Goal: Communication & Community: Answer question/provide support

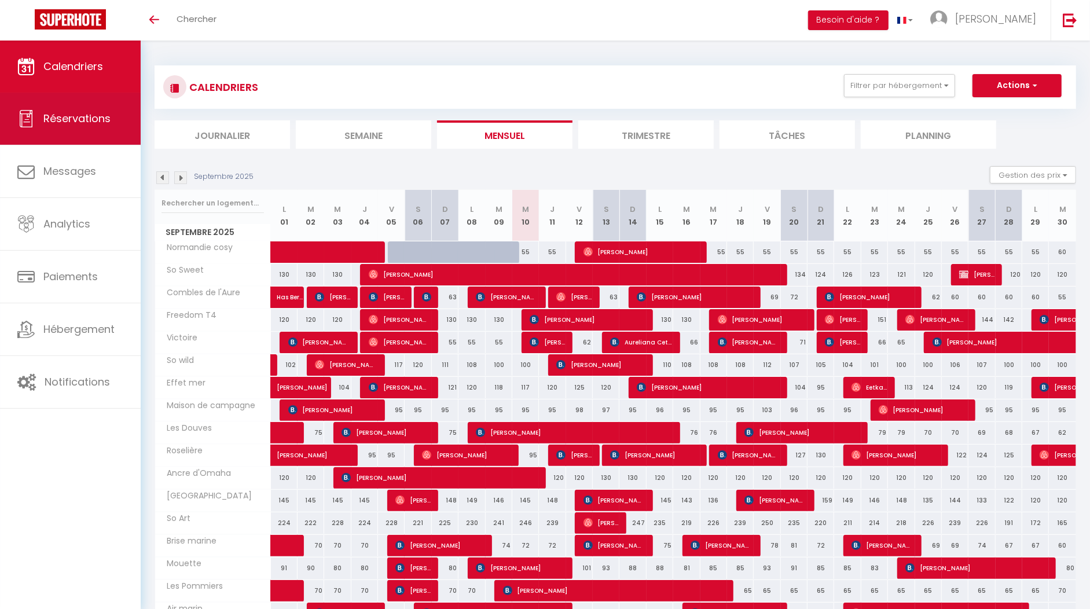
click at [53, 120] on span "Réservations" at bounding box center [76, 118] width 67 height 14
select select "not_cancelled"
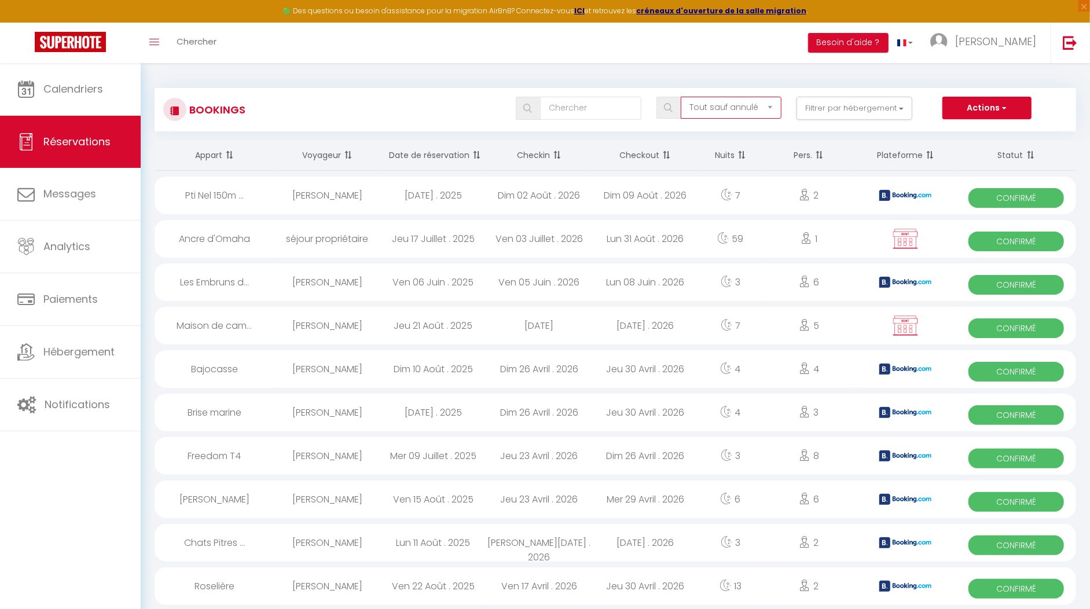
click at [718, 106] on select "Tous les statuts Annulé Confirmé Non Confirmé Tout sauf annulé No Show Request" at bounding box center [731, 108] width 101 height 22
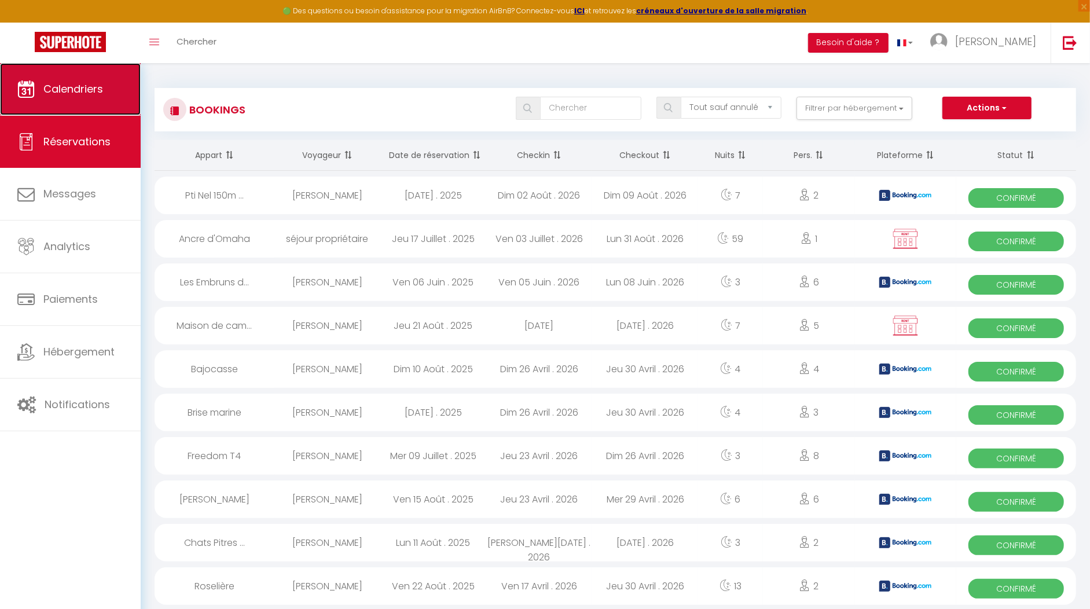
click at [58, 90] on span "Calendriers" at bounding box center [73, 89] width 60 height 14
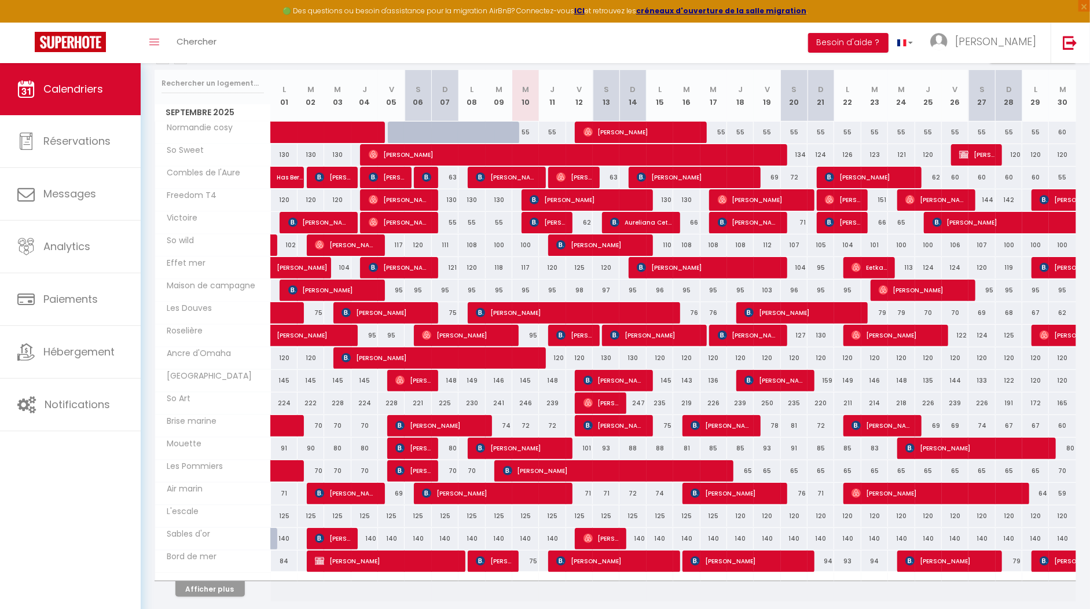
scroll to position [145, 0]
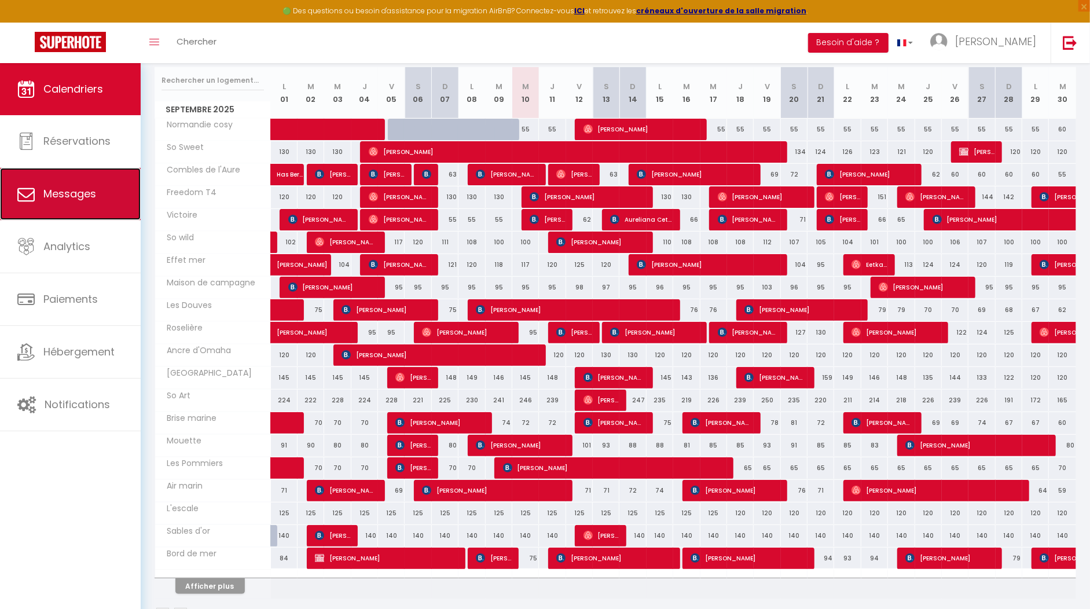
click at [71, 205] on link "Messages" at bounding box center [70, 194] width 141 height 52
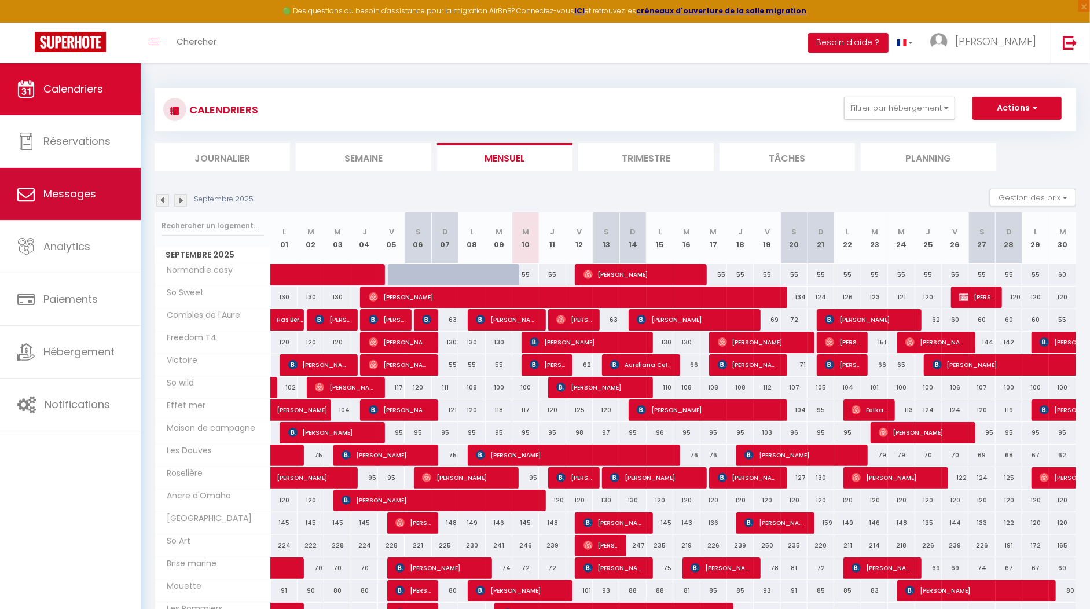
select select "message"
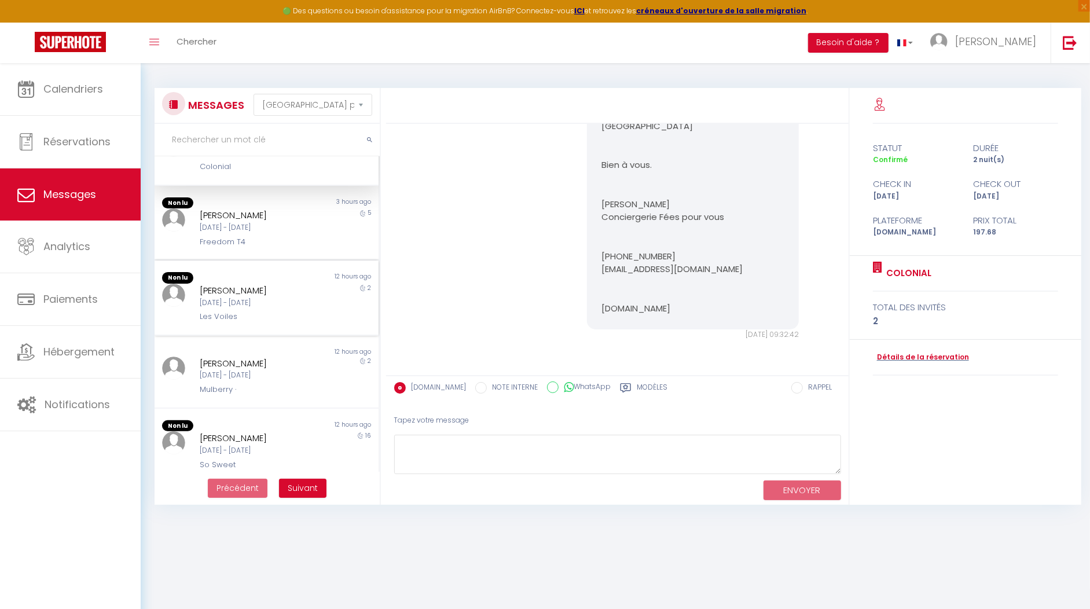
scroll to position [23, 0]
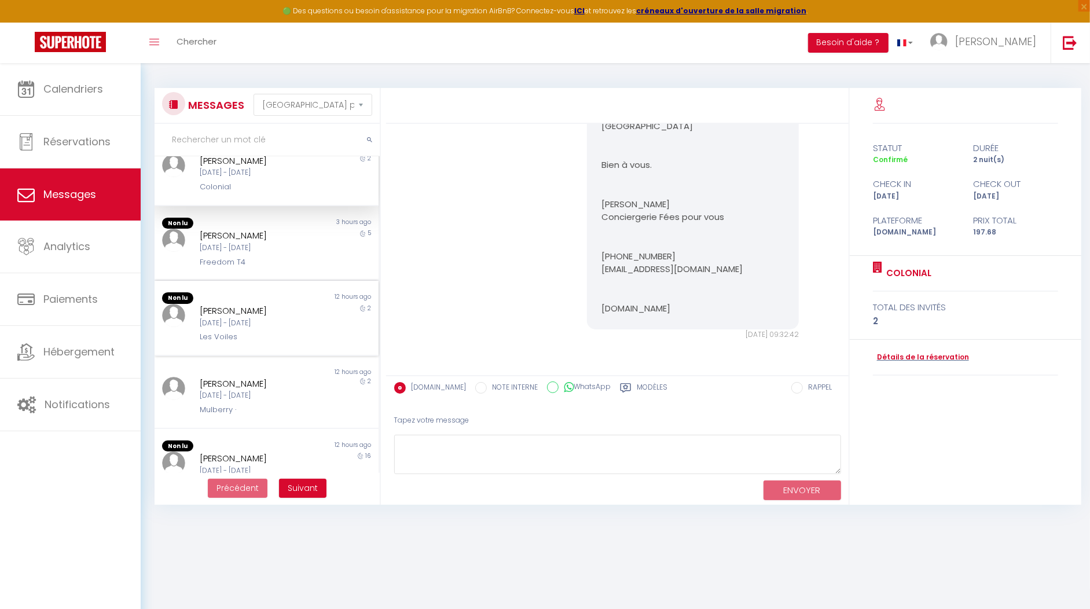
click at [281, 326] on div "[DATE] - [DATE]" at bounding box center [258, 323] width 116 height 11
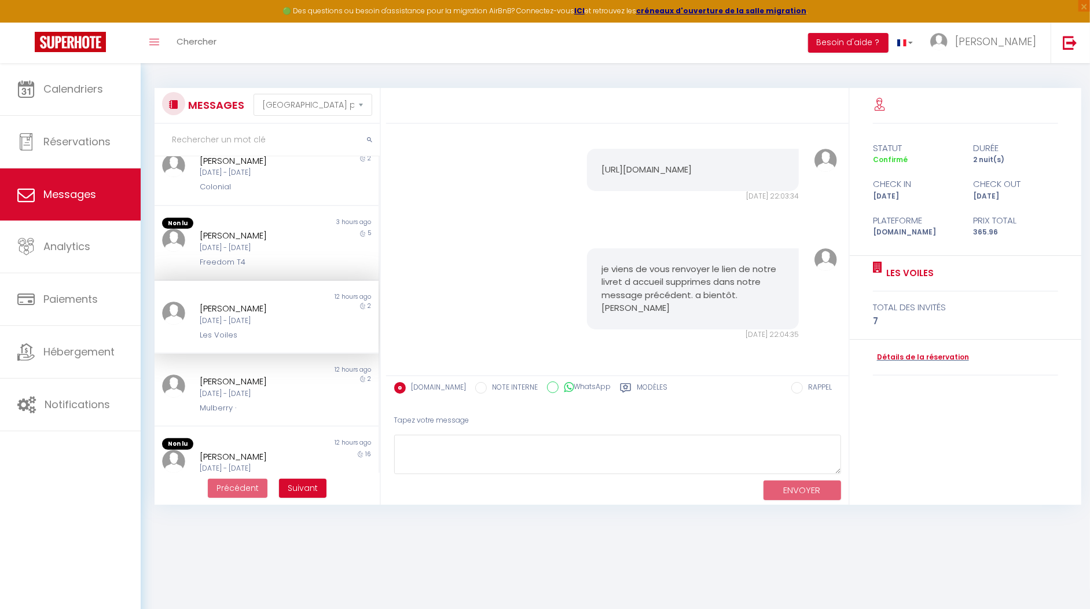
scroll to position [1531, 0]
click at [621, 177] on pre "https://www.canva.com/design/DAGaGByFUco/GCXhtUHXHzHNaNR_s0dOgA/edit" at bounding box center [692, 169] width 183 height 13
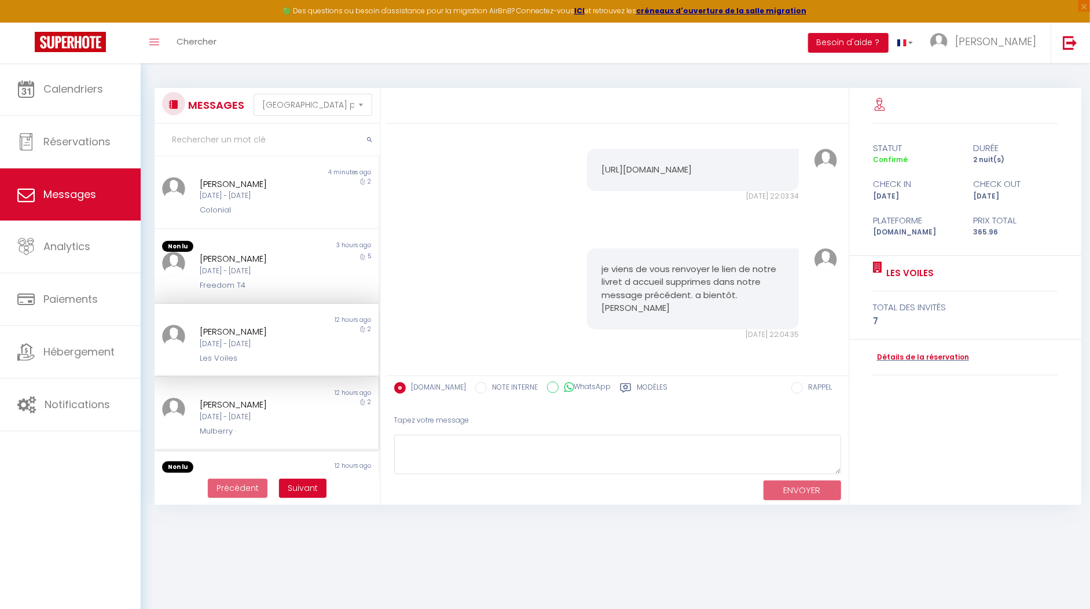
click at [283, 418] on div "[DATE] - [DATE]" at bounding box center [258, 416] width 116 height 11
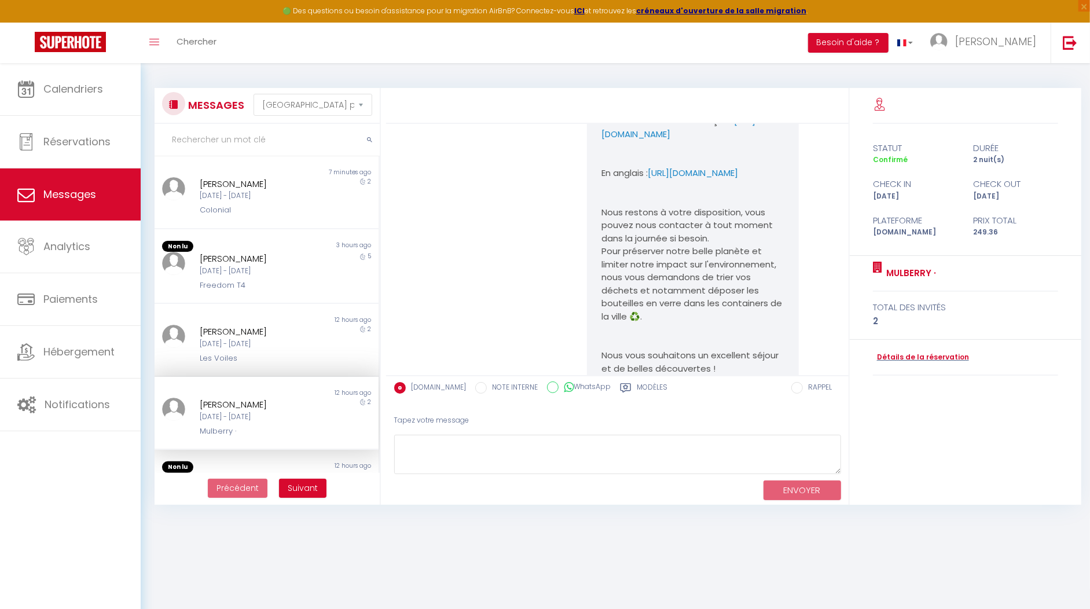
scroll to position [1594, 0]
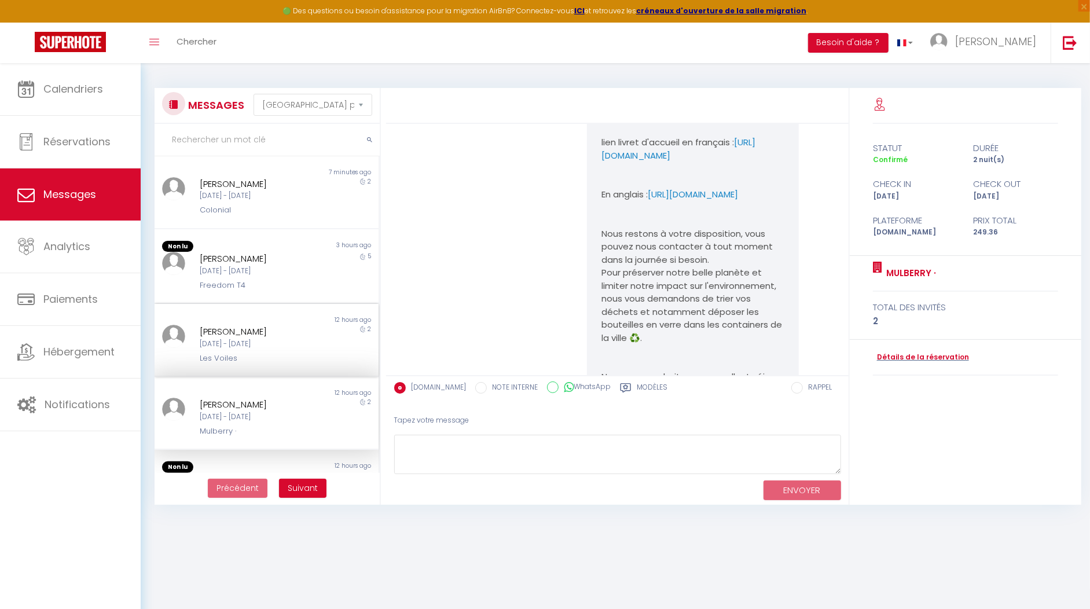
click at [264, 348] on div "[DATE] - [DATE]" at bounding box center [258, 344] width 116 height 11
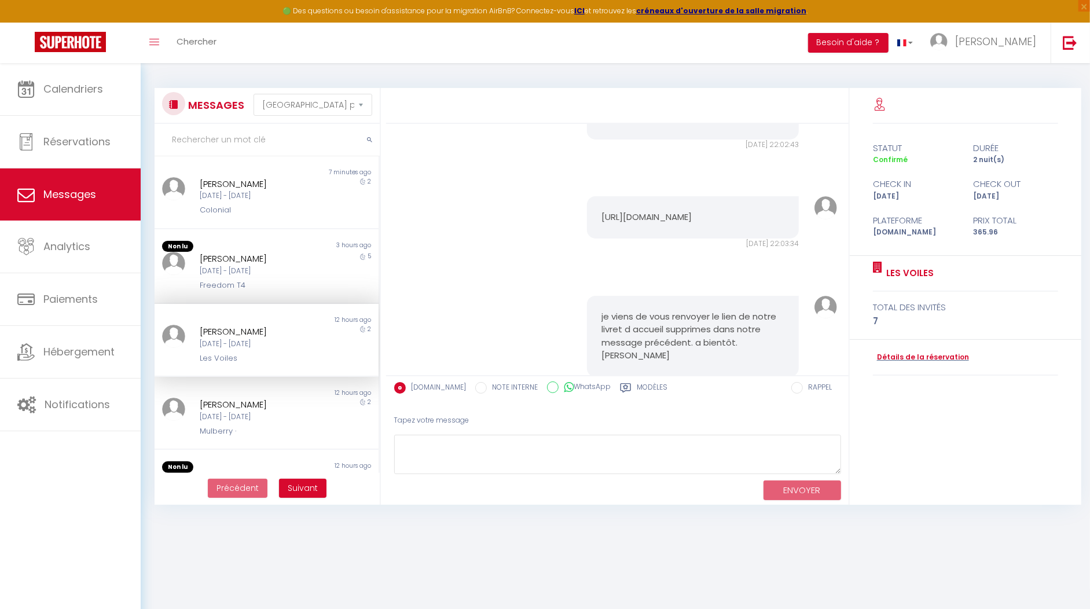
scroll to position [1349, 0]
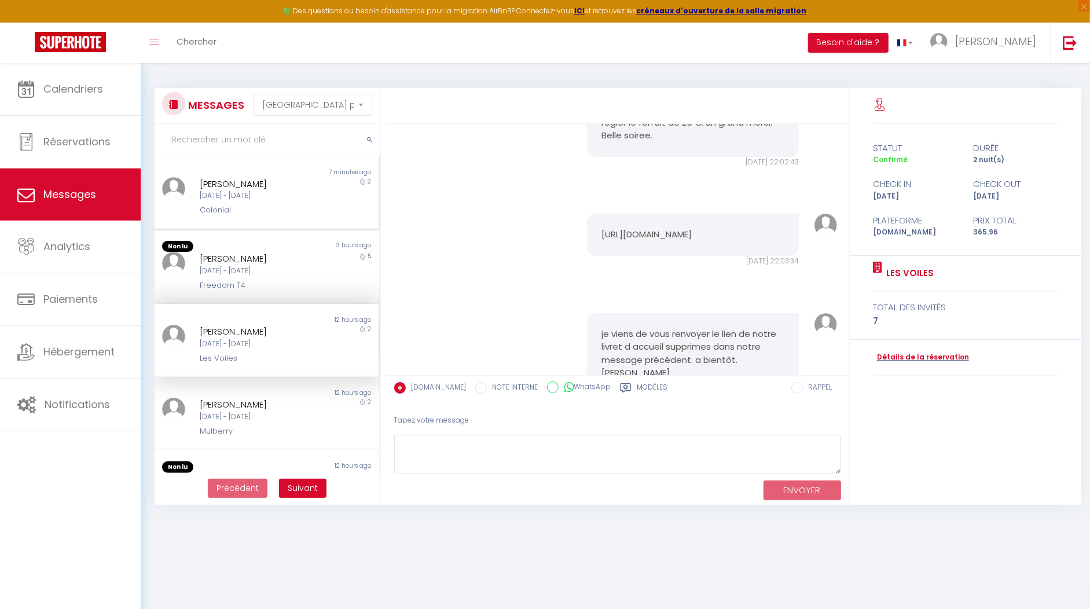
click at [269, 206] on div "Colonial" at bounding box center [258, 210] width 116 height 12
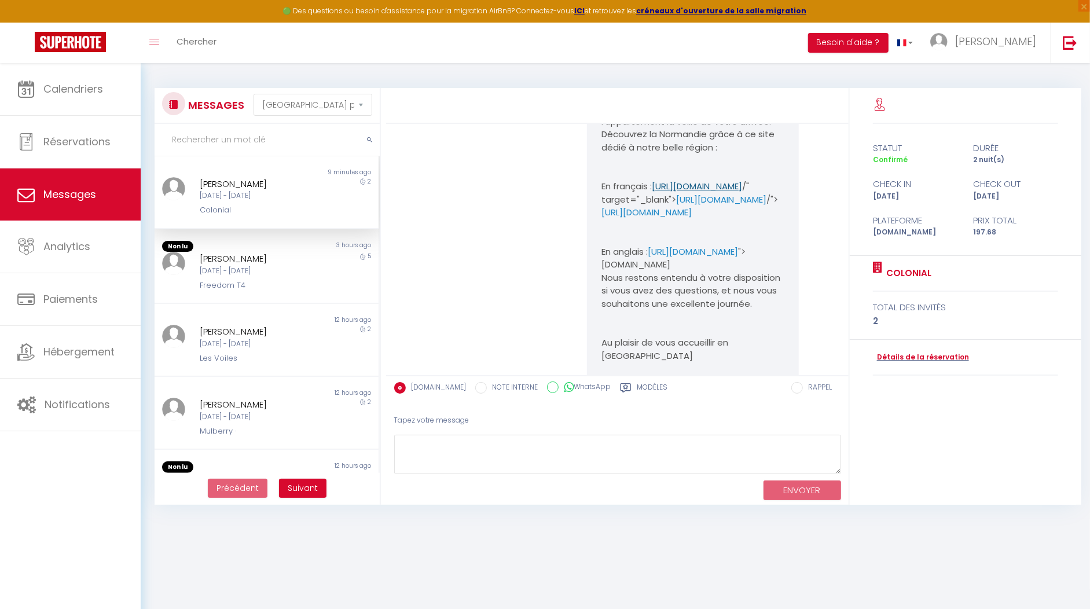
scroll to position [605, 0]
click at [665, 192] on link "[URL][DOMAIN_NAME]" at bounding box center [697, 185] width 90 height 12
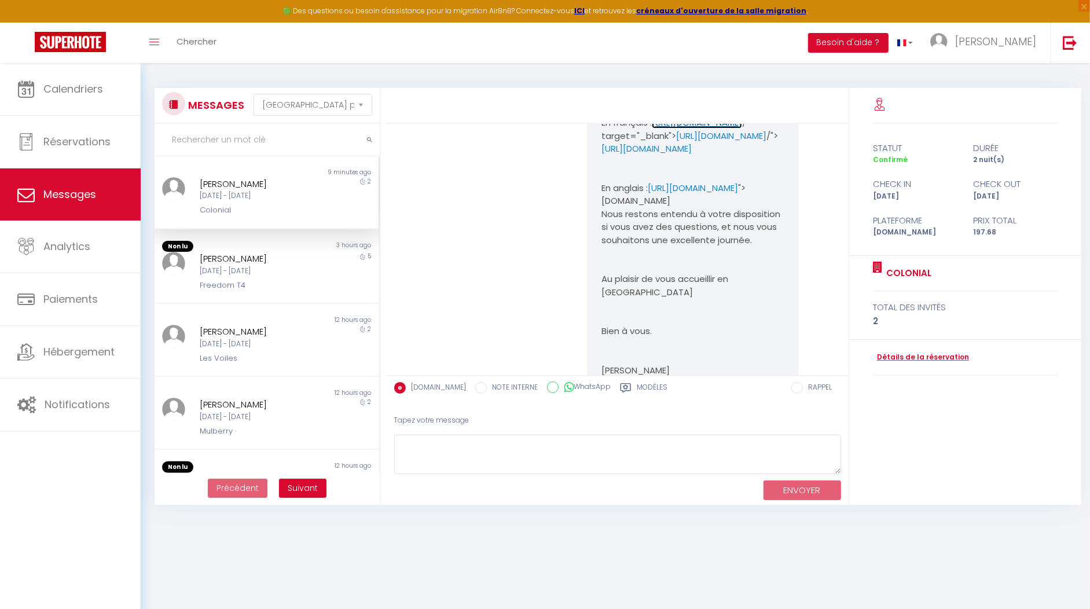
scroll to position [669, 0]
click at [720, 141] on link "[URL][DOMAIN_NAME]" at bounding box center [721, 135] width 90 height 12
click at [672, 154] on link "[URL][DOMAIN_NAME]" at bounding box center [646, 148] width 90 height 12
click at [675, 128] on link "[URL][DOMAIN_NAME]" at bounding box center [697, 122] width 90 height 12
click at [237, 357] on div "Les Voiles" at bounding box center [258, 358] width 116 height 12
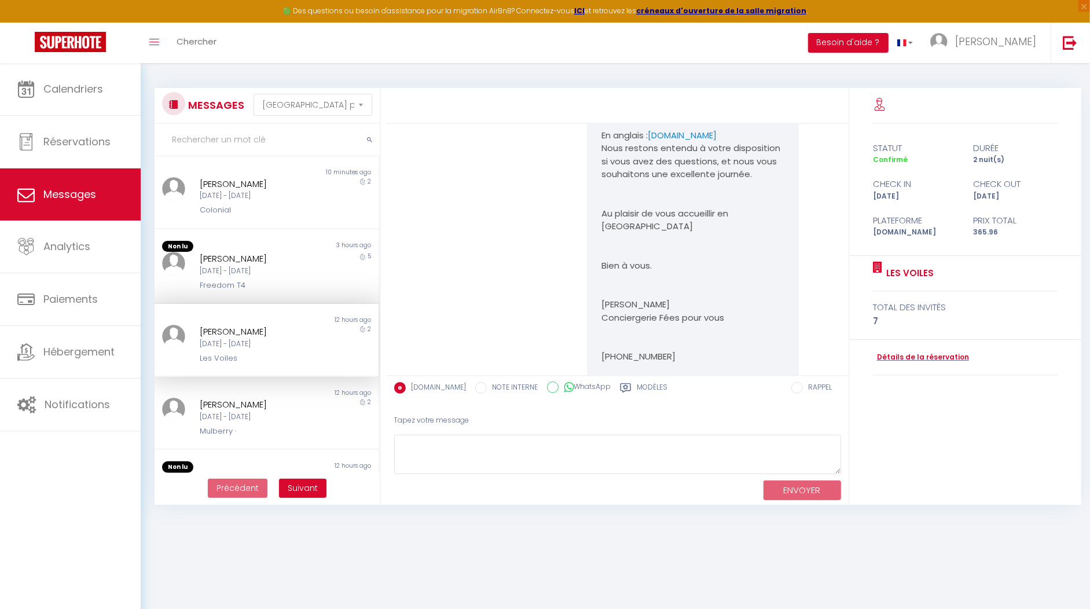
scroll to position [1531, 0]
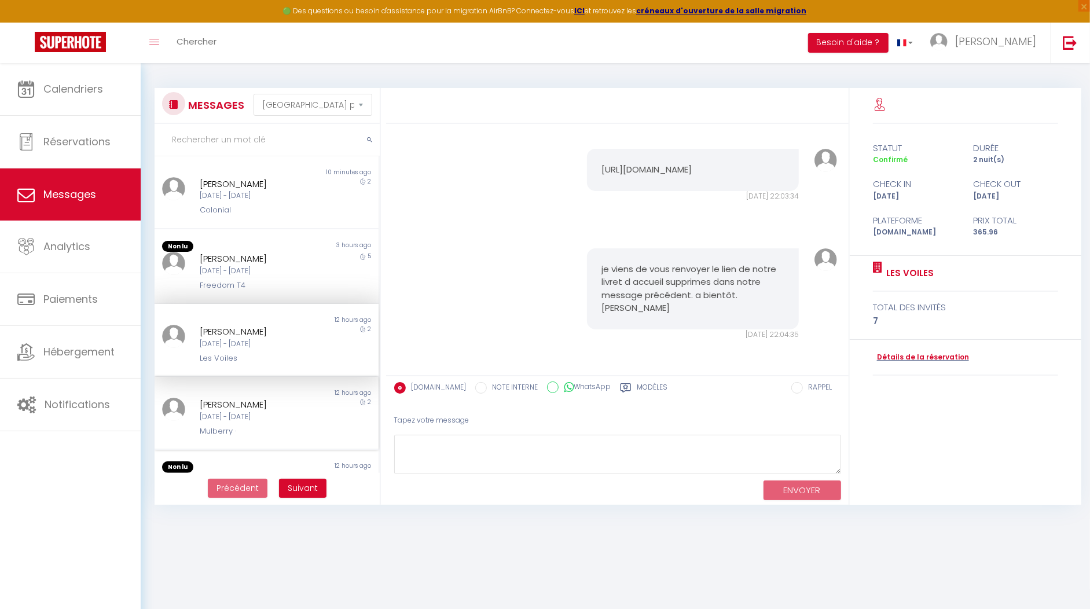
click at [241, 411] on div "[DATE] - [DATE]" at bounding box center [258, 416] width 116 height 11
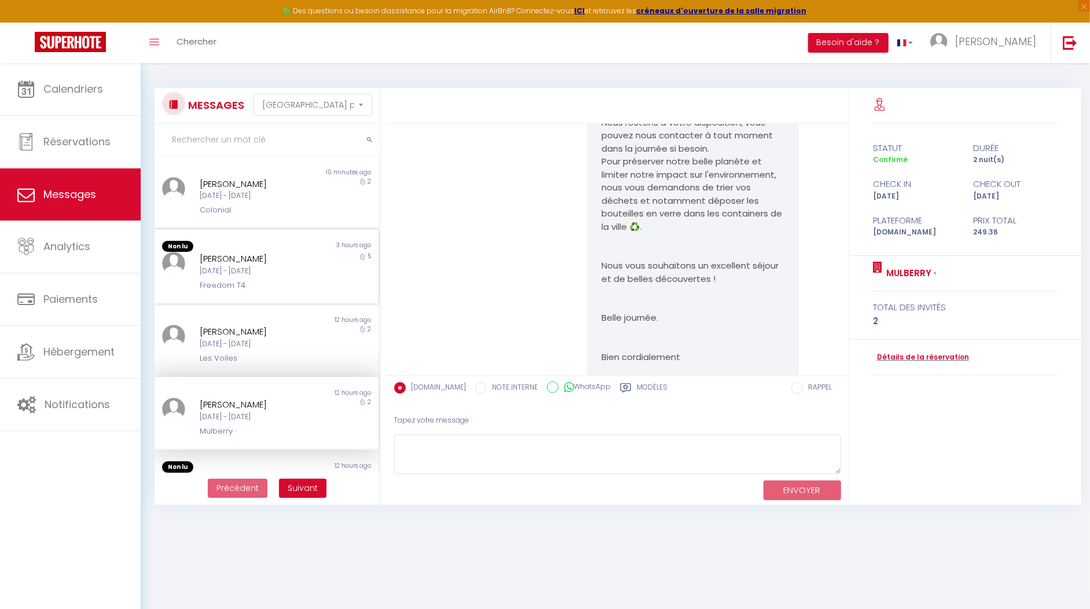
click at [229, 282] on div "Freedom T4" at bounding box center [258, 286] width 116 height 12
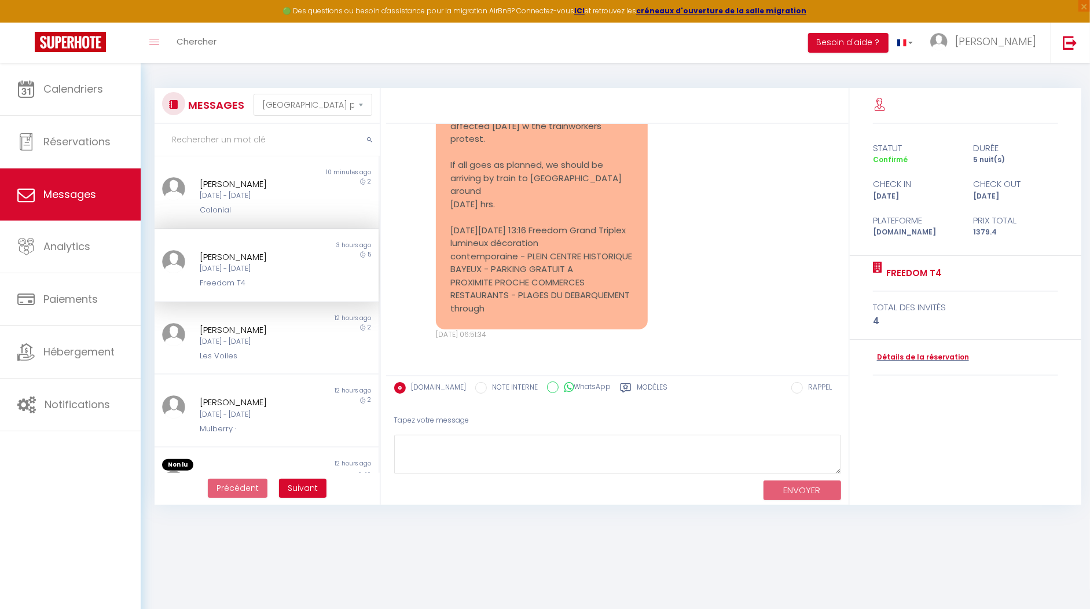
scroll to position [2758, 0]
click at [236, 218] on div "Non lu 10 minutes ago Gillian O'Brien Jeu 11 Sep - Sam 13 Sep Colonial 2" at bounding box center [267, 192] width 224 height 73
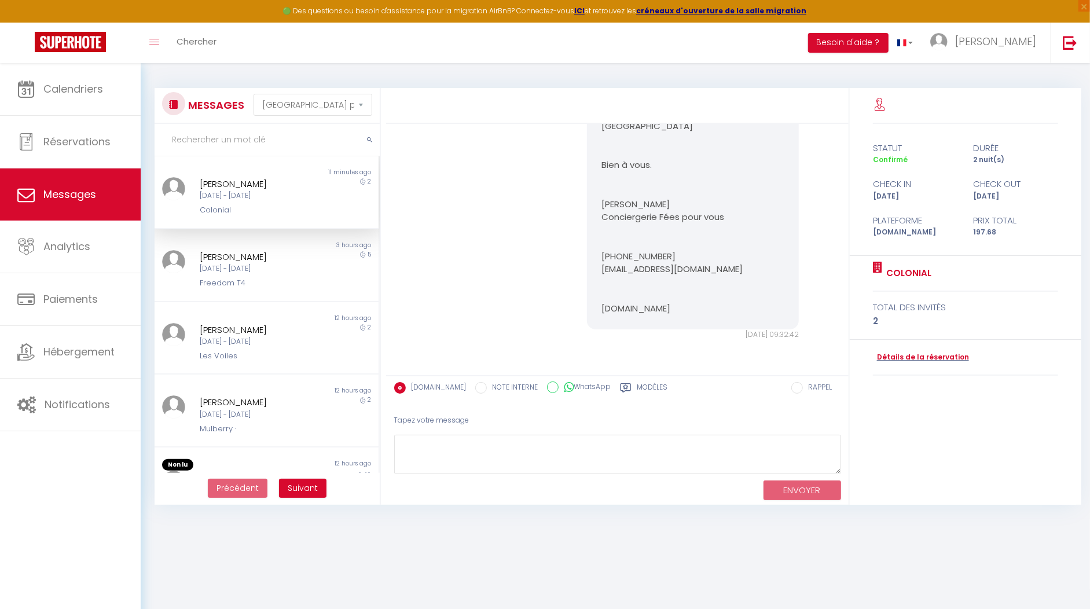
scroll to position [1001, 0]
click at [229, 281] on div "Freedom T4" at bounding box center [258, 283] width 116 height 12
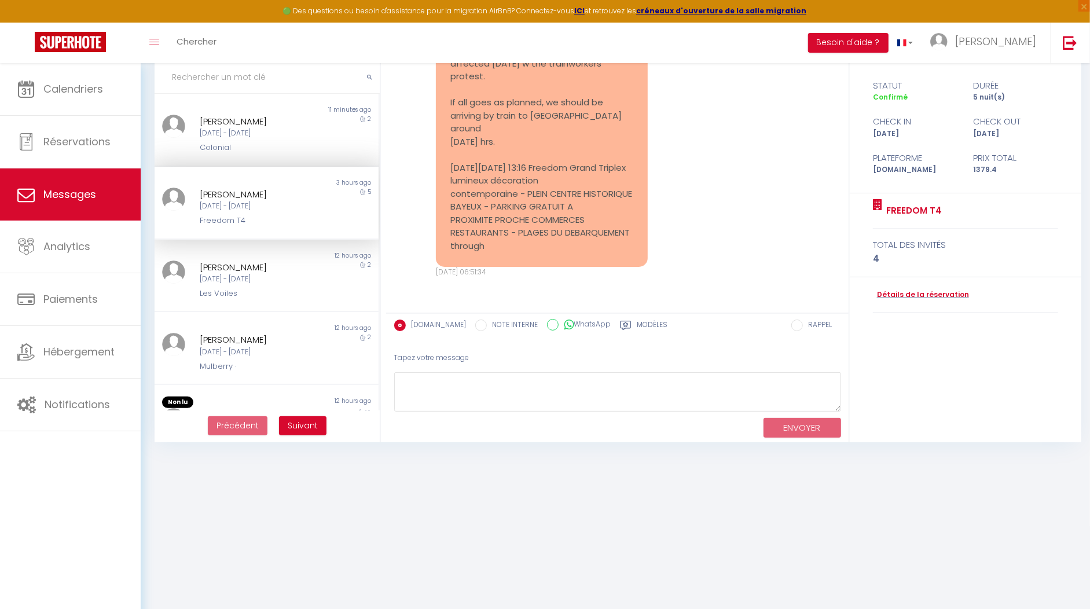
scroll to position [2854, 0]
click at [459, 383] on textarea at bounding box center [617, 392] width 447 height 40
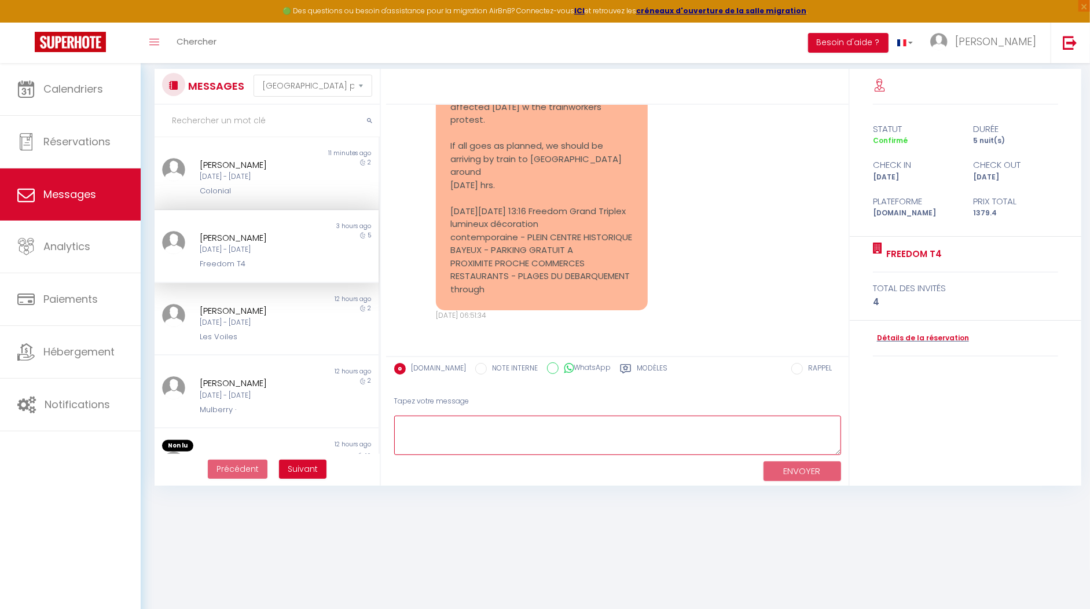
click at [426, 439] on textarea at bounding box center [617, 436] width 447 height 40
click at [463, 431] on textarea "Bonjour, Je reste à votre disposition," at bounding box center [617, 436] width 447 height 40
click at [433, 424] on textarea "Bonjour, Je reste à votre disposition," at bounding box center [617, 436] width 447 height 40
click at [460, 426] on textarea "Bonjour Kelly, Je reste à votre disposition," at bounding box center [617, 436] width 447 height 40
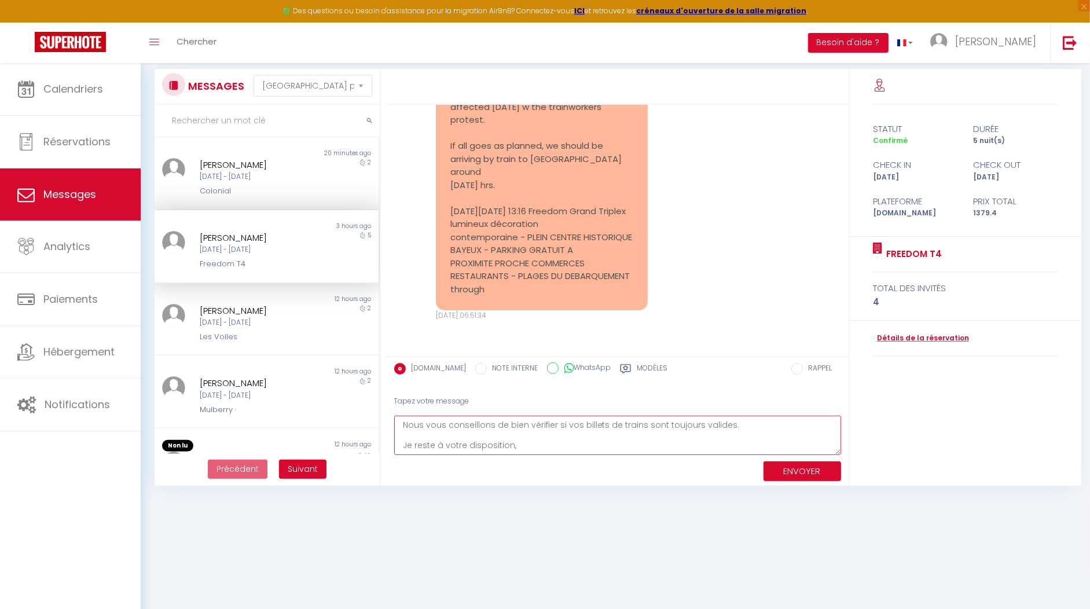
click at [724, 432] on textarea "Bonjour Kelly, Merci pour votre message, en effet il s'agit de la manifestation…" at bounding box center [617, 436] width 447 height 40
click at [510, 444] on textarea "Bonjour Kelly, Merci pour votre message, en effet il s'agit de la manifestation…" at bounding box center [617, 436] width 447 height 40
click at [494, 428] on textarea "Bonjour Kelly, Merci pour votre message, en effet il s'agit de la manifestation…" at bounding box center [617, 436] width 447 height 40
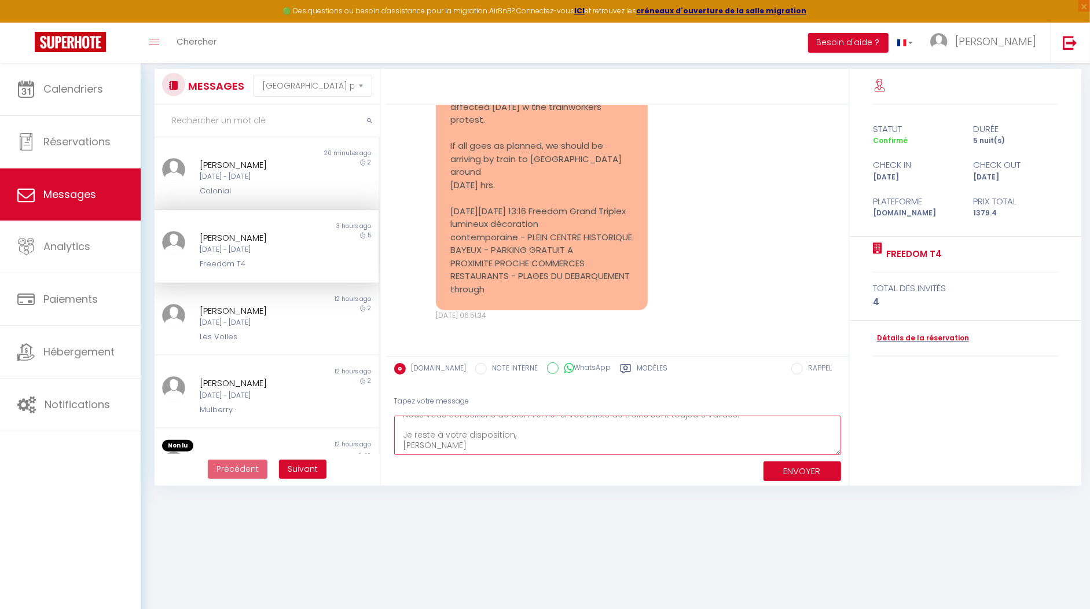
drag, startPoint x: 508, startPoint y: 435, endPoint x: 465, endPoint y: 436, distance: 42.8
click at [465, 436] on textarea "Bonjour Kelly, Merci pour votre message, en effet il s'agit de la manifestation…" at bounding box center [617, 436] width 447 height 40
click at [437, 448] on textarea "Bonjour Kelly, Merci pour votre message, en effet il s'agit de la manifestation…" at bounding box center [617, 436] width 447 height 40
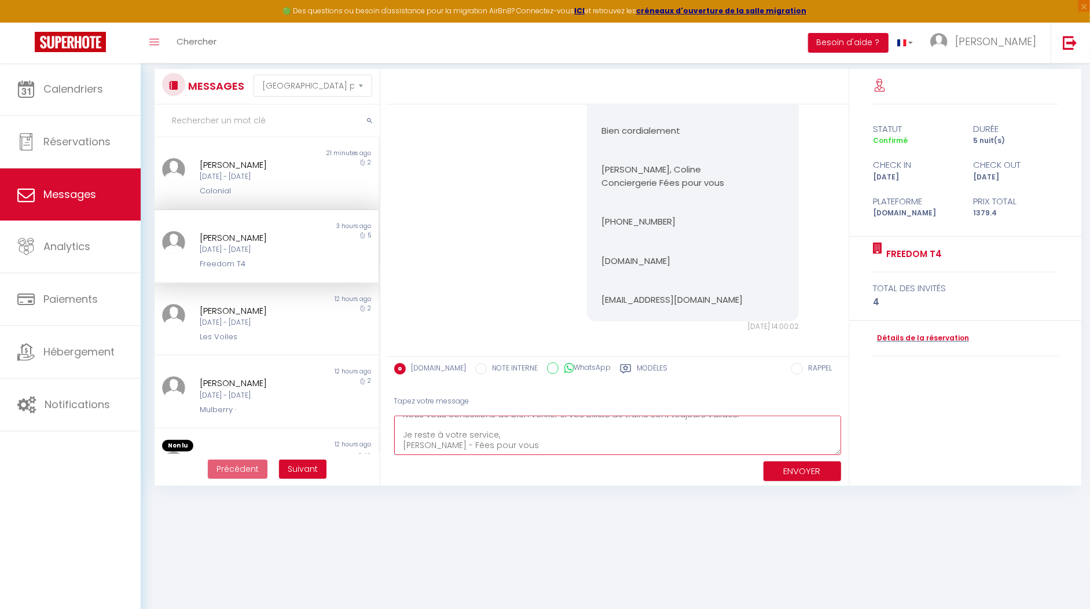
scroll to position [2616, 0]
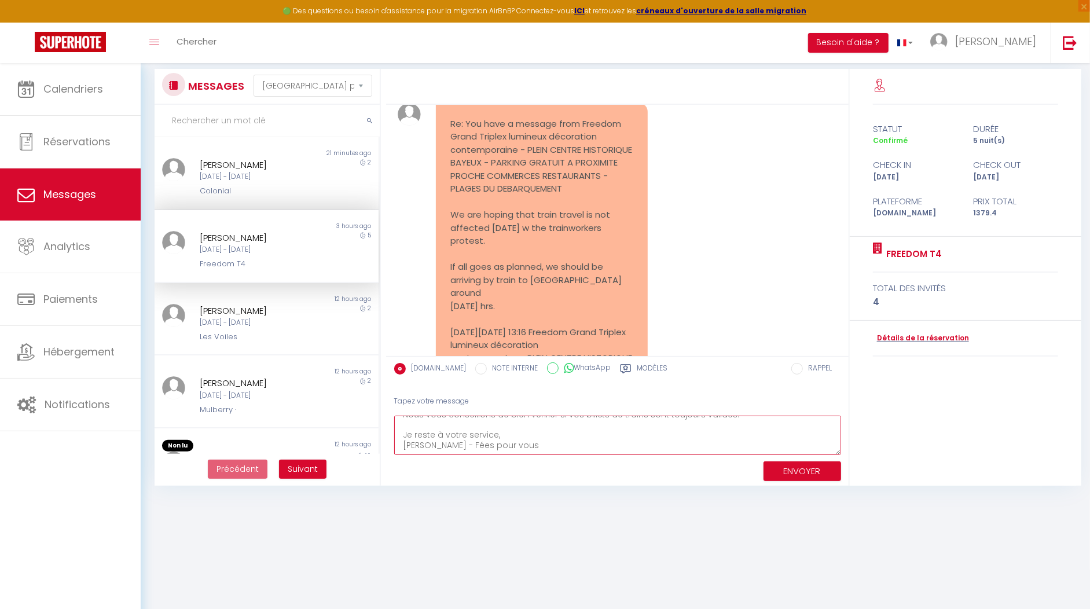
click at [424, 446] on textarea "Bonjour Kelly, Merci pour votre message, en effet il s'agit de la manifestation…" at bounding box center [617, 436] width 447 height 40
type textarea "Bonjour Kelly, Merci pour votre message, en effet il s'agit de la manifestation…"
click at [797, 473] on button "ENVOYER" at bounding box center [802, 471] width 78 height 20
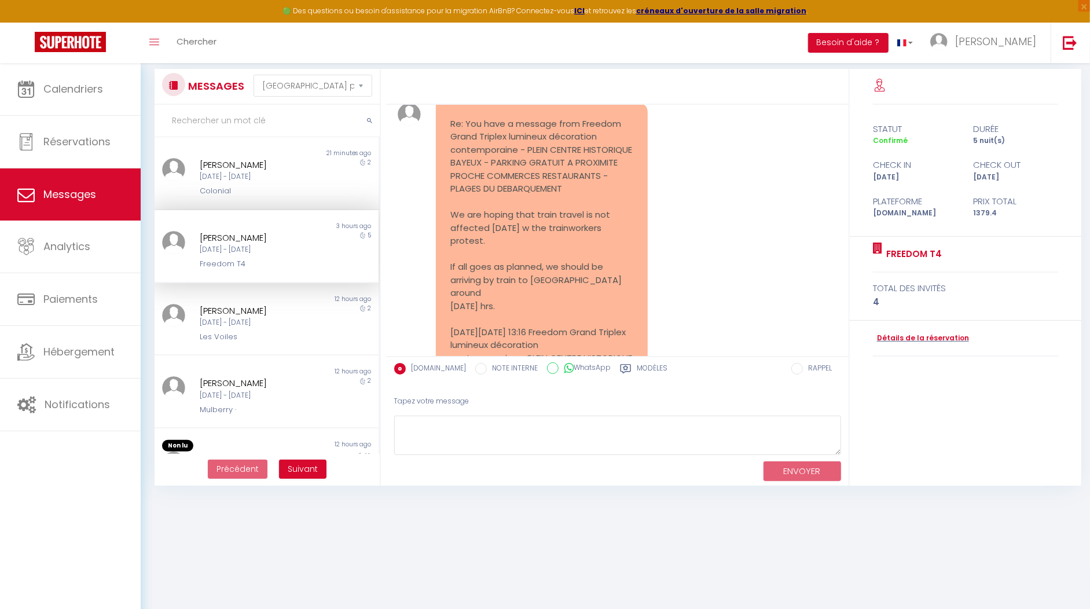
scroll to position [3083, 0]
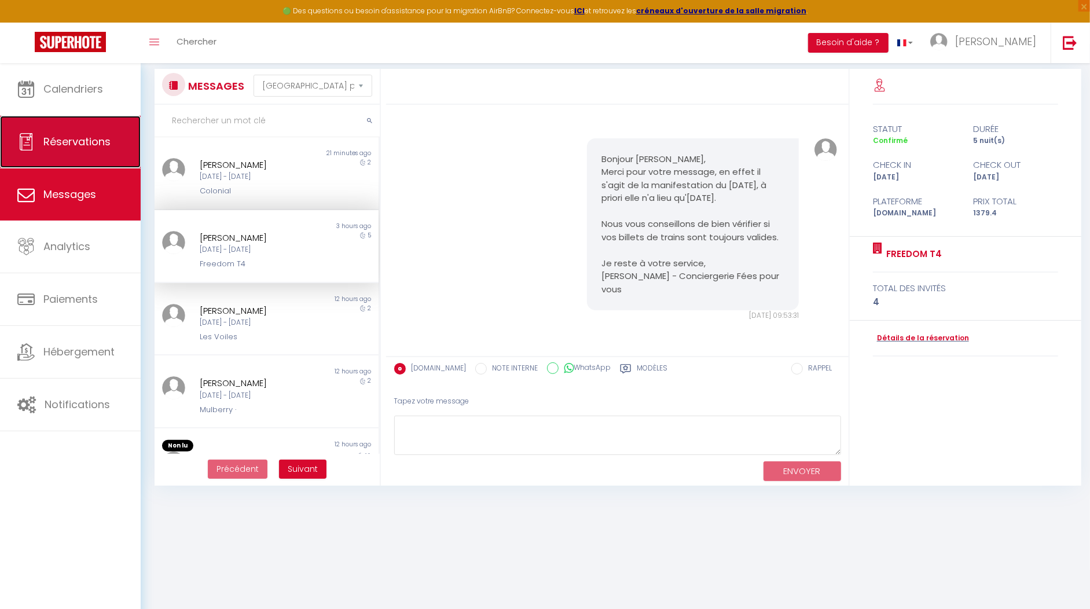
click at [86, 137] on span "Réservations" at bounding box center [76, 141] width 67 height 14
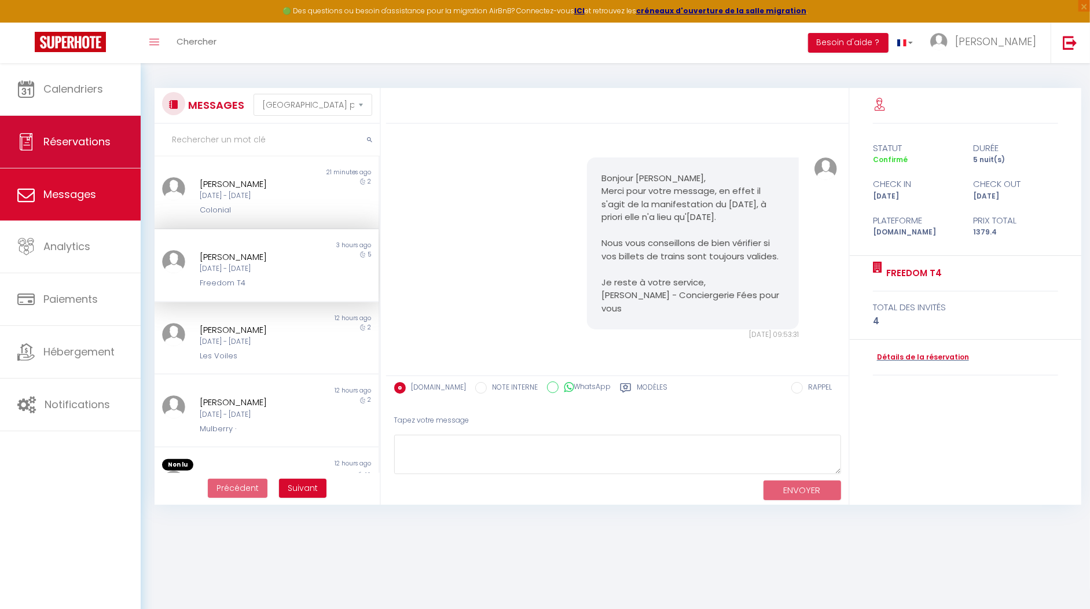
select select "not_cancelled"
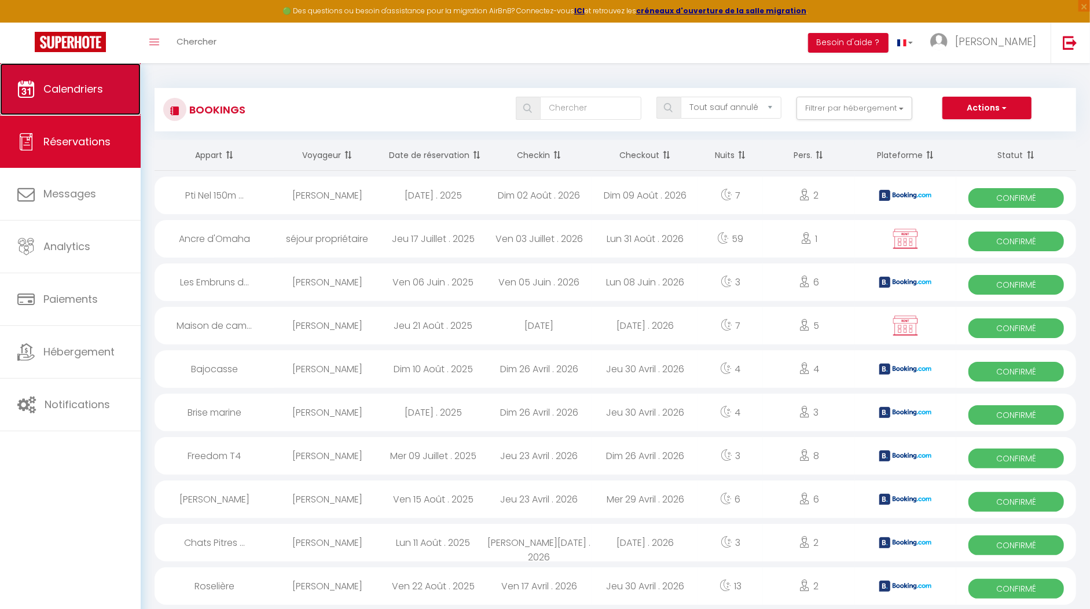
click at [82, 100] on link "Calendriers" at bounding box center [70, 89] width 141 height 52
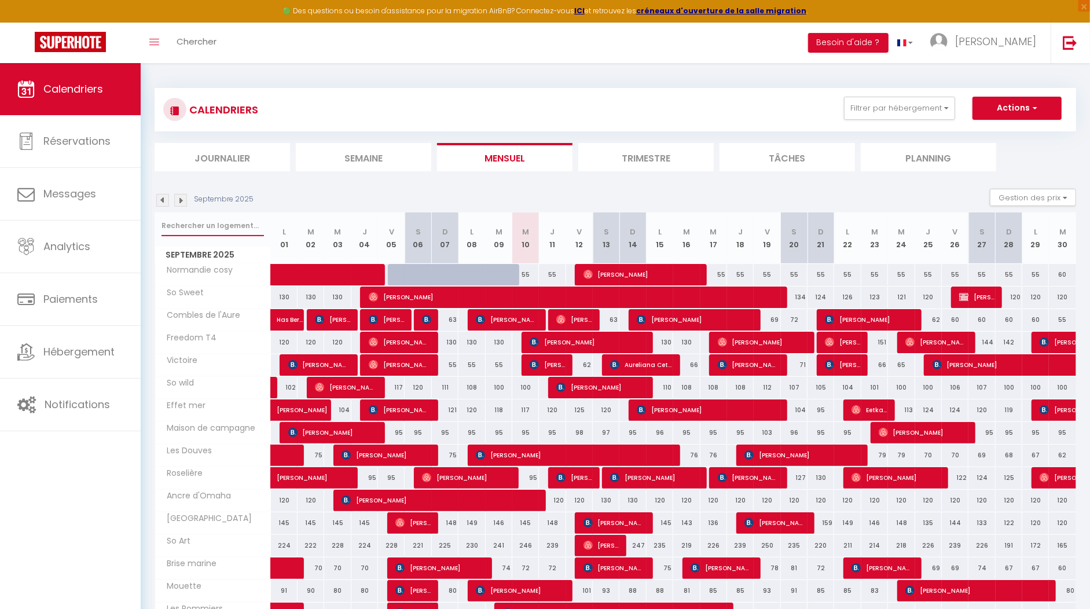
click at [222, 231] on input "text" at bounding box center [212, 225] width 102 height 21
type input "colonial"
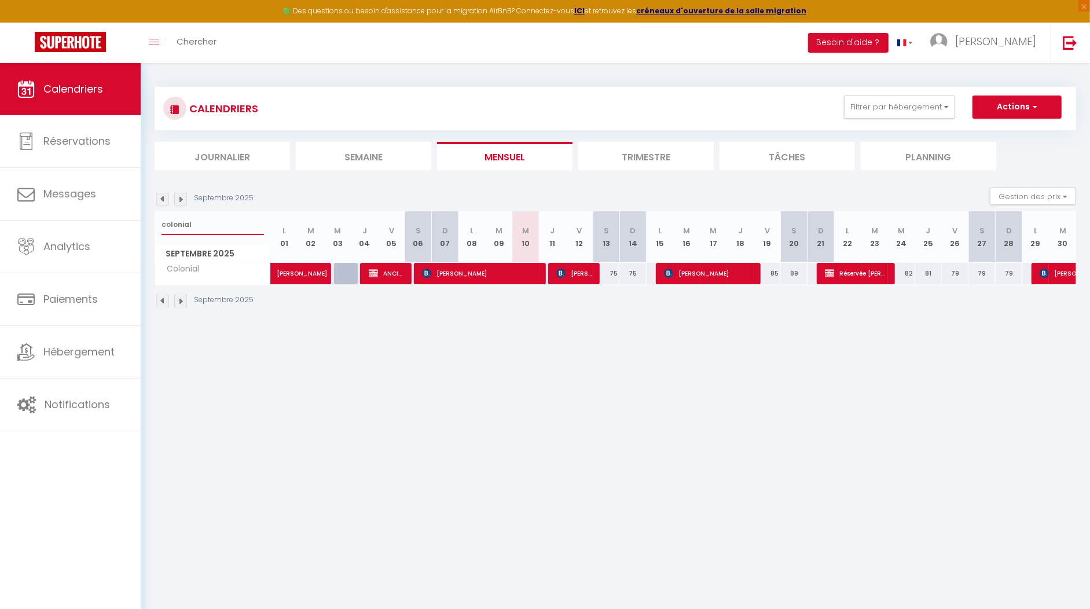
scroll to position [2, 0]
click at [577, 270] on span "Gillian O'Brien" at bounding box center [573, 273] width 35 height 22
select select "OK"
select select "KO"
select select "0"
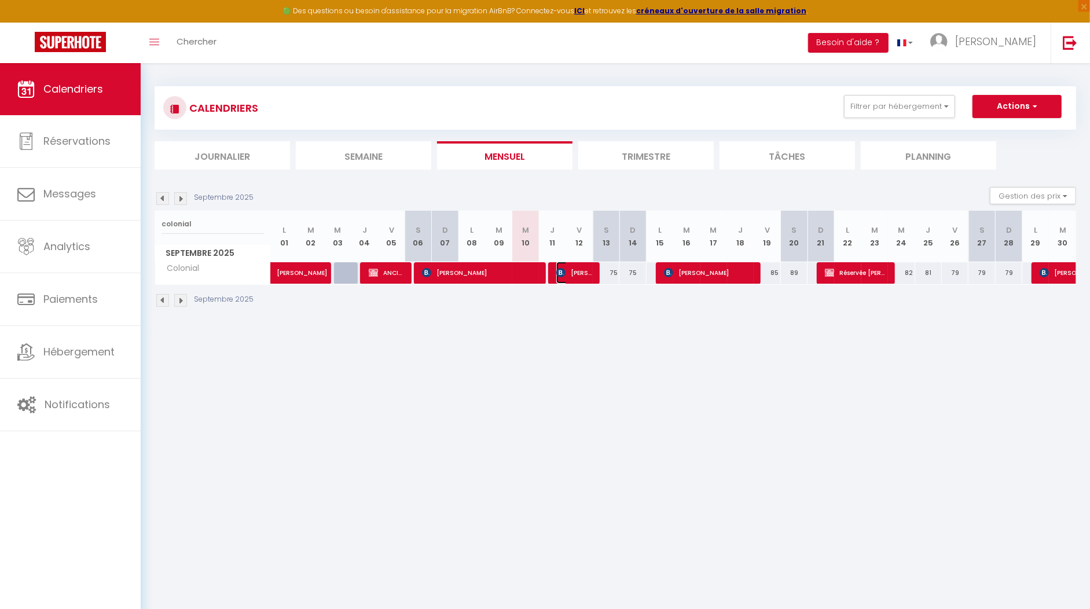
select select "0"
select select "1"
select select
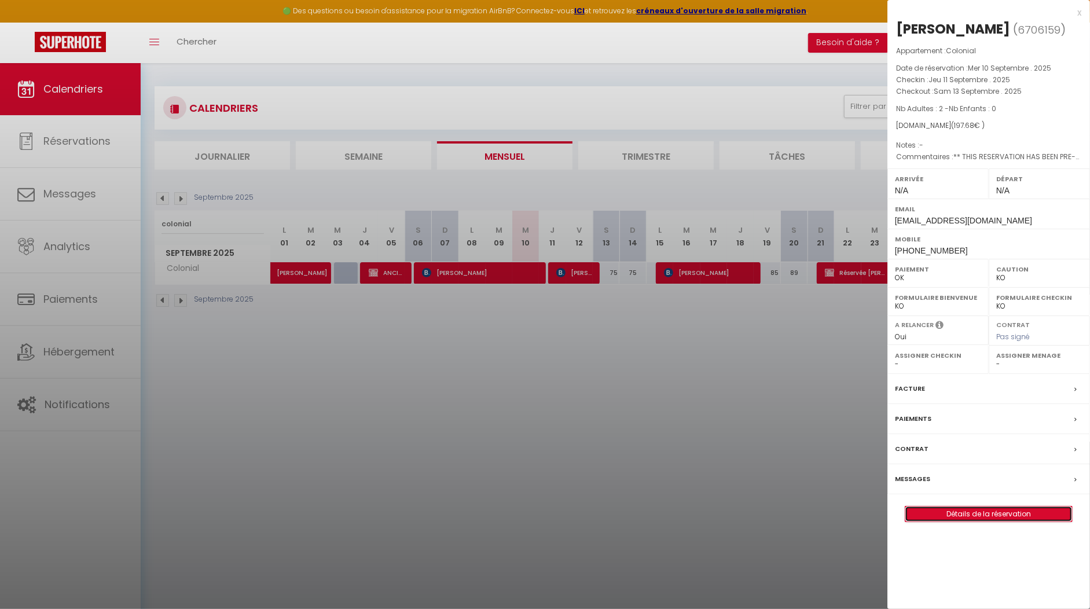
click at [1030, 506] on link "Détails de la réservation" at bounding box center [988, 513] width 167 height 15
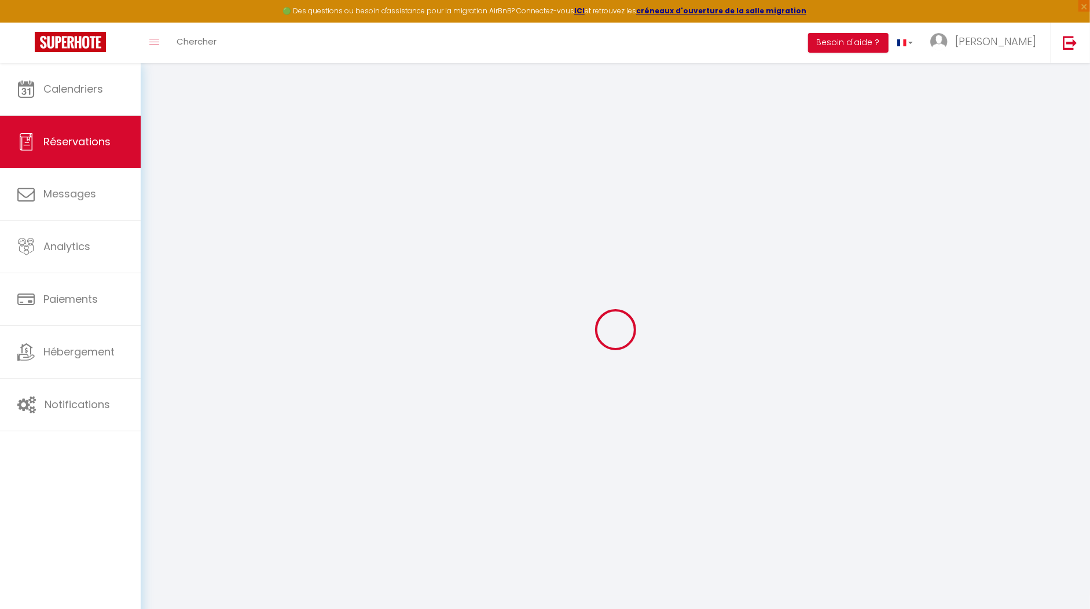
select select
checkbox input "false"
select select
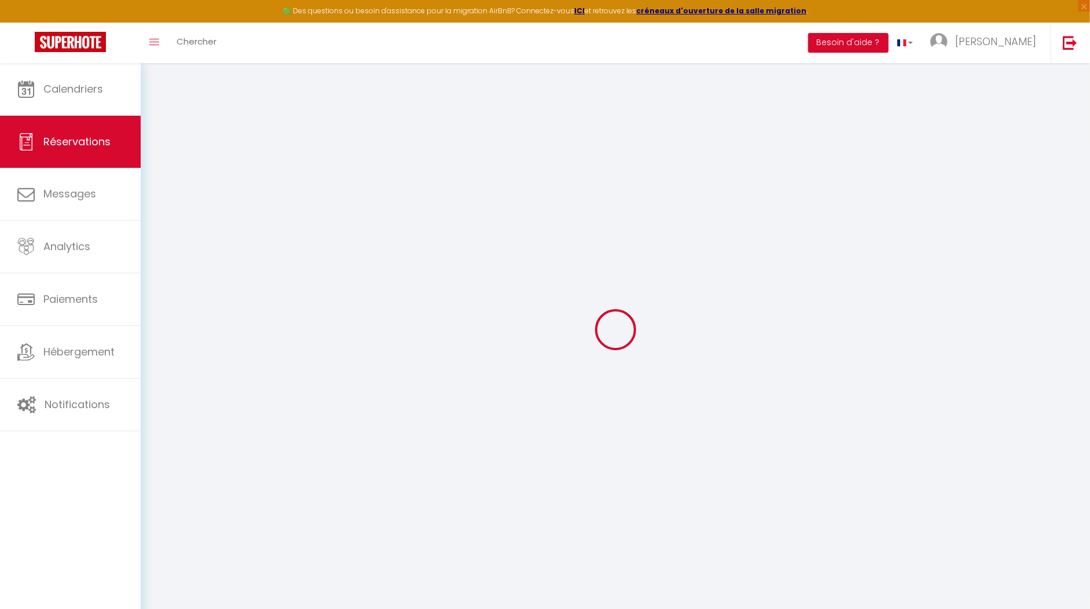
checkbox input "false"
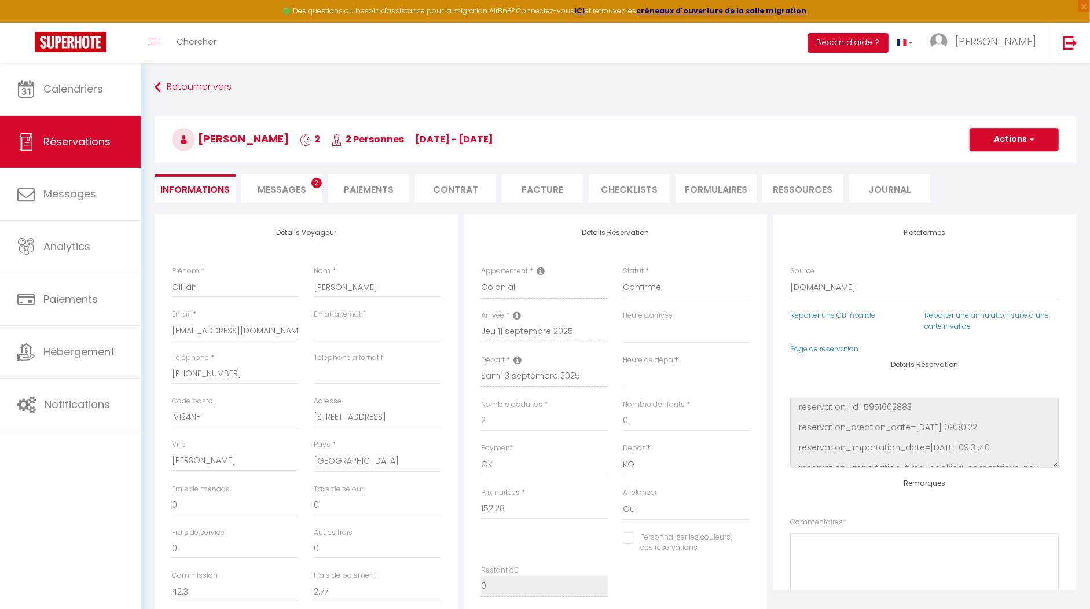
select select
checkbox input "false"
type textarea "** THIS RESERVATION HAS BEEN PRE-PAID ** BOOKING NOTE : Payment charge is EUR 2…"
type input "40"
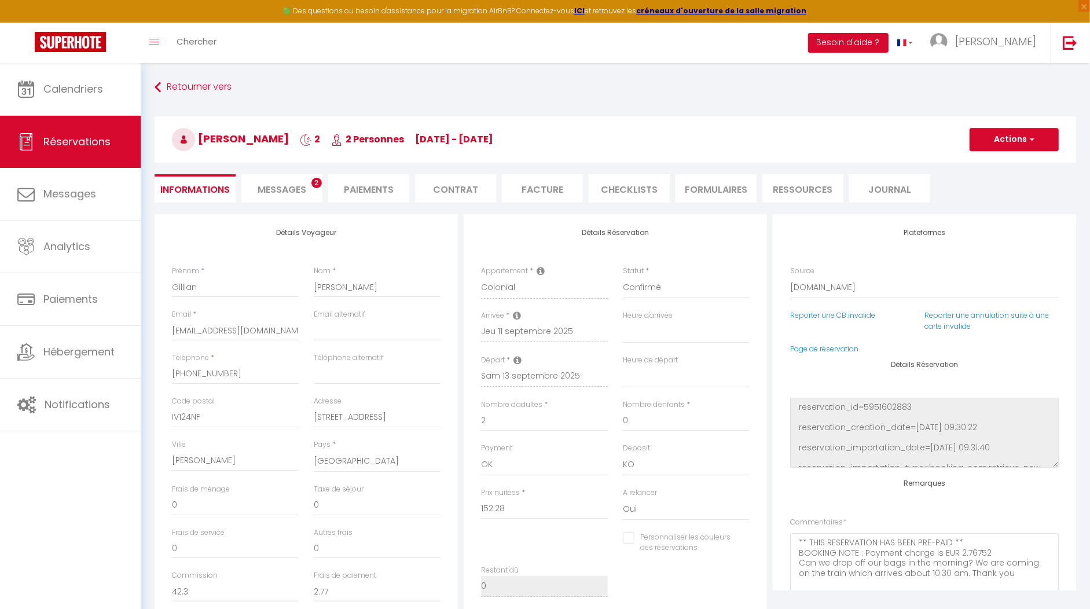
type input "5.4"
select select
checkbox input "false"
select select
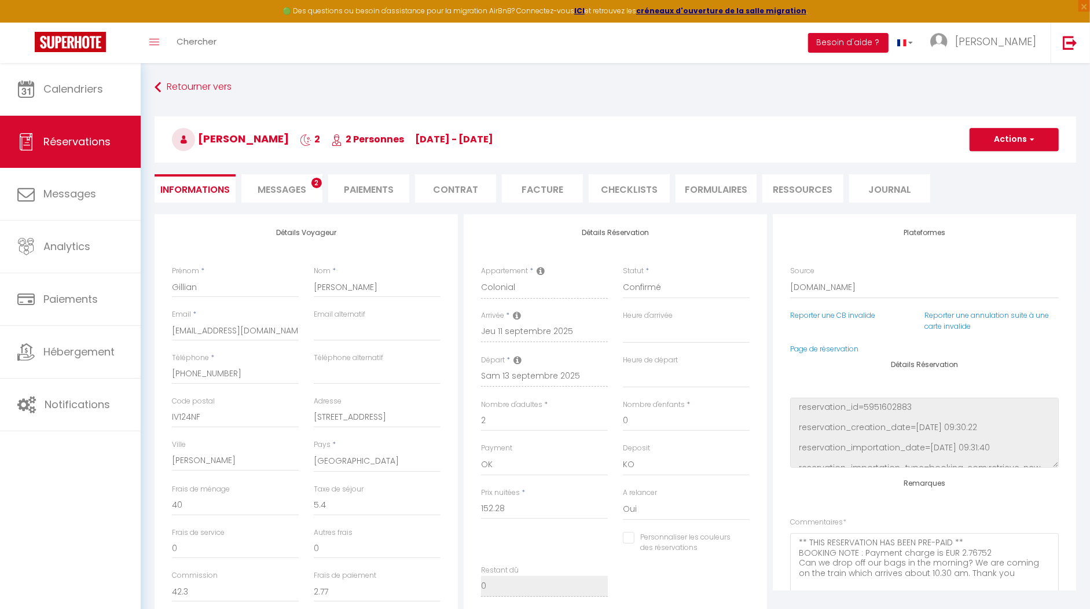
select select
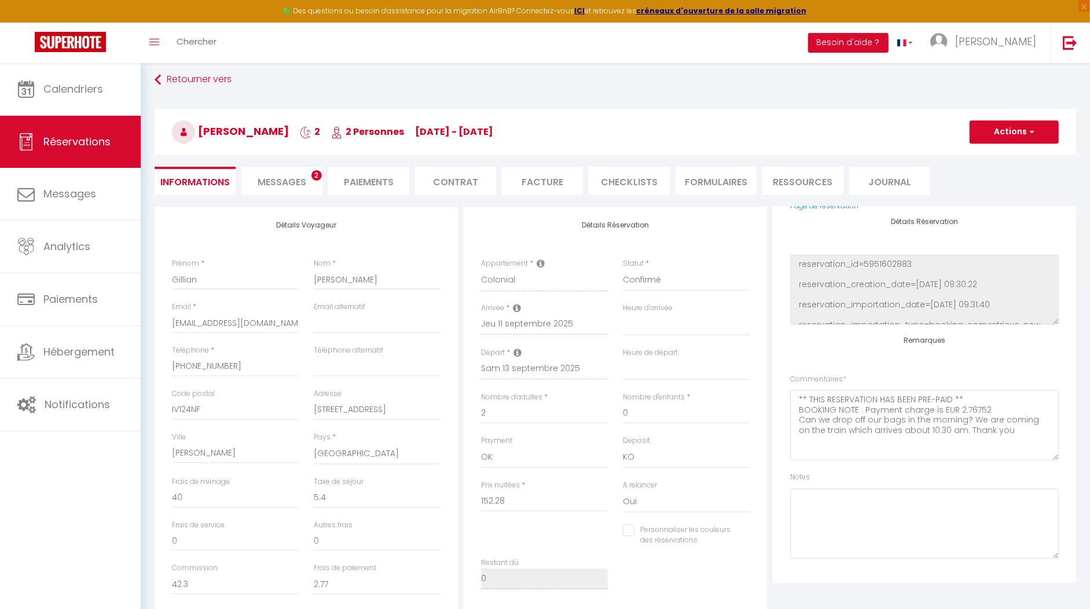
scroll to position [9, 0]
click at [870, 516] on textarea at bounding box center [924, 522] width 269 height 70
type textarea "dépôt bagage OK à 11h"
click at [1030, 132] on span "button" at bounding box center [1030, 131] width 7 height 10
click at [1006, 157] on link "Enregistrer" at bounding box center [1002, 156] width 91 height 15
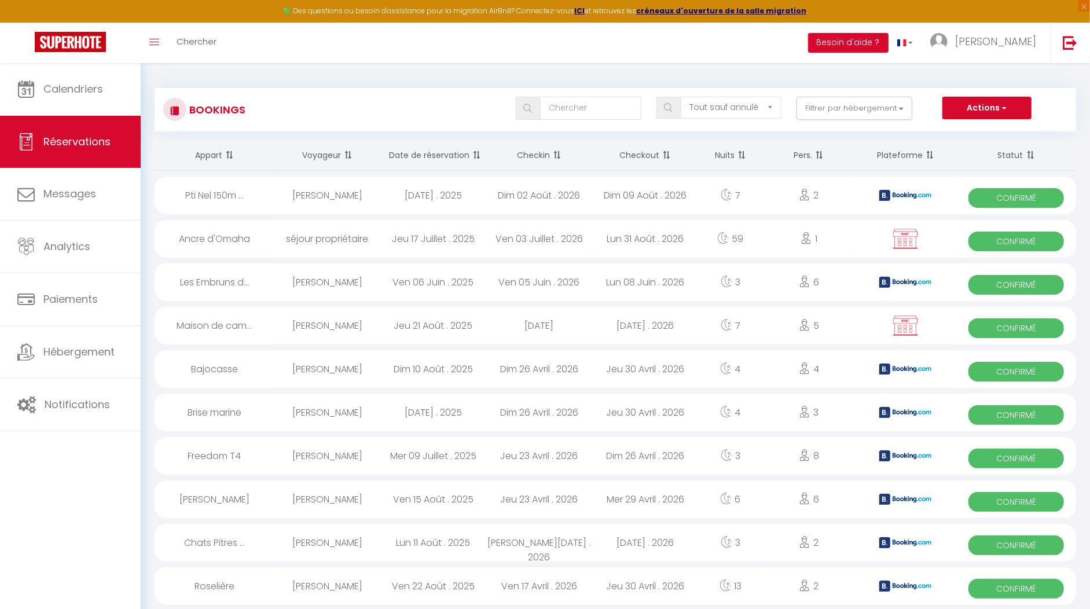
click at [634, 58] on div "Toggle menubar Chercher BUTTON Besoin d'aide ? Roxanne Paramètres Équipe" at bounding box center [582, 43] width 997 height 41
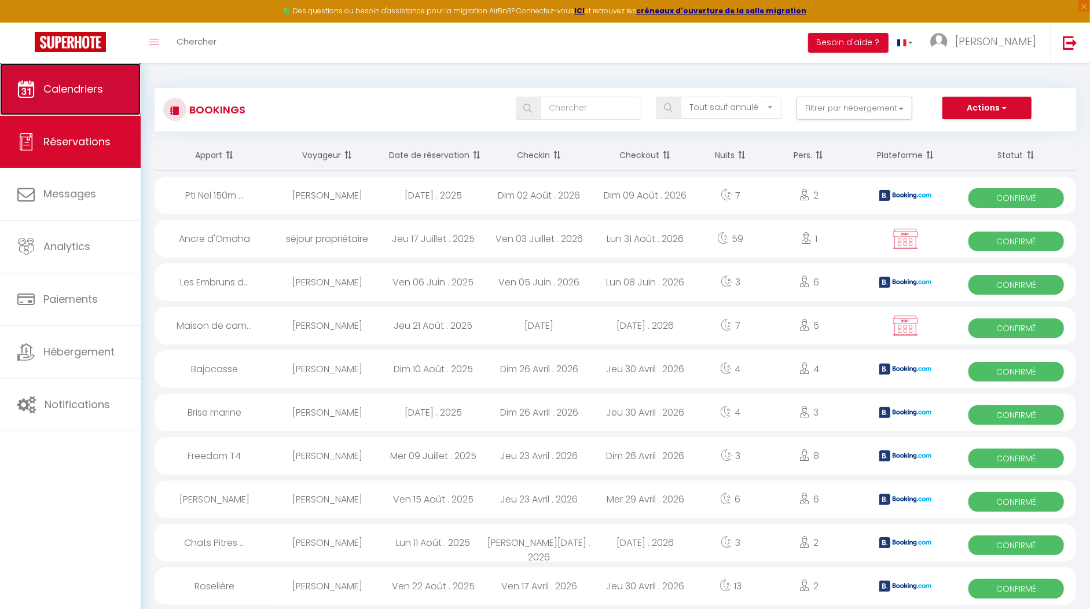
click at [51, 105] on link "Calendriers" at bounding box center [70, 89] width 141 height 52
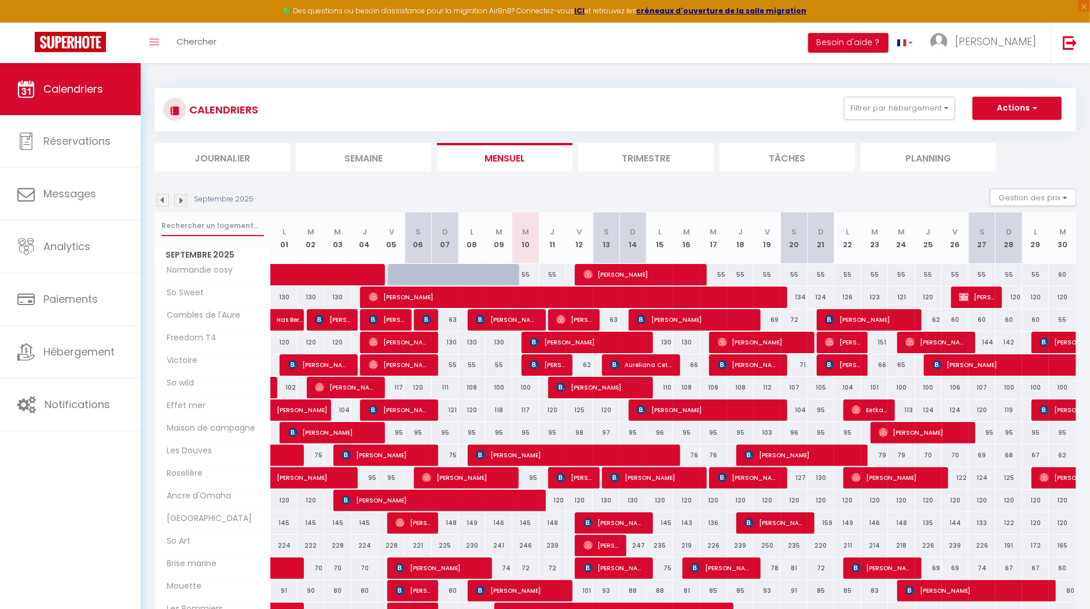
click at [206, 222] on input "text" at bounding box center [212, 225] width 102 height 21
type input "c"
select select
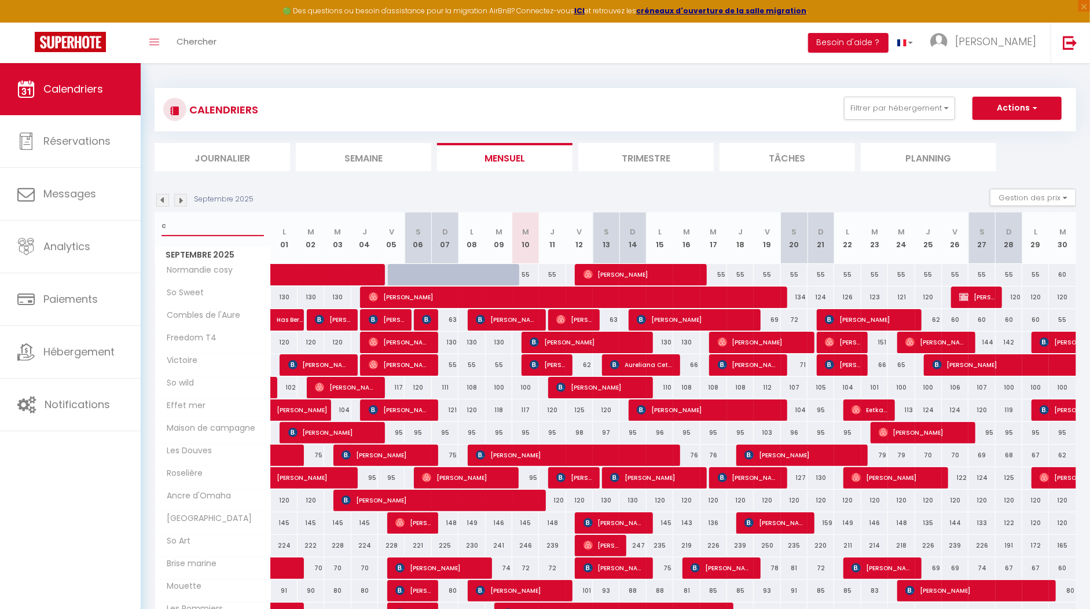
select select
type input "co"
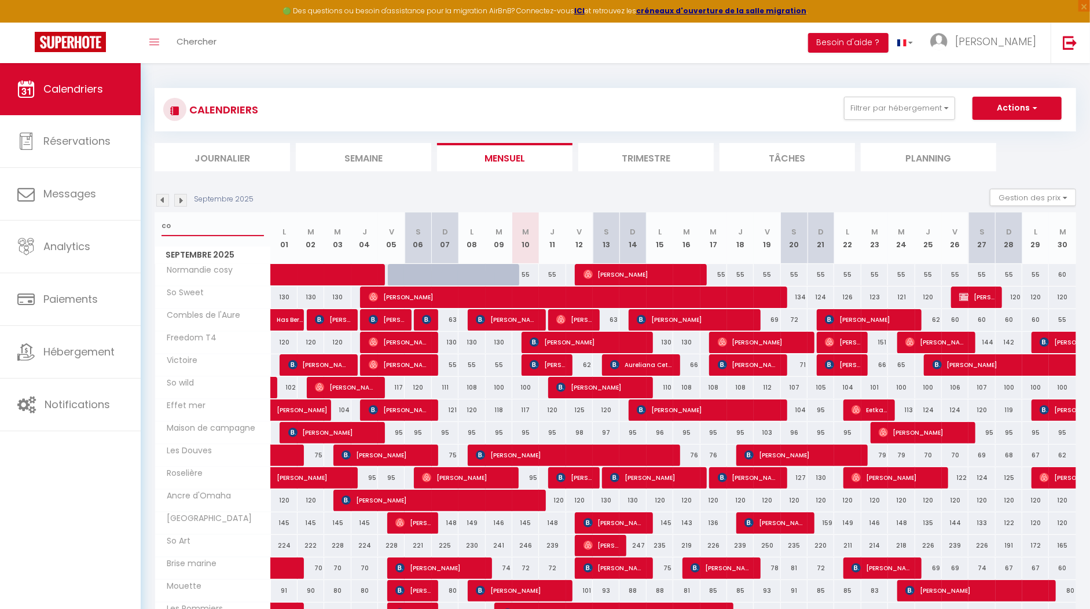
select select
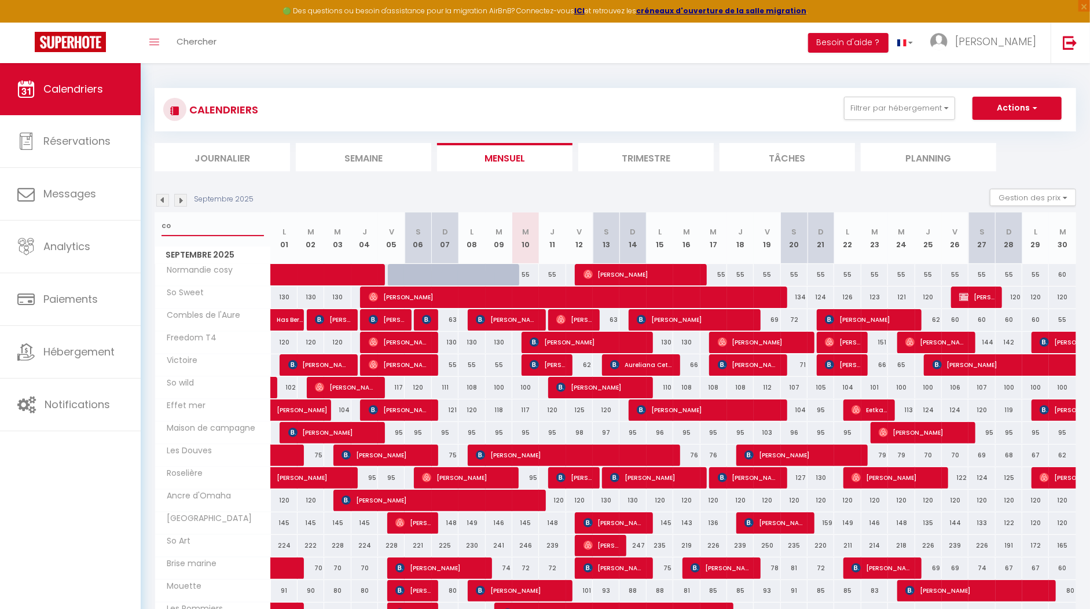
select select
type input "col"
select select
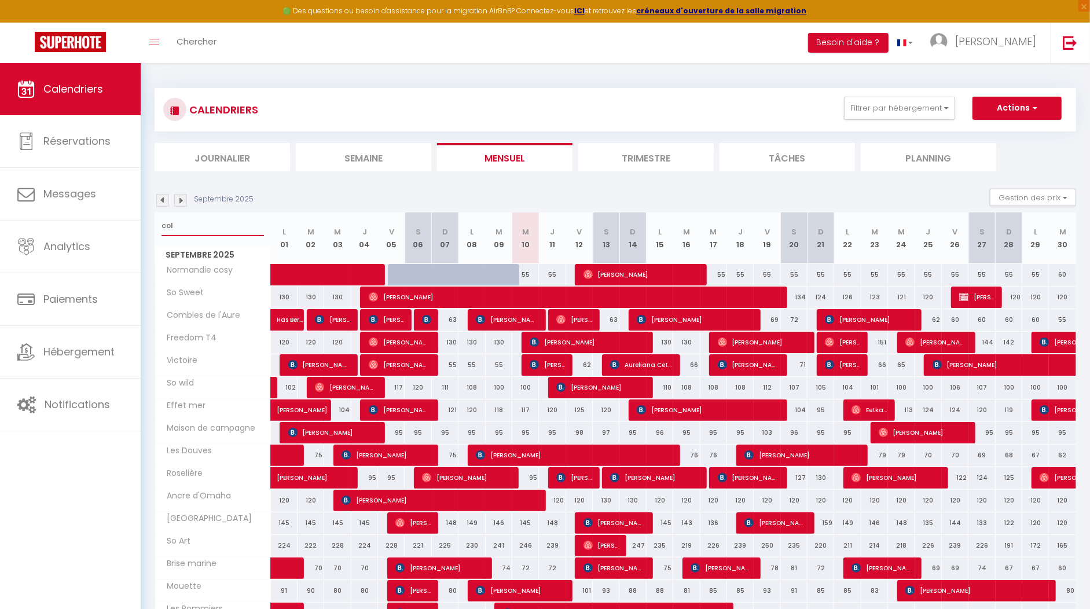
select select
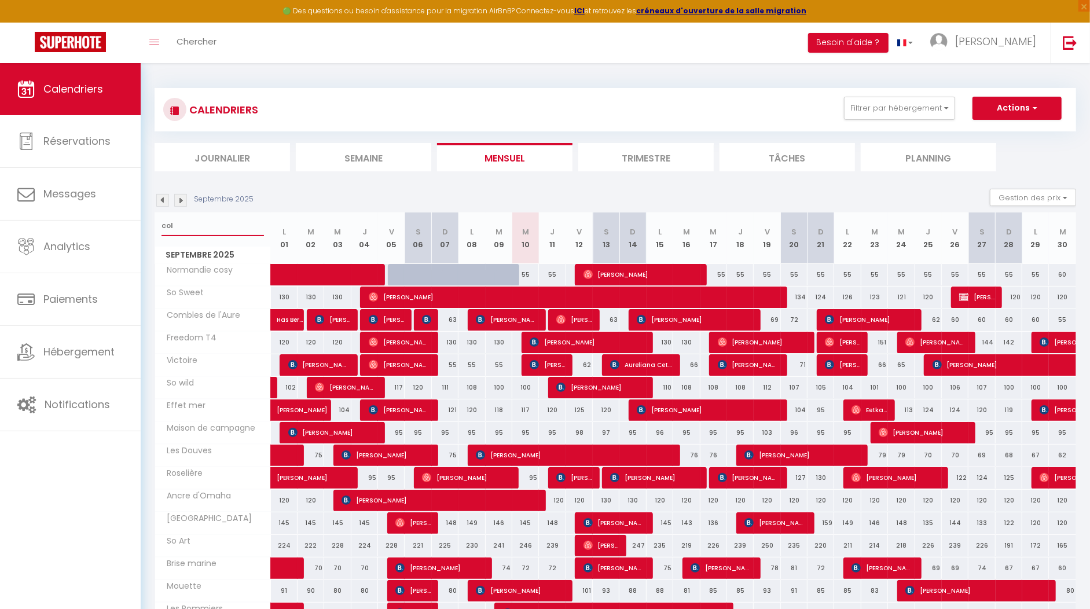
type input "colo"
select select
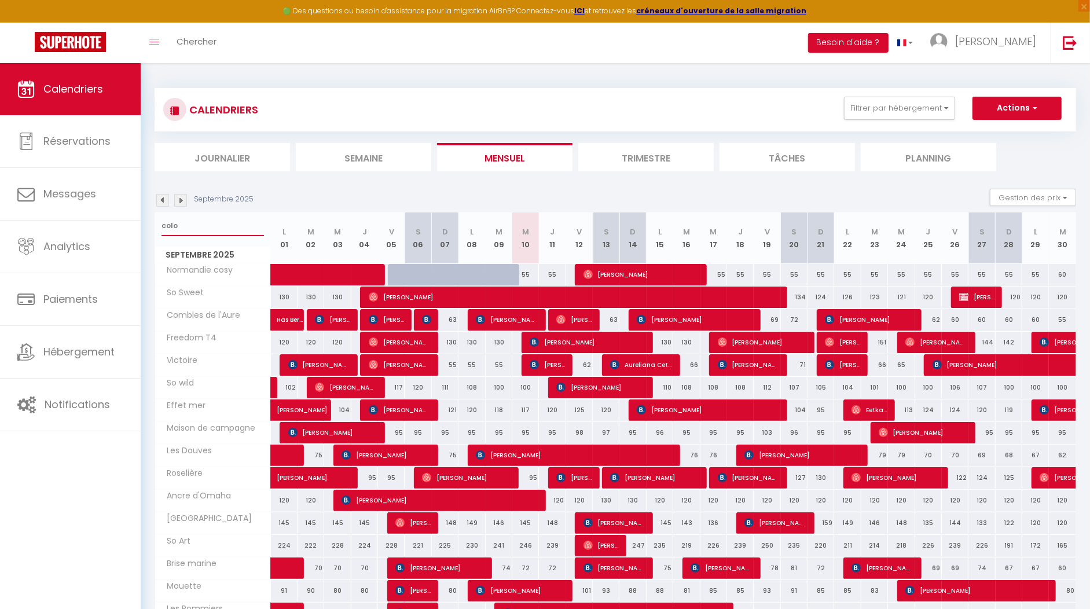
select select
type input "colon"
select select
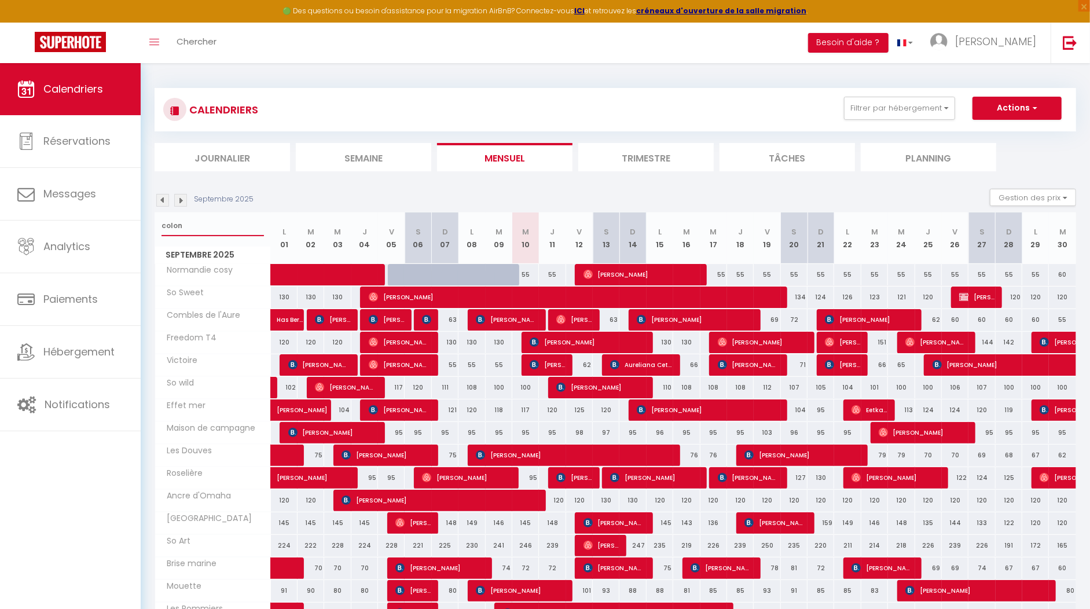
select select
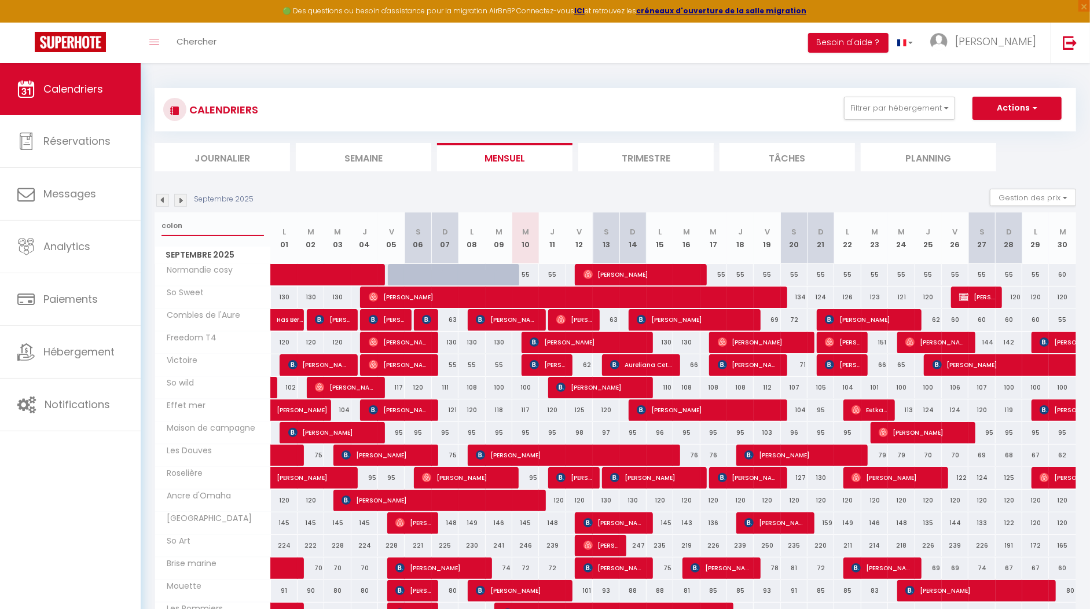
select select
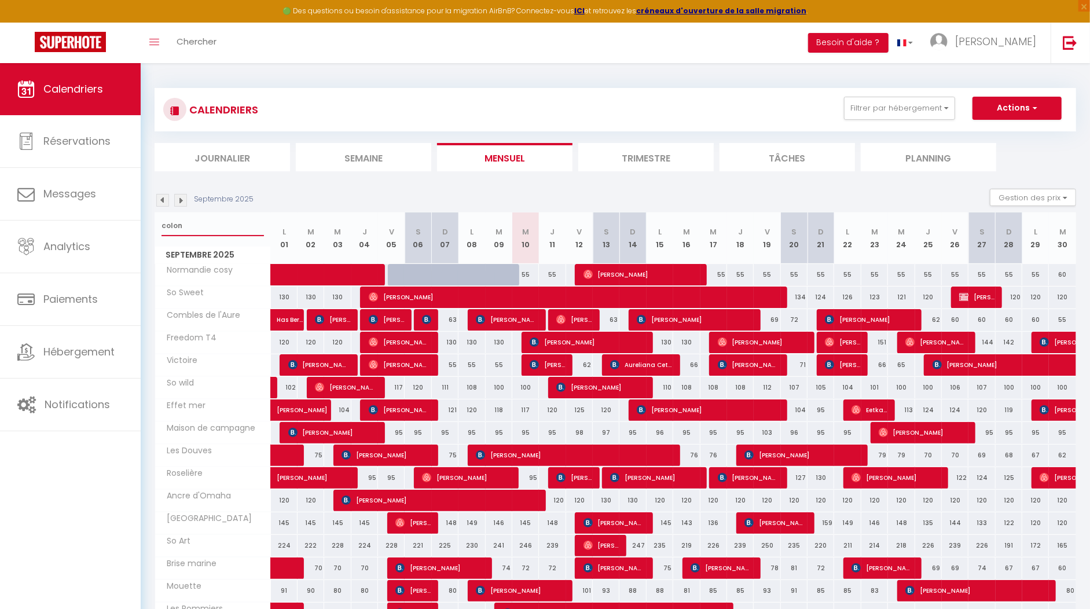
select select
type input "coloni"
select select
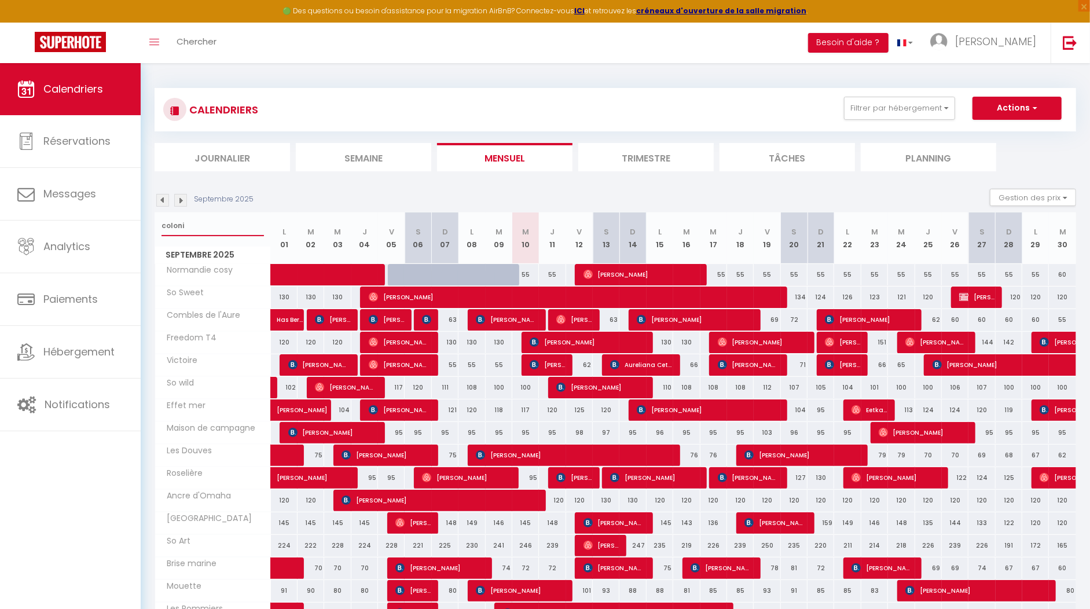
select select
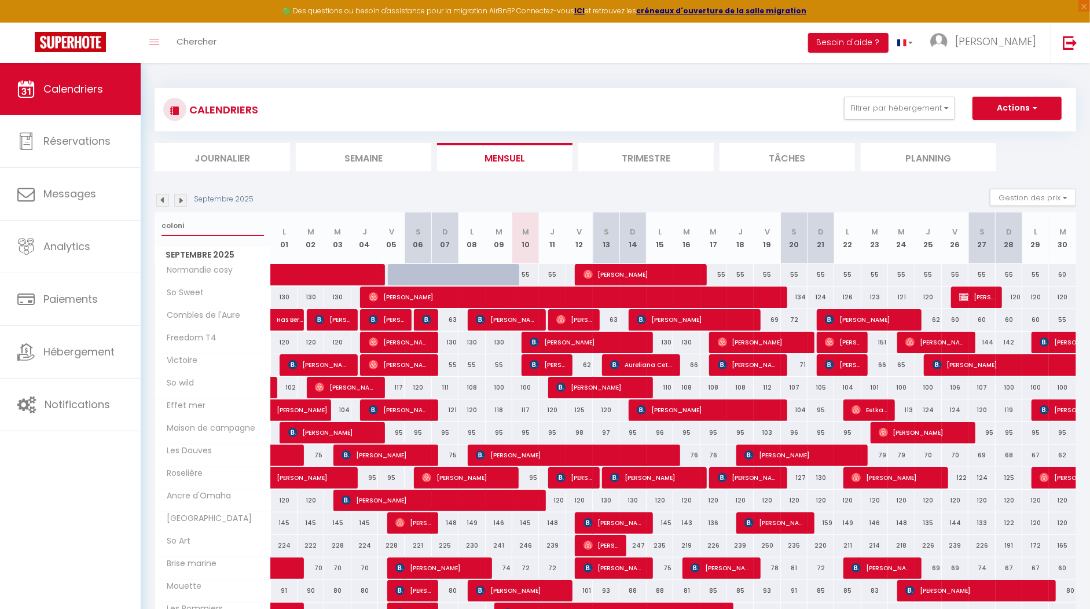
select select
type input "colonia"
select select
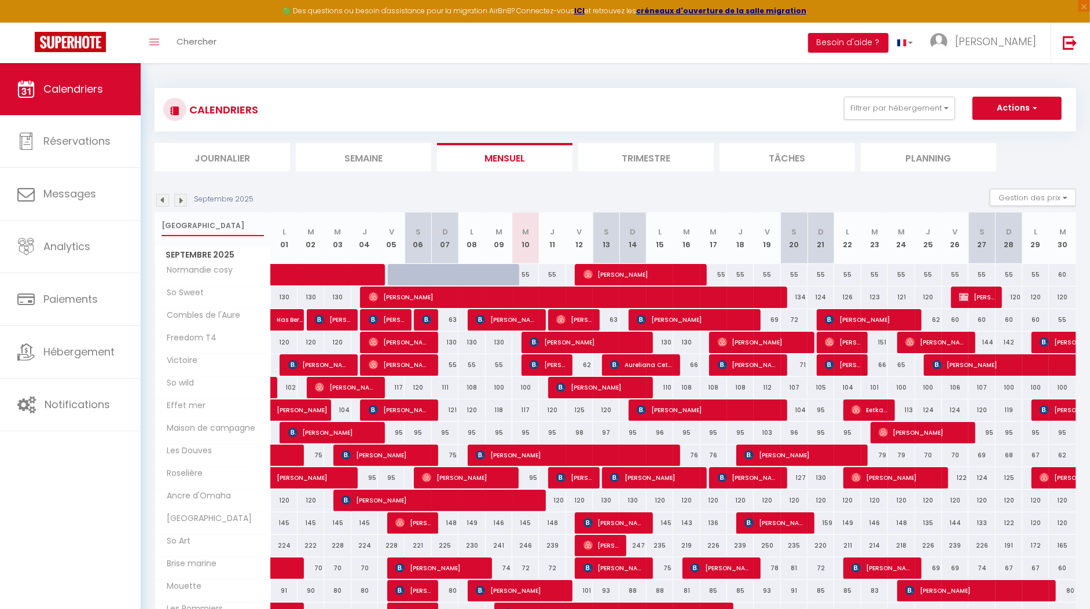
select select
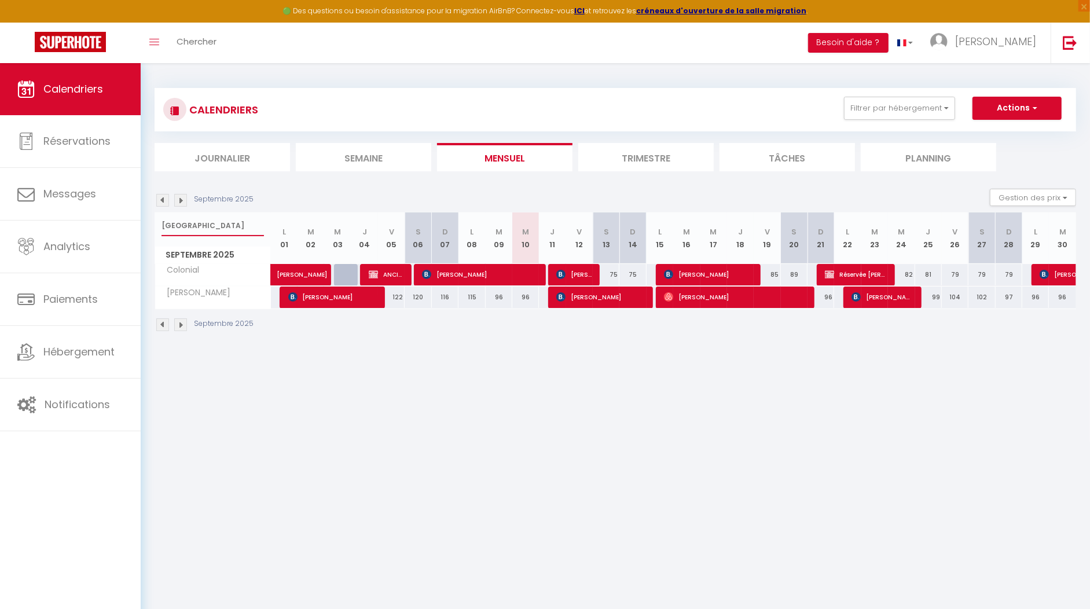
select select
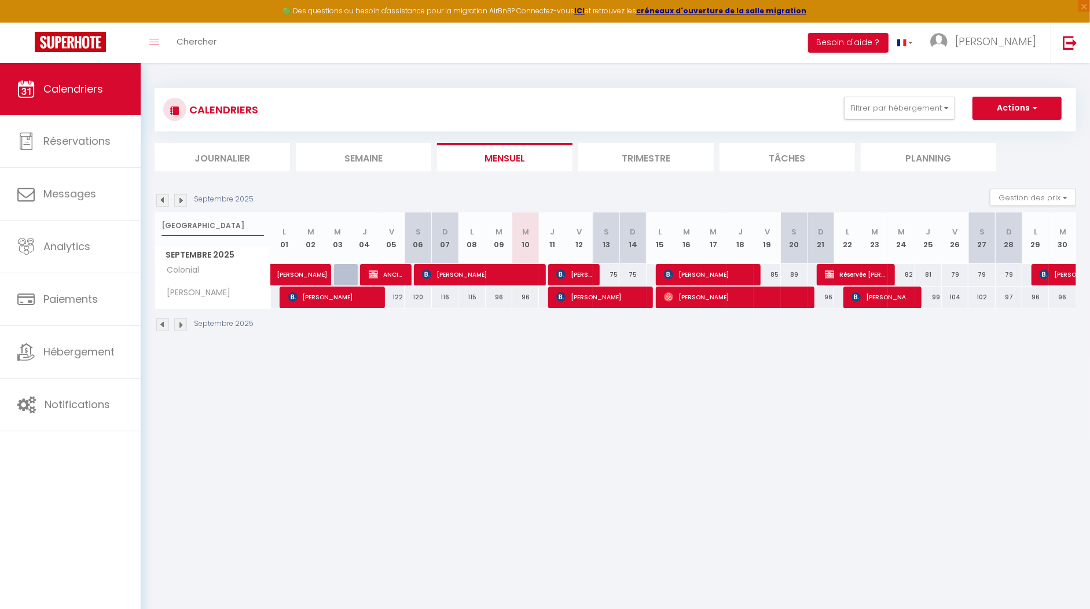
select select
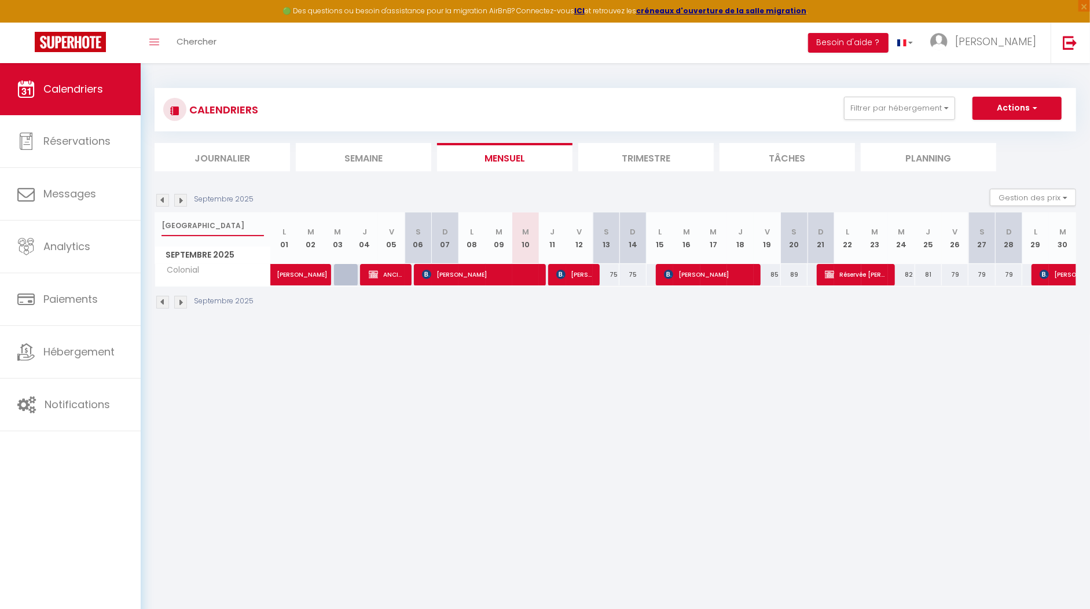
type input "colonia"
click at [582, 274] on span "[PERSON_NAME]" at bounding box center [573, 274] width 35 height 22
select select "OK"
select select "KO"
select select "0"
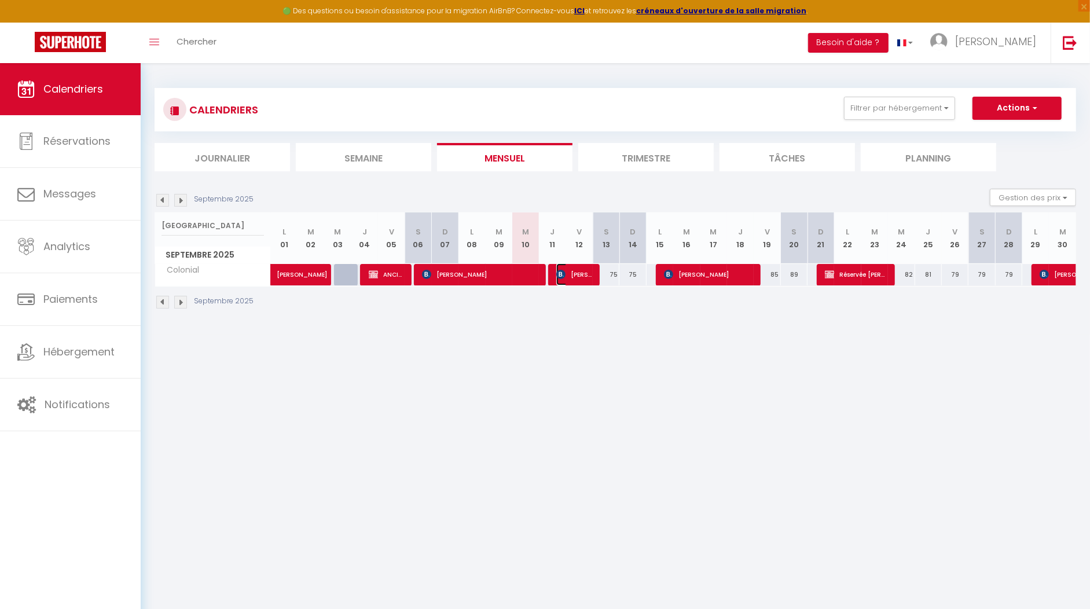
select select "0"
select select "1"
select select
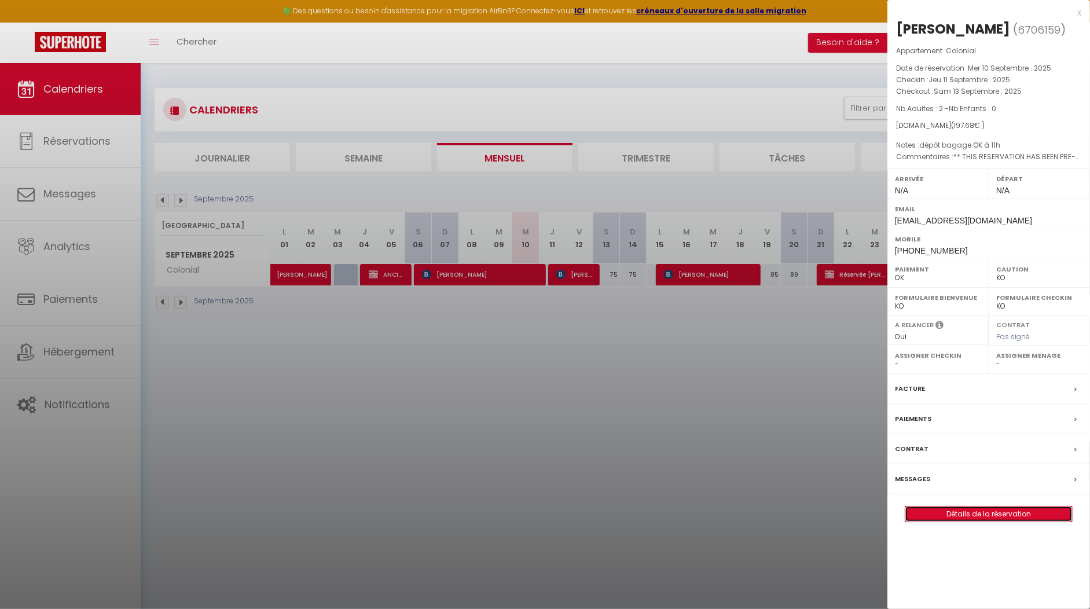
click at [988, 512] on link "Détails de la réservation" at bounding box center [988, 513] width 167 height 15
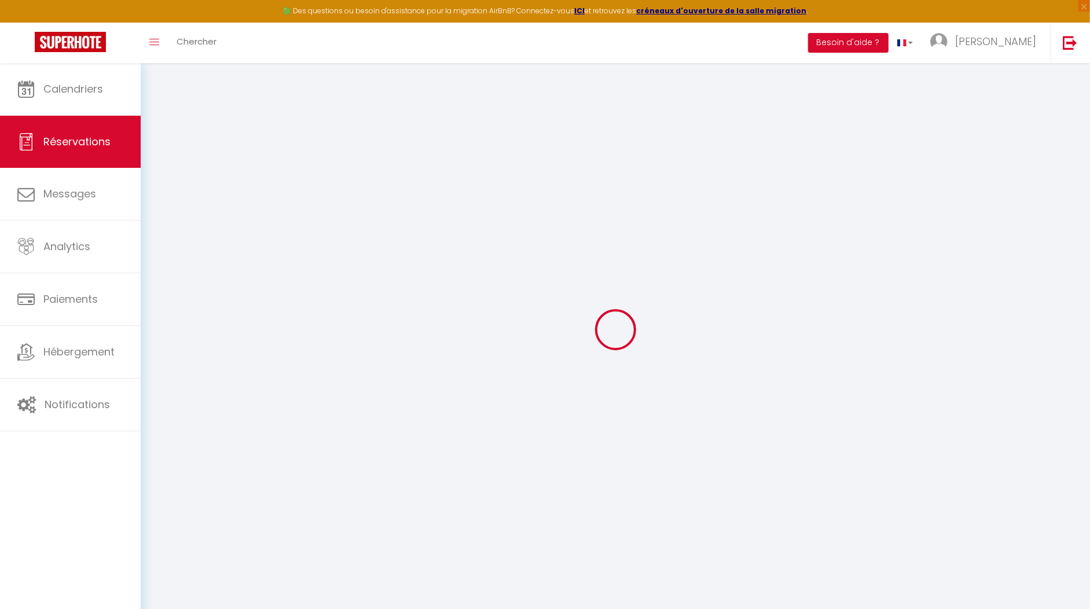
select select
checkbox input "false"
select select
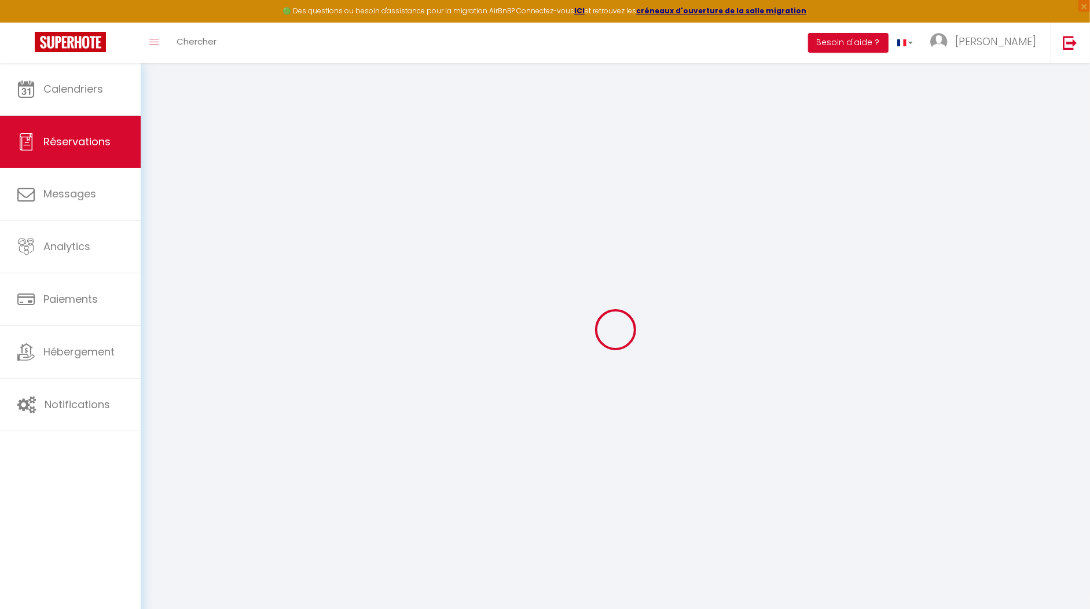
checkbox input "false"
select select
checkbox input "false"
type textarea "** THIS RESERVATION HAS BEEN PRE-PAID ** BOOKING NOTE : Payment charge is EUR 2…"
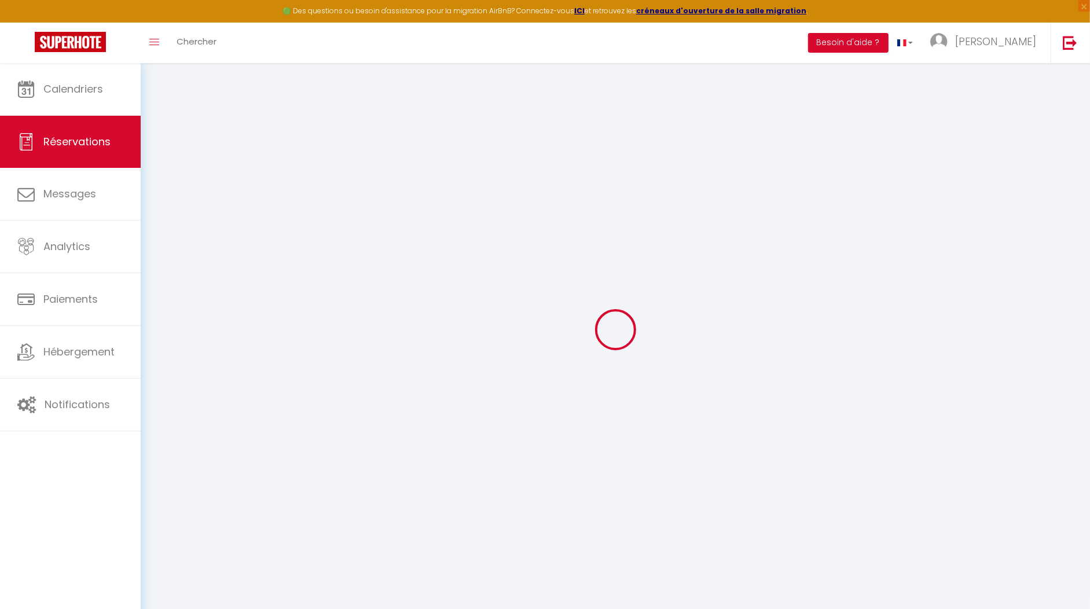
type textarea "dépôt bagage OK à 11h"
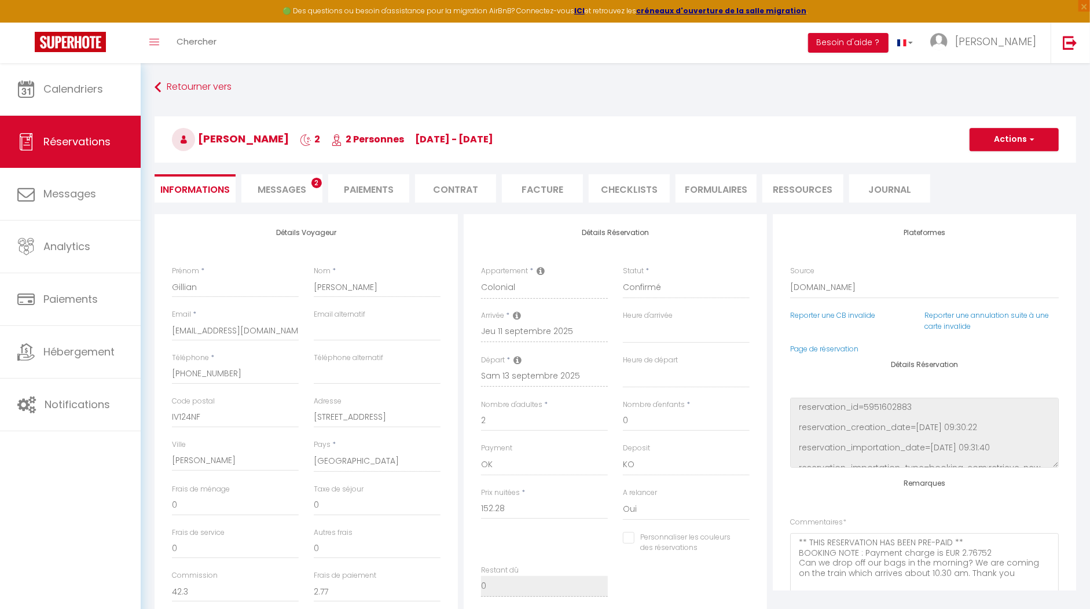
type input "40"
type input "5.4"
select select
checkbox input "false"
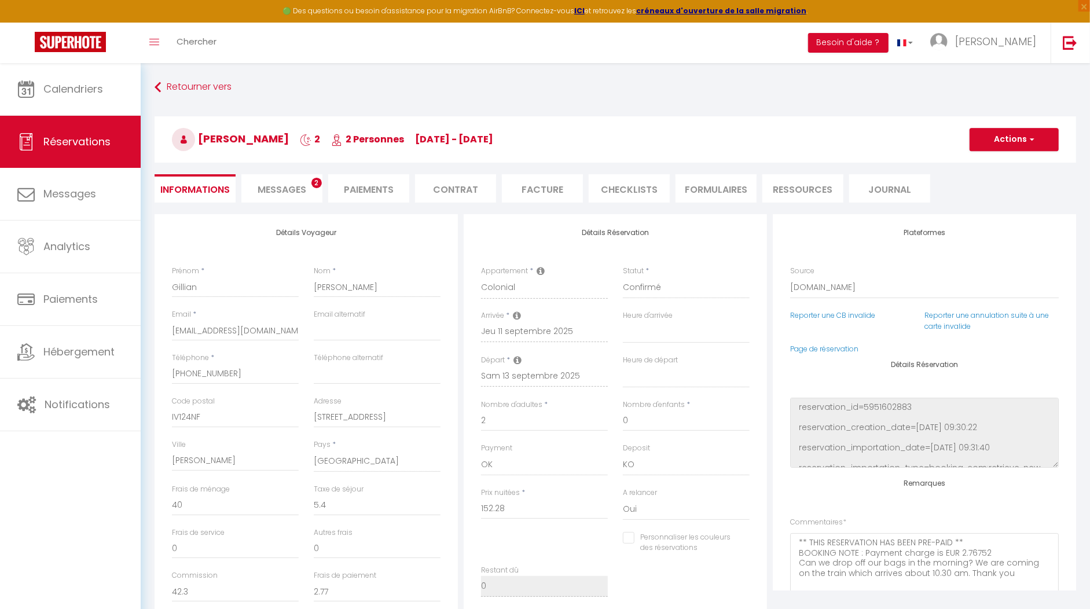
select select
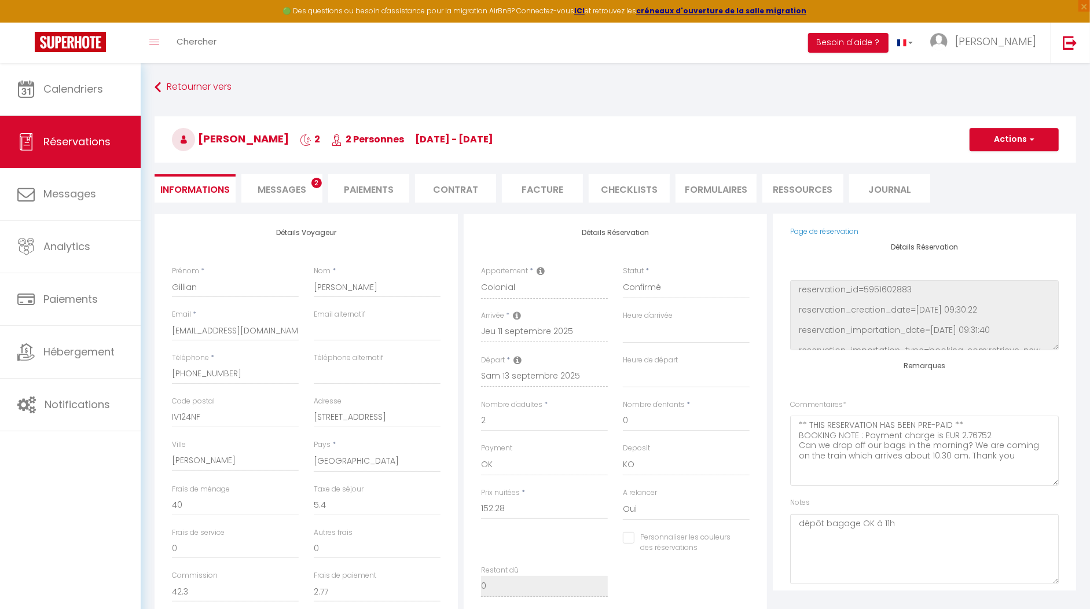
scroll to position [118, 0]
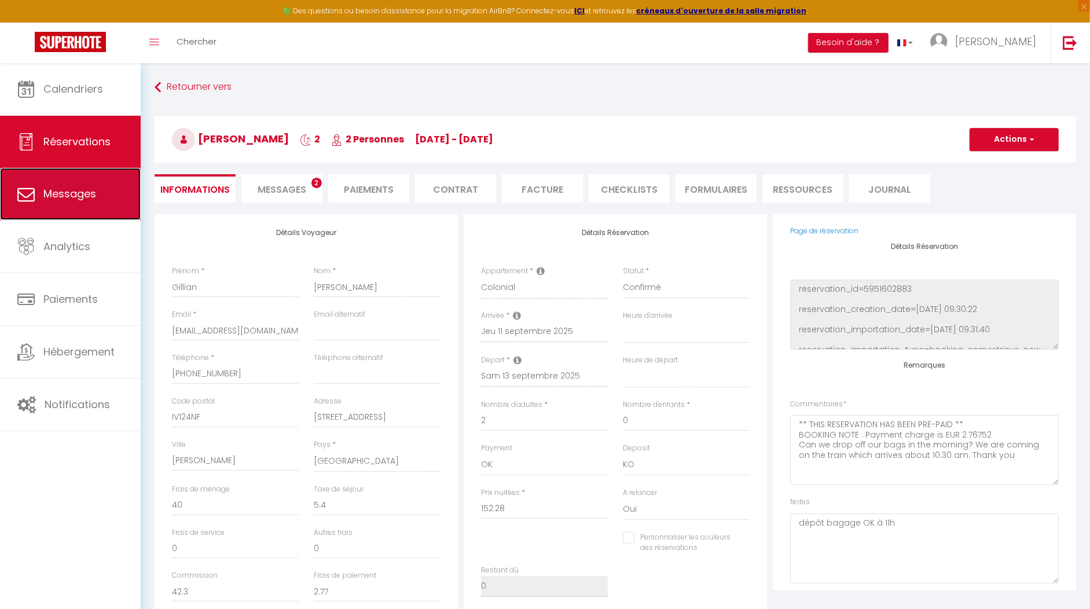
click at [36, 200] on link "Messages" at bounding box center [70, 194] width 141 height 52
select select "message"
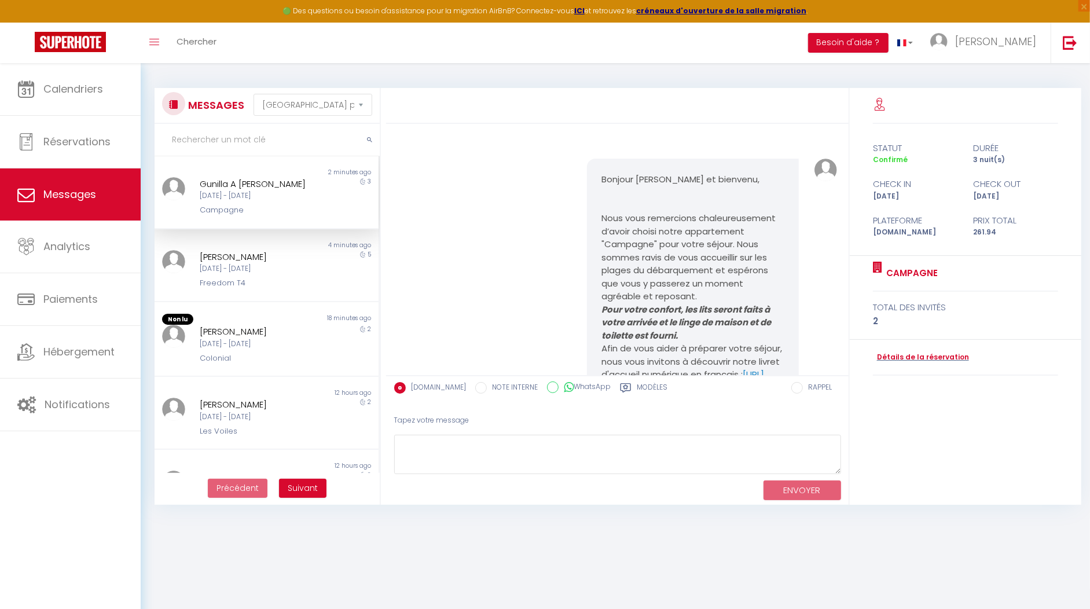
scroll to position [1129, 0]
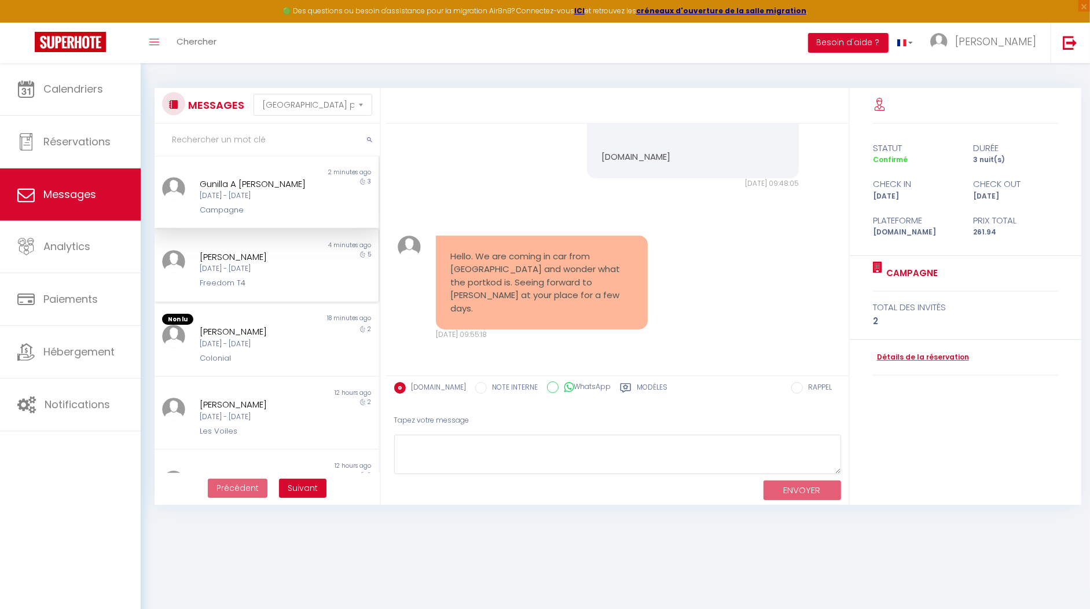
click at [257, 286] on div "Freedom T4" at bounding box center [258, 283] width 116 height 12
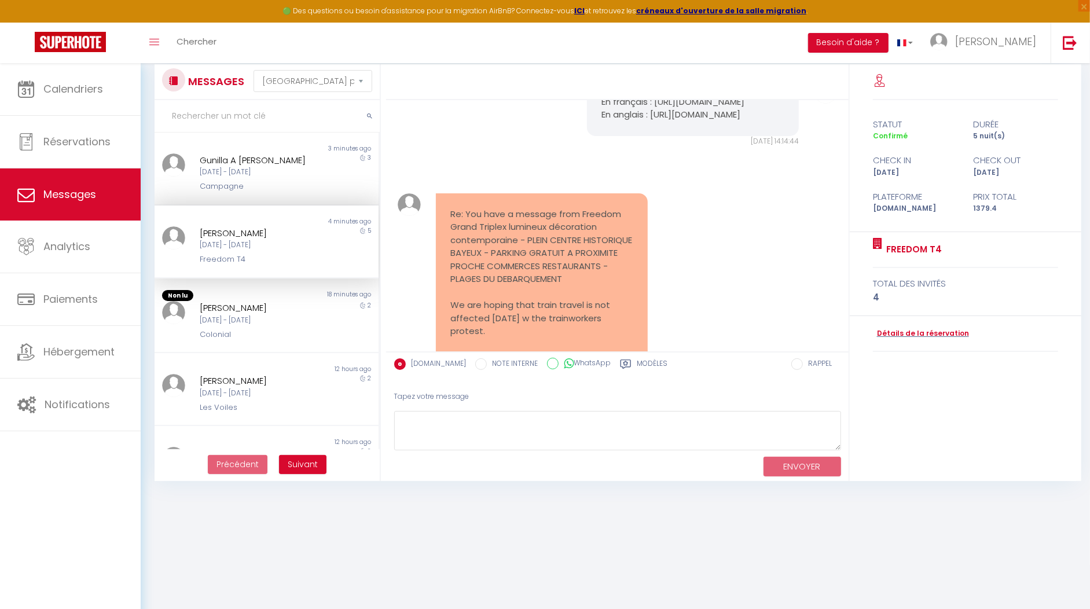
scroll to position [2512, 0]
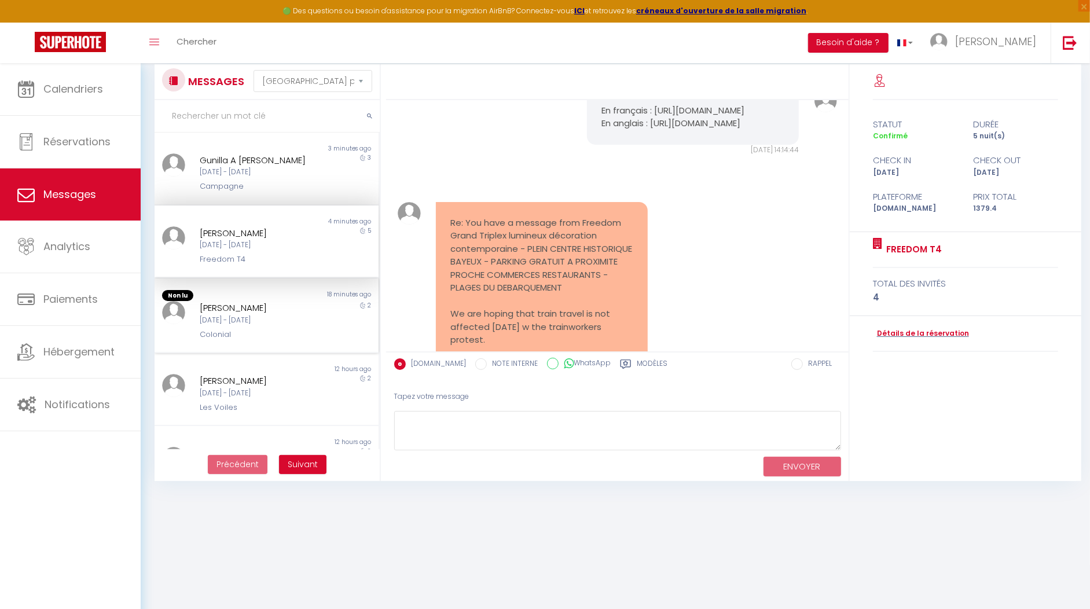
click at [239, 308] on div "[PERSON_NAME]" at bounding box center [258, 308] width 116 height 14
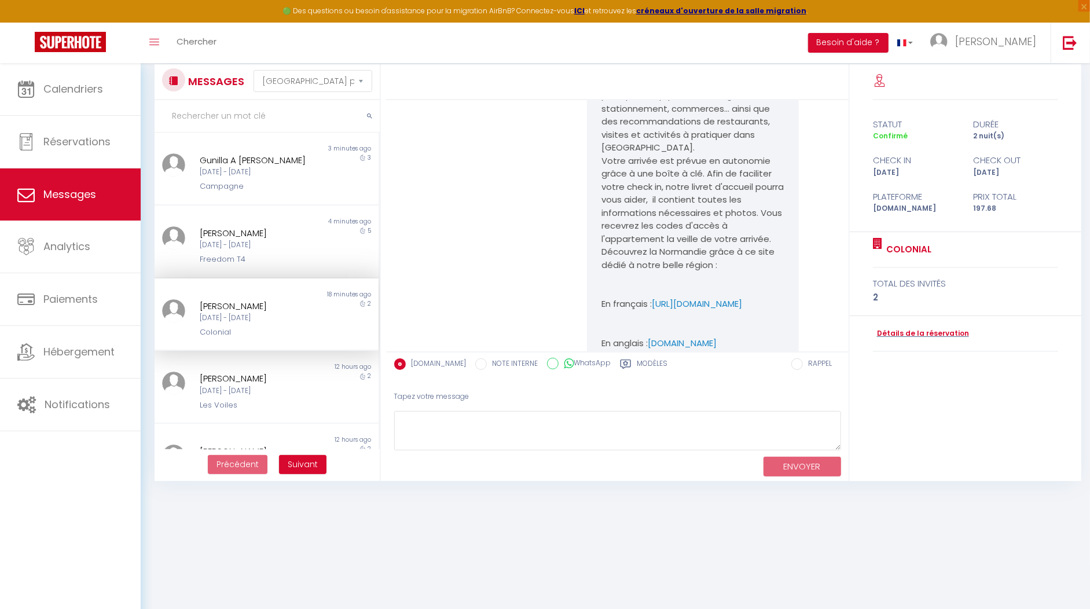
scroll to position [130, 0]
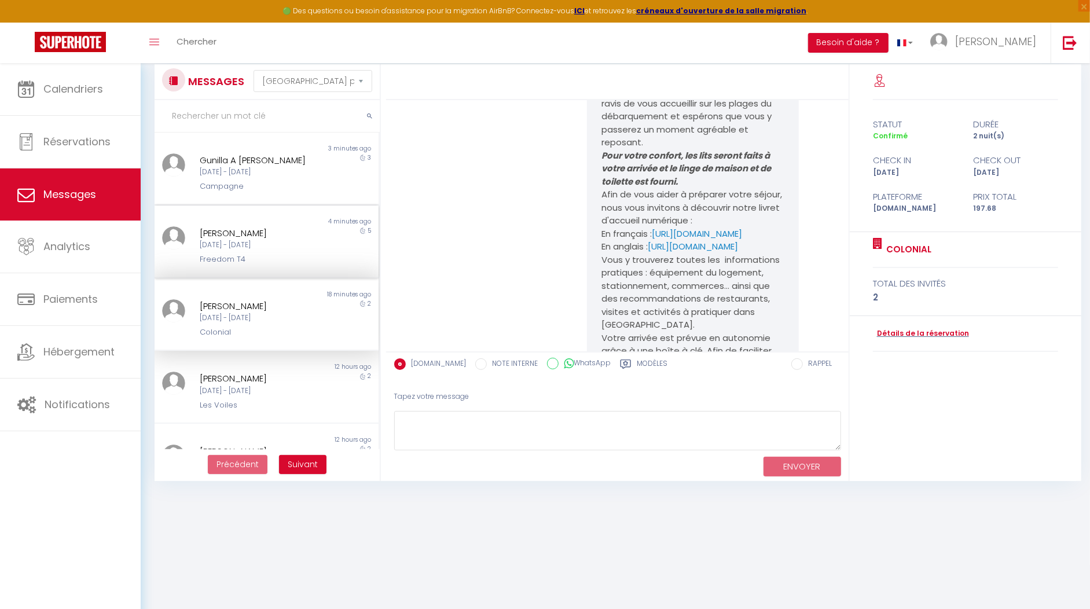
click at [233, 244] on div "[DATE] - [DATE]" at bounding box center [258, 245] width 116 height 11
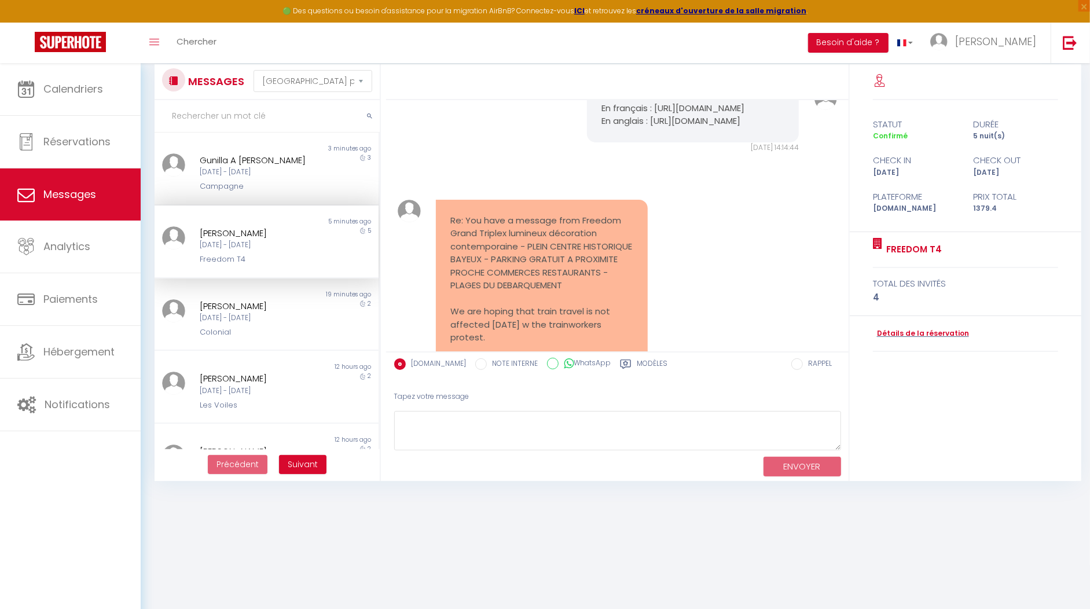
scroll to position [2479, 0]
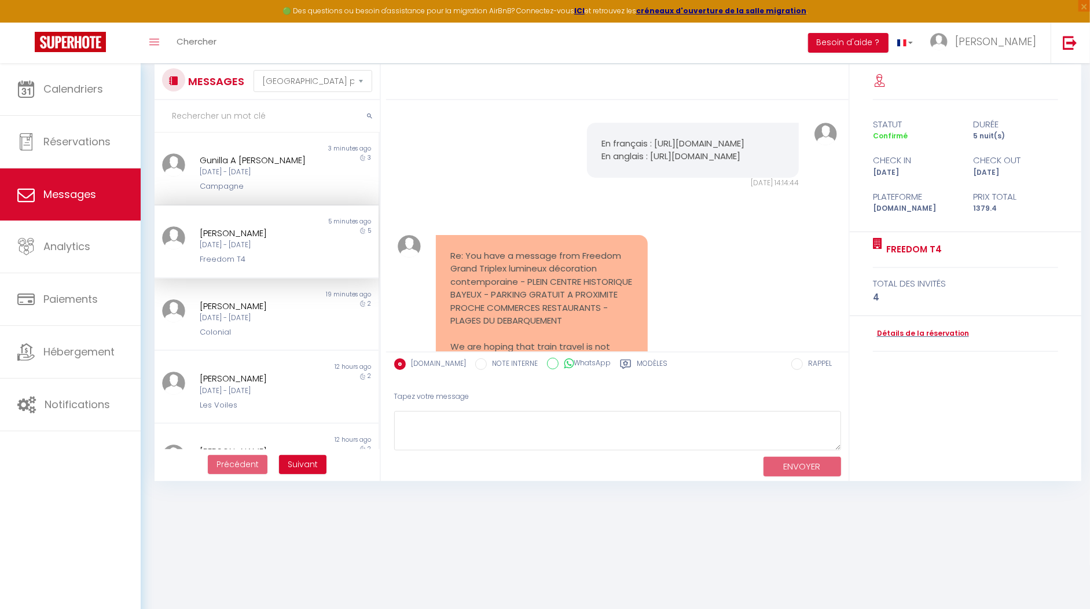
drag, startPoint x: 772, startPoint y: 233, endPoint x: 598, endPoint y: 223, distance: 173.9
click at [598, 178] on div "En français : https://www.canva.com/design/DAGcXGSX8m4/iEevDbmt2zOW7YtTK5fzKw/e…" at bounding box center [693, 150] width 212 height 55
copy pre "https://www.canva.com/design/DAGcXGSX8m4/iEevDbmt2zOW7YtTK5fzKw/edit"
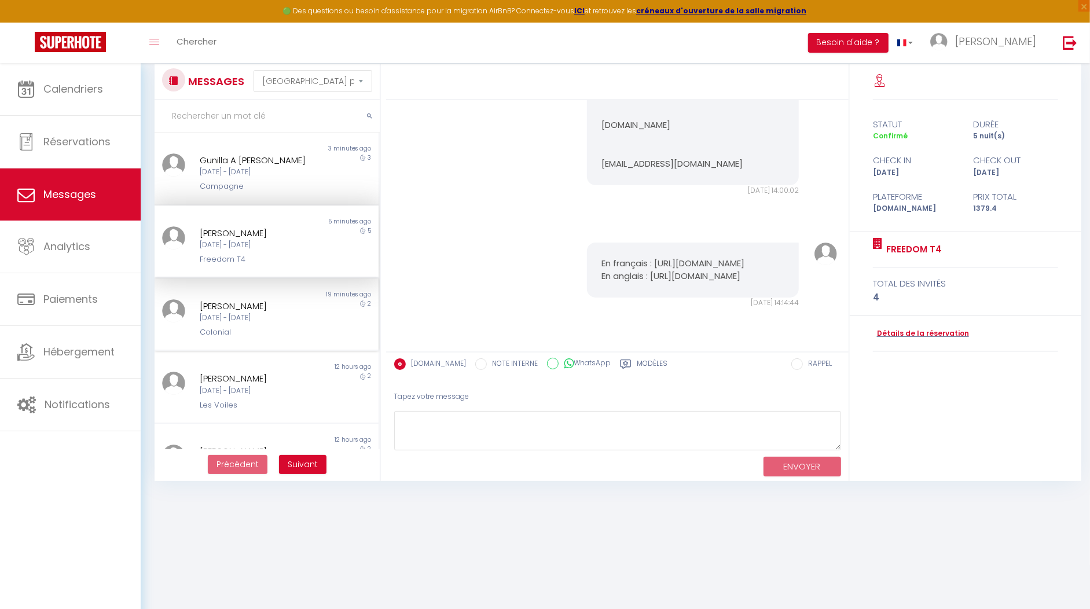
click at [244, 321] on div "[DATE] - [DATE]" at bounding box center [258, 317] width 116 height 11
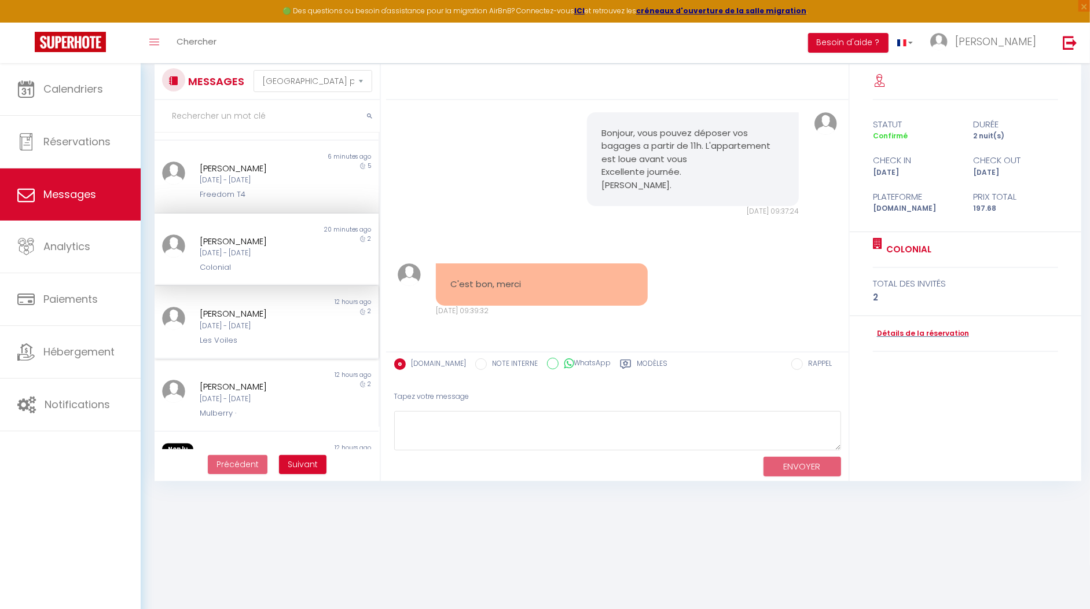
scroll to position [66, 0]
click at [277, 339] on div "Les Voiles" at bounding box center [258, 339] width 116 height 12
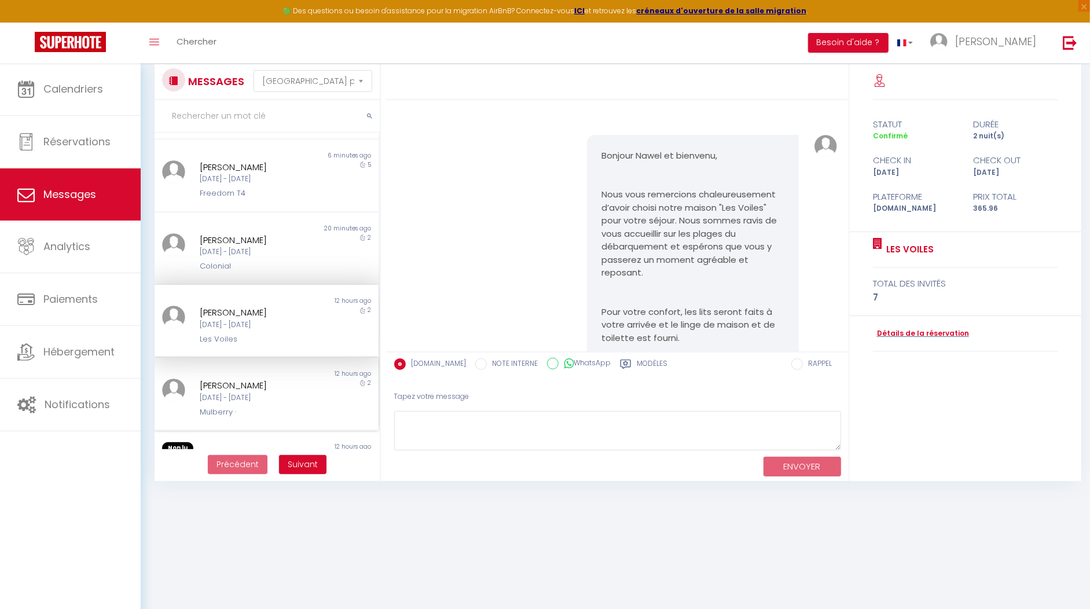
click at [250, 389] on div "[PERSON_NAME]" at bounding box center [258, 385] width 116 height 14
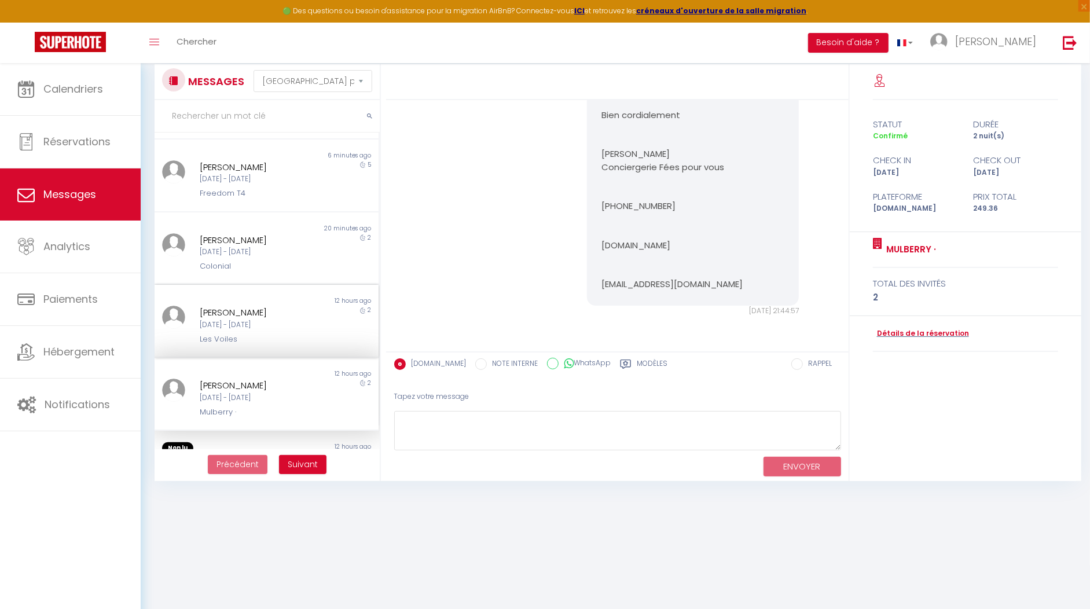
click at [269, 319] on div "[DATE] - [DATE]" at bounding box center [258, 324] width 116 height 11
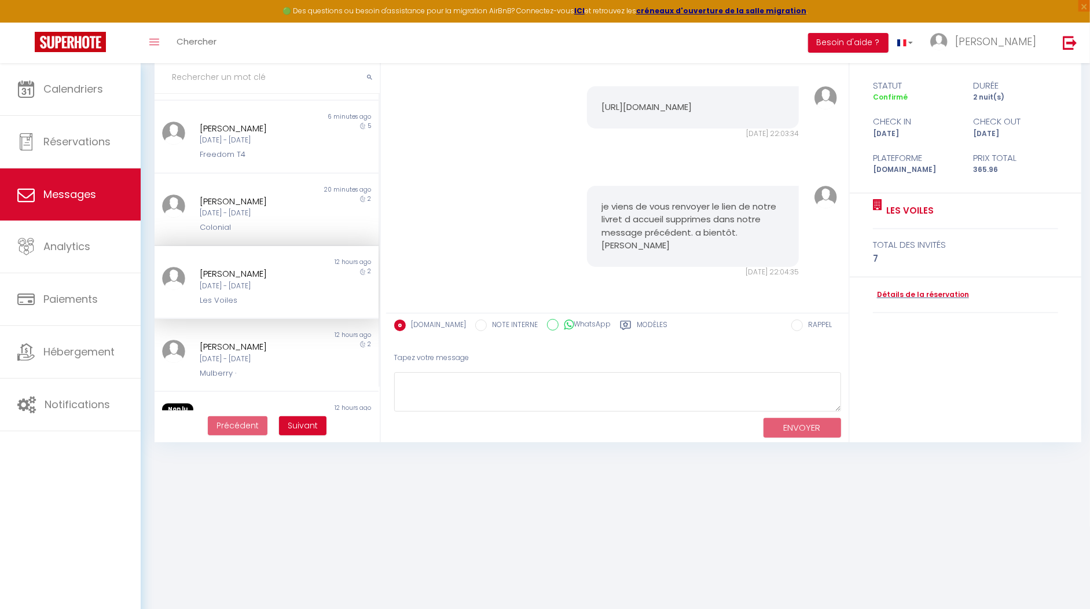
scroll to position [1531, 0]
click at [264, 361] on div "[DATE] - [DATE]" at bounding box center [258, 359] width 116 height 11
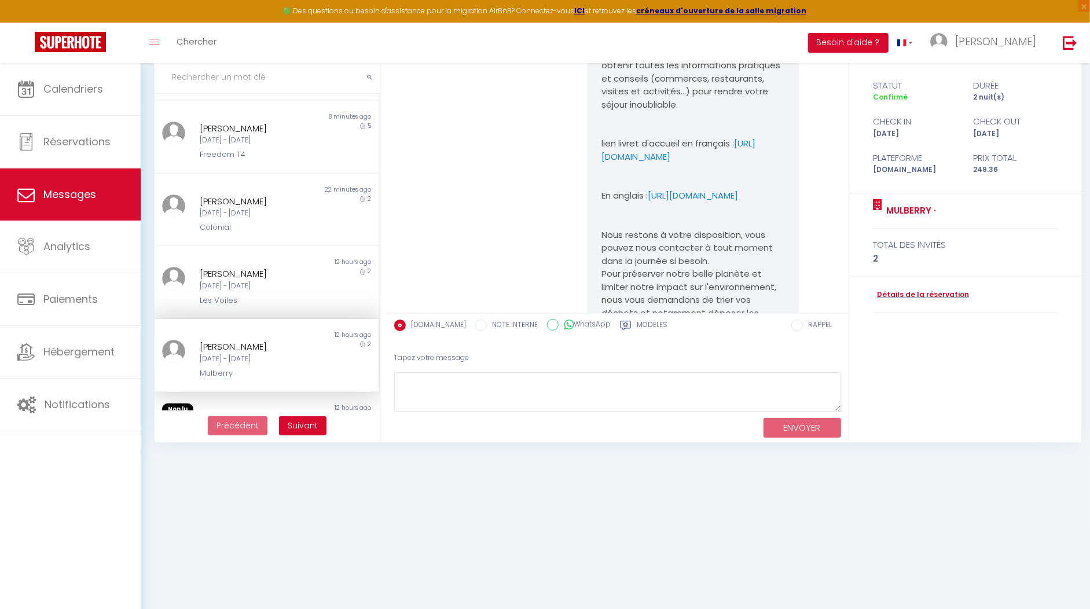
scroll to position [2093, 0]
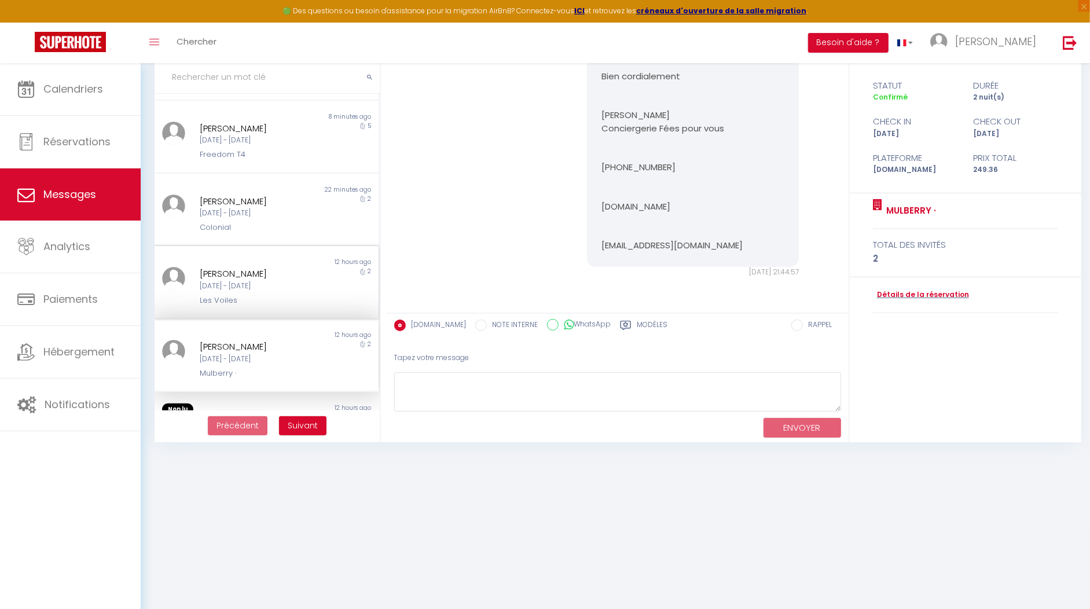
click at [220, 281] on div "[DATE] - [DATE]" at bounding box center [258, 286] width 116 height 11
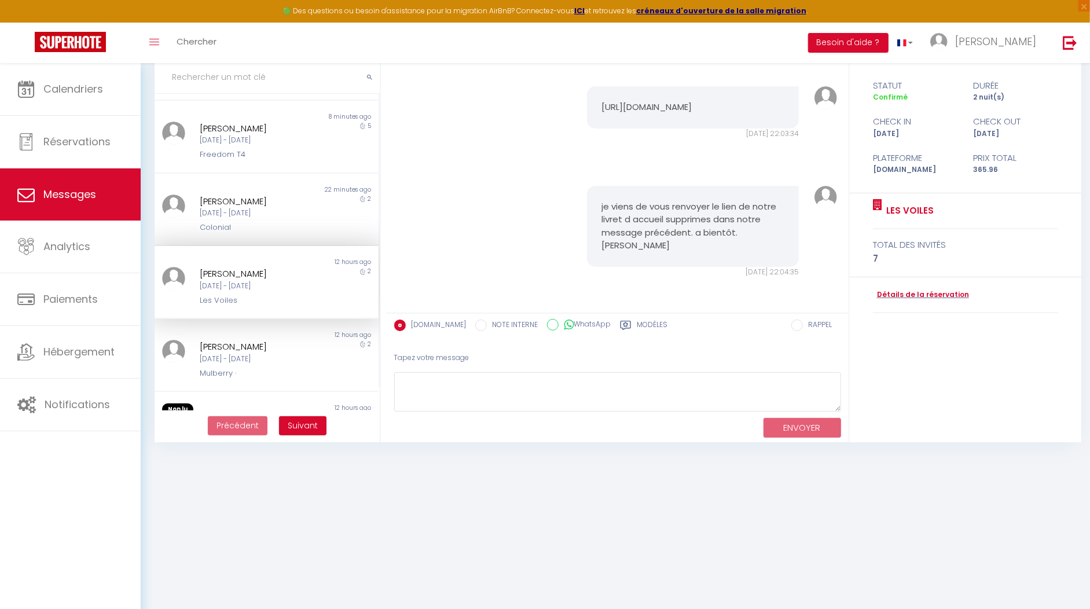
scroll to position [1531, 0]
click at [238, 234] on div "Non lu 22 minutes ago Gillian O'Brien Jeu 11 Sep - Sam 13 Sep Colonial 2" at bounding box center [267, 210] width 224 height 73
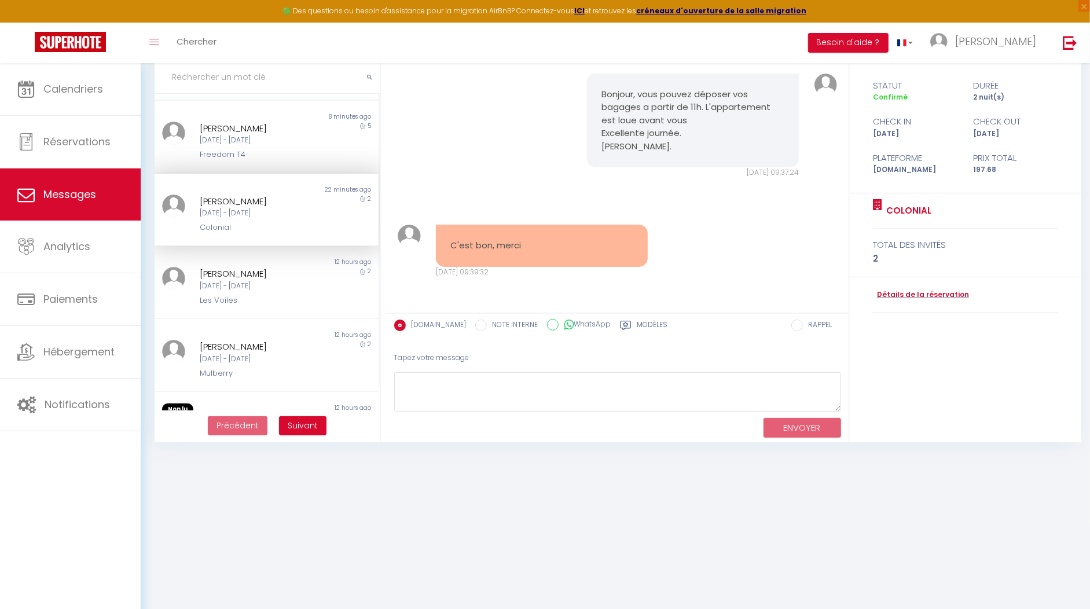
scroll to position [968, 0]
click at [468, 388] on textarea at bounding box center [617, 392] width 447 height 40
type textarea "J"
type textarea "M"
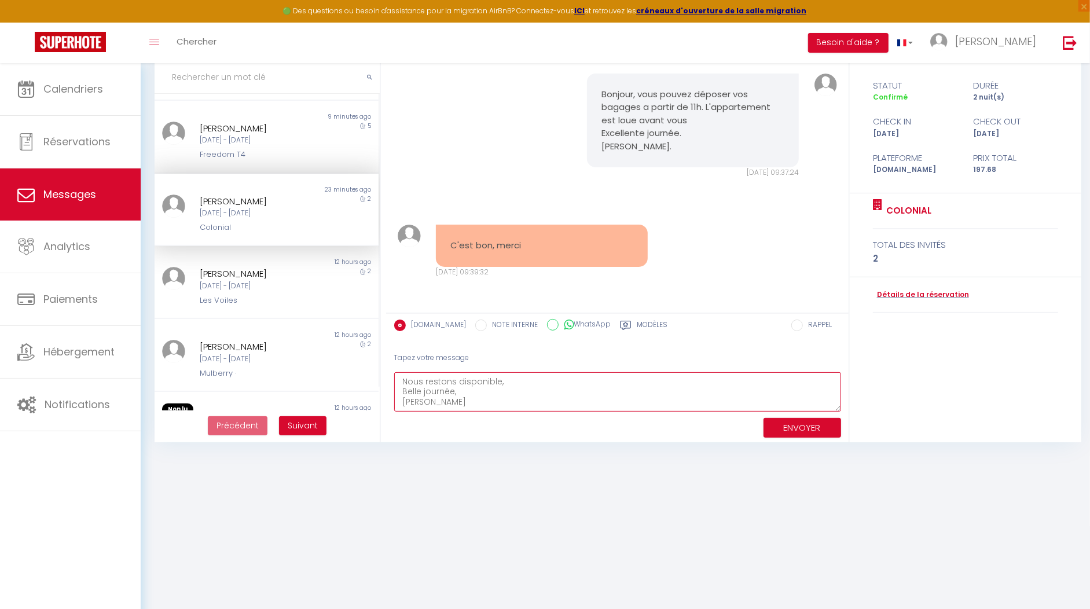
type textarea "Nous restons disponible, Belle journée, Lisa"
click at [820, 431] on button "ENVOYER" at bounding box center [802, 428] width 78 height 20
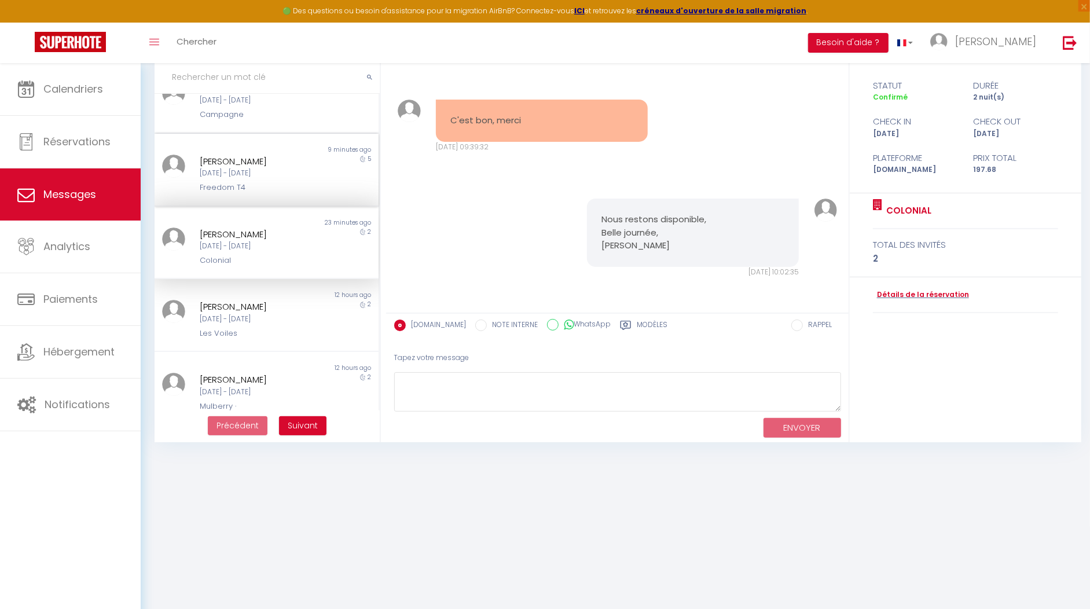
scroll to position [32, 0]
click at [274, 176] on div "[DATE] - [DATE]" at bounding box center [258, 174] width 116 height 11
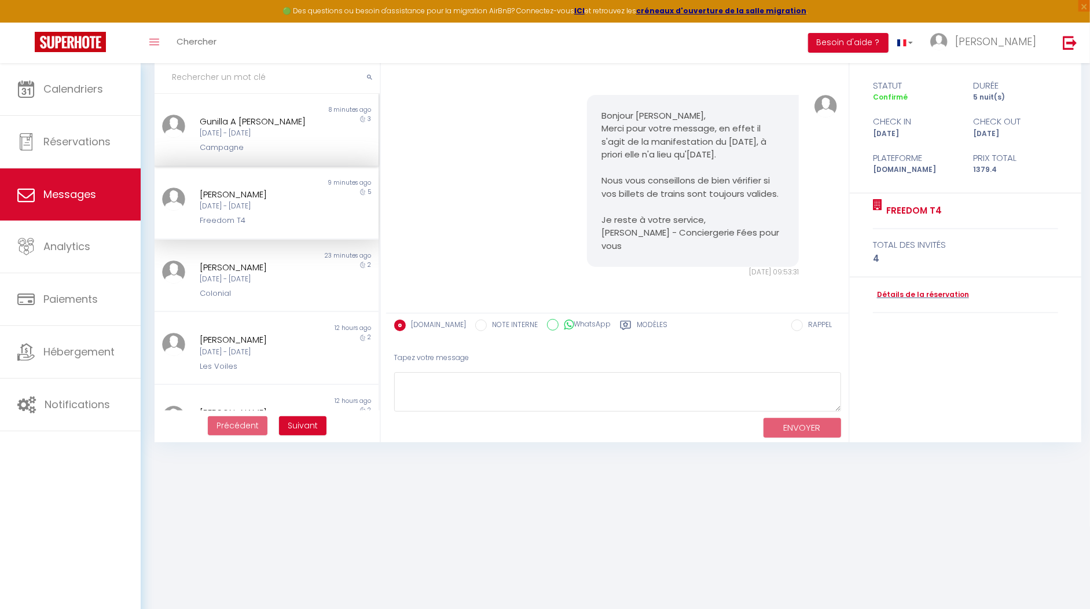
click at [281, 159] on div "Non lu 8 minutes ago Gunilla A Nordkvist Jeu 11 Sep - Dim 14 Sep Campagne 3" at bounding box center [267, 130] width 224 height 73
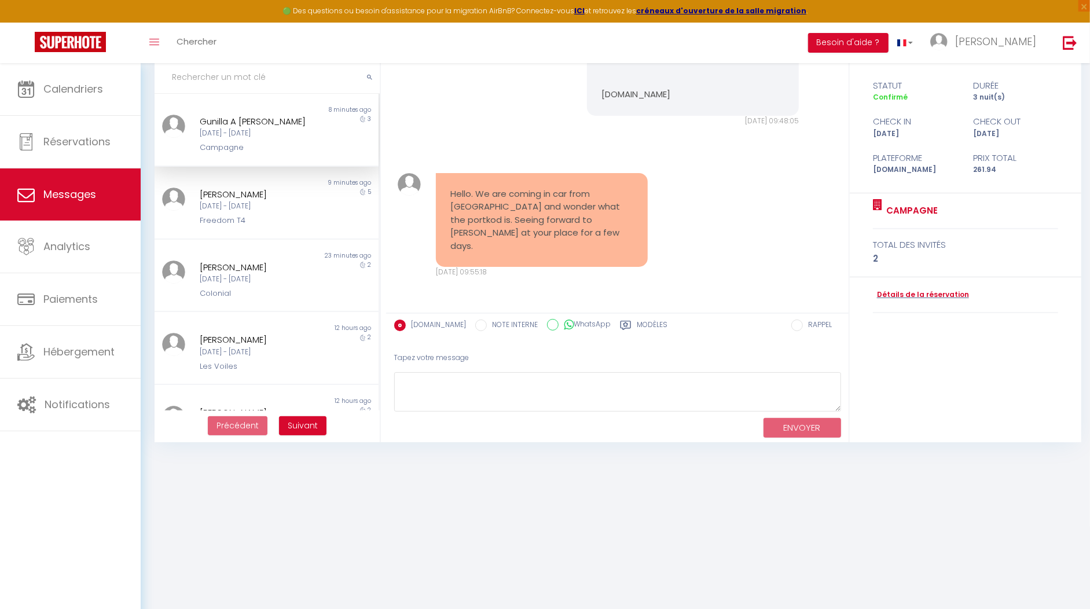
scroll to position [1129, 0]
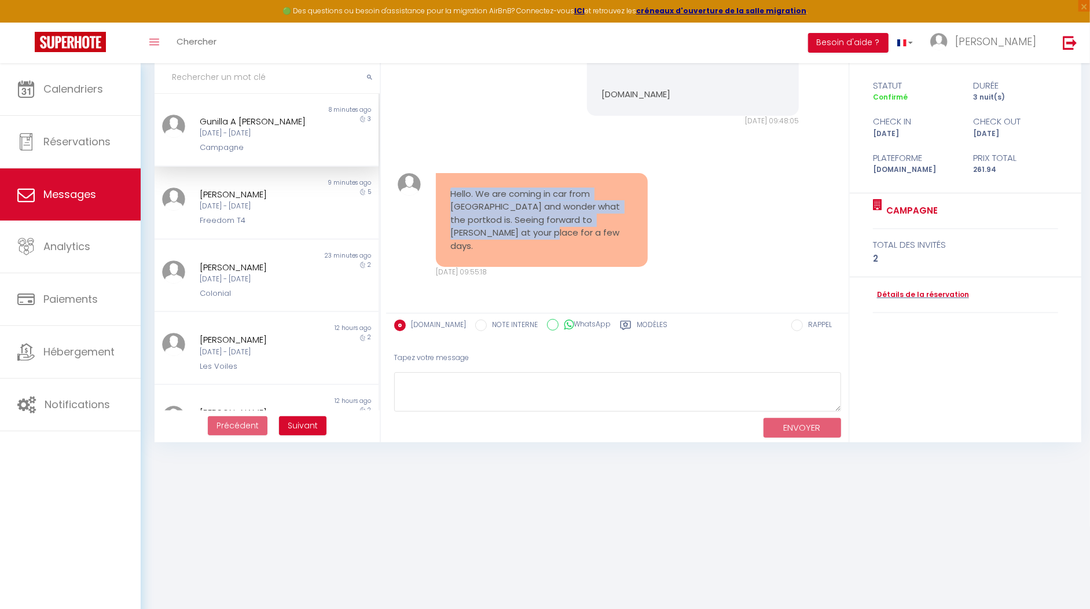
drag, startPoint x: 494, startPoint y: 244, endPoint x: 450, endPoint y: 206, distance: 58.3
click at [450, 206] on pre "Hello. We are coming in car from [GEOGRAPHIC_DATA] and wonder what the portkod …" at bounding box center [541, 219] width 183 height 65
copy pre "Hello. We are coming in car from [GEOGRAPHIC_DATA] and wonder what the portkod …"
click at [540, 247] on pre "Hello. We are coming in car from [GEOGRAPHIC_DATA] and wonder what the portkod …" at bounding box center [541, 219] width 183 height 65
drag, startPoint x: 472, startPoint y: 251, endPoint x: 442, endPoint y: 207, distance: 53.6
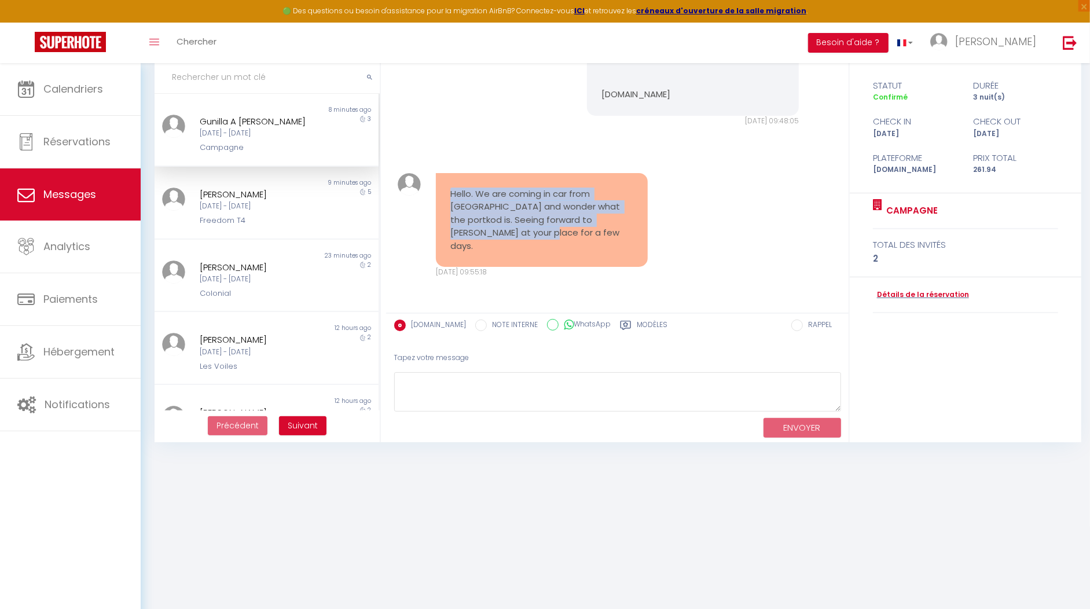
click at [442, 207] on div "Hello. We are coming in car from [GEOGRAPHIC_DATA] and wonder what the portkod …" at bounding box center [542, 220] width 212 height 94
copy pre "Hello. We are coming in car from [GEOGRAPHIC_DATA] and wonder what the portkod …"
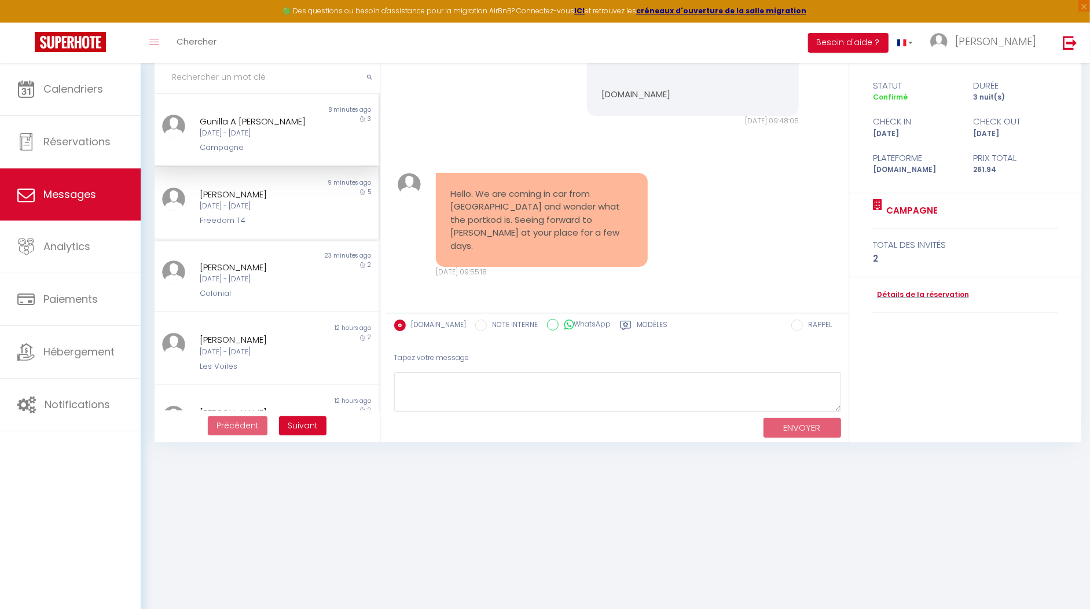
click at [297, 223] on div "Freedom T4" at bounding box center [258, 221] width 116 height 12
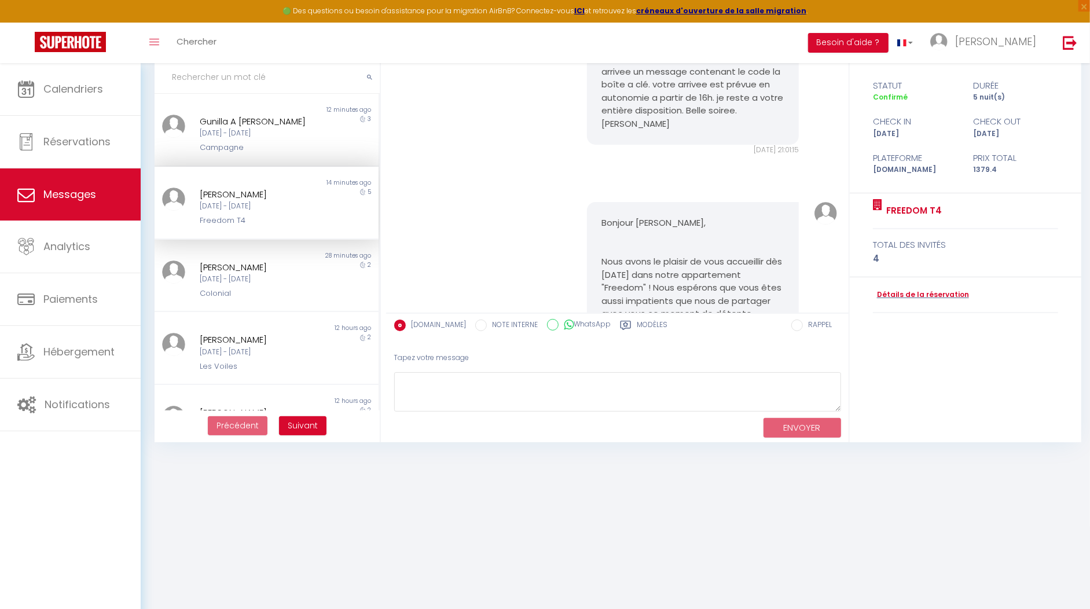
scroll to position [3083, 0]
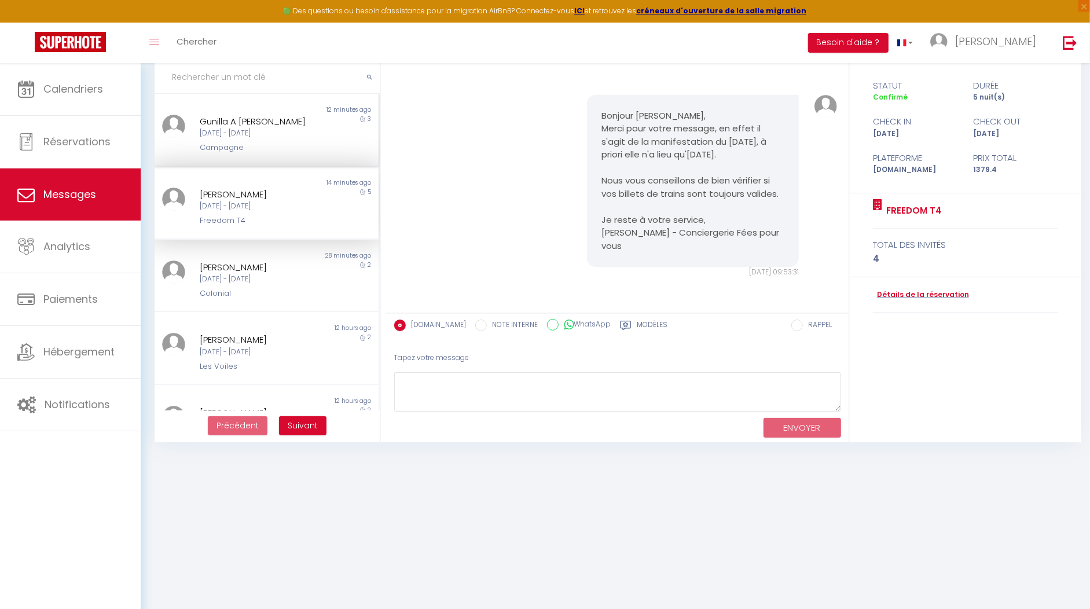
click at [250, 139] on div "Gunilla A Nordkvist Jeu 11 Sep - Dim 14 Sep Campagne" at bounding box center [257, 134] width 131 height 39
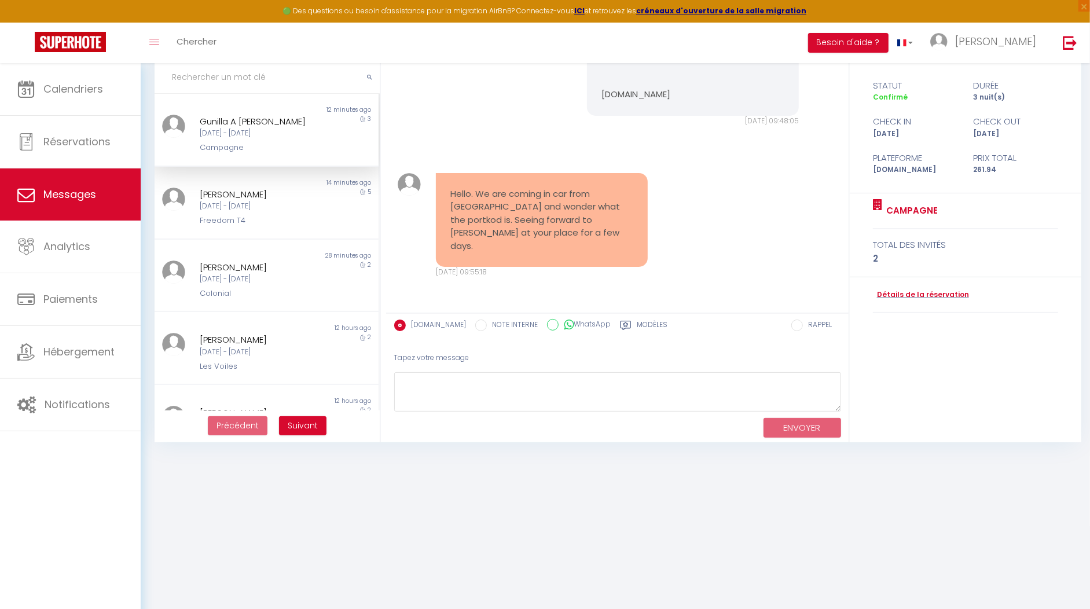
scroll to position [1129, 0]
click at [421, 387] on textarea at bounding box center [617, 392] width 447 height 40
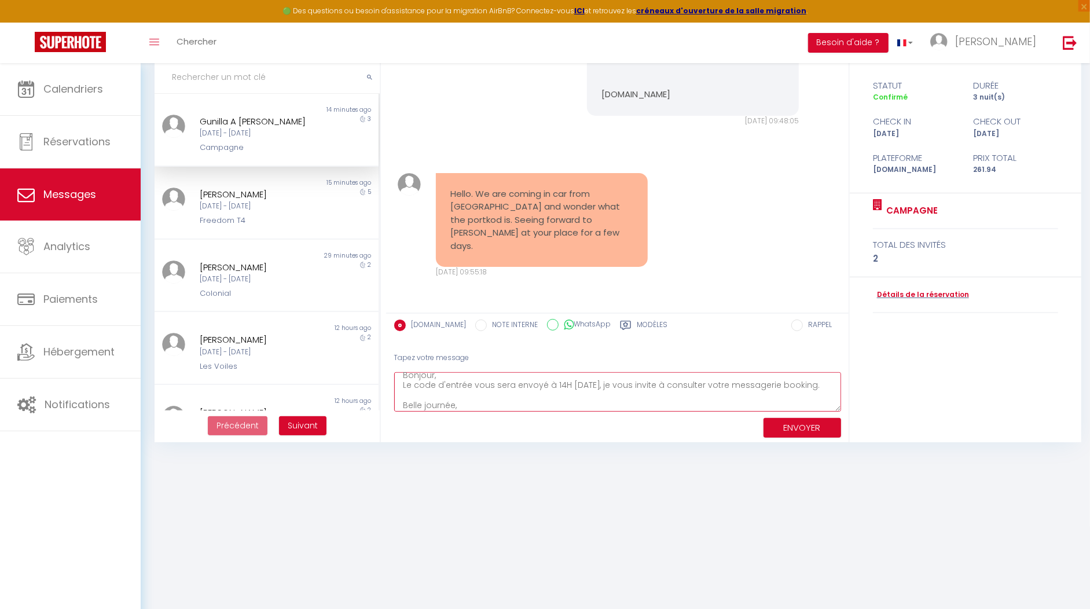
scroll to position [1049, 0]
click at [459, 392] on textarea "Bonjour, Le code d'entrée vous sera envoyé à 14H aujourd'hui, je vous invite à …" at bounding box center [617, 392] width 447 height 40
click at [477, 405] on textarea "Bonjour, Le code d'entrée vous sera envoyé à 14H aujourd'hui, je vous invite à …" at bounding box center [617, 392] width 447 height 40
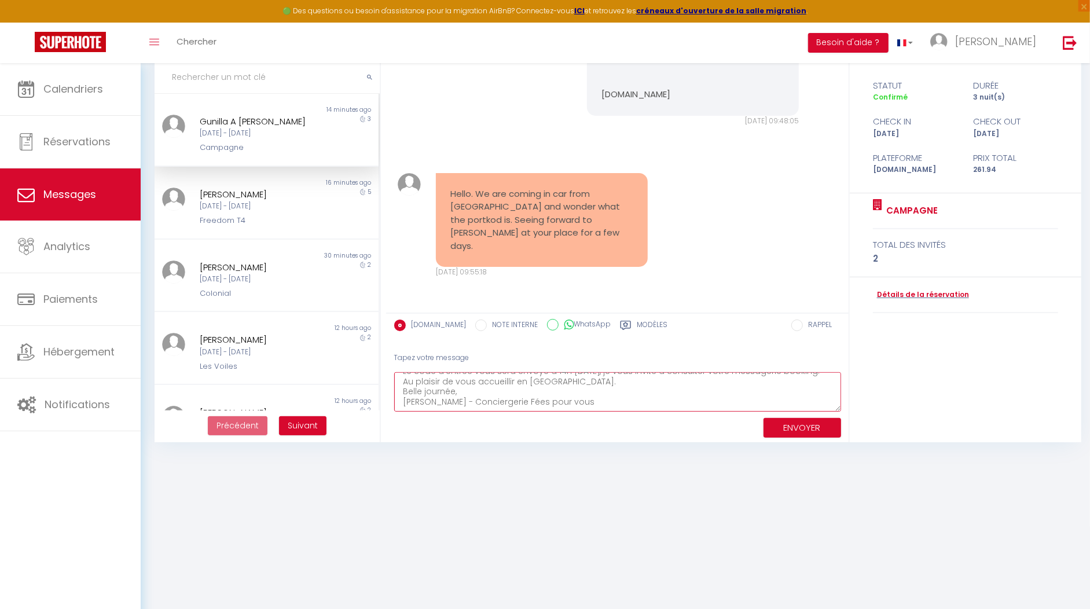
type textarea "Bonjour, Le code d'entrée vous sera envoyé à 14H [DATE], je vous invite à consu…"
click at [781, 429] on button "ENVOYER" at bounding box center [802, 428] width 78 height 20
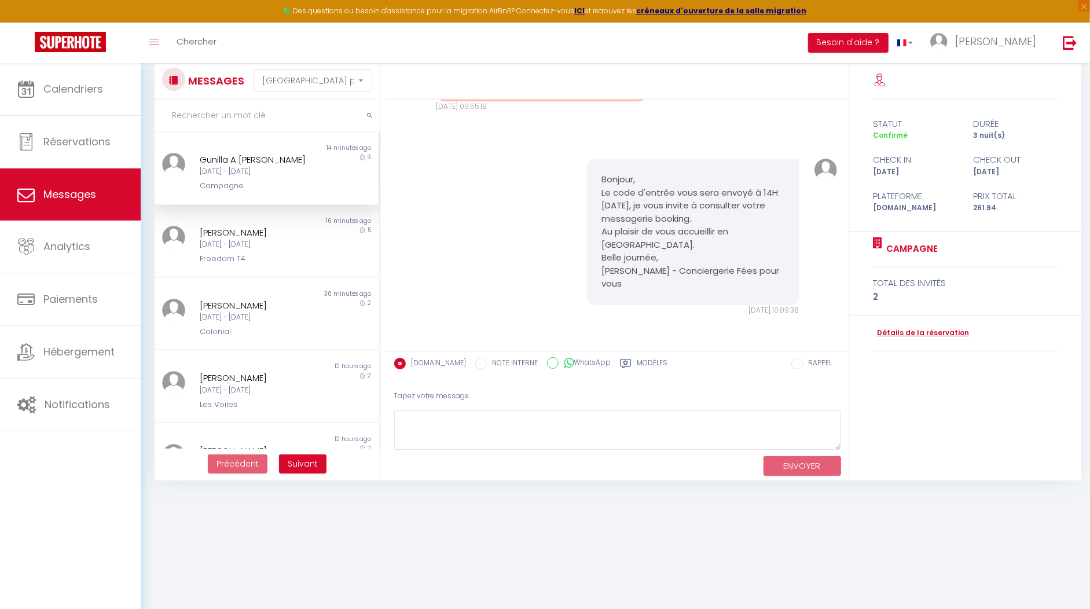
scroll to position [17, 0]
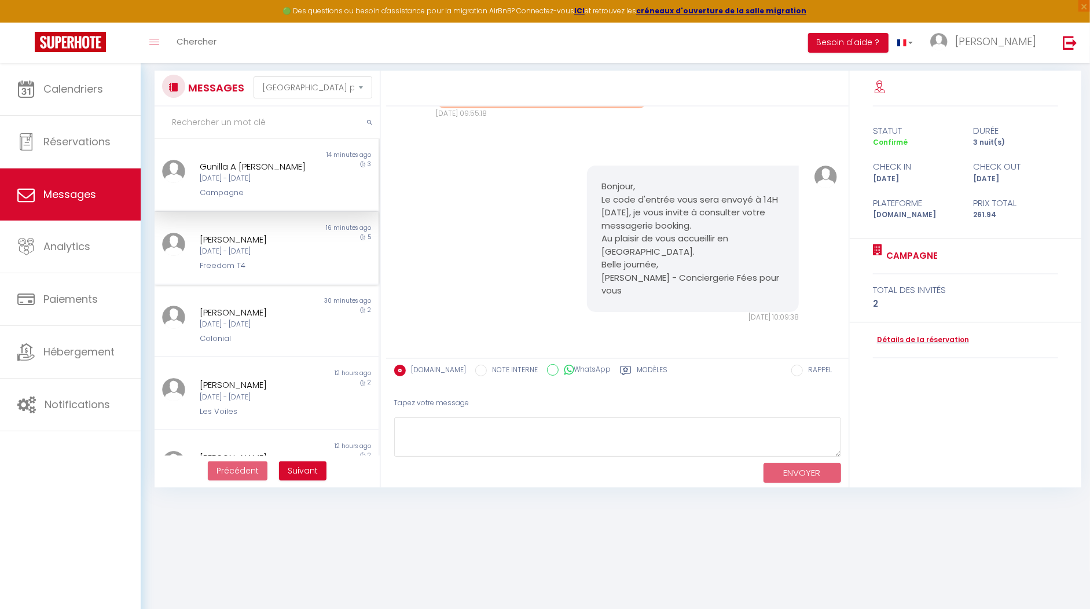
click at [260, 246] on div "[DATE] - [DATE]" at bounding box center [258, 251] width 116 height 11
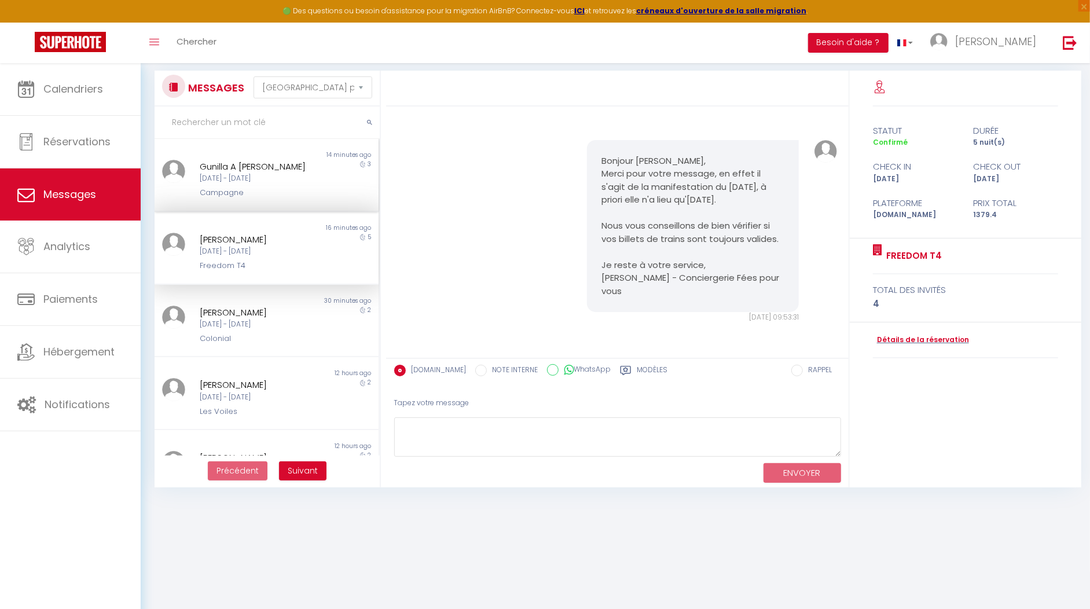
click at [236, 182] on div "[DATE] - [DATE]" at bounding box center [258, 178] width 116 height 11
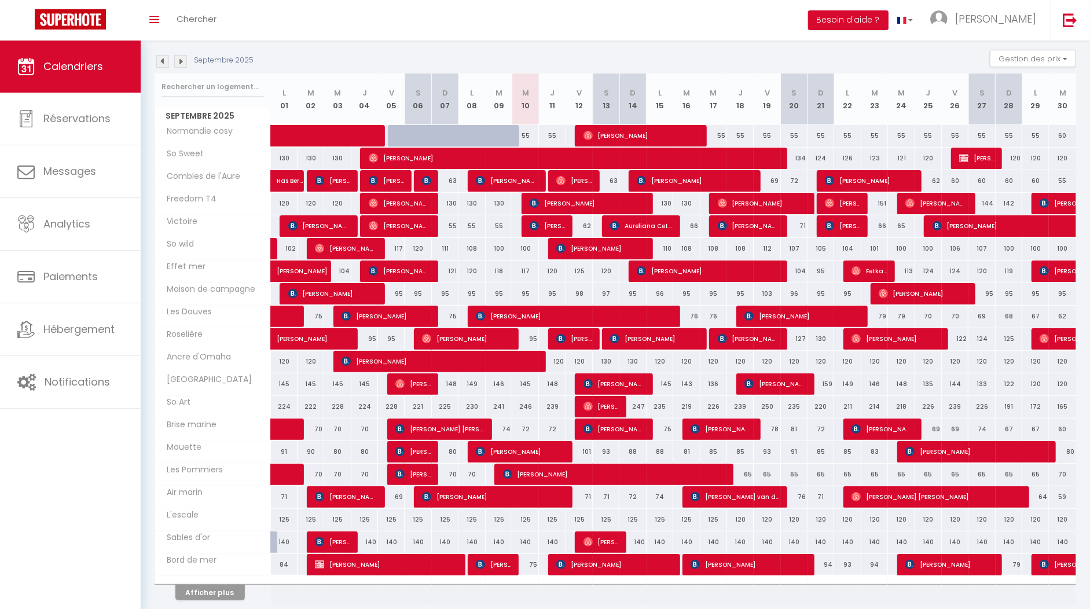
scroll to position [116, 0]
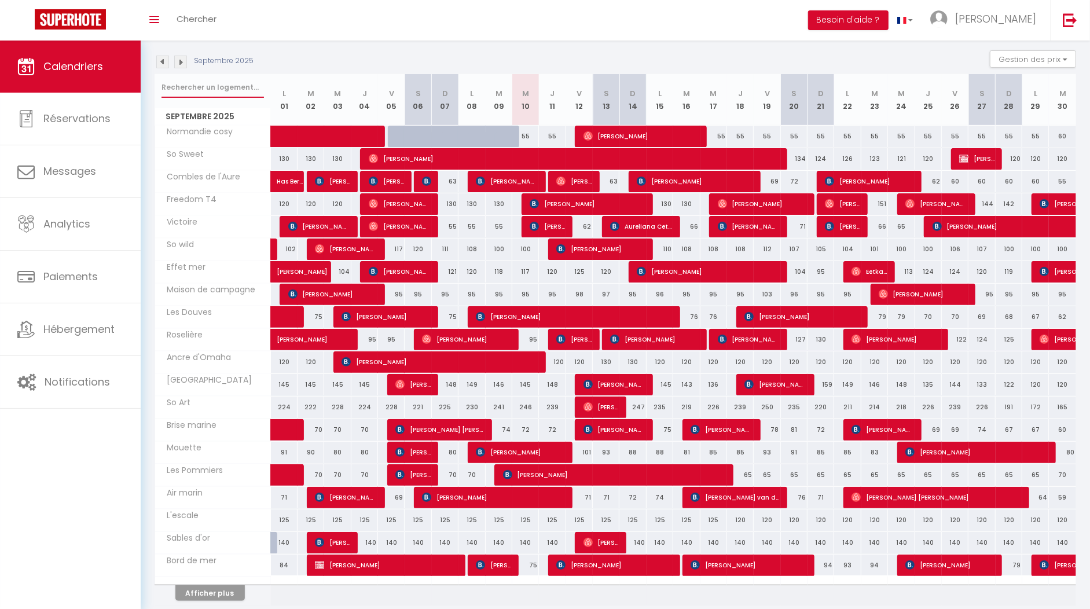
click at [218, 87] on input "text" at bounding box center [212, 87] width 102 height 21
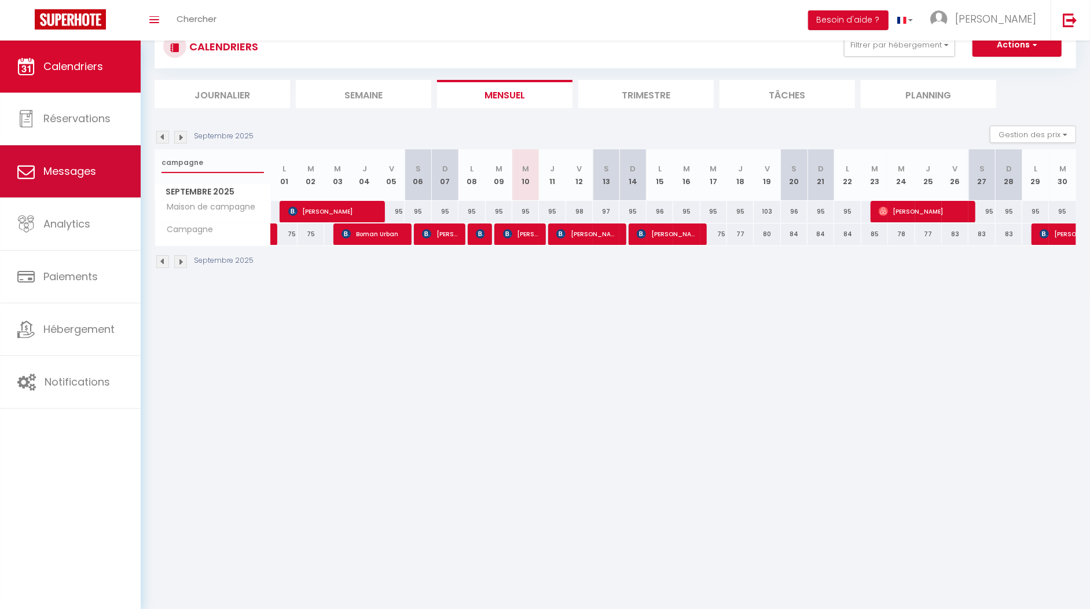
drag, startPoint x: 205, startPoint y: 160, endPoint x: 139, endPoint y: 155, distance: 65.6
click at [139, 155] on div "🟢 Des questions ou besoin d'assistance pour la migration AirBnB? Connectez-vous…" at bounding box center [545, 147] width 1090 height 294
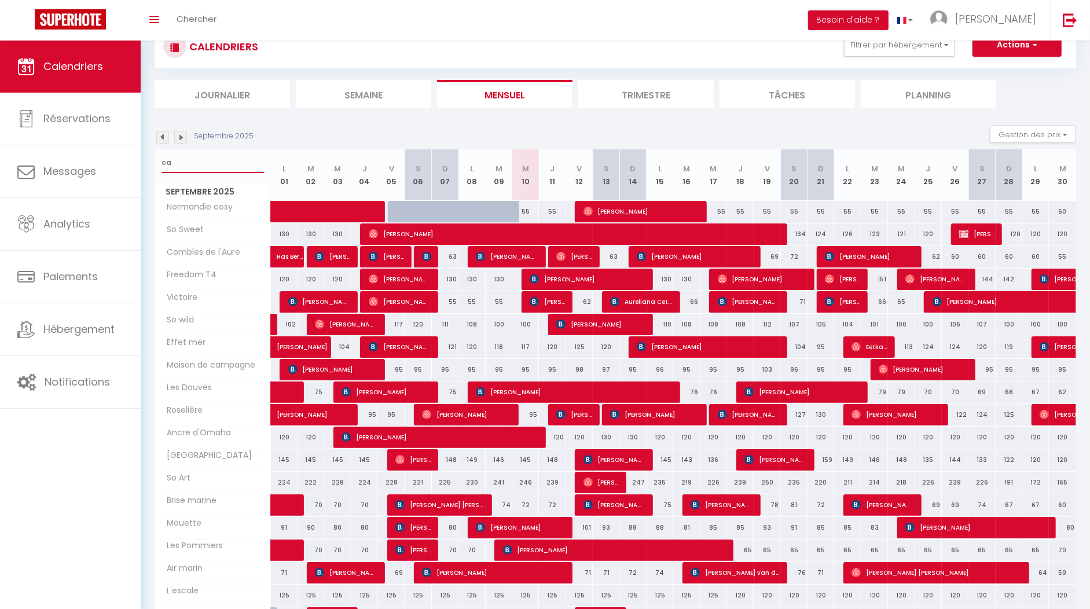
scroll to position [116, 0]
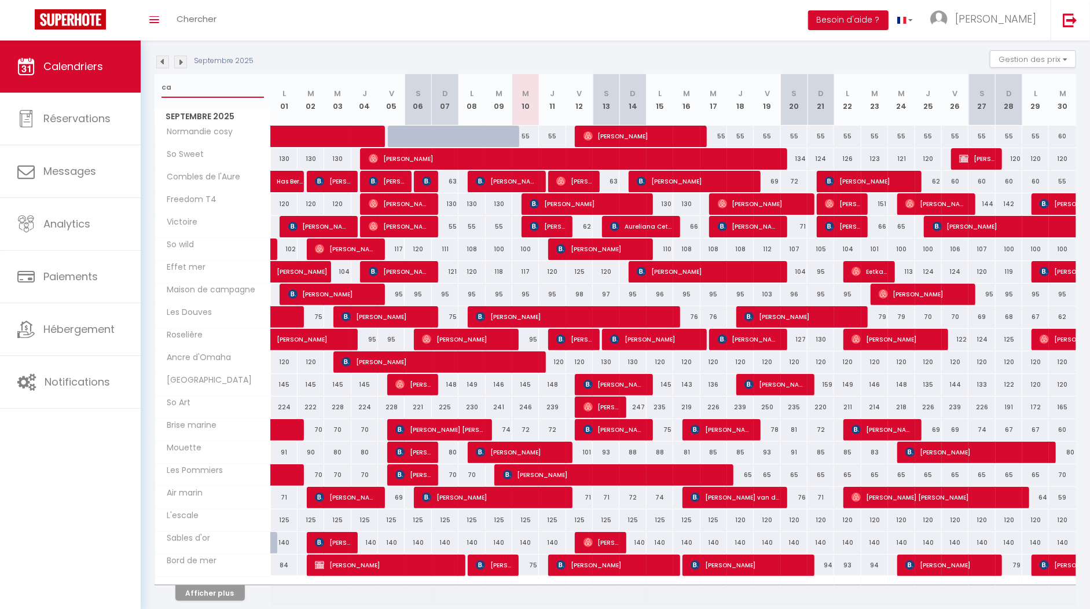
click at [196, 82] on input "ca" at bounding box center [212, 87] width 102 height 21
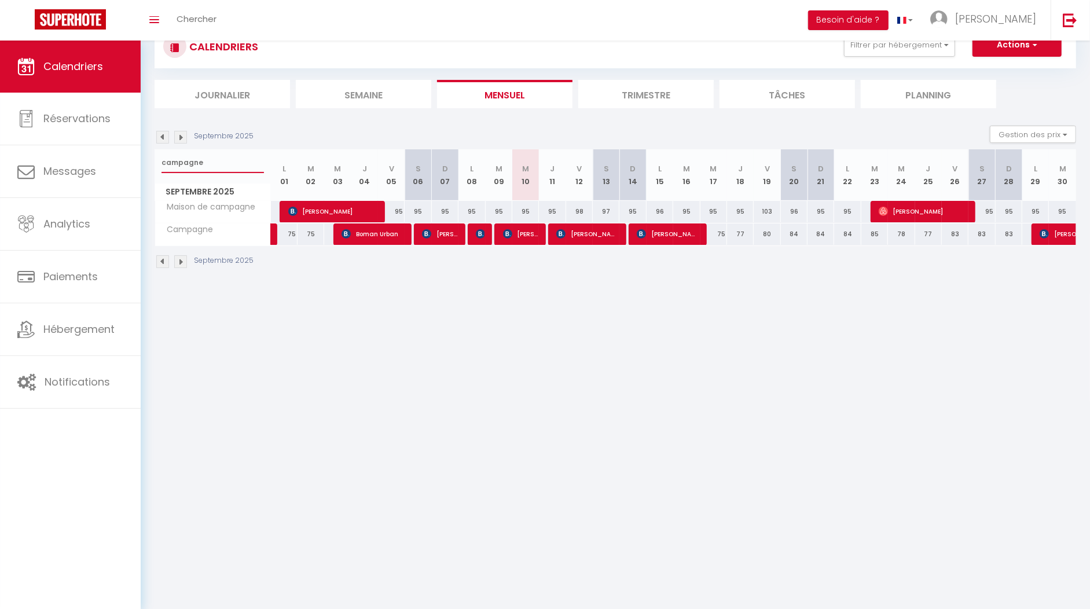
scroll to position [41, 0]
drag, startPoint x: 359, startPoint y: 230, endPoint x: 689, endPoint y: 1, distance: 401.6
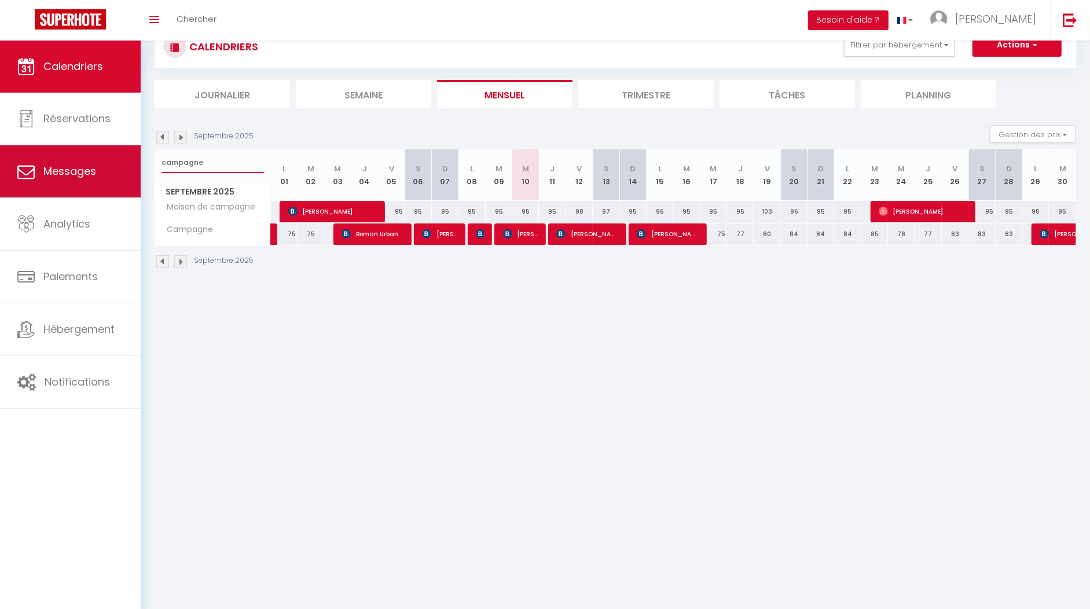
drag, startPoint x: 214, startPoint y: 166, endPoint x: 137, endPoint y: 158, distance: 77.4
click at [137, 158] on div "🟢 Des questions ou besoin d'assistance pour la migration AirBnB? Connectez-vous…" at bounding box center [545, 147] width 1090 height 294
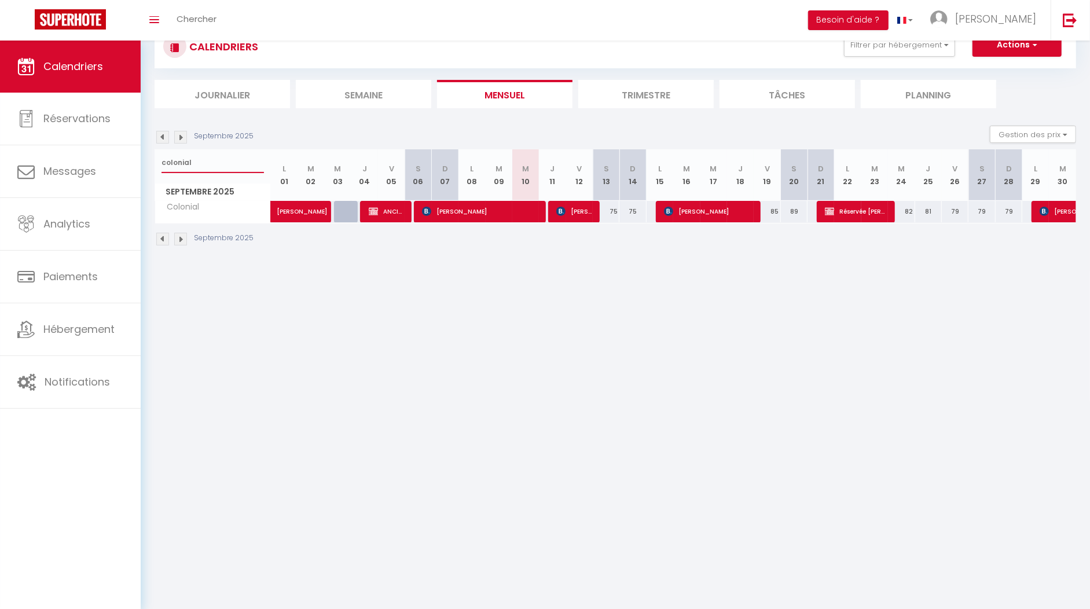
drag, startPoint x: 200, startPoint y: 159, endPoint x: 144, endPoint y: 157, distance: 56.7
click at [144, 157] on div "CALENDRIERS Filtrer par hébergement appart 1 nuit Normandie cosy Victoire Les D…" at bounding box center [615, 135] width 949 height 271
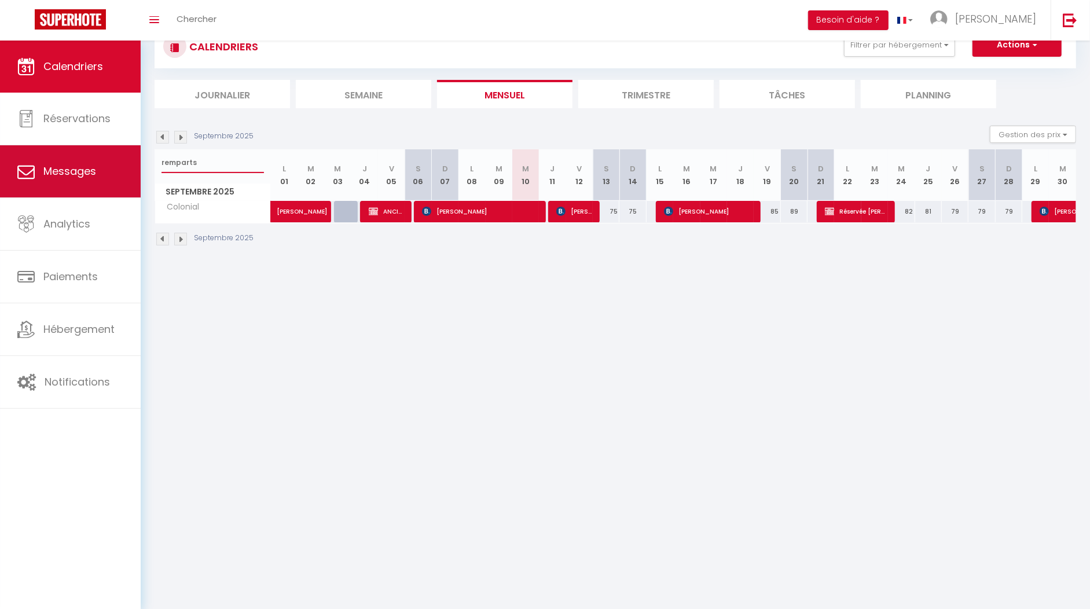
type input "remparts"
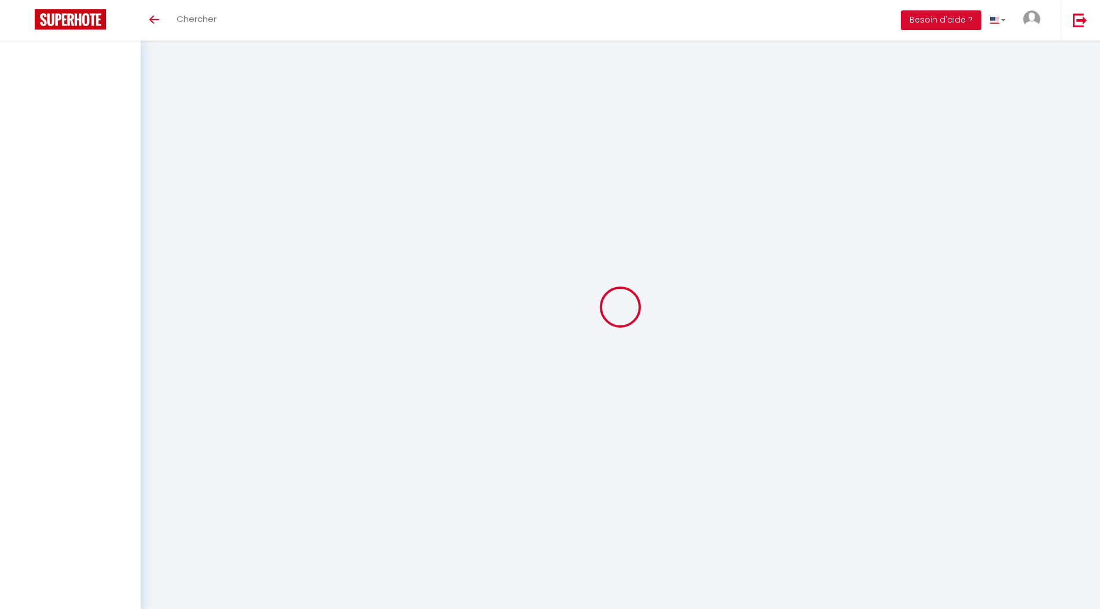
select select "message"
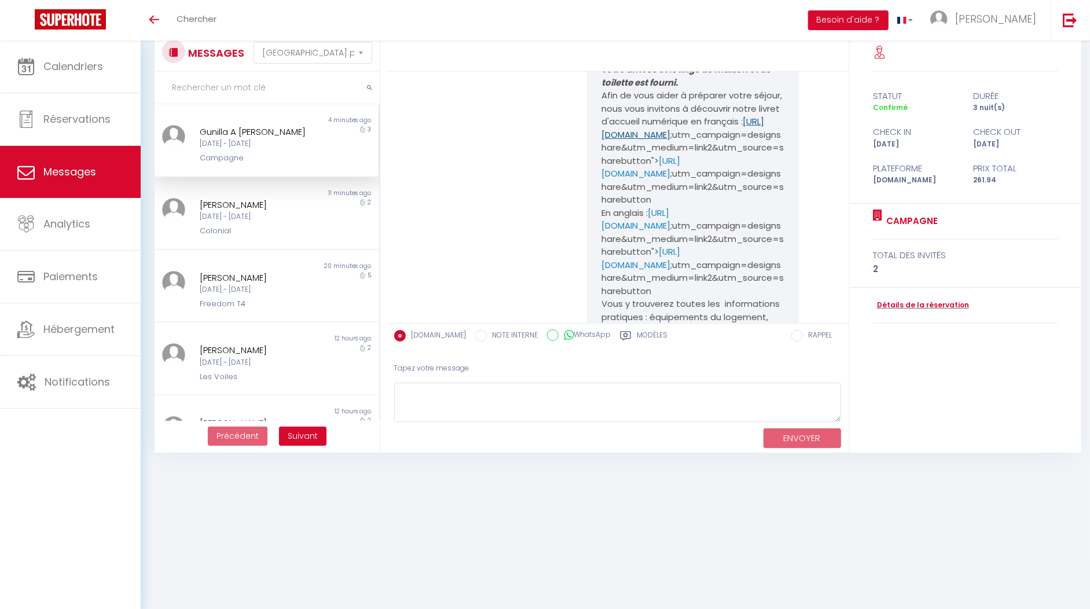
scroll to position [198, 0]
click at [679, 183] on link "[URL][DOMAIN_NAME]" at bounding box center [640, 169] width 79 height 25
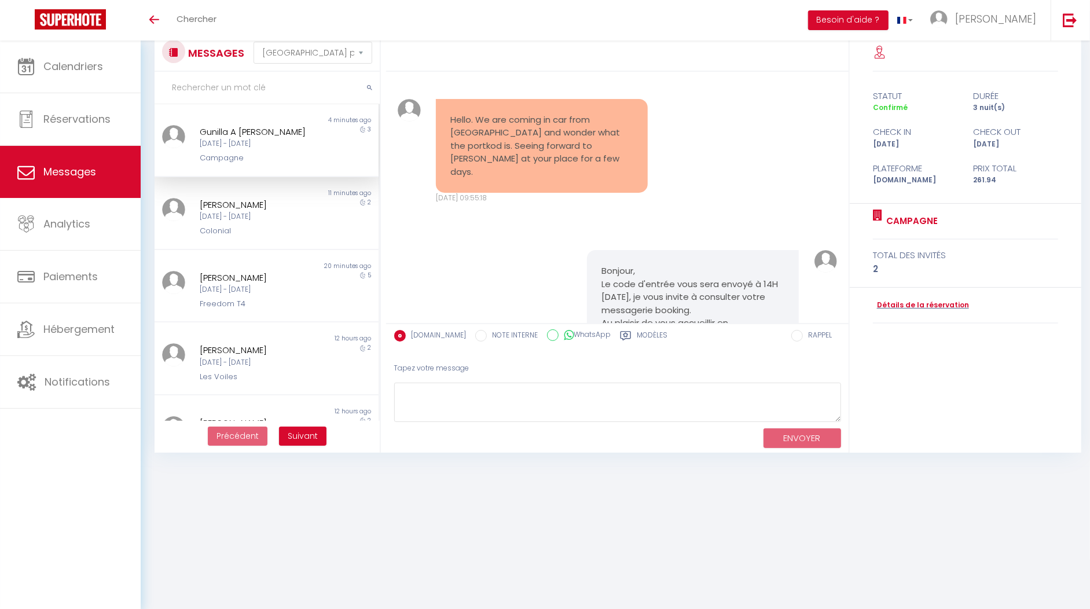
scroll to position [1319, 0]
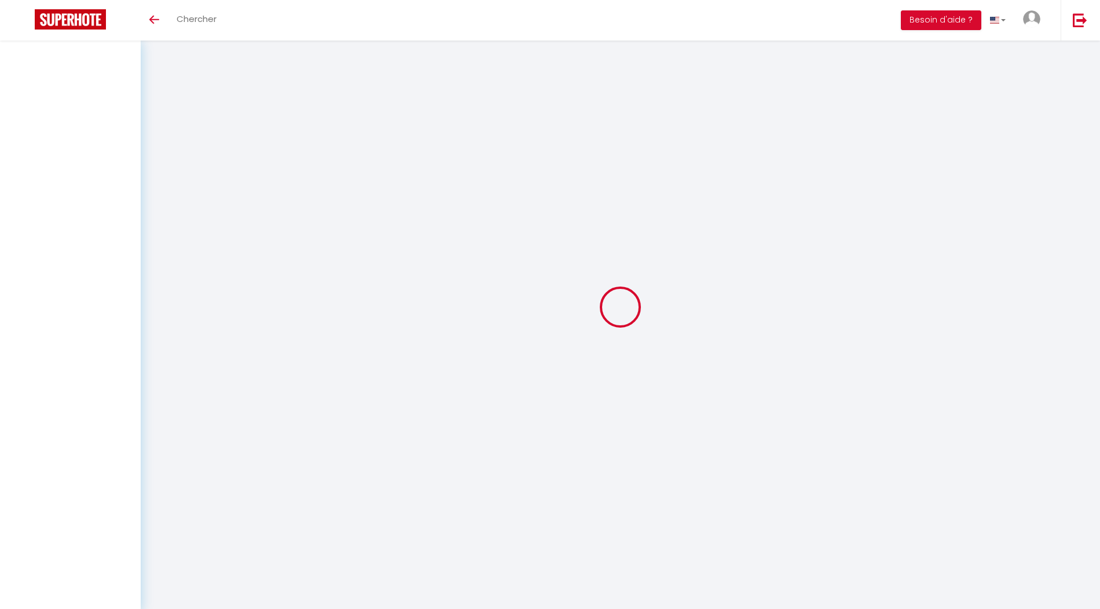
select select "message"
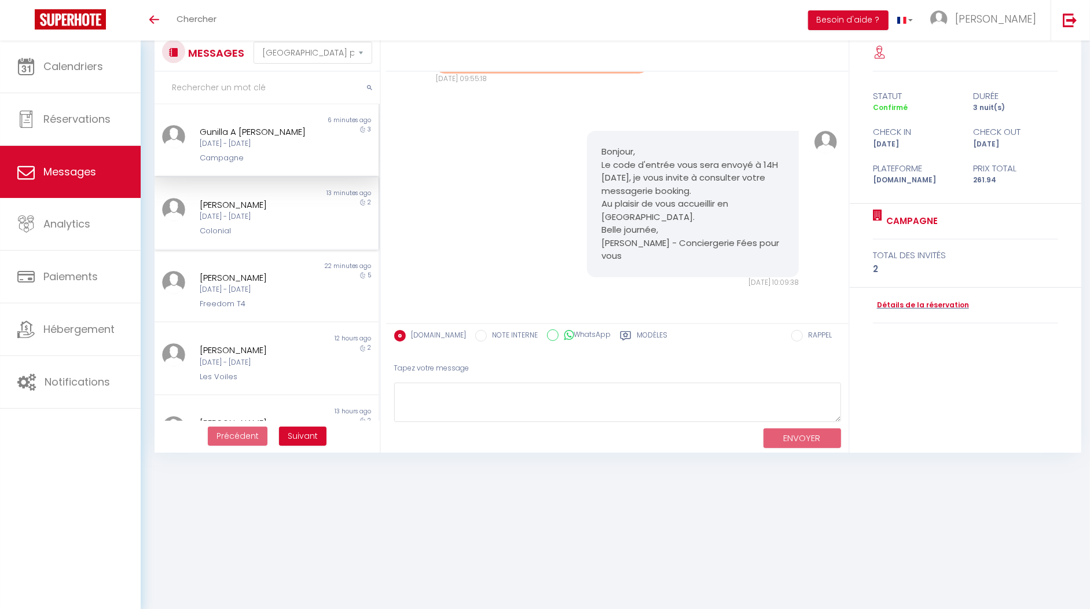
click at [255, 211] on div "[DATE] - [DATE]" at bounding box center [258, 216] width 116 height 11
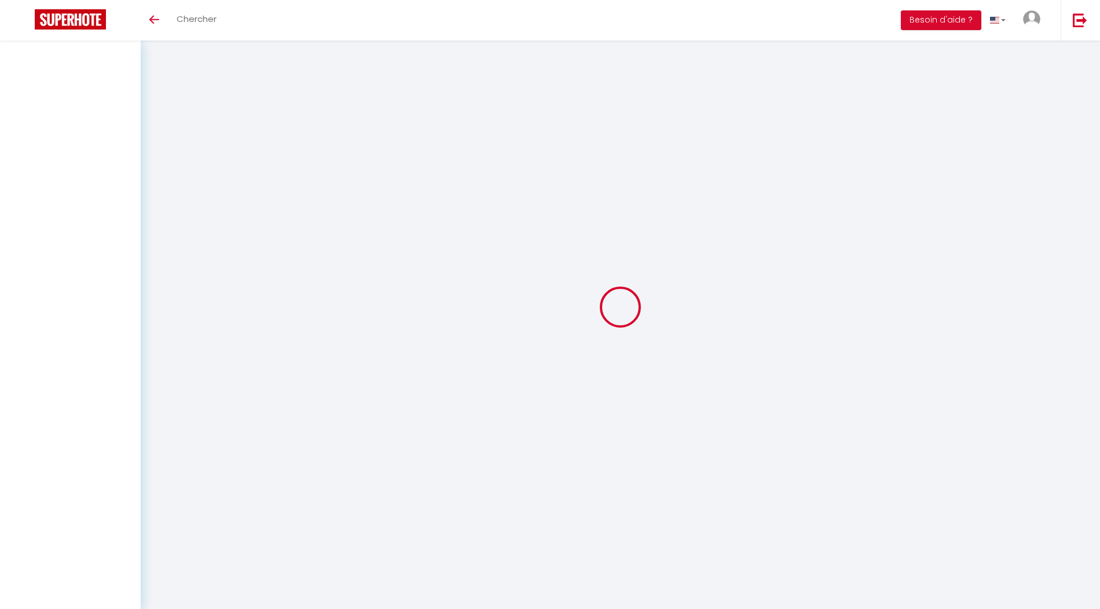
select select "message"
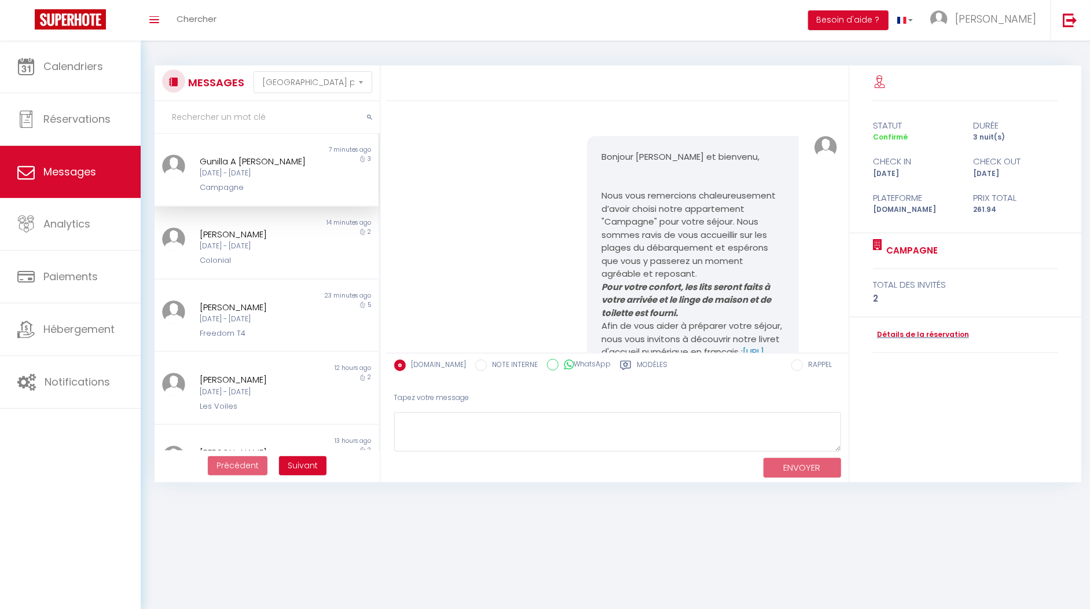
scroll to position [1319, 0]
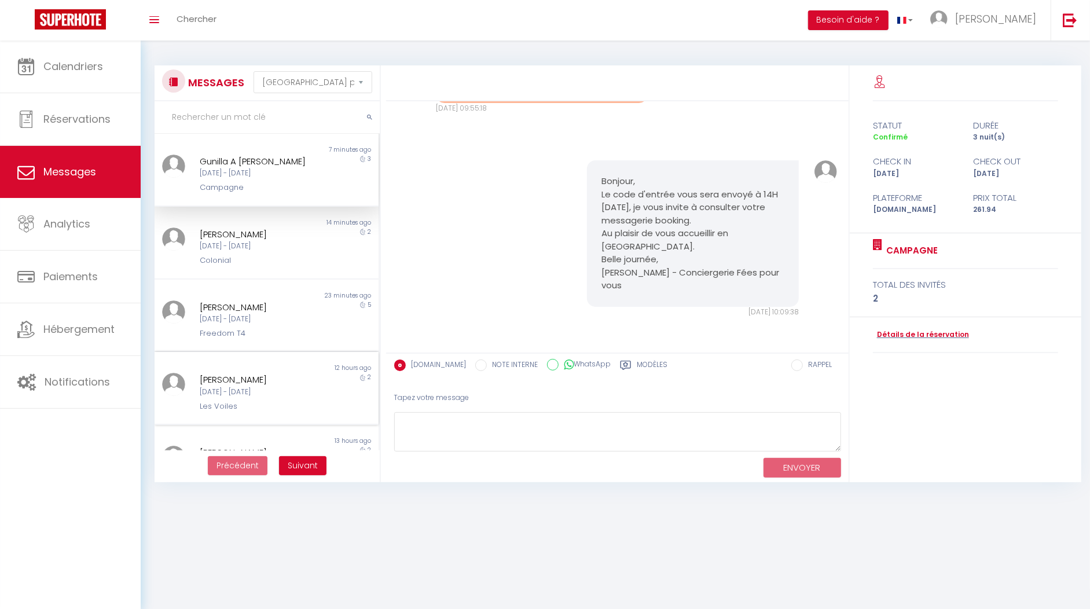
click at [250, 398] on div "[PERSON_NAME] [DATE] - [DATE] Les Voiles" at bounding box center [257, 392] width 131 height 39
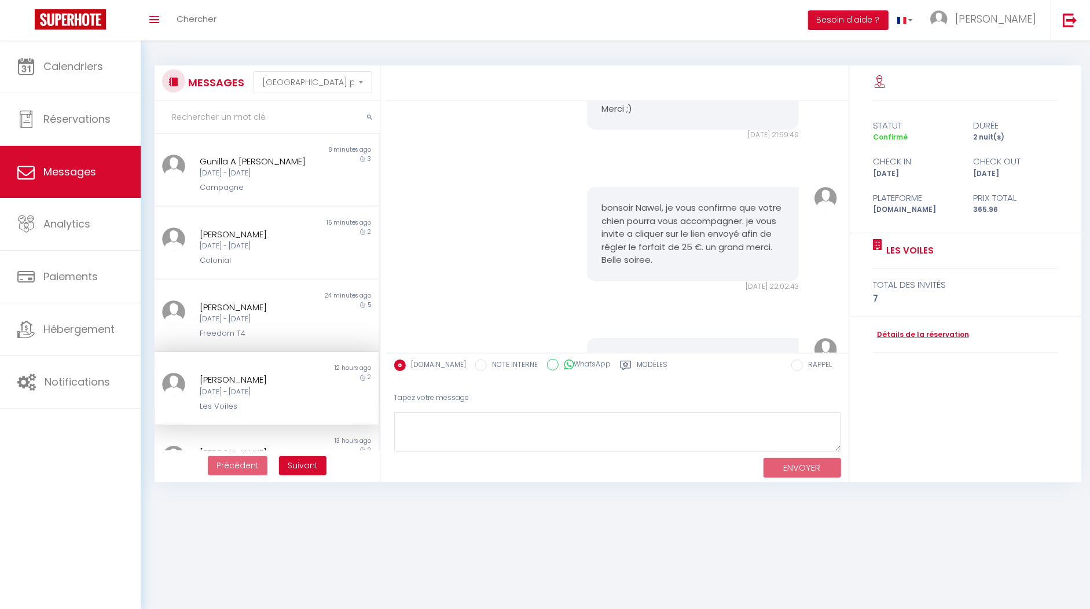
scroll to position [1531, 0]
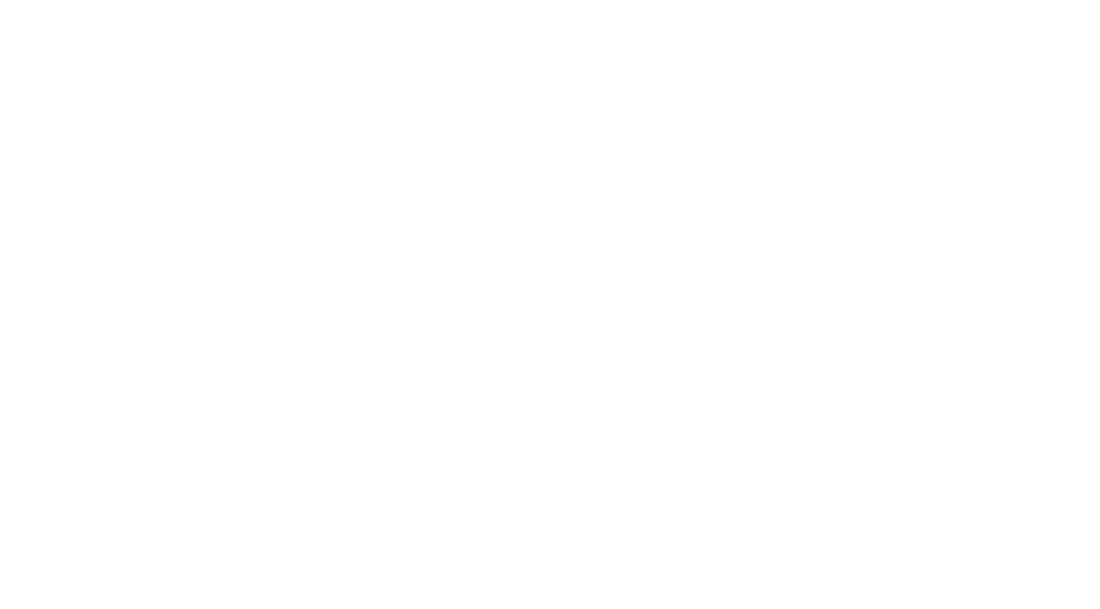
select select "message"
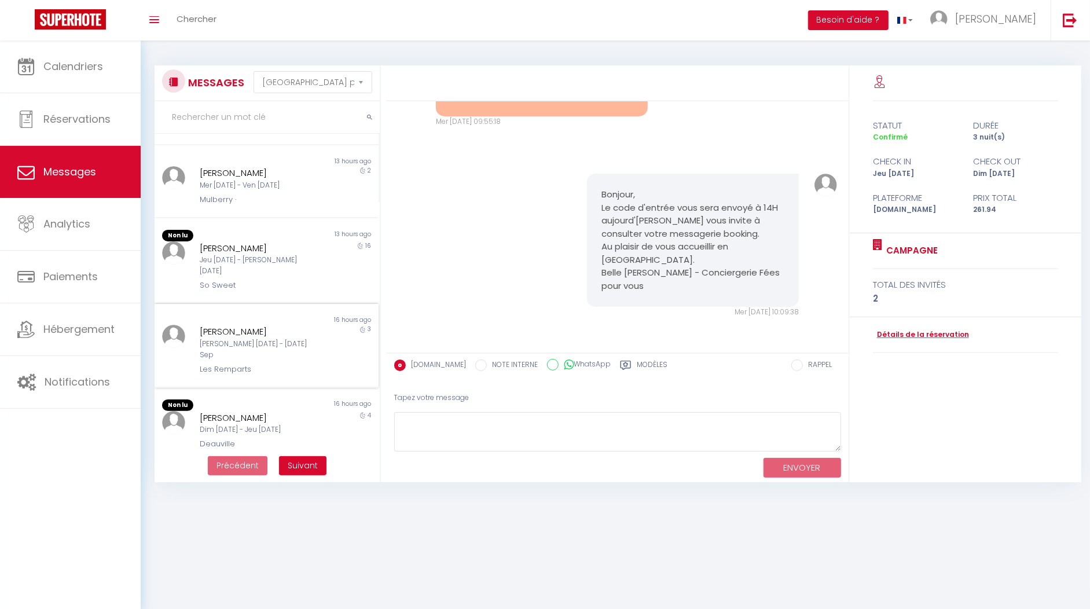
scroll to position [292, 0]
click at [291, 323] on div "[PERSON_NAME]" at bounding box center [258, 330] width 116 height 14
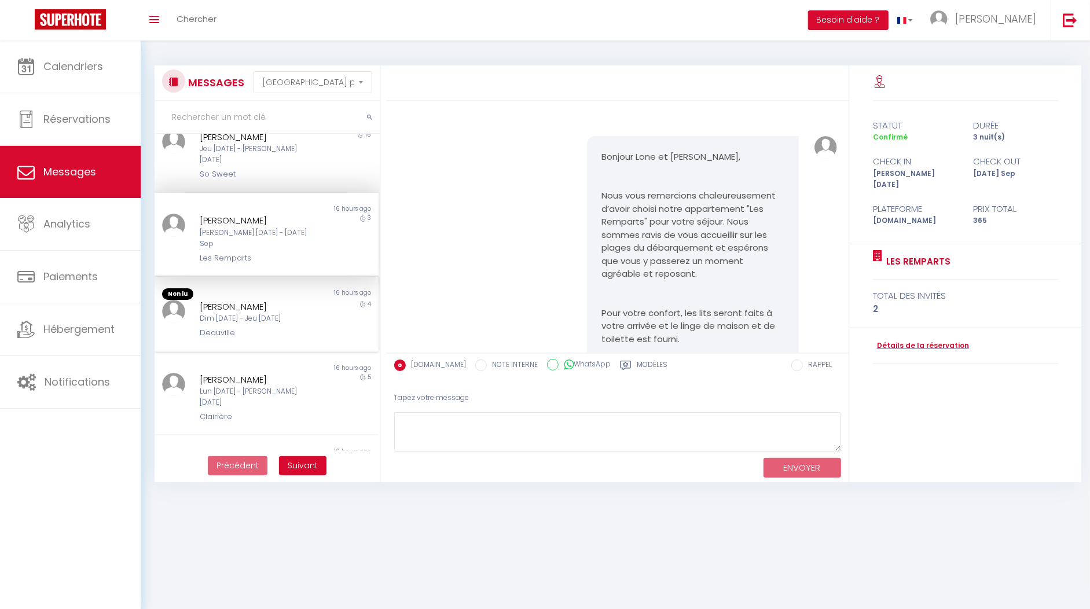
scroll to position [413, 0]
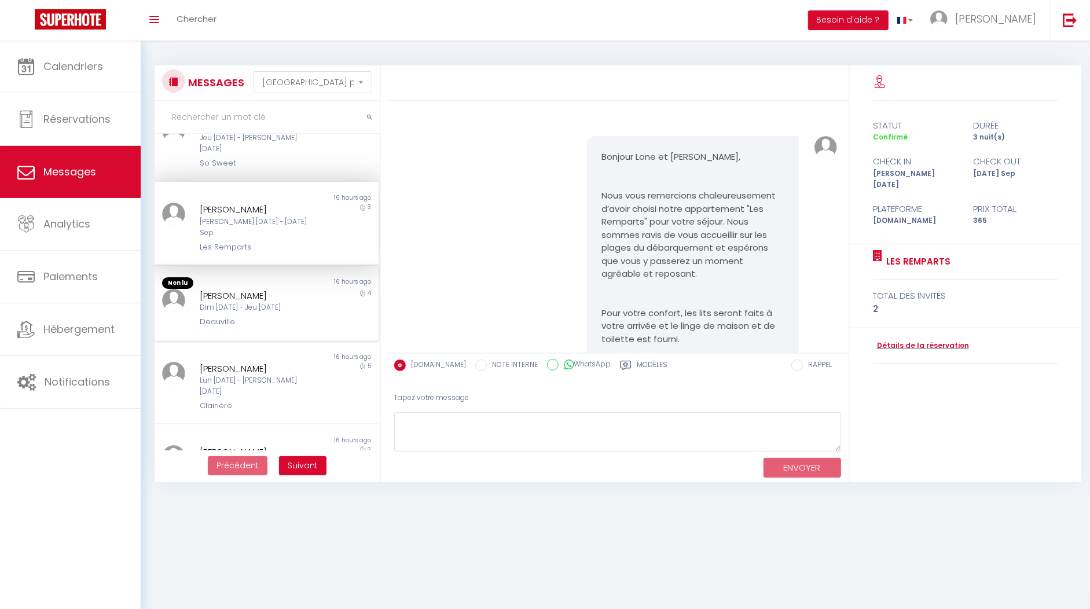
click at [267, 316] on div "Deauville" at bounding box center [258, 322] width 116 height 12
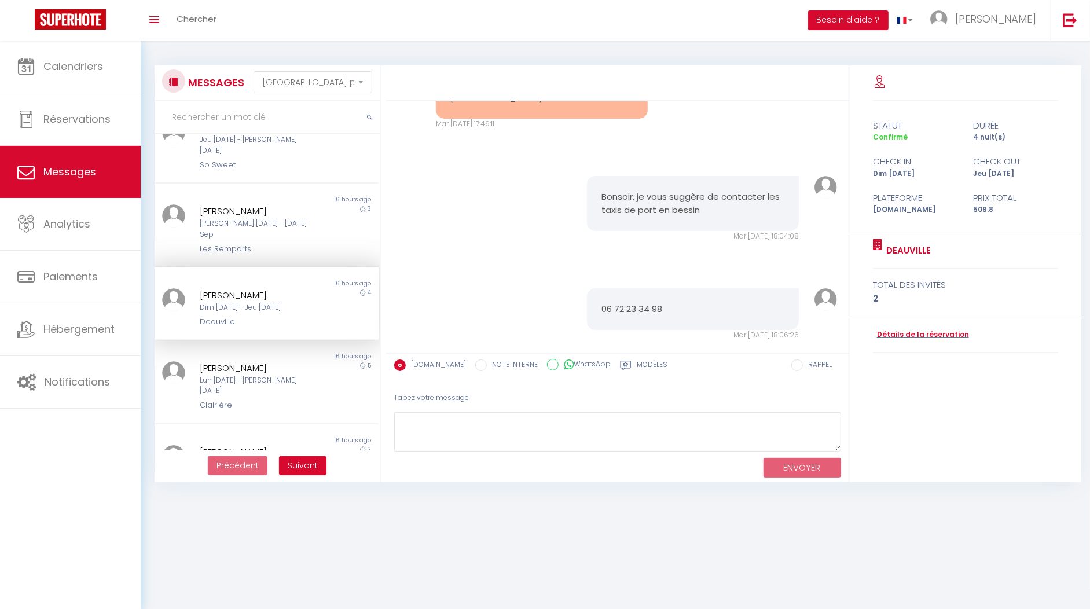
scroll to position [3226, 0]
click at [263, 221] on div "Non lu 16 hours ago [PERSON_NAME] [DATE] - [DATE] Sep Les Remparts 3" at bounding box center [267, 225] width 224 height 84
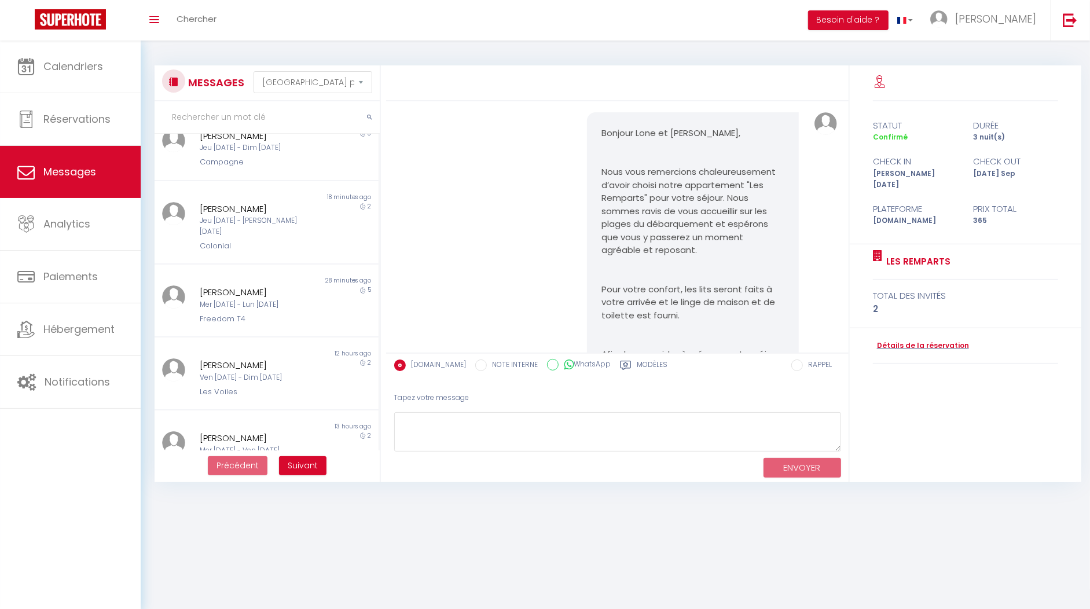
scroll to position [31, 0]
click at [259, 236] on div "Non lu 18 minutes ago [PERSON_NAME] [DATE] - [PERSON_NAME] [DATE] Colonial 2" at bounding box center [267, 217] width 224 height 84
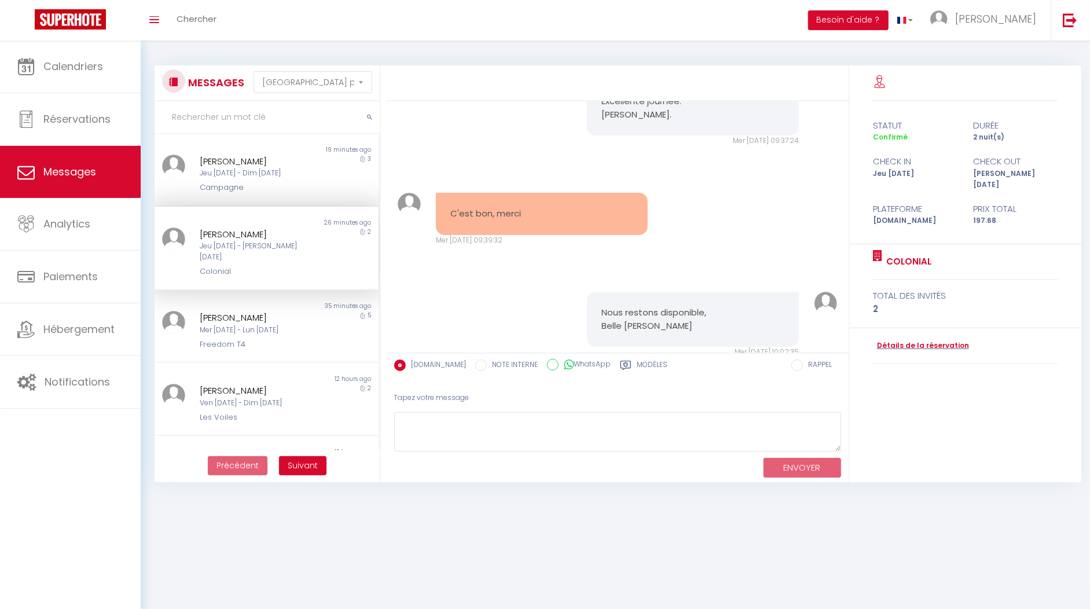
scroll to position [1093, 0]
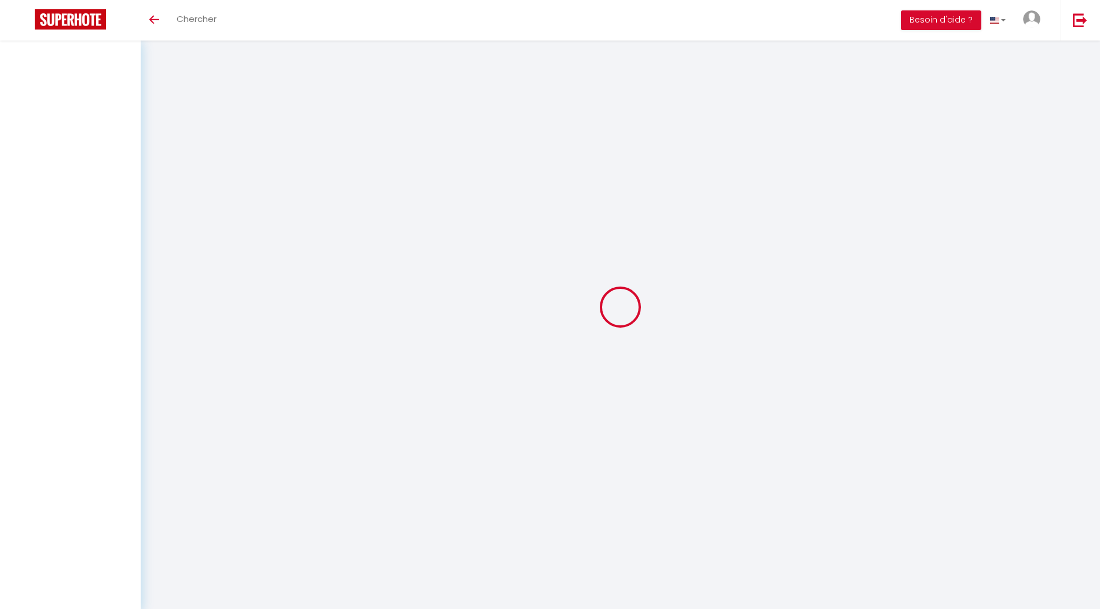
select select "message"
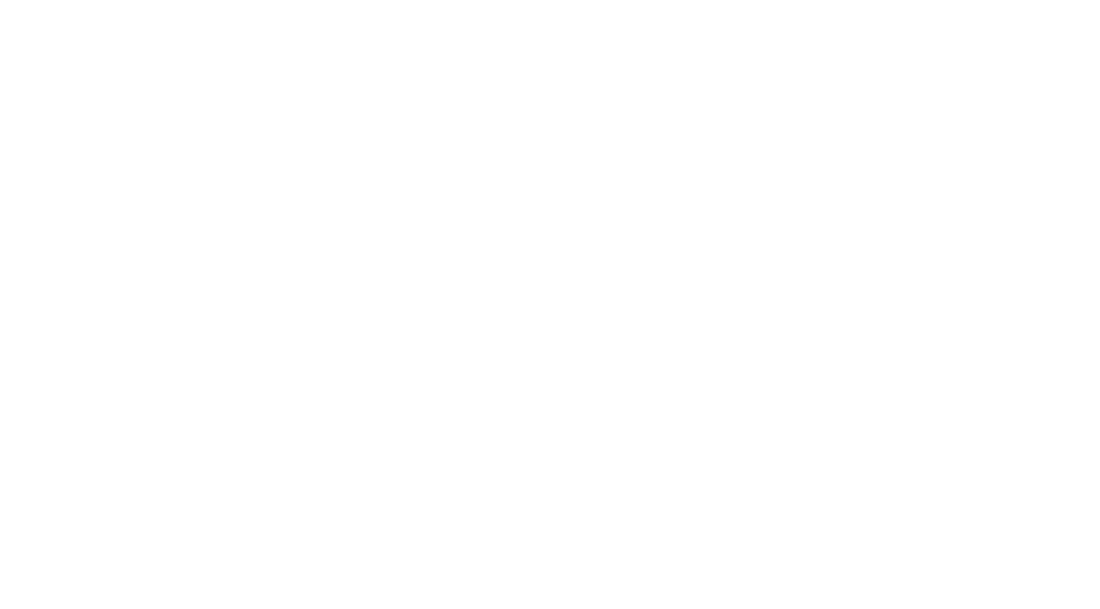
select select "message"
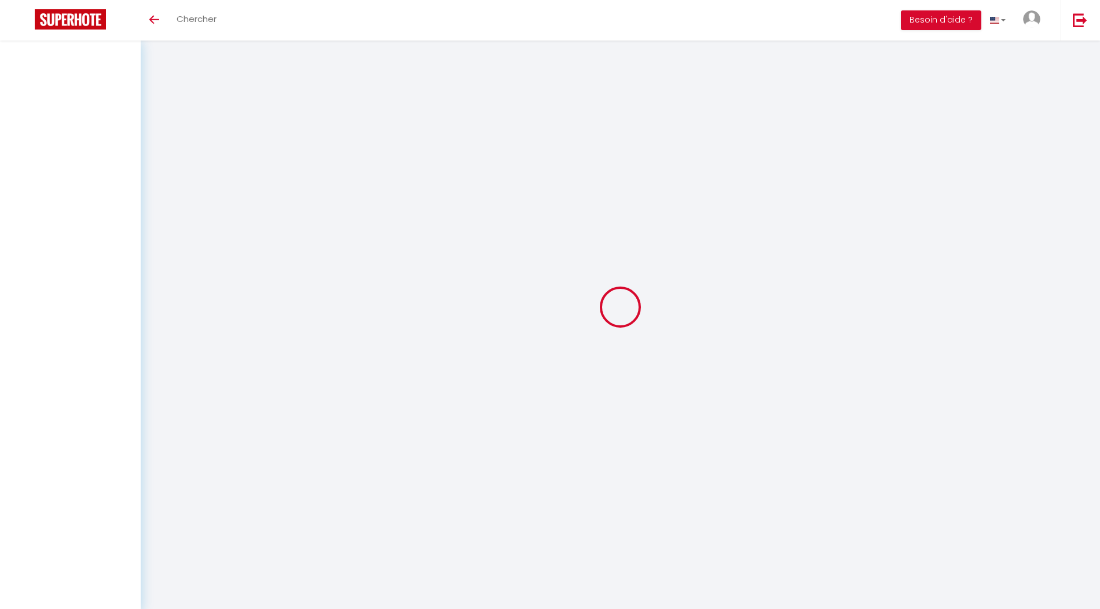
select select "message"
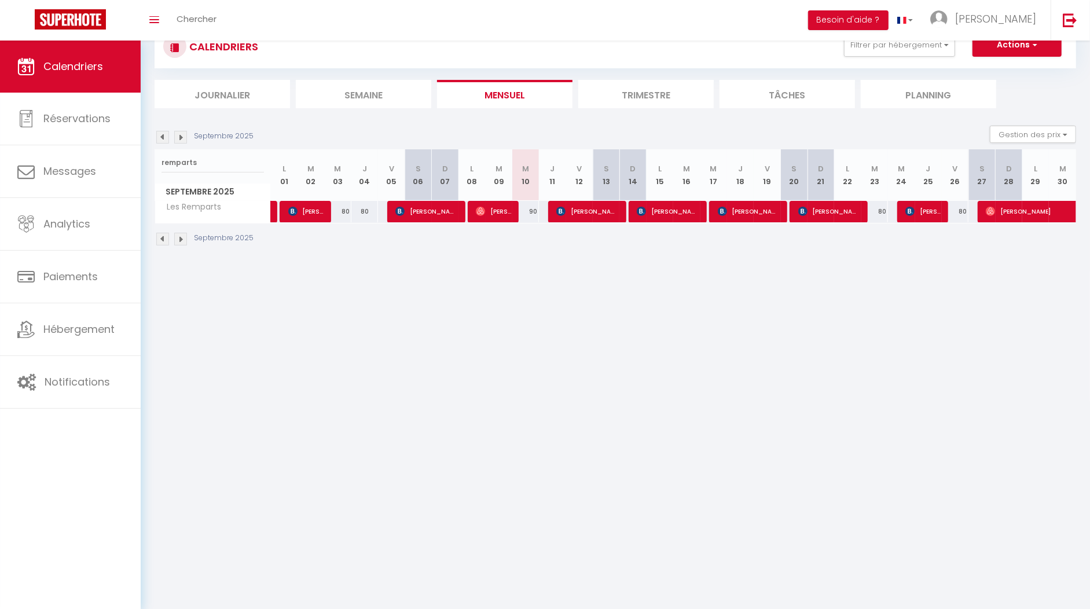
drag, startPoint x: 205, startPoint y: 161, endPoint x: 153, endPoint y: 162, distance: 51.5
click at [153, 162] on div "CALENDRIERS Filtrer par hébergement appart 1 nuit Normandie cosy Victoire Les D…" at bounding box center [615, 135] width 949 height 271
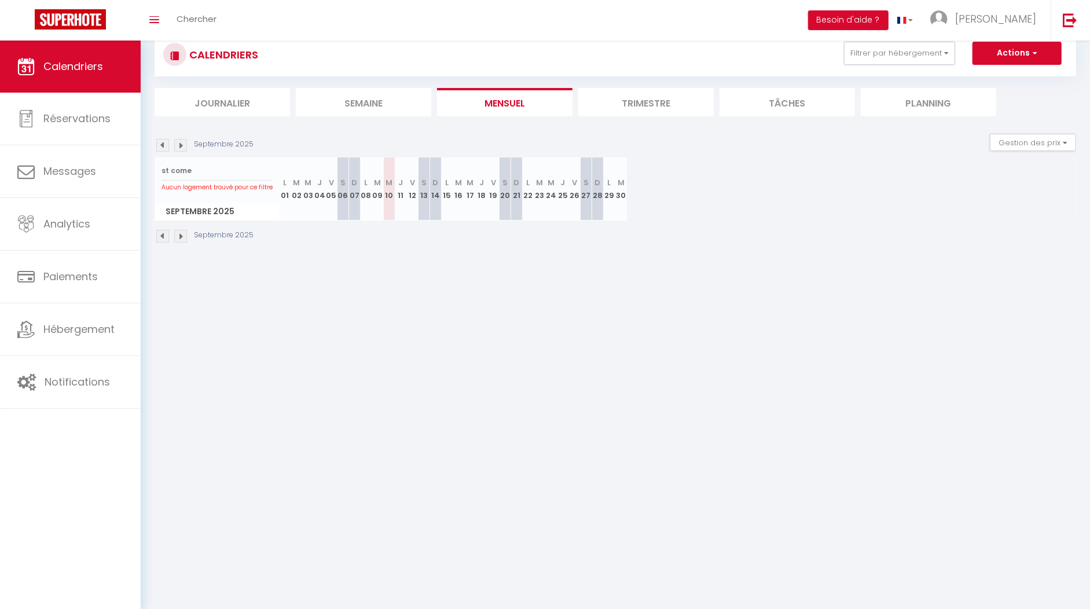
scroll to position [41, 0]
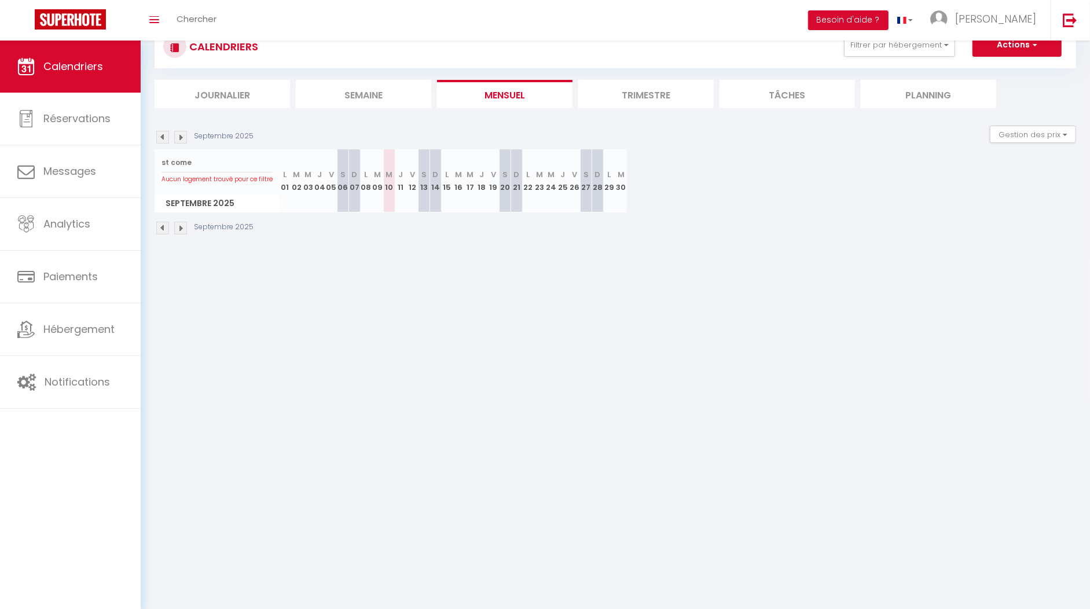
drag, startPoint x: 205, startPoint y: 171, endPoint x: 160, endPoint y: 164, distance: 45.7
click at [160, 164] on div "st come Aucun logement trouvé pour ce filtre" at bounding box center [217, 168] width 124 height 38
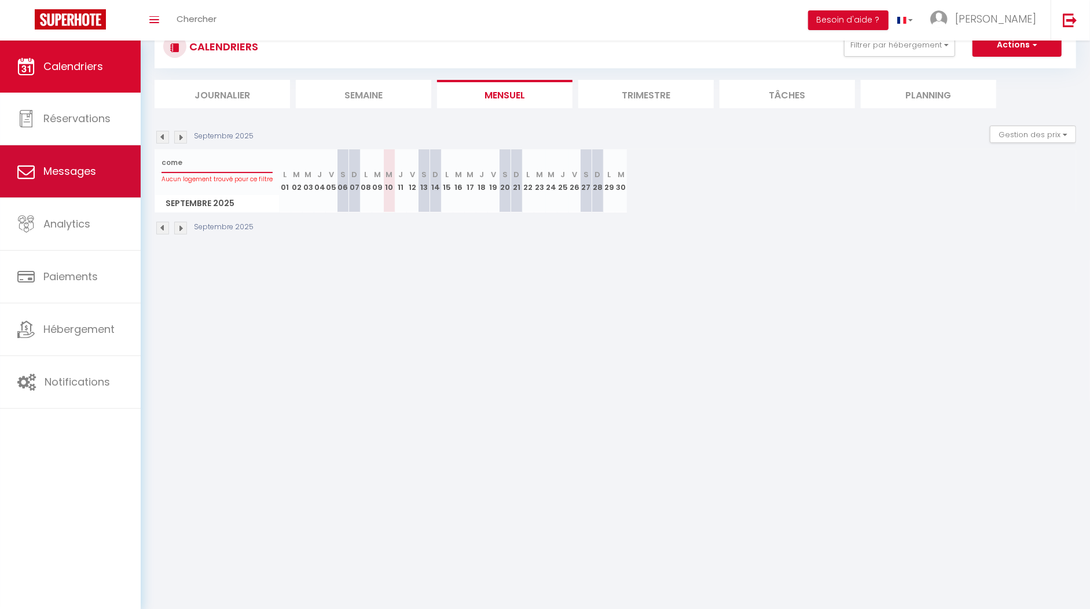
drag, startPoint x: 168, startPoint y: 166, endPoint x: 137, endPoint y: 167, distance: 31.8
click at [137, 167] on div "🟢 Des questions ou besoin d'assistance pour la migration AirBnB? Connectez-vous…" at bounding box center [545, 130] width 1090 height 260
type input "poseidon"
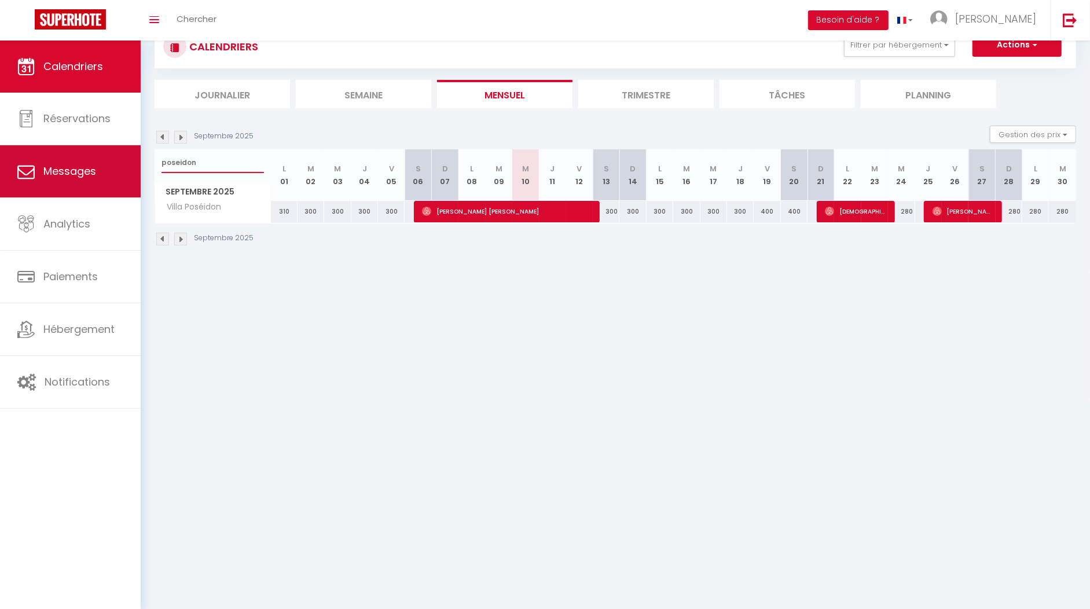
drag, startPoint x: 199, startPoint y: 159, endPoint x: 126, endPoint y: 165, distance: 73.2
click at [126, 165] on div "🟢 Des questions ou besoin d'assistance pour la migration AirBnB? Connectez-vous…" at bounding box center [545, 135] width 1090 height 271
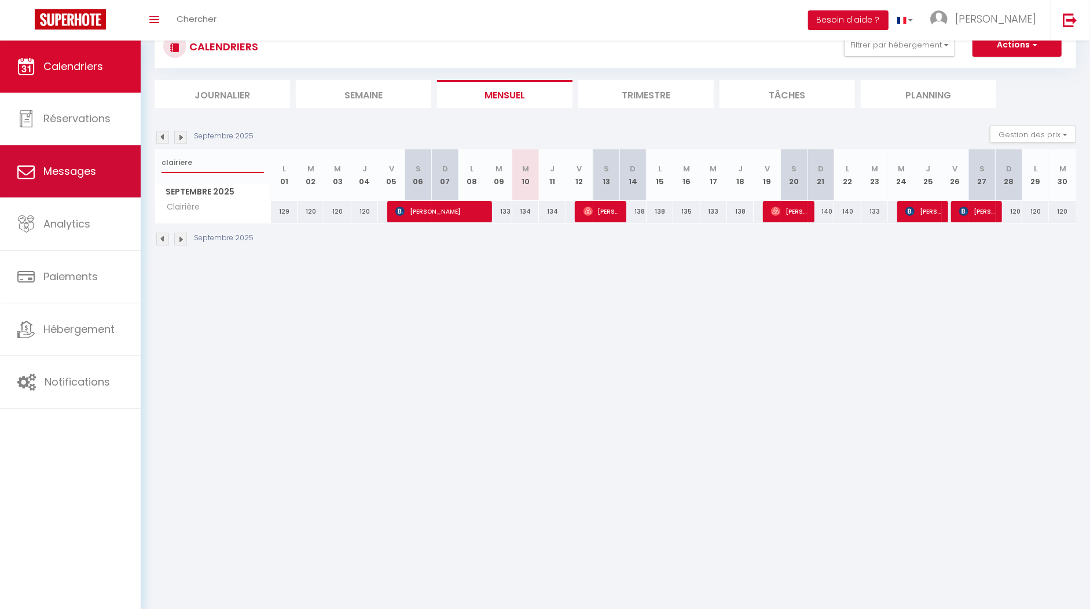
drag, startPoint x: 193, startPoint y: 164, endPoint x: 133, endPoint y: 164, distance: 60.2
click at [133, 164] on div "🟢 Des questions ou besoin d'assistance pour la migration AirBnB? Connectez-vous…" at bounding box center [545, 135] width 1090 height 271
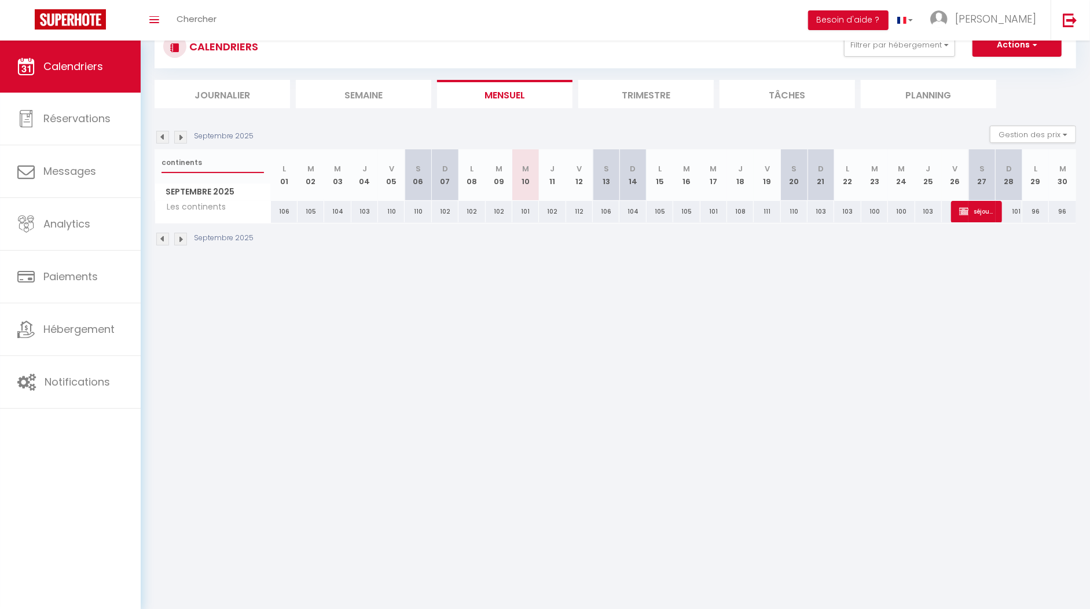
drag, startPoint x: 214, startPoint y: 164, endPoint x: 141, endPoint y: 164, distance: 73.5
click at [141, 164] on div "CALENDRIERS Filtrer par hébergement appart 1 nuit Normandie cosy Victoire Les D…" at bounding box center [615, 135] width 949 height 271
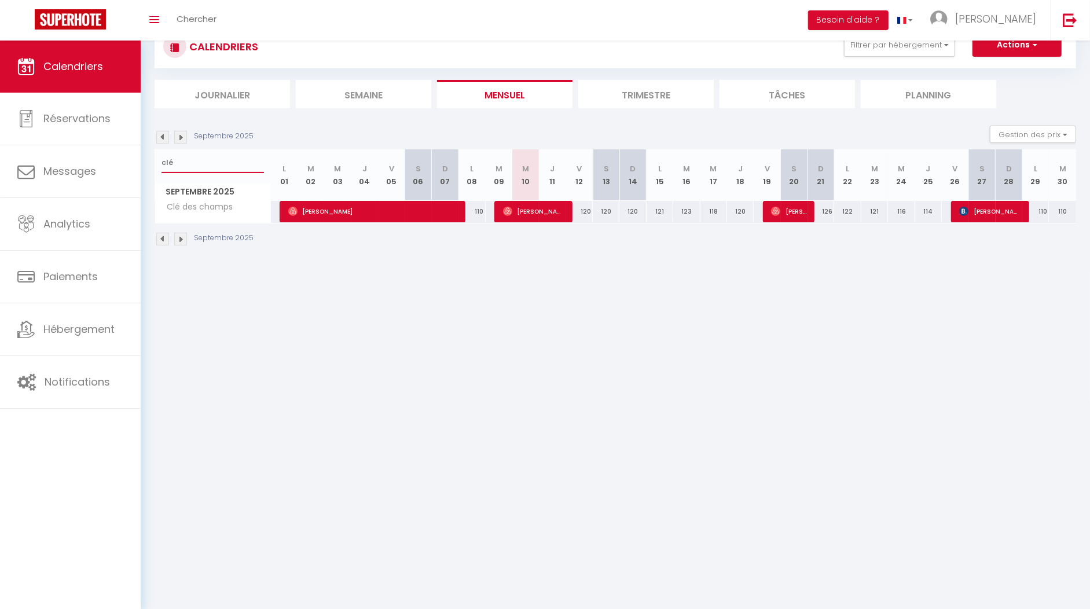
drag, startPoint x: 197, startPoint y: 164, endPoint x: 159, endPoint y: 164, distance: 38.2
click at [159, 164] on div "clé" at bounding box center [212, 162] width 115 height 27
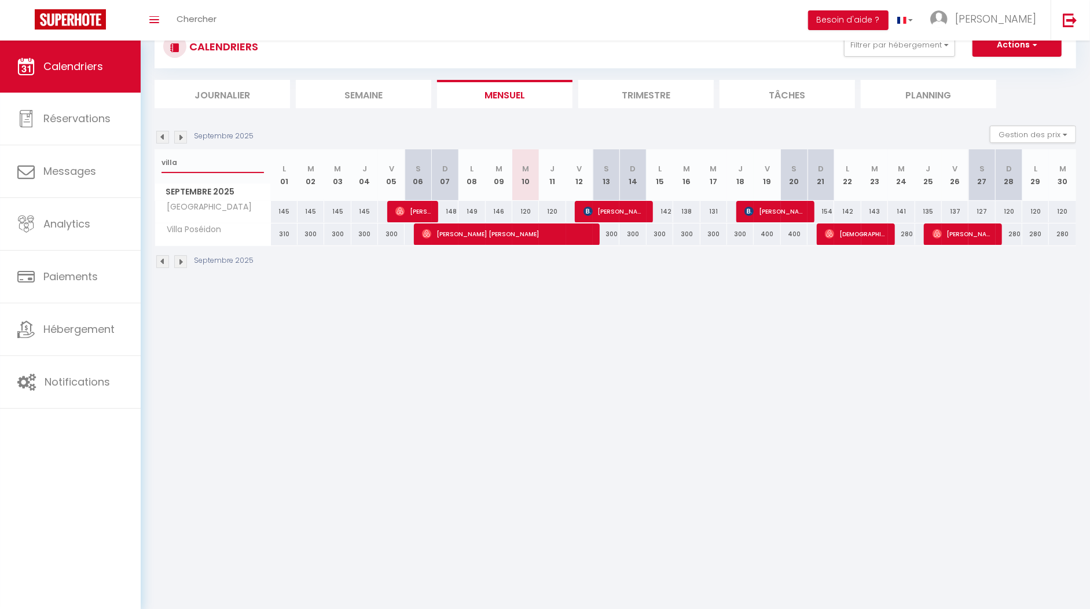
drag, startPoint x: 218, startPoint y: 164, endPoint x: 157, endPoint y: 166, distance: 60.8
click at [157, 166] on div "villa" at bounding box center [212, 162] width 115 height 27
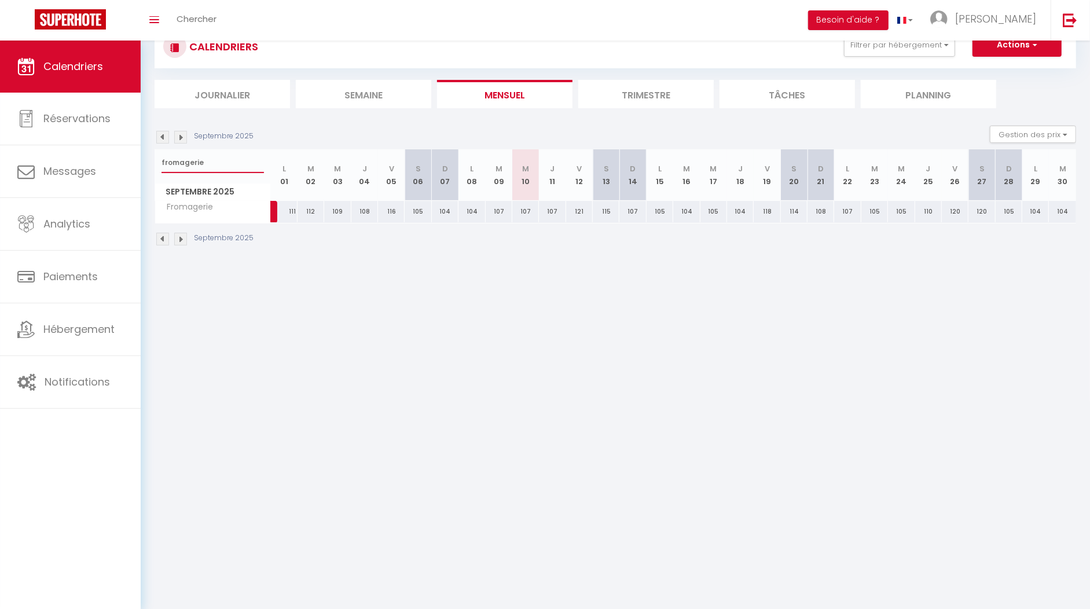
type input "fromagerie"
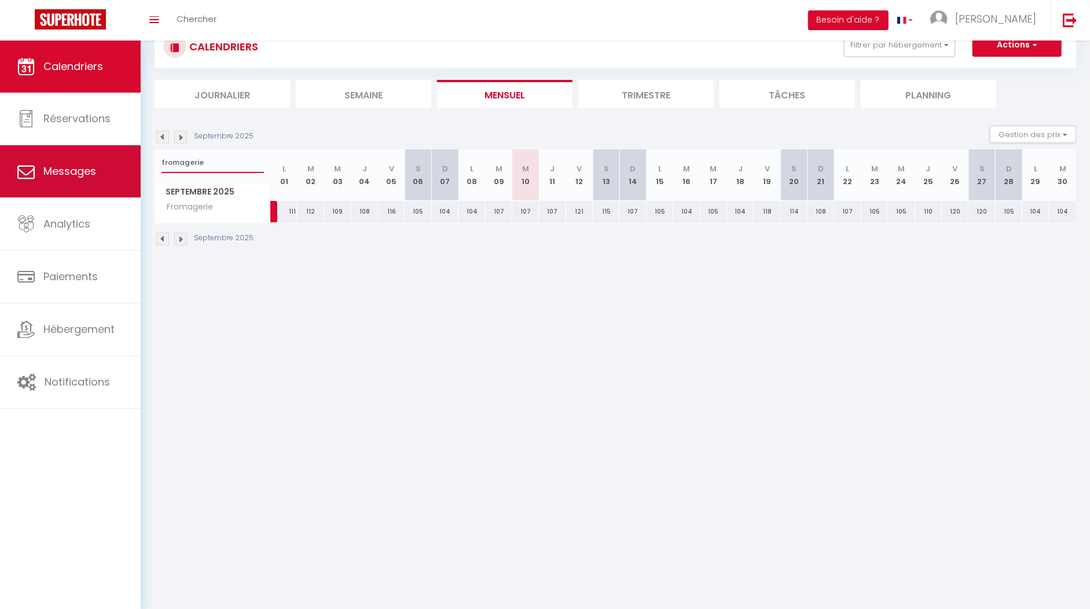
drag, startPoint x: 230, startPoint y: 162, endPoint x: 134, endPoint y: 159, distance: 96.1
click at [134, 159] on div "🟢 Des questions ou besoin d'assistance pour la migration AirBnB? Connectez-vous…" at bounding box center [545, 135] width 1090 height 271
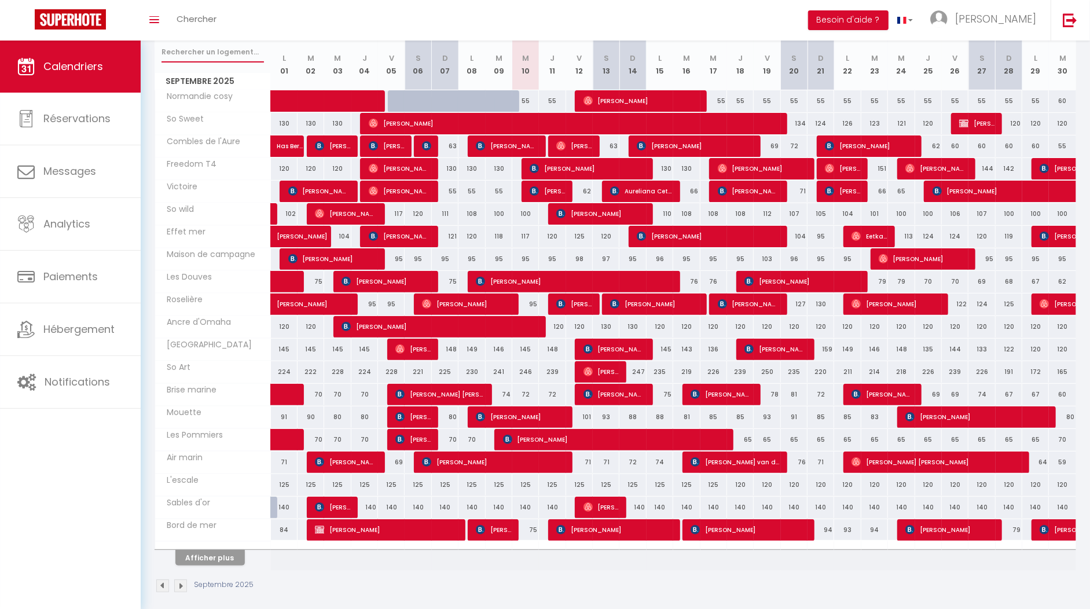
scroll to position [153, 0]
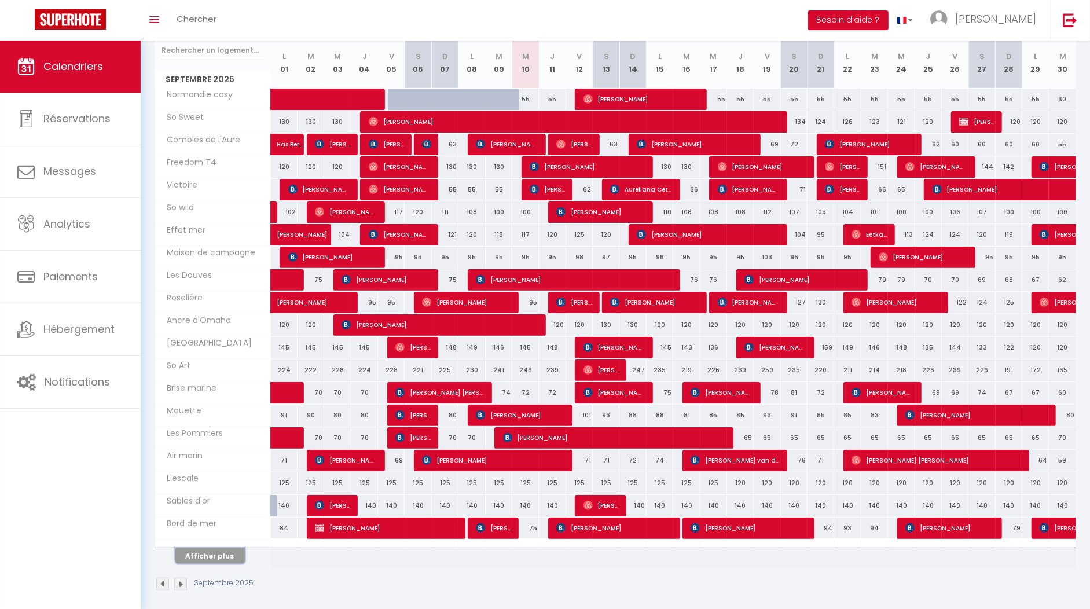
click at [202, 550] on button "Afficher plus" at bounding box center [209, 556] width 69 height 16
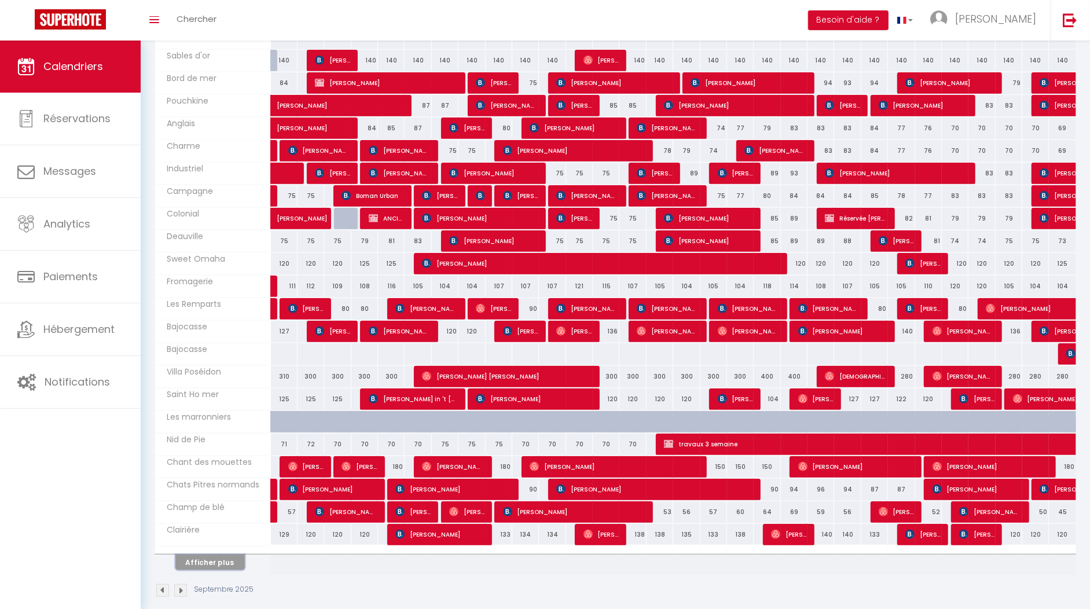
scroll to position [599, 0]
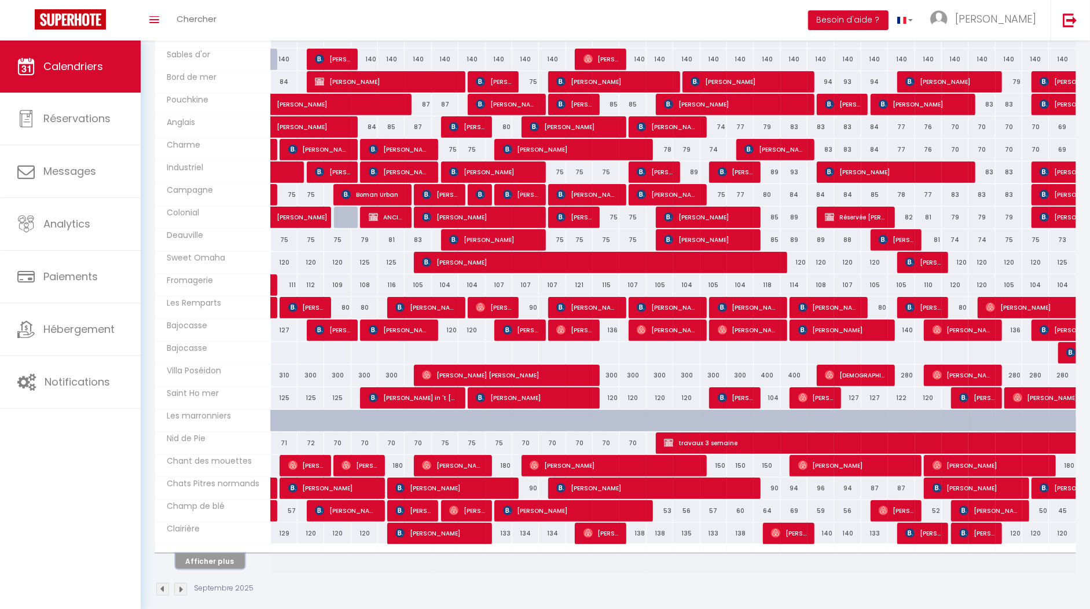
click at [200, 553] on button "Afficher plus" at bounding box center [209, 561] width 69 height 16
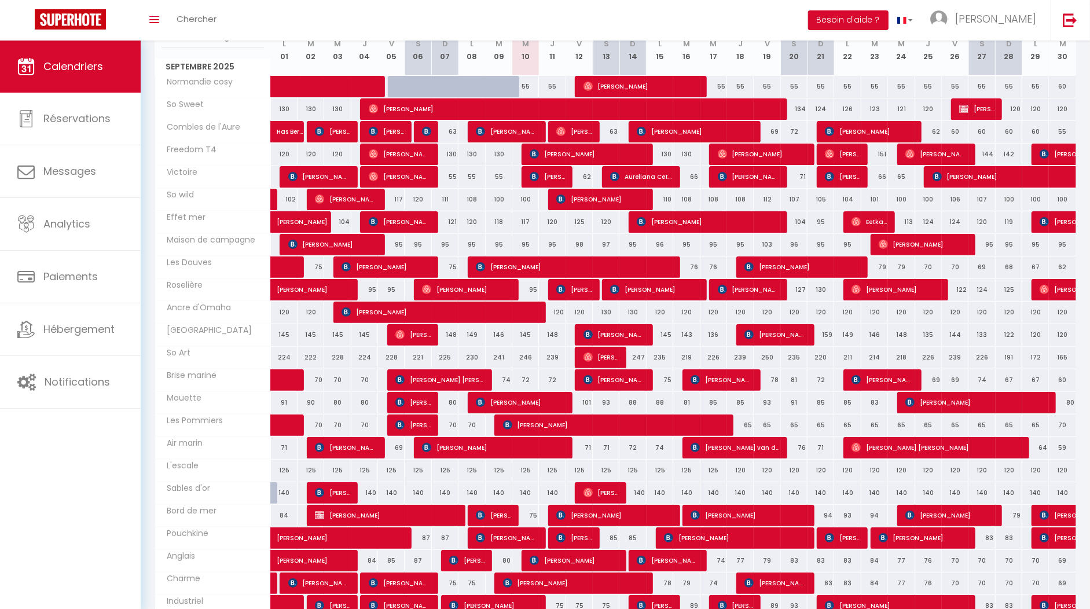
scroll to position [0, 0]
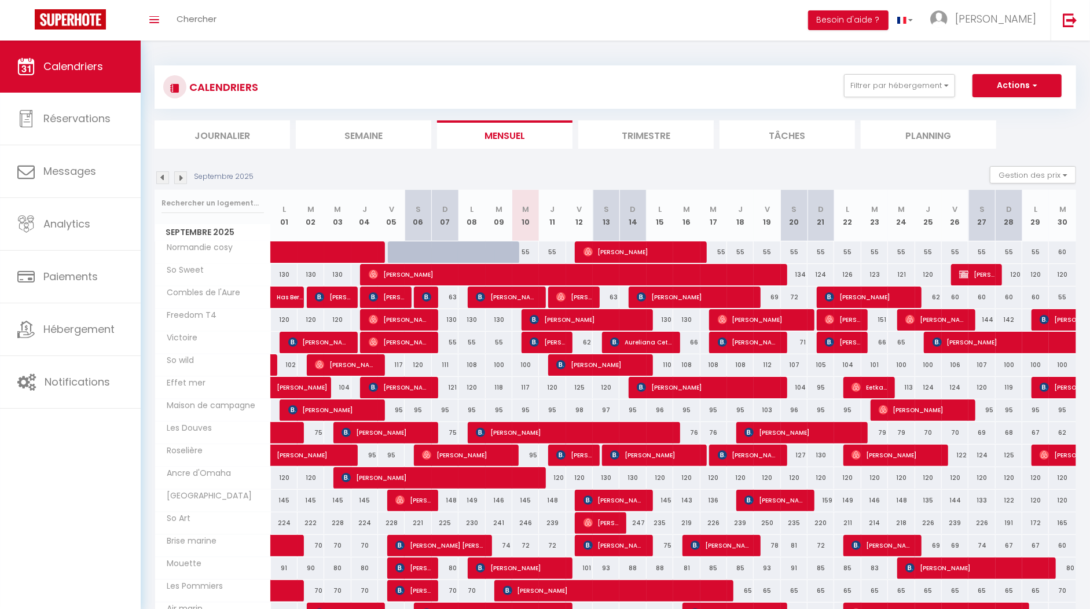
click at [233, 134] on li "Journalier" at bounding box center [222, 134] width 135 height 28
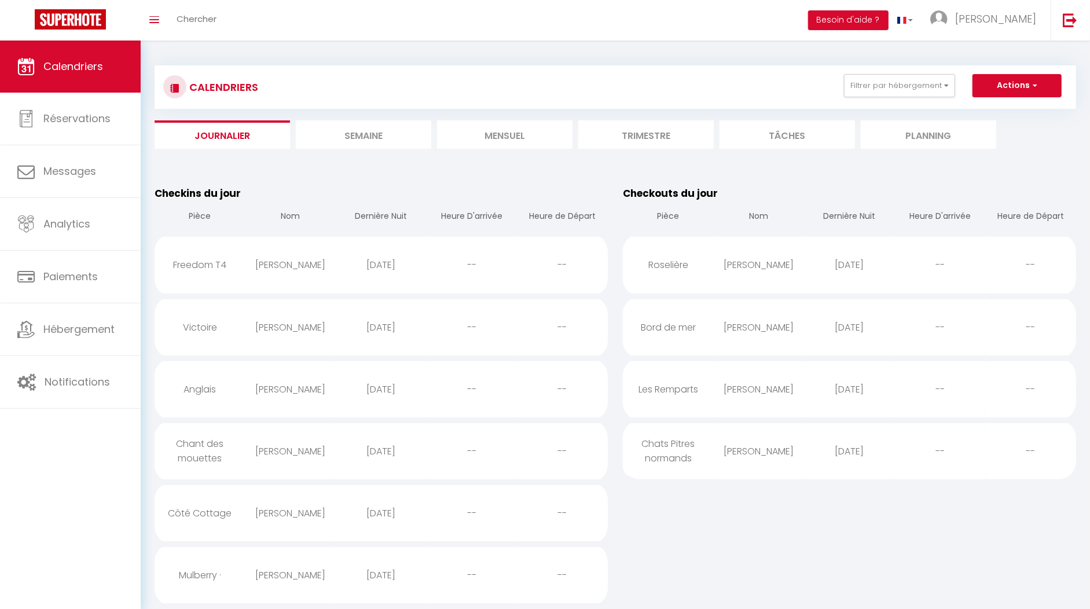
click at [382, 138] on li "Semaine" at bounding box center [363, 134] width 135 height 28
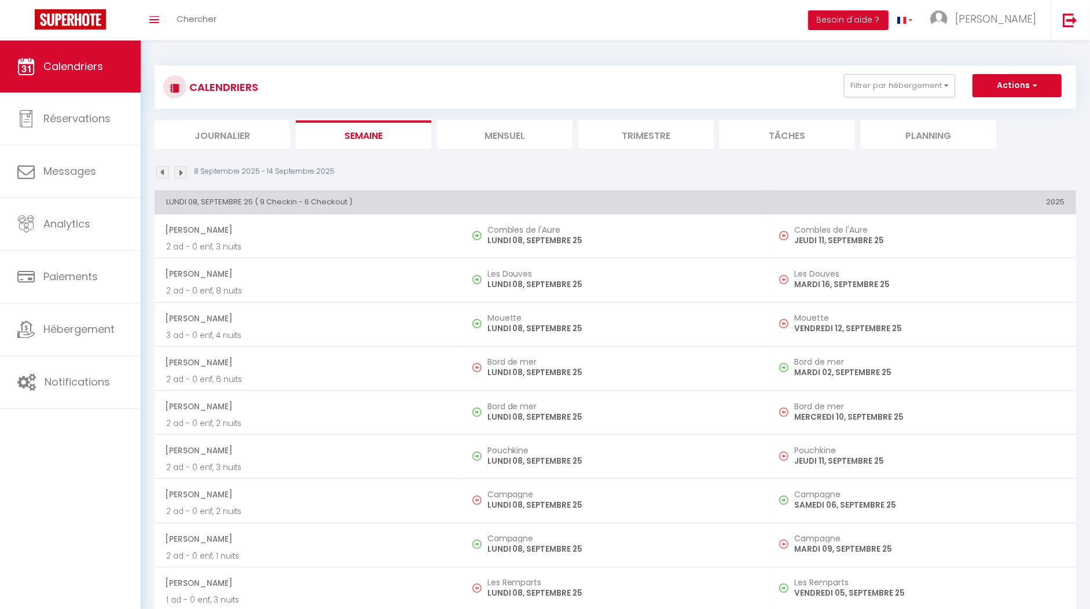
click at [486, 126] on li "Mensuel" at bounding box center [504, 134] width 135 height 28
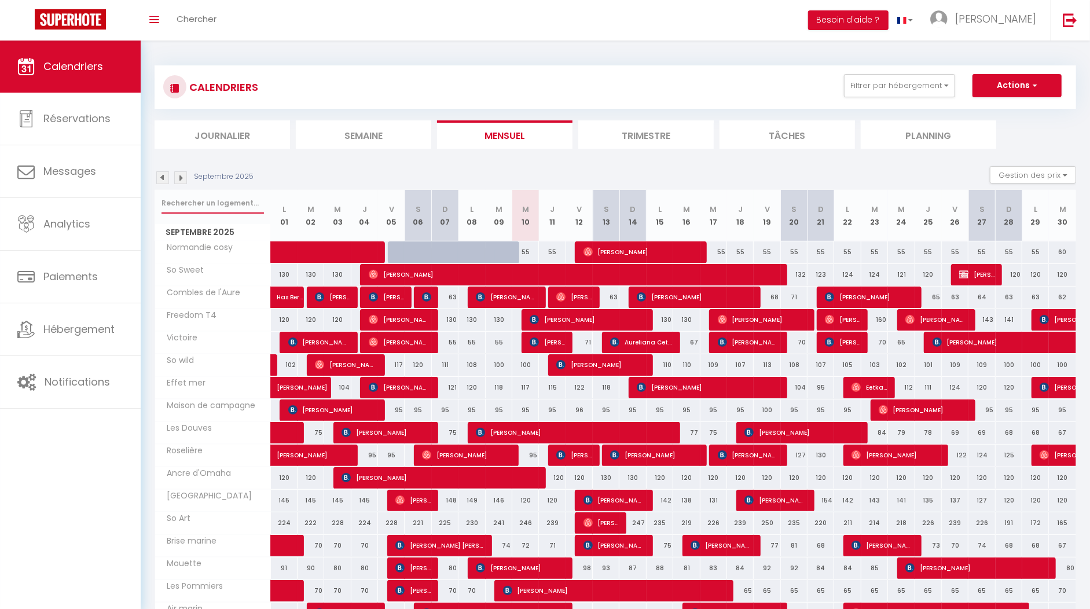
click at [223, 204] on input "text" at bounding box center [212, 203] width 102 height 21
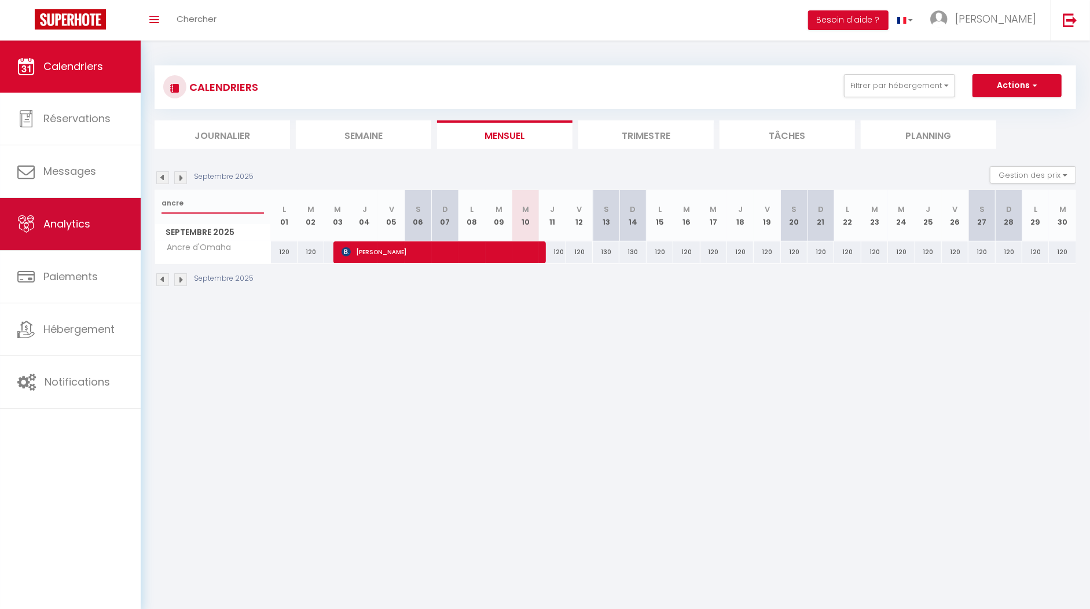
drag, startPoint x: 195, startPoint y: 200, endPoint x: 125, endPoint y: 200, distance: 70.0
click at [125, 200] on div "🟢 Des questions ou besoin d'assistance pour la migration AirBnB? Connectez-vous…" at bounding box center [545, 176] width 1090 height 271
type input "jolie colombe"
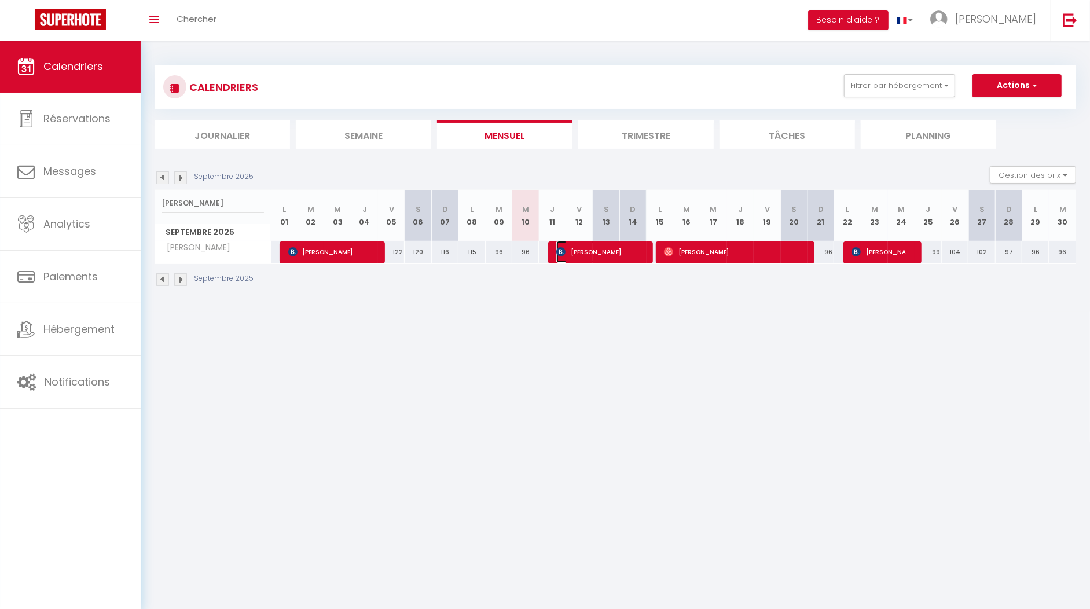
click at [586, 253] on span "Jennifer john" at bounding box center [600, 252] width 89 height 22
select select "OK"
select select "KO"
select select "0"
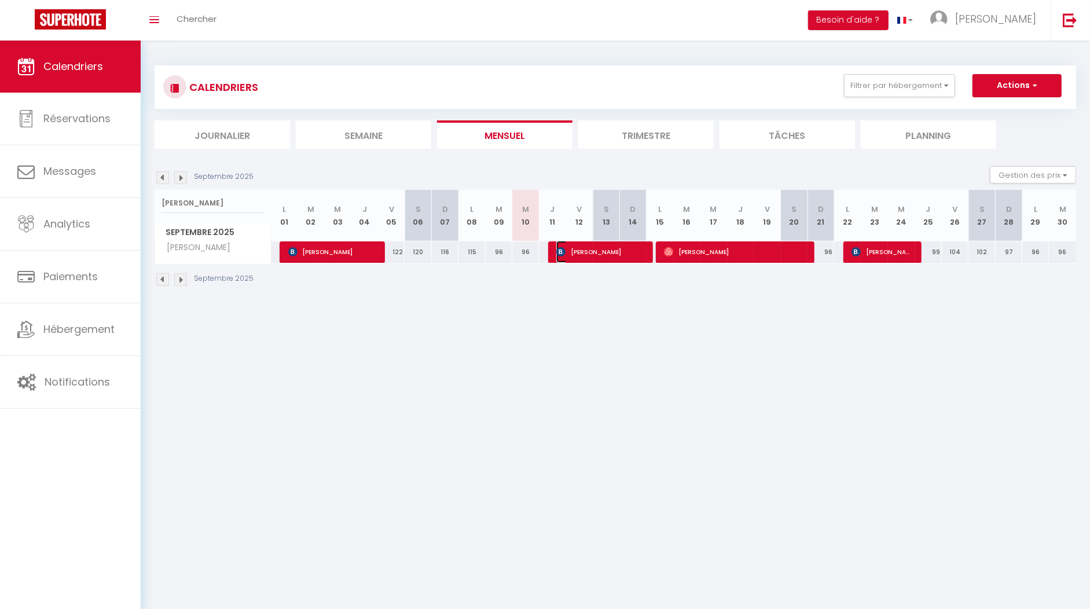
select select "1"
select select
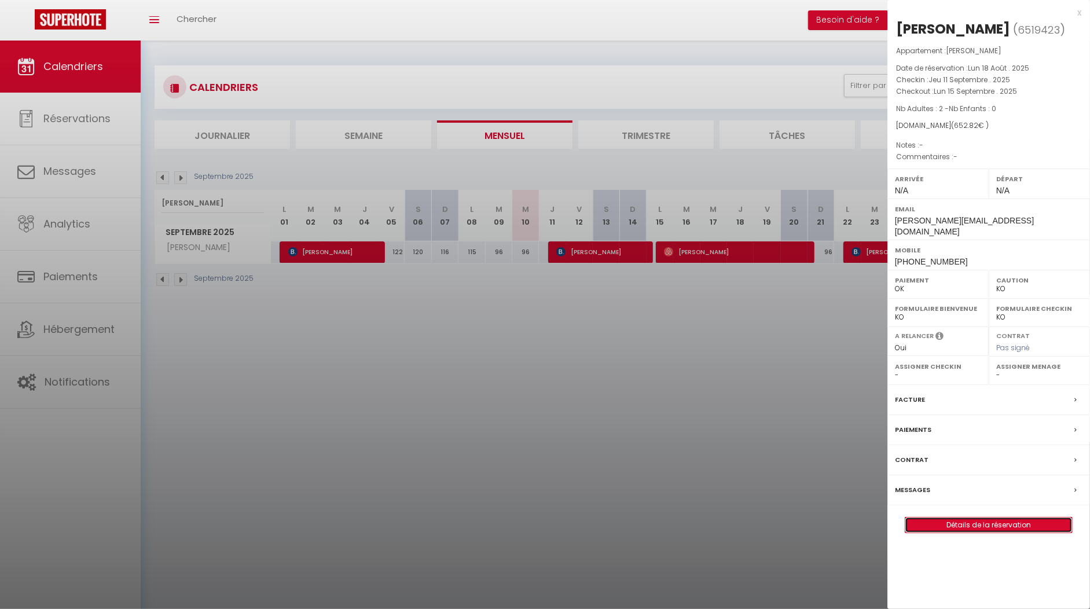
click at [994, 517] on link "Détails de la réservation" at bounding box center [988, 524] width 167 height 15
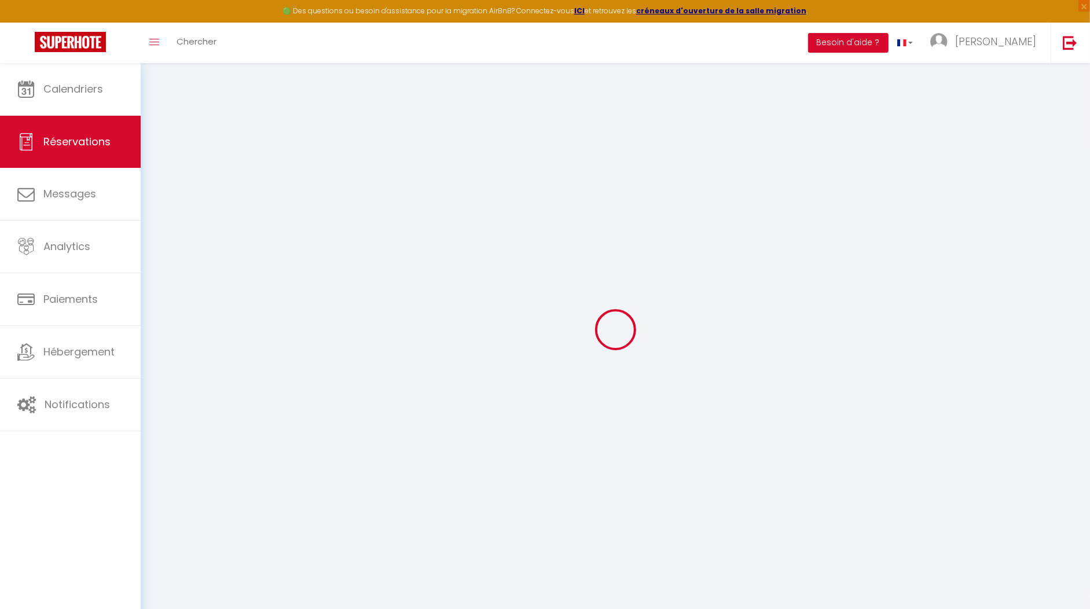
select select
checkbox input "false"
select select
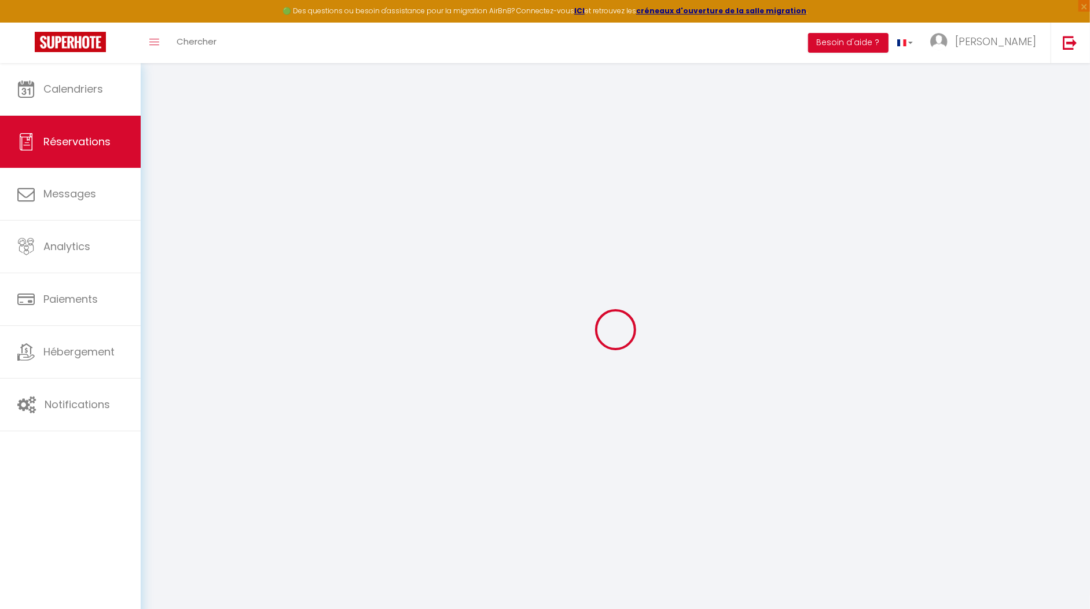
checkbox input "false"
select select
checkbox input "false"
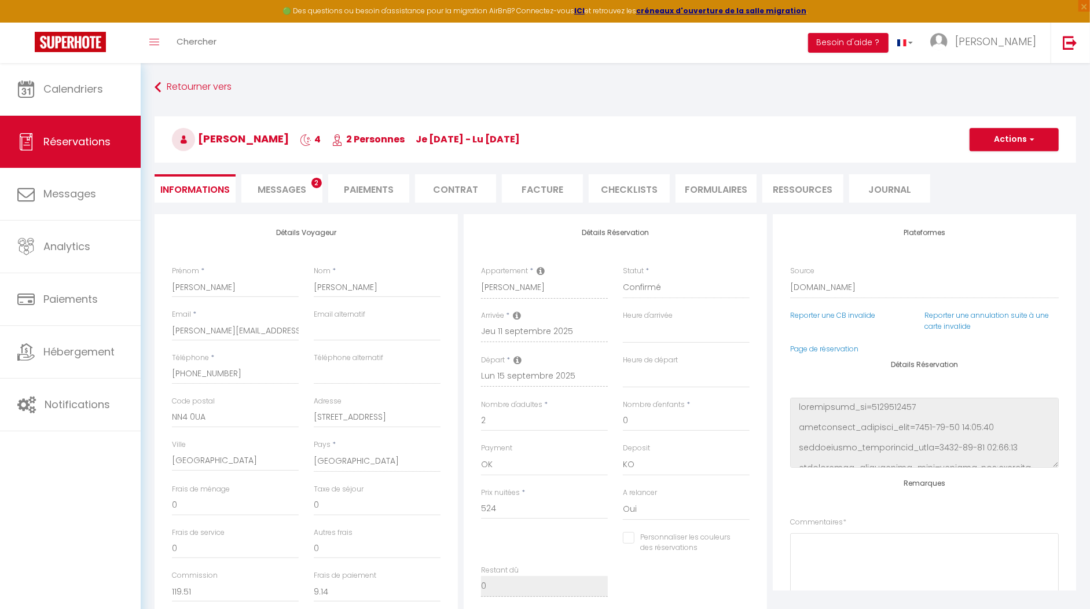
type input "105"
type input "23.82"
select select
checkbox input "false"
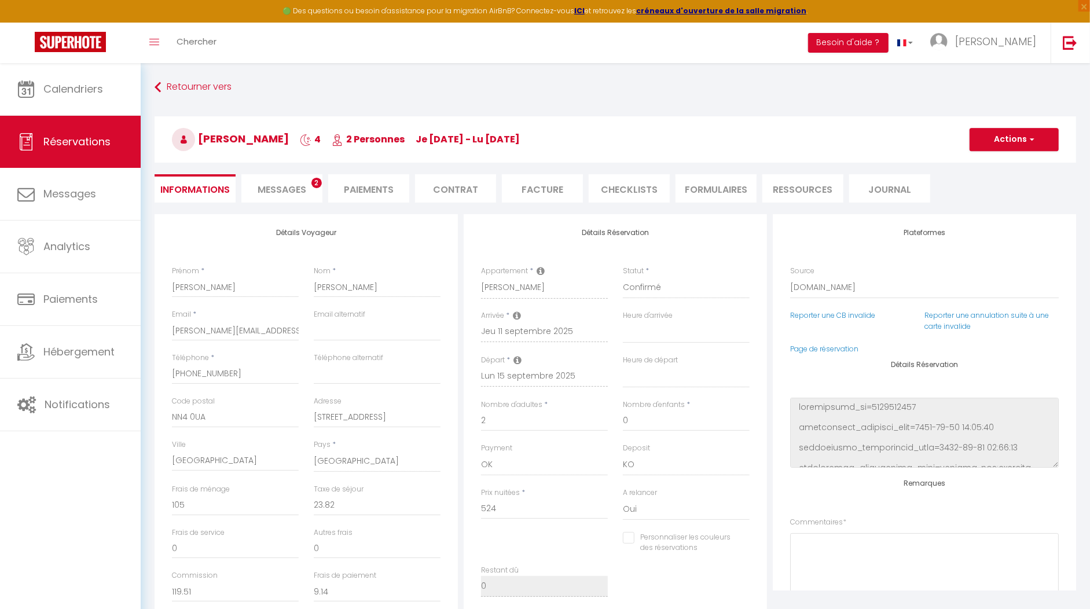
select select
click at [292, 192] on span "Messages" at bounding box center [282, 189] width 49 height 13
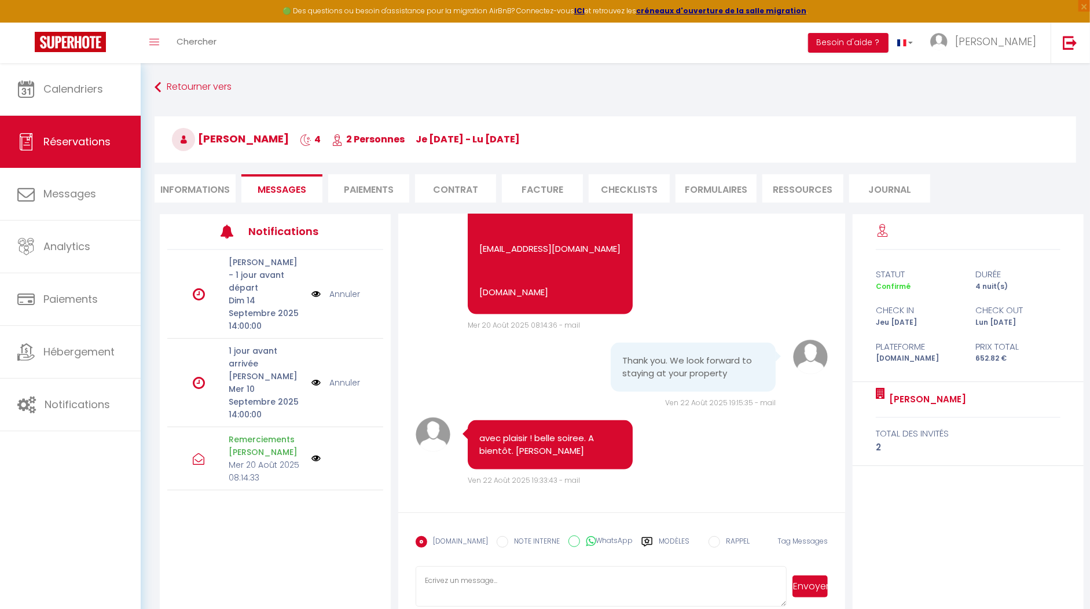
scroll to position [1435, 0]
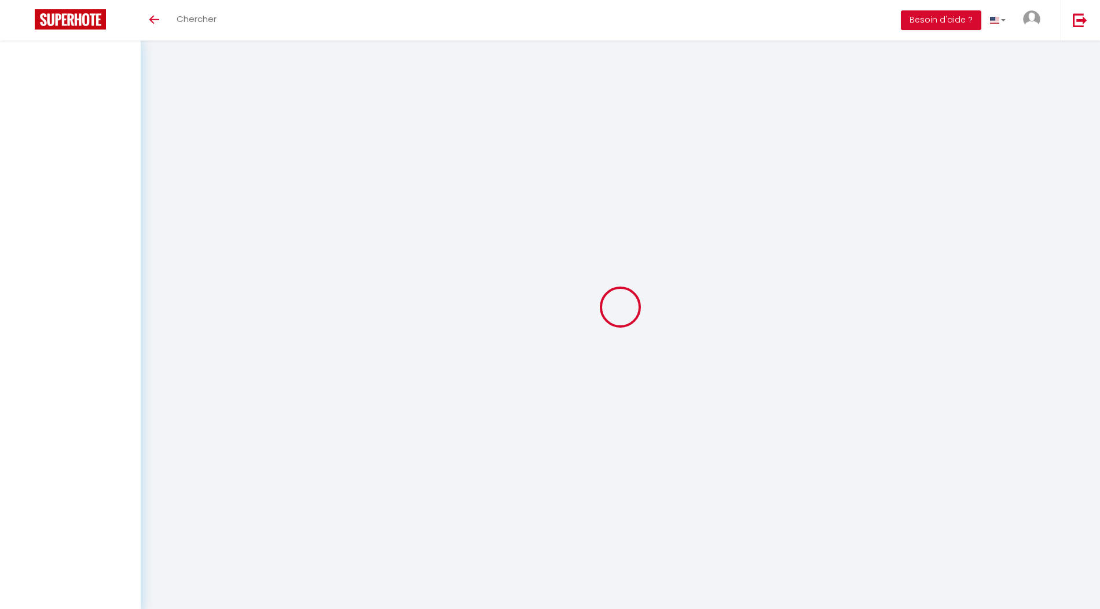
select select "not_cancelled"
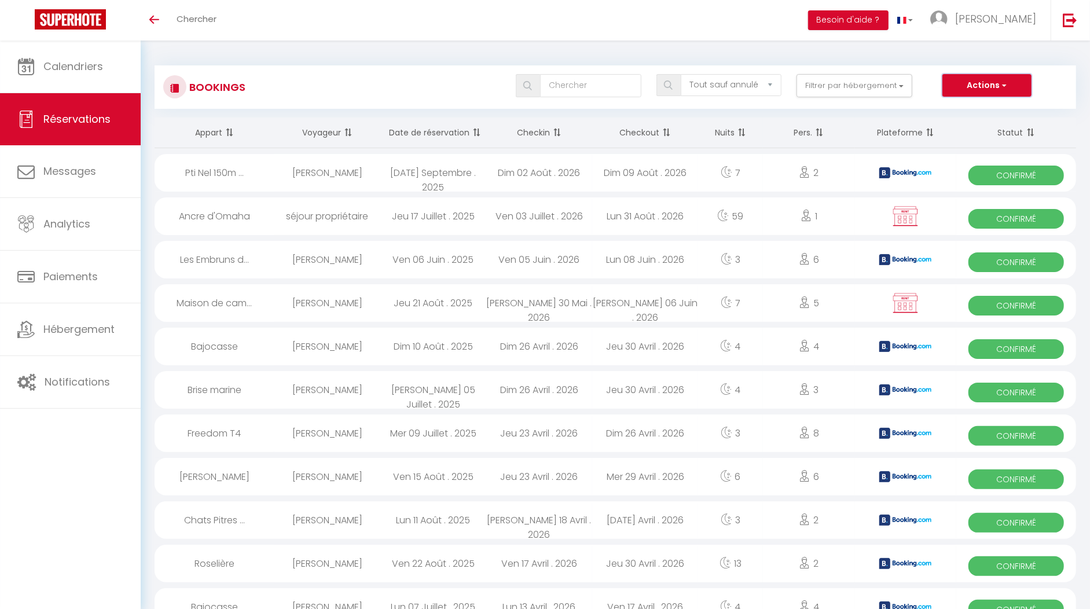
click at [1007, 87] on button "Actions" at bounding box center [986, 85] width 89 height 23
click at [374, 84] on div "Tous les statuts Annulé Confirmé Non Confirmé Tout sauf annulé No Show Request …" at bounding box center [653, 85] width 843 height 23
click at [744, 90] on select "Tous les statuts Annulé Confirmé Non Confirmé Tout sauf annulé No Show Request" at bounding box center [731, 85] width 101 height 22
click at [433, 136] on th "Date de réservation" at bounding box center [433, 132] width 106 height 31
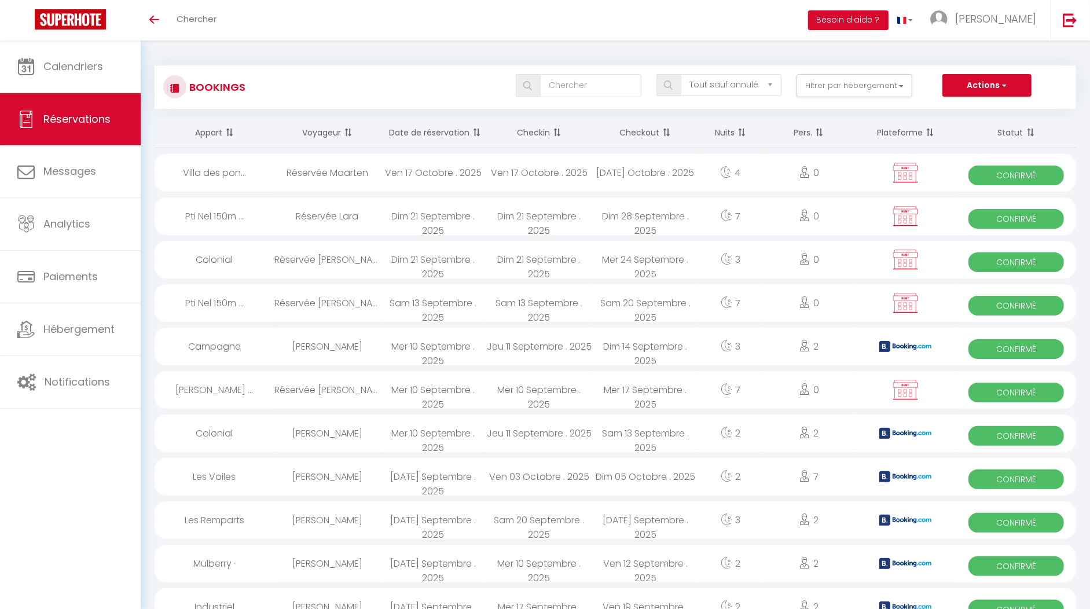
click at [459, 130] on th "Date de réservation" at bounding box center [433, 132] width 106 height 31
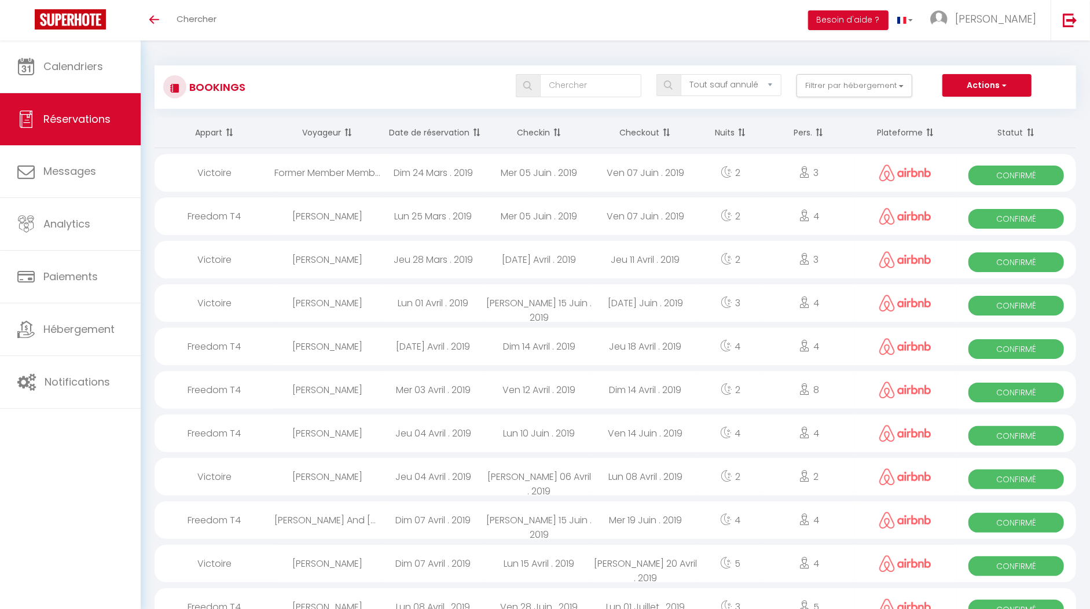
click at [459, 130] on th "Date de réservation" at bounding box center [433, 132] width 106 height 31
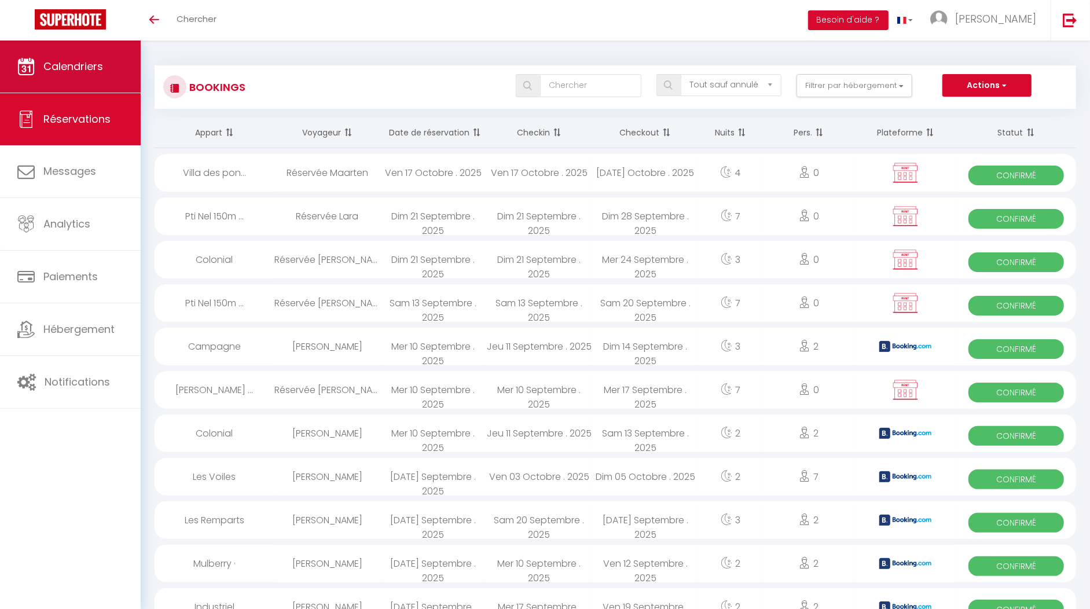
click at [82, 71] on span "Calendriers" at bounding box center [73, 66] width 60 height 14
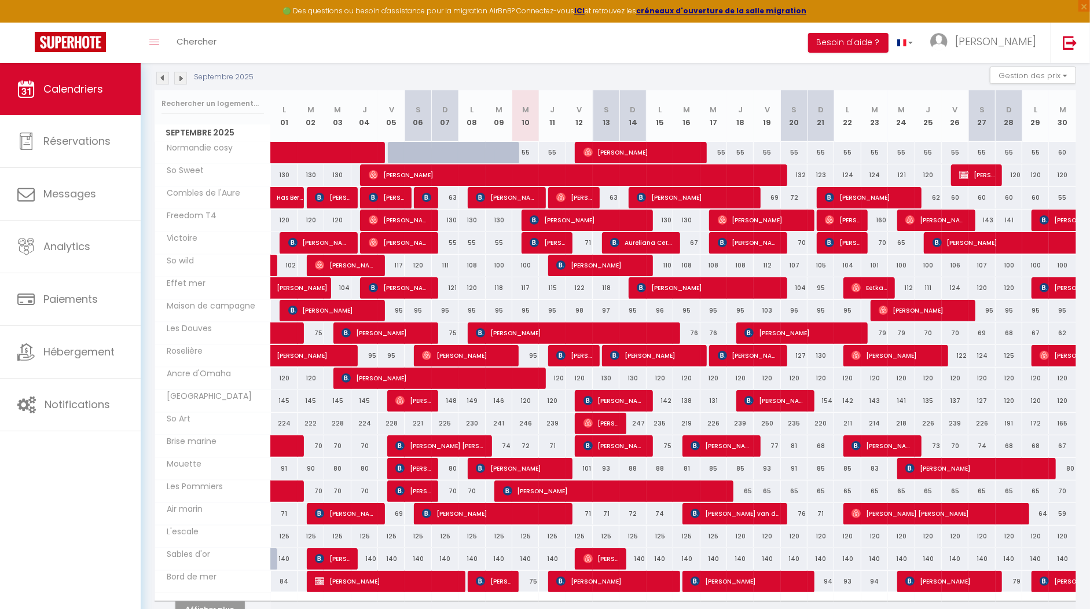
scroll to position [123, 0]
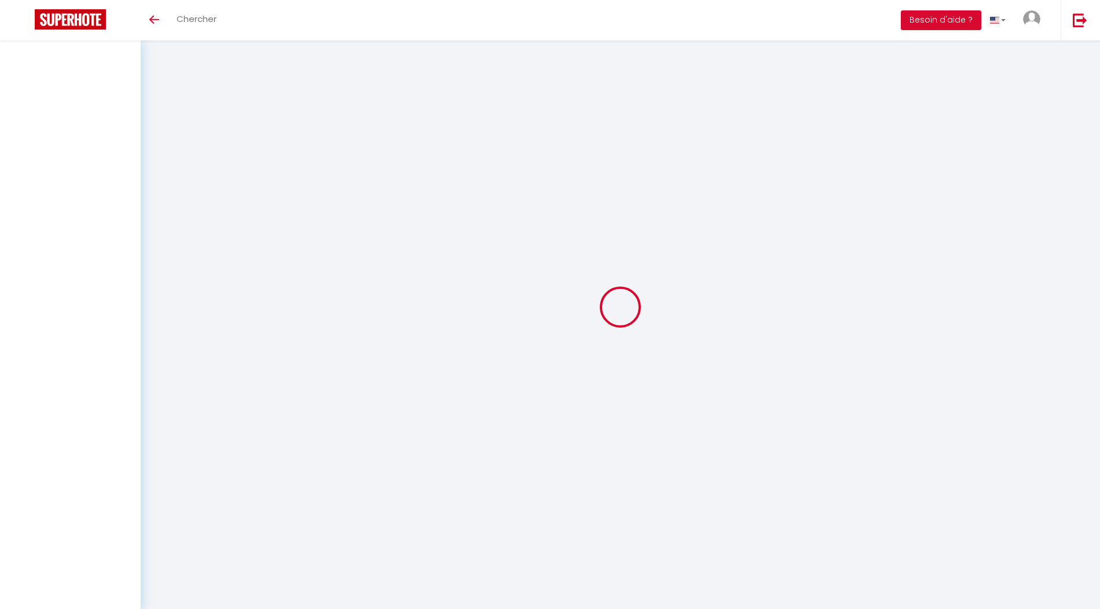
select select "message"
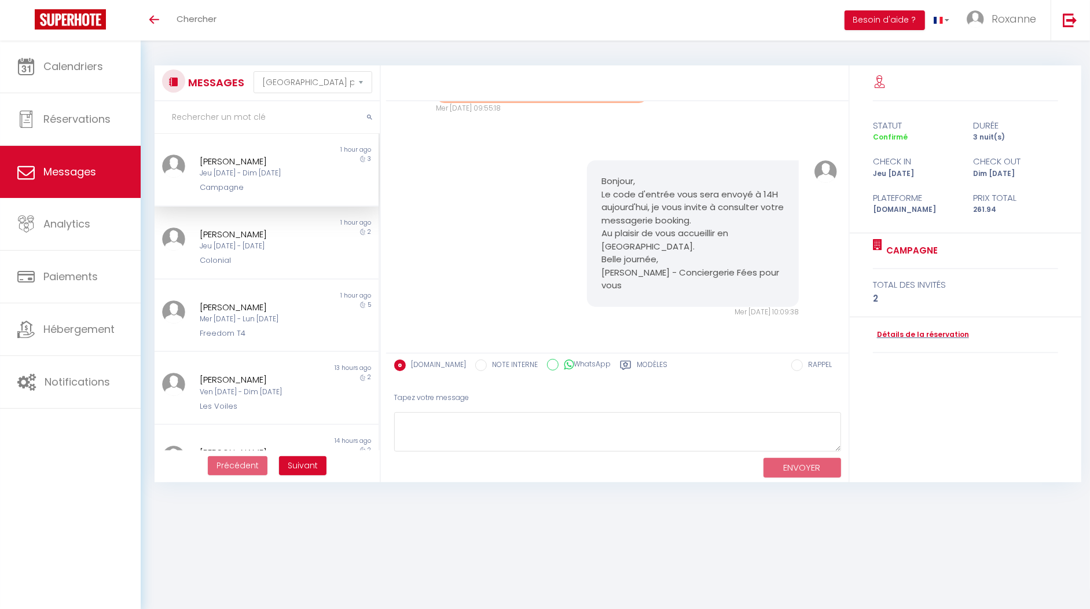
click at [244, 183] on div "Campagne" at bounding box center [258, 188] width 116 height 12
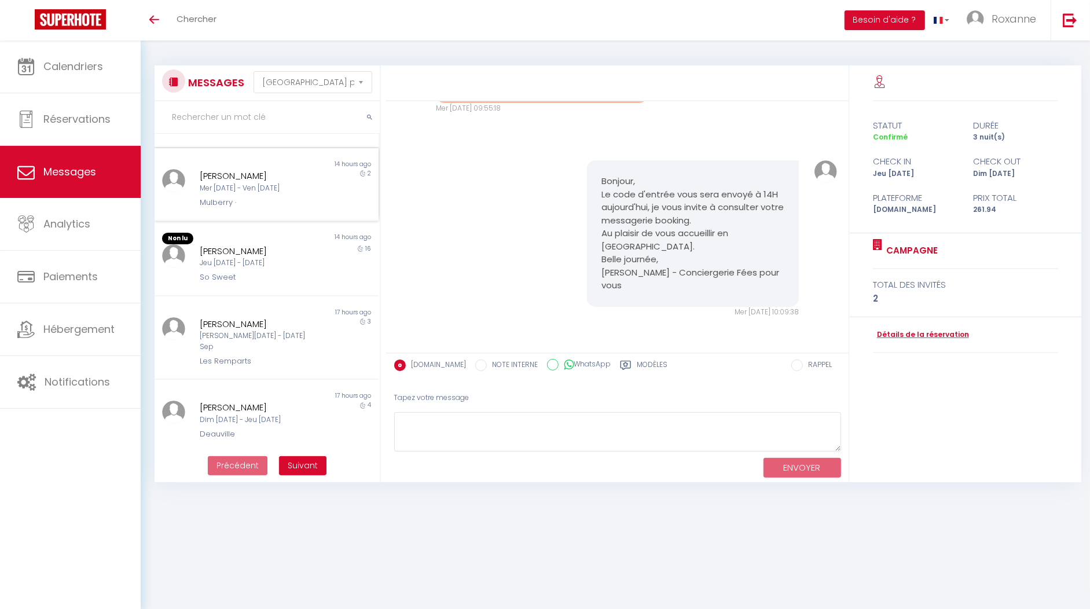
scroll to position [285, 0]
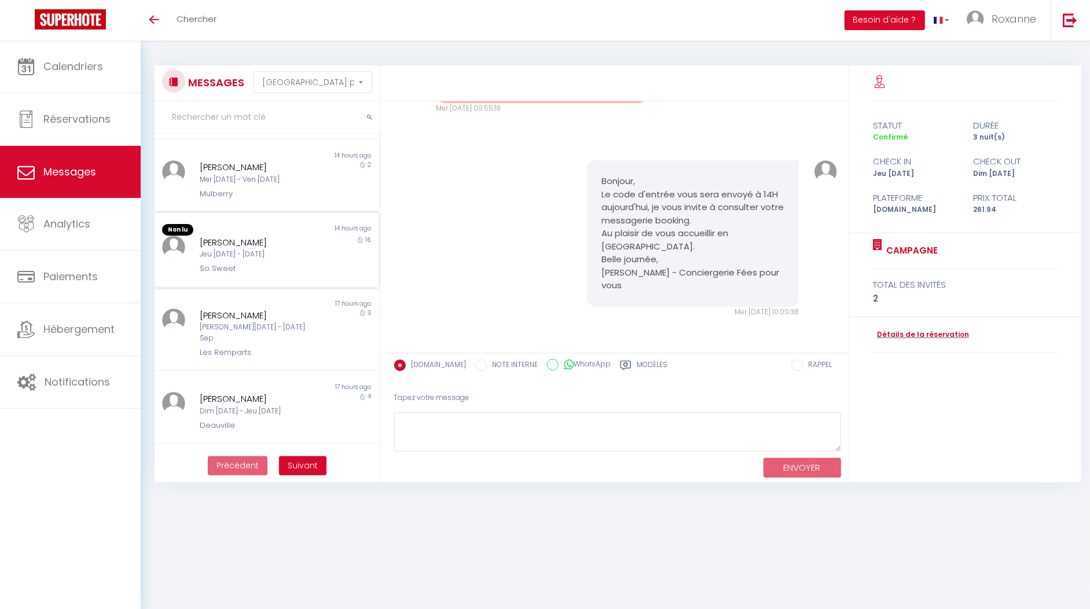
click at [260, 271] on div "So Sweet" at bounding box center [258, 269] width 116 height 12
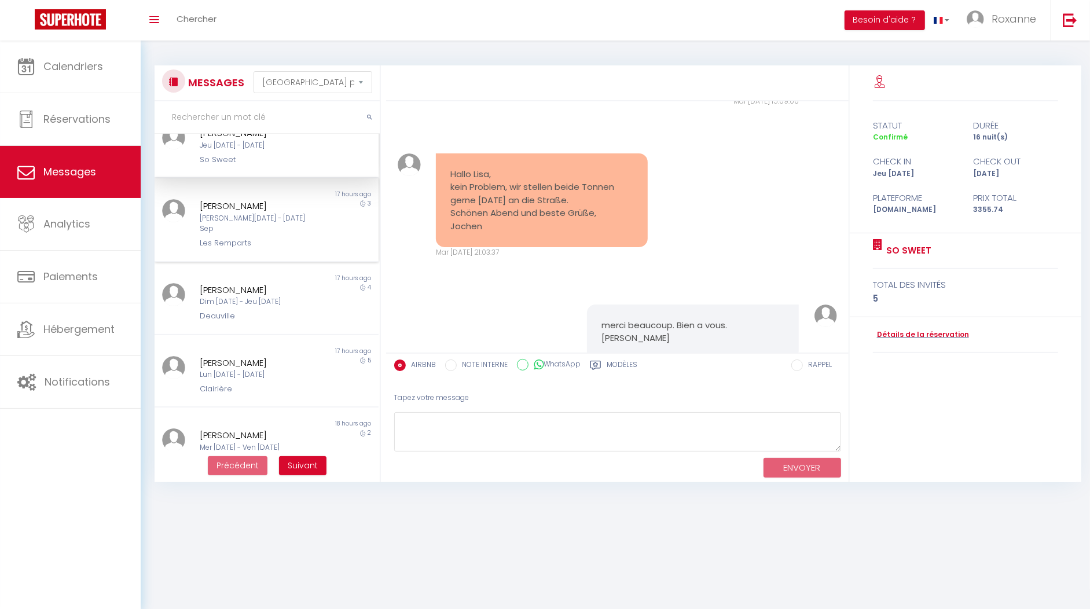
scroll to position [409, 0]
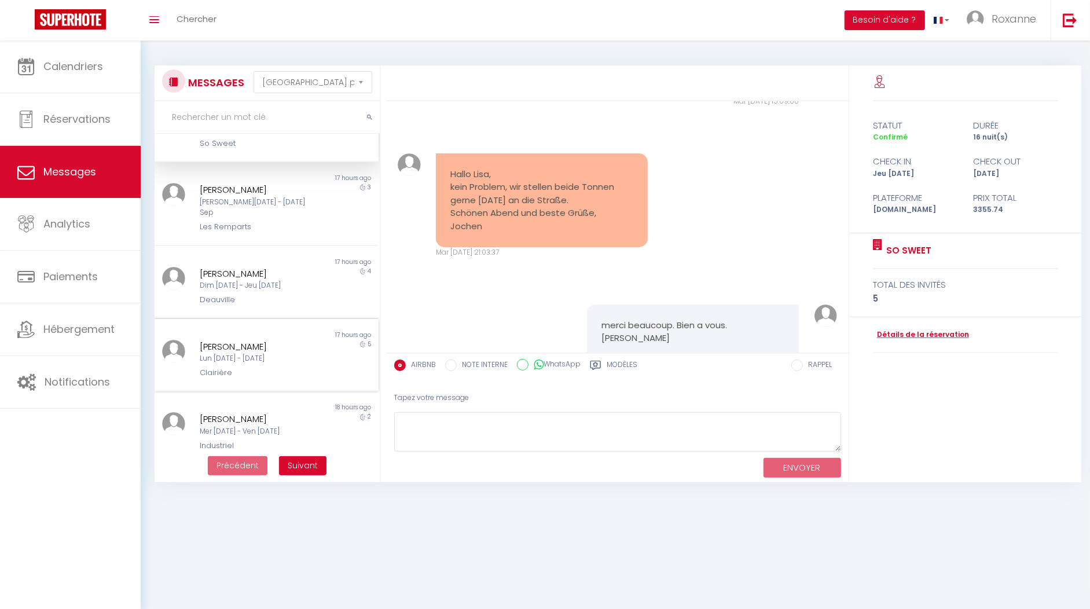
click at [281, 353] on div "[DATE] - [DATE]" at bounding box center [258, 358] width 116 height 11
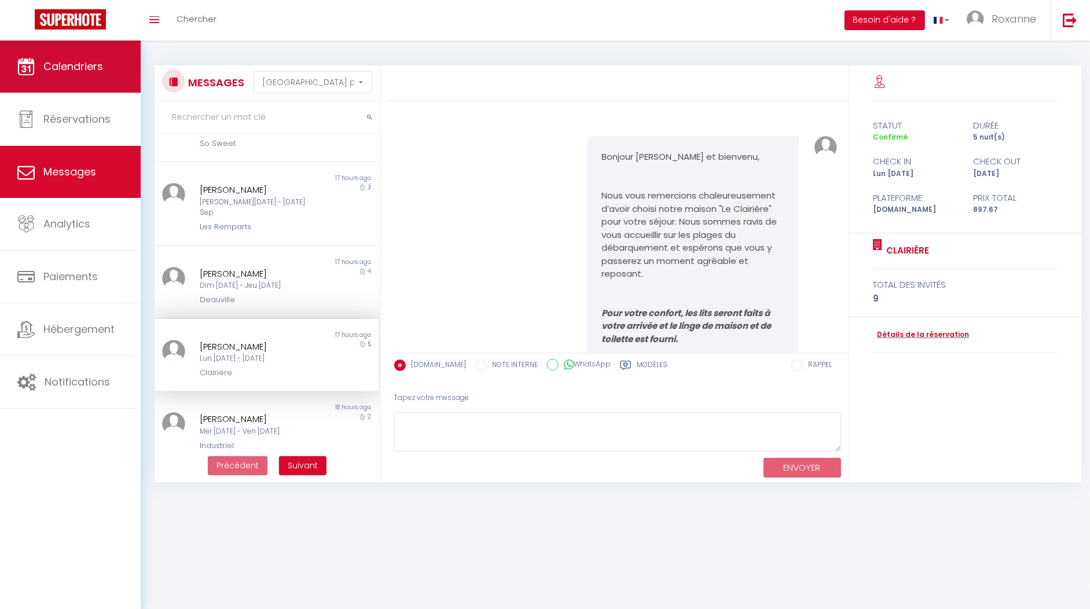
click at [56, 83] on link "Calendriers" at bounding box center [70, 67] width 141 height 52
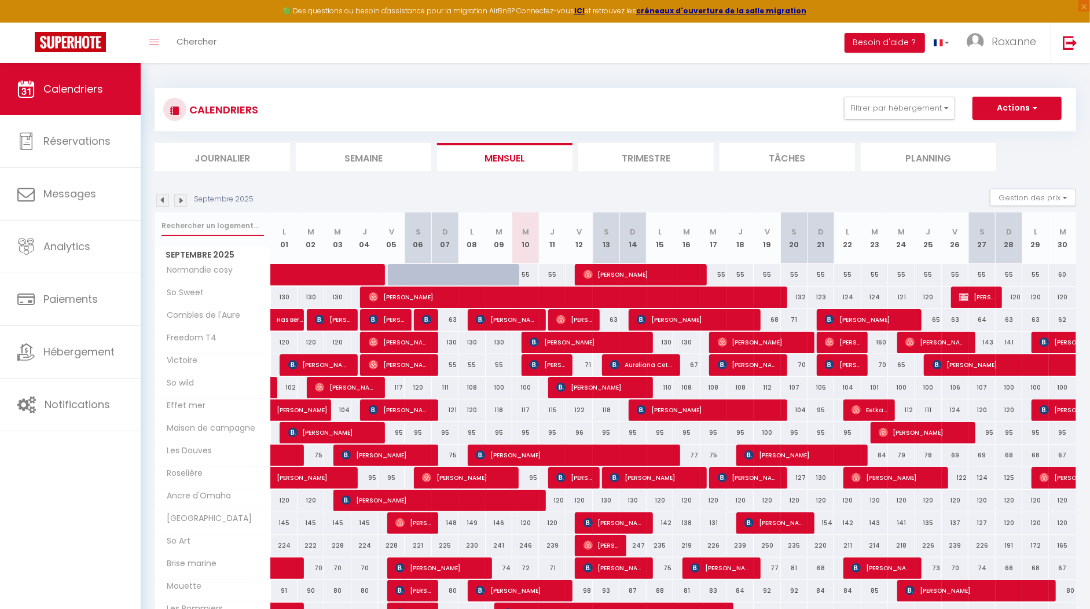
click at [232, 230] on input "text" at bounding box center [212, 225] width 102 height 21
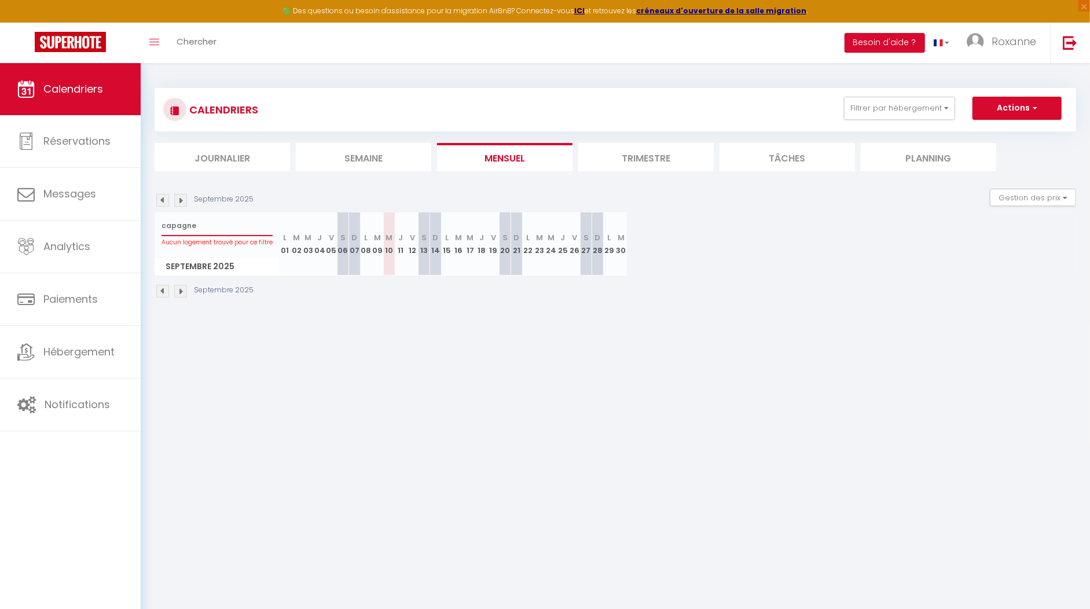
click at [166, 223] on input "capagne" at bounding box center [216, 225] width 111 height 21
click at [168, 225] on input "capagne" at bounding box center [216, 225] width 111 height 21
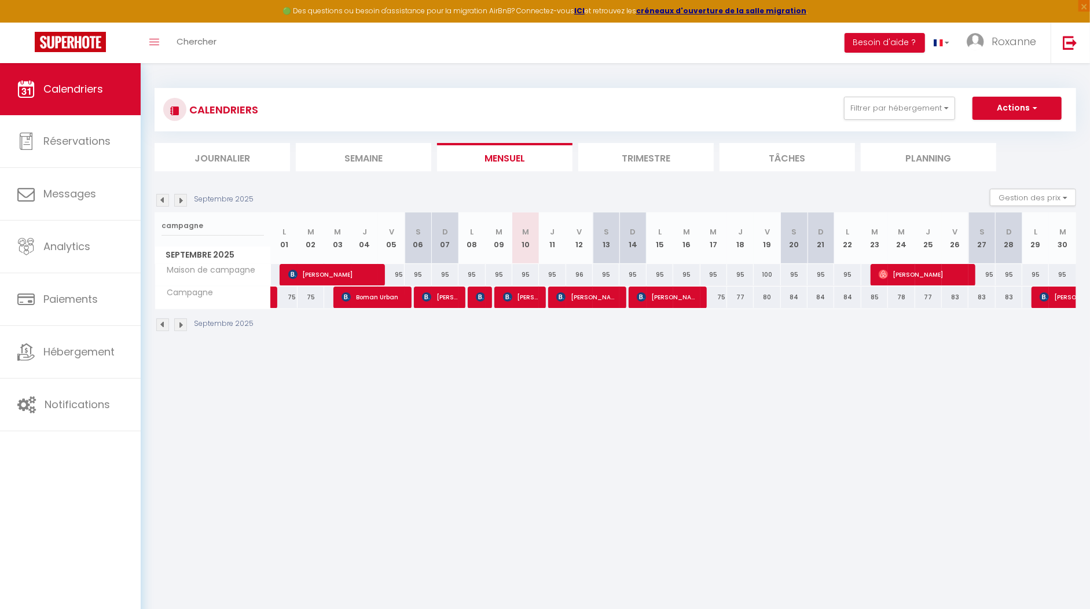
drag, startPoint x: 498, startPoint y: 283, endPoint x: 498, endPoint y: 291, distance: 8.1
click at [498, 291] on tbody "Maison de campagne 105 Poulsen Søren 95 95 95 95 95 95" at bounding box center [615, 285] width 921 height 45
click at [524, 348] on div "CALENDRIERS Filtrer par hébergement appart 1 nuit Normandie cosy Victoire Les D…" at bounding box center [615, 210] width 949 height 294
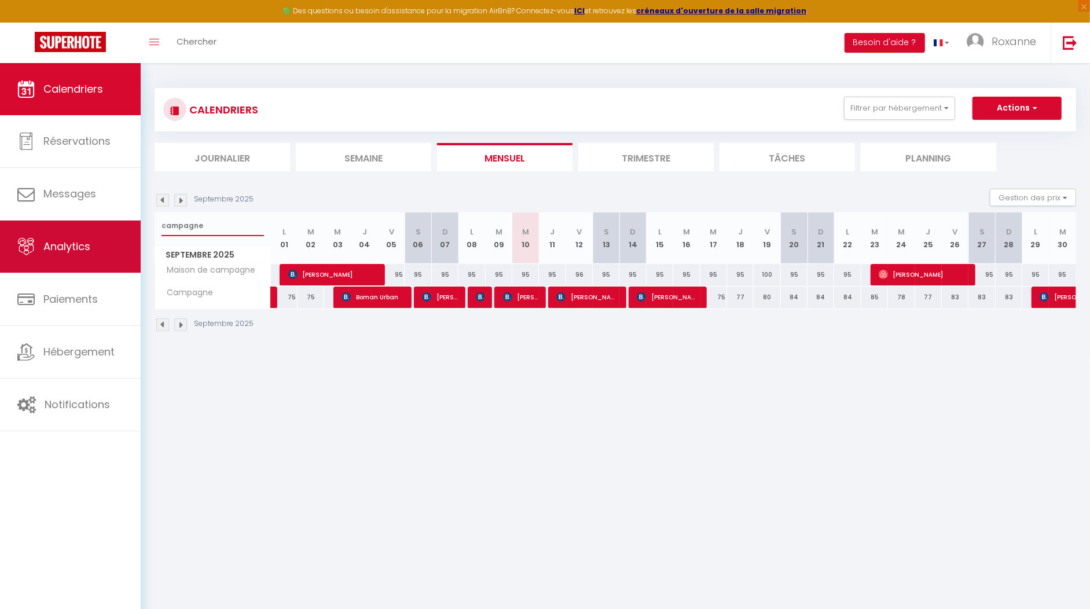
drag, startPoint x: 215, startPoint y: 232, endPoint x: 120, endPoint y: 227, distance: 95.6
click at [120, 227] on div "🟢 Des questions ou besoin d'assistance pour la migration AirBnB? Connectez-vous…" at bounding box center [545, 210] width 1090 height 294
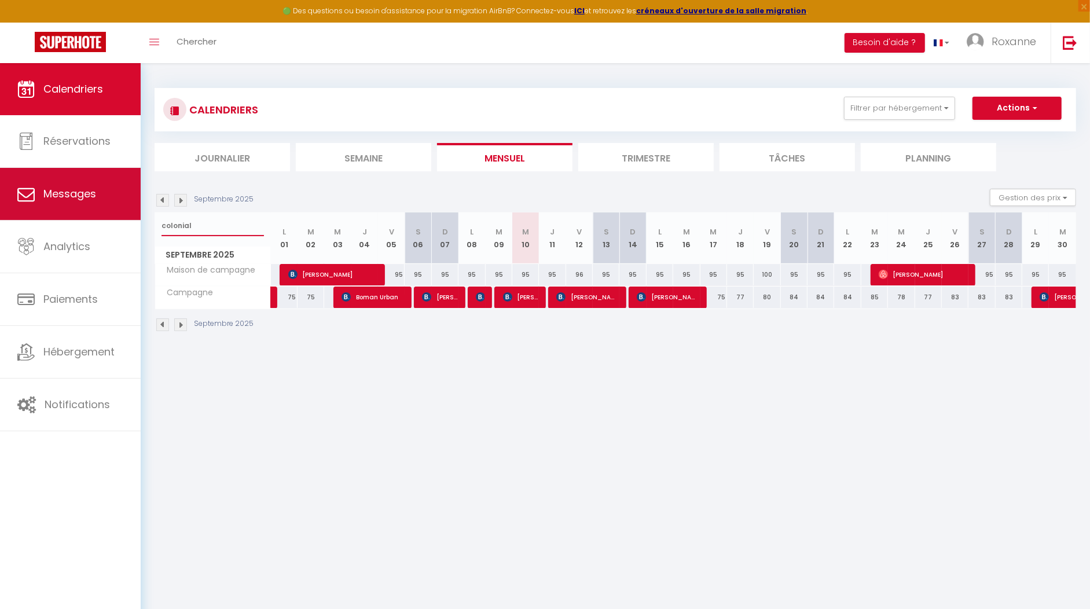
type input "colonial"
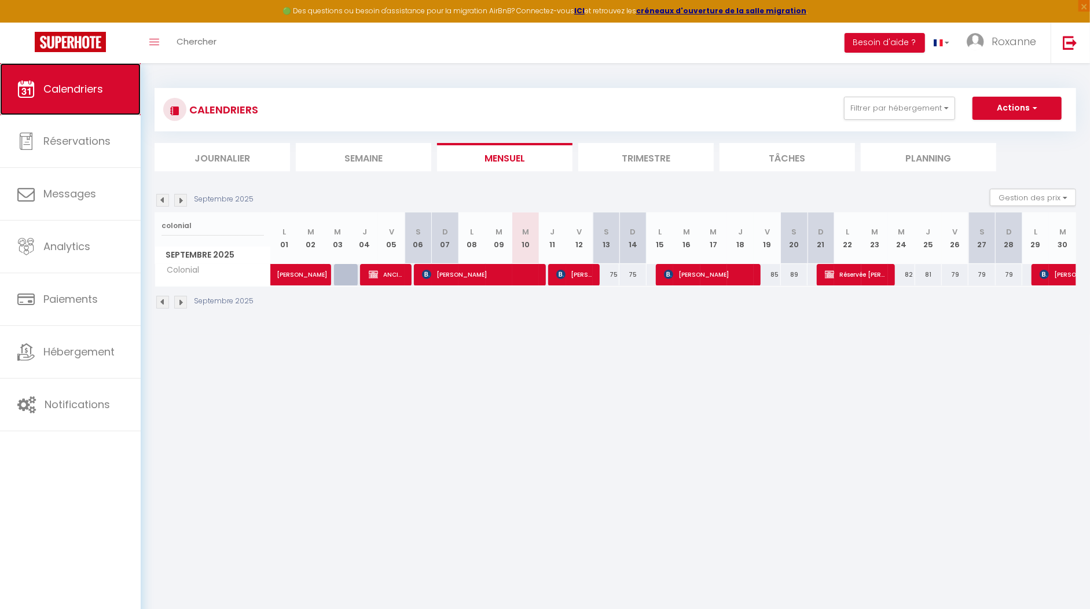
click at [46, 98] on link "Calendriers" at bounding box center [70, 89] width 141 height 52
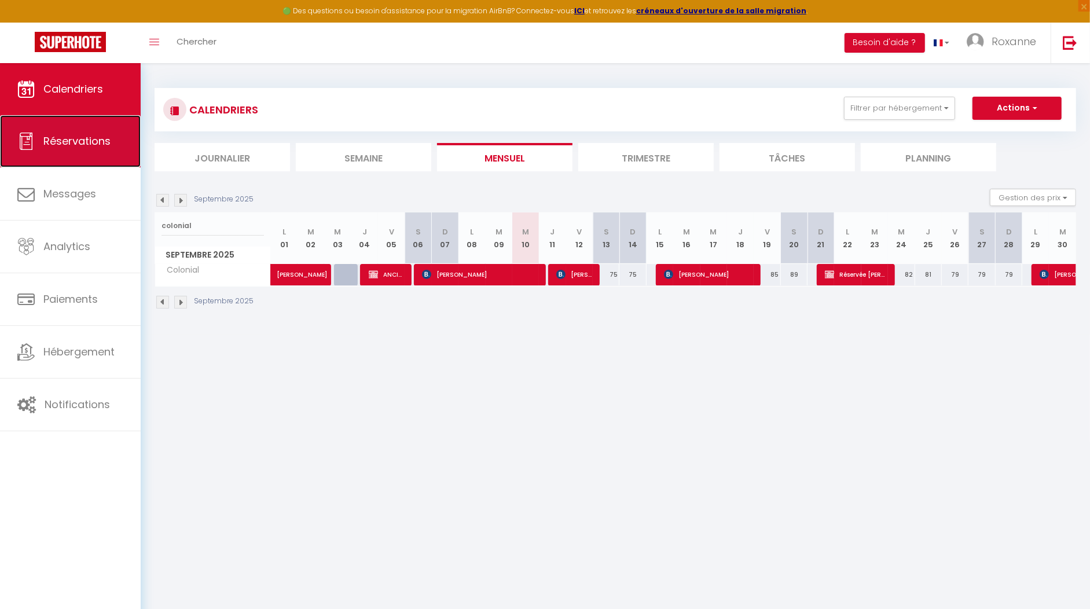
click at [55, 163] on link "Réservations" at bounding box center [70, 141] width 141 height 52
select select "not_cancelled"
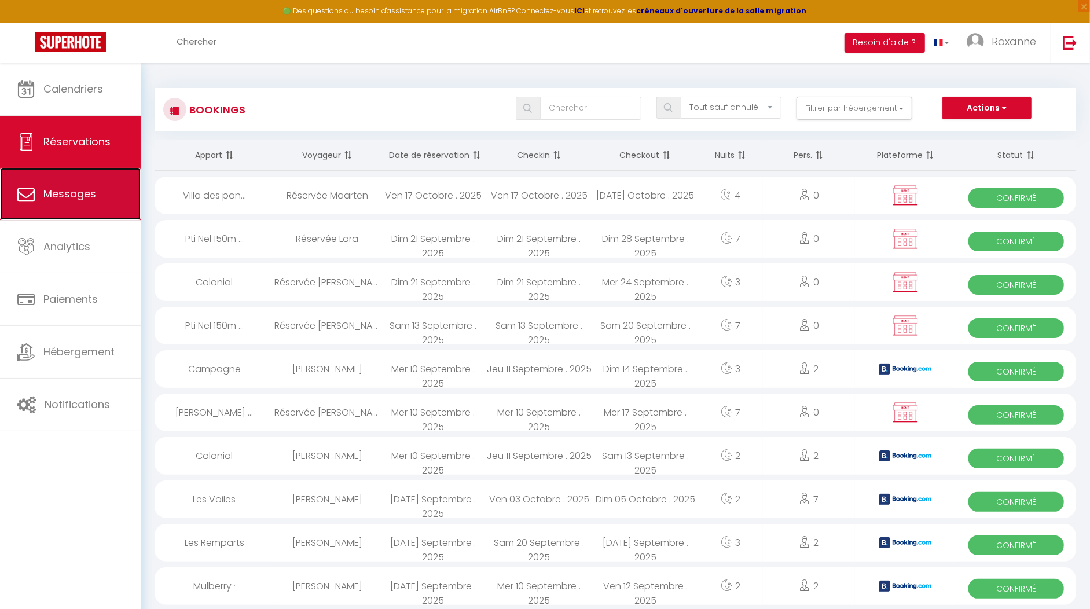
click at [58, 197] on span "Messages" at bounding box center [69, 193] width 53 height 14
select select "message"
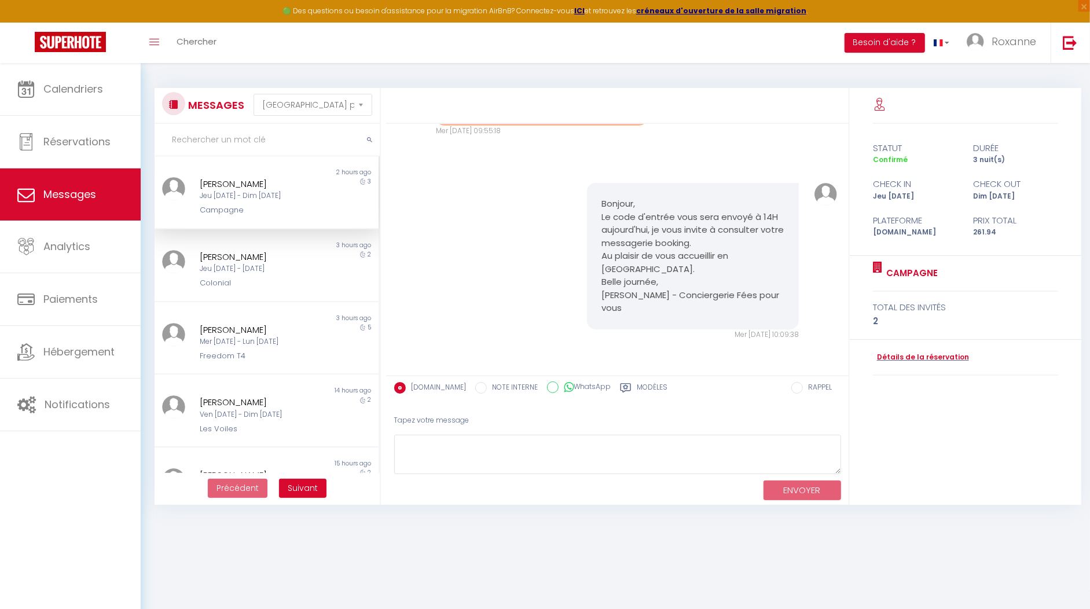
click at [228, 219] on div "Non lu 2 hours ago Gunilla A Nordkvist Jeu 11 Sep - Dim 14 Sep Campagne 3" at bounding box center [267, 192] width 224 height 73
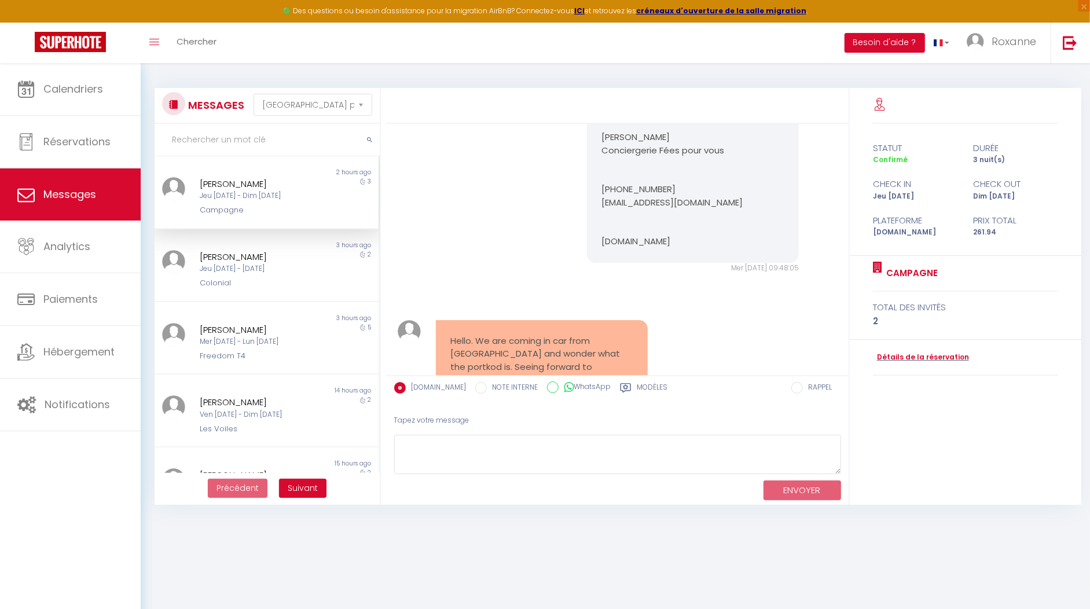
scroll to position [689, 0]
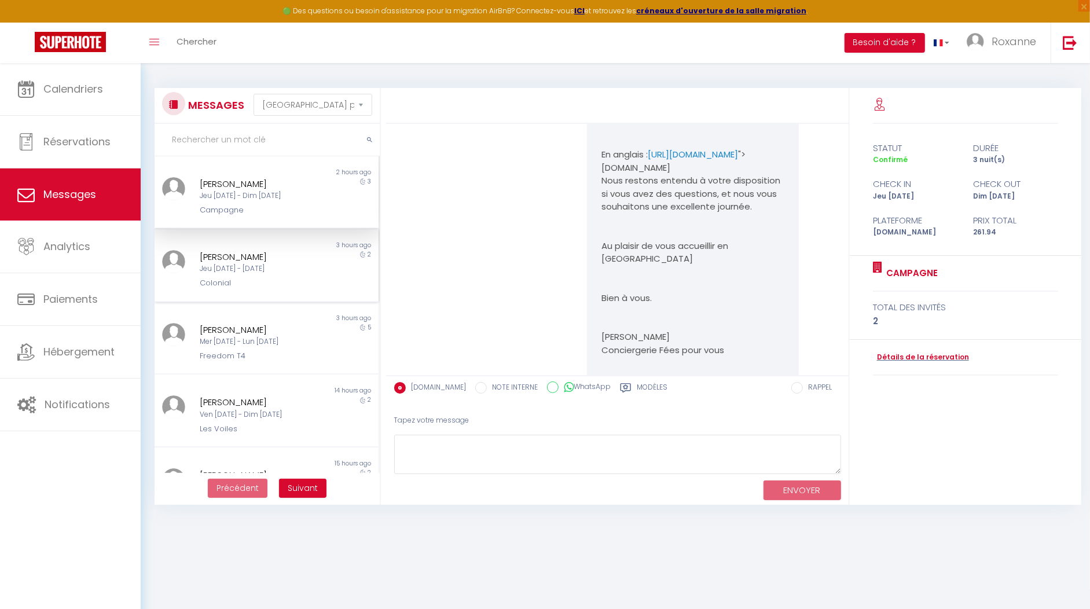
click at [270, 296] on div "Non lu 3 hours ago Gillian O'Brien Jeu 11 Sep - Sam 13 Sep Colonial 2" at bounding box center [267, 265] width 224 height 73
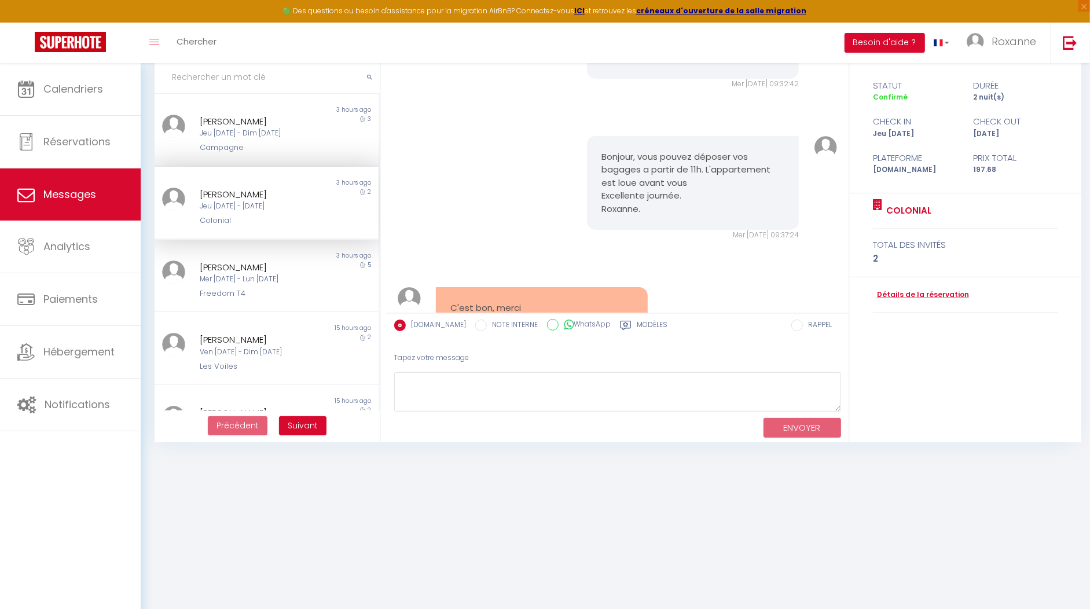
scroll to position [804, 0]
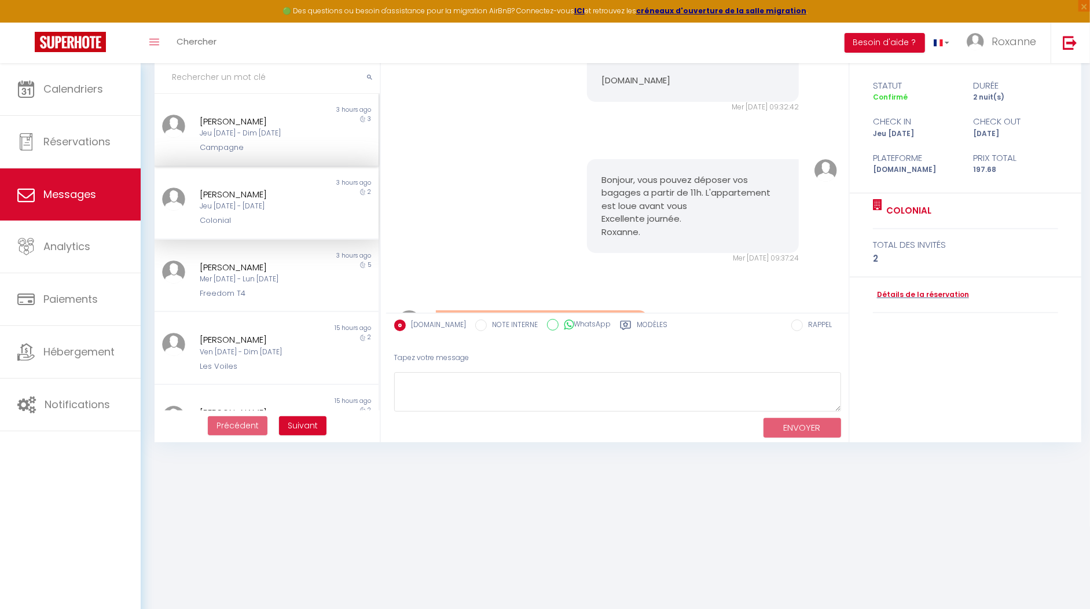
click at [257, 143] on div "Campagne" at bounding box center [258, 148] width 116 height 12
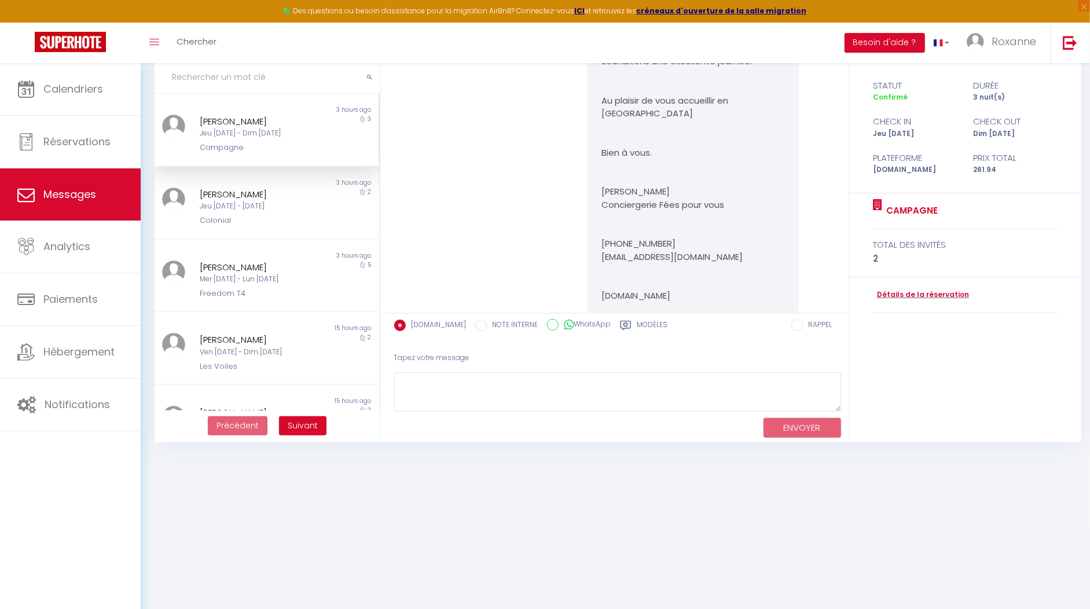
scroll to position [607, 0]
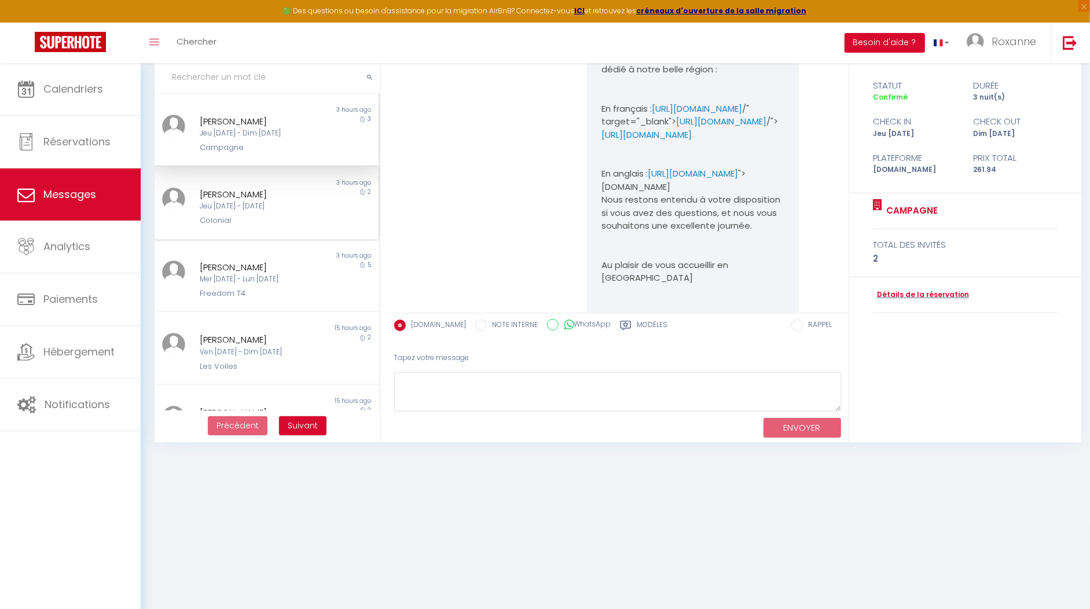
click at [277, 198] on div "[PERSON_NAME]" at bounding box center [258, 194] width 116 height 14
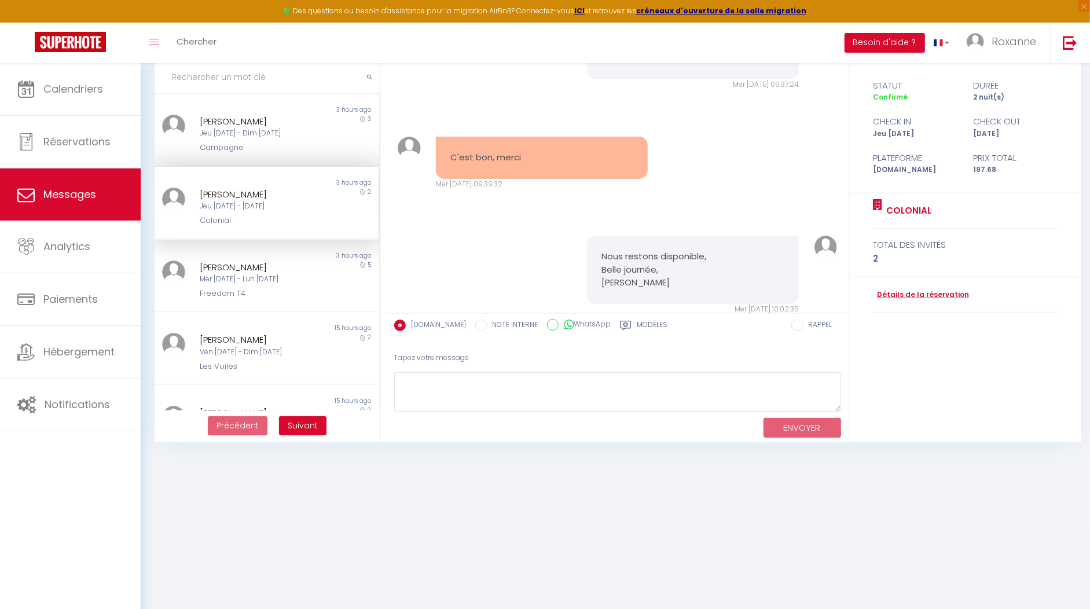
scroll to position [1093, 0]
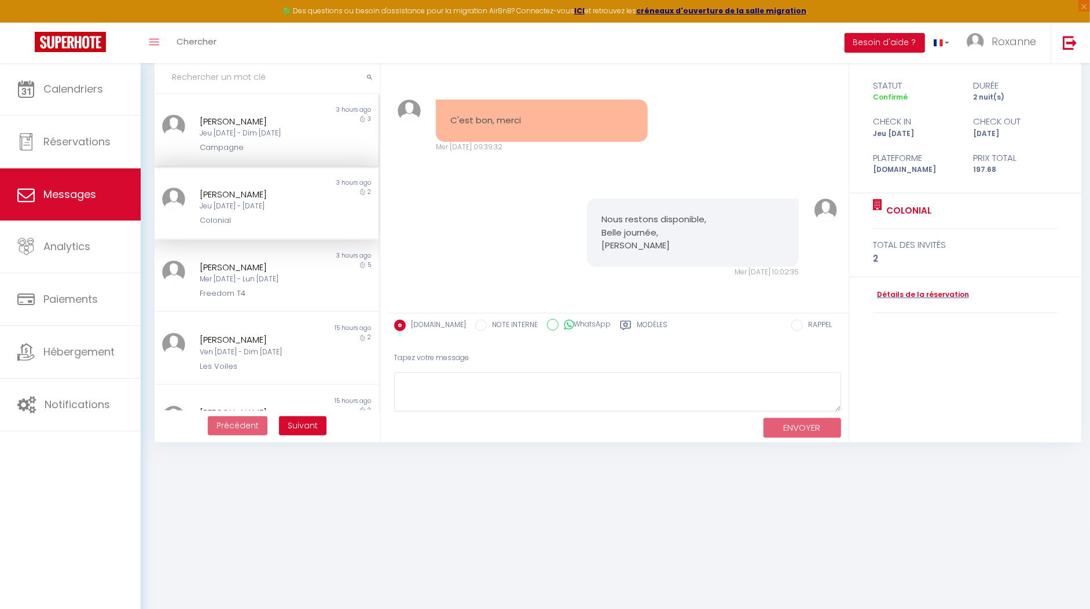
click at [243, 144] on div "Campagne" at bounding box center [258, 148] width 116 height 12
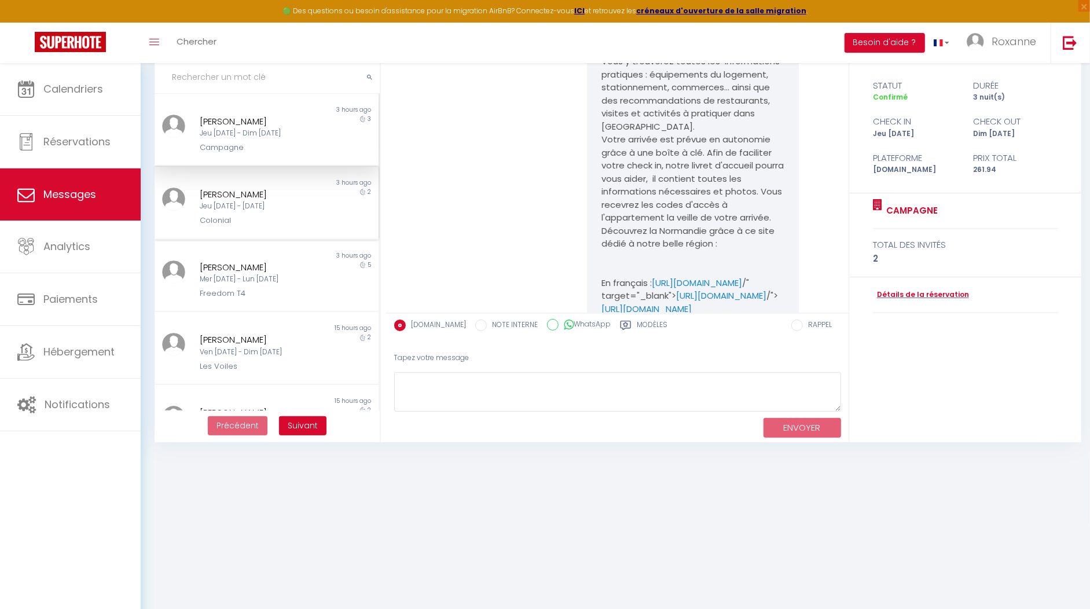
click at [261, 198] on div "[PERSON_NAME]" at bounding box center [258, 194] width 116 height 14
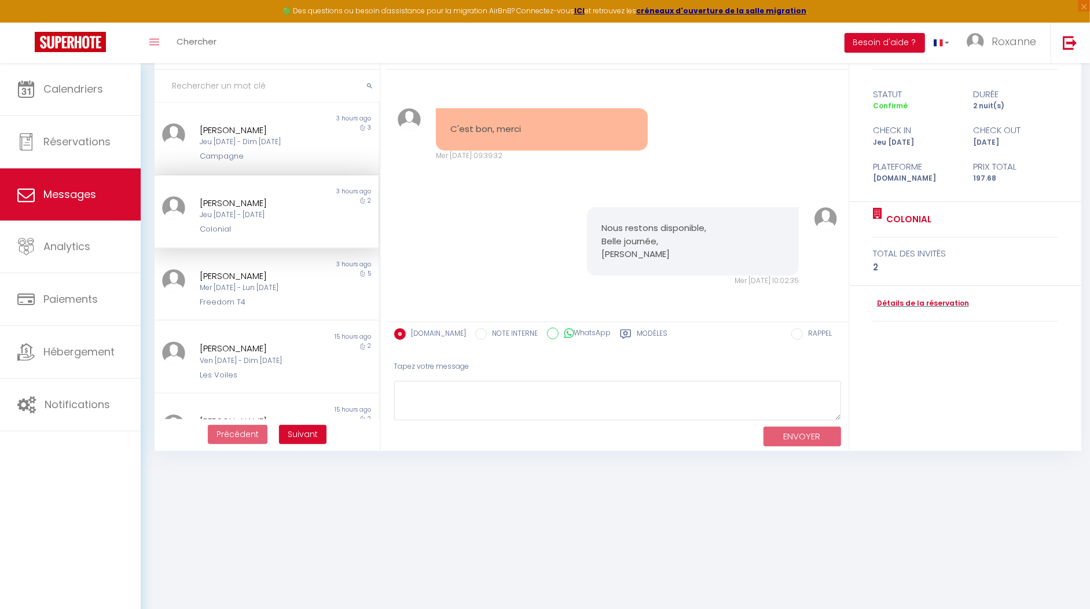
scroll to position [52, 0]
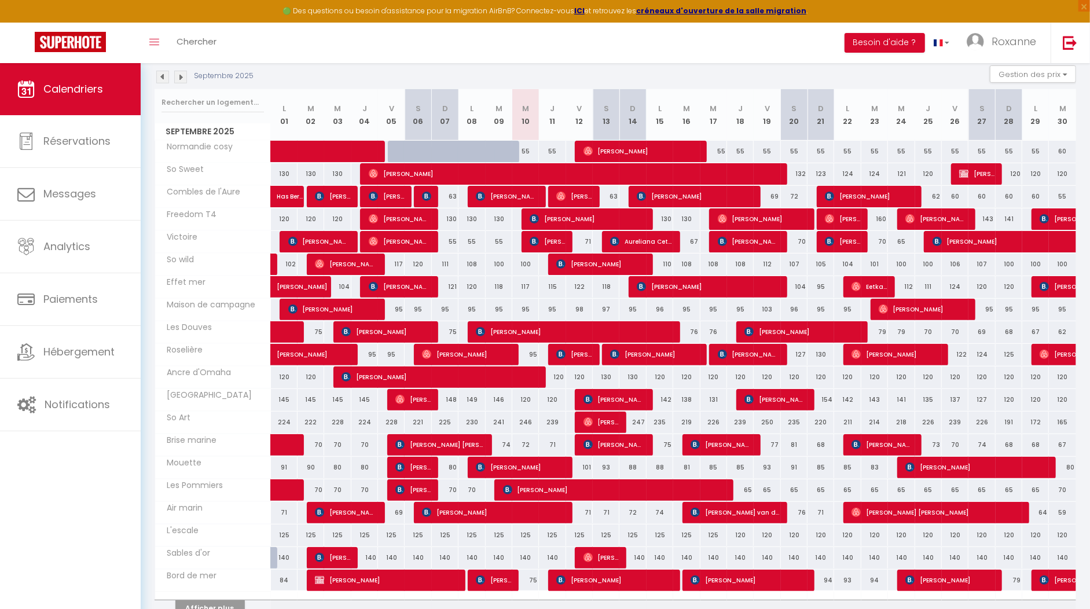
scroll to position [123, 0]
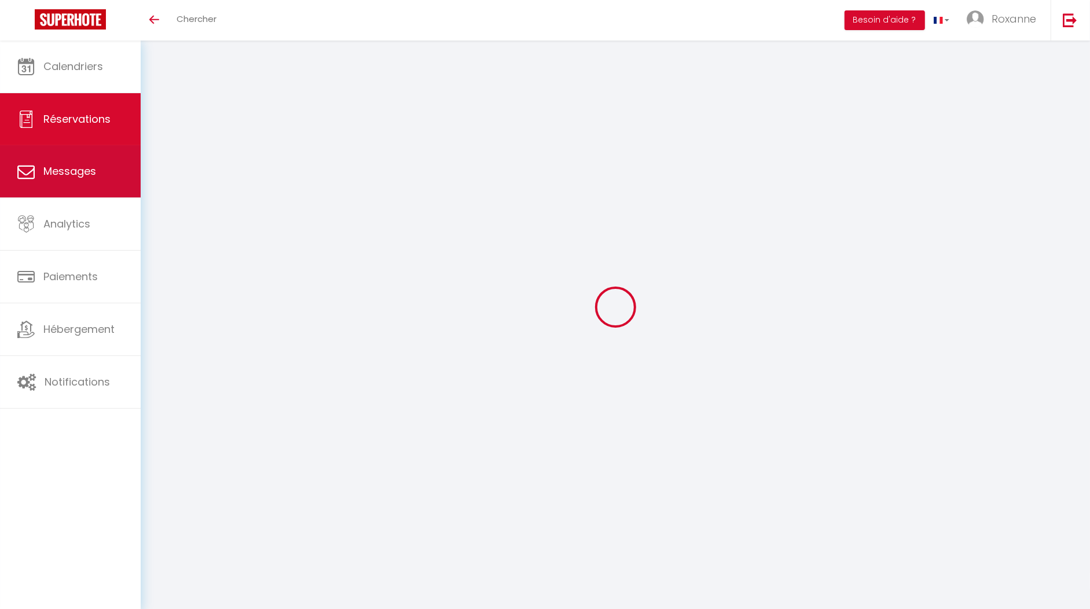
click at [100, 171] on link "Messages" at bounding box center [70, 171] width 141 height 52
select select "message"
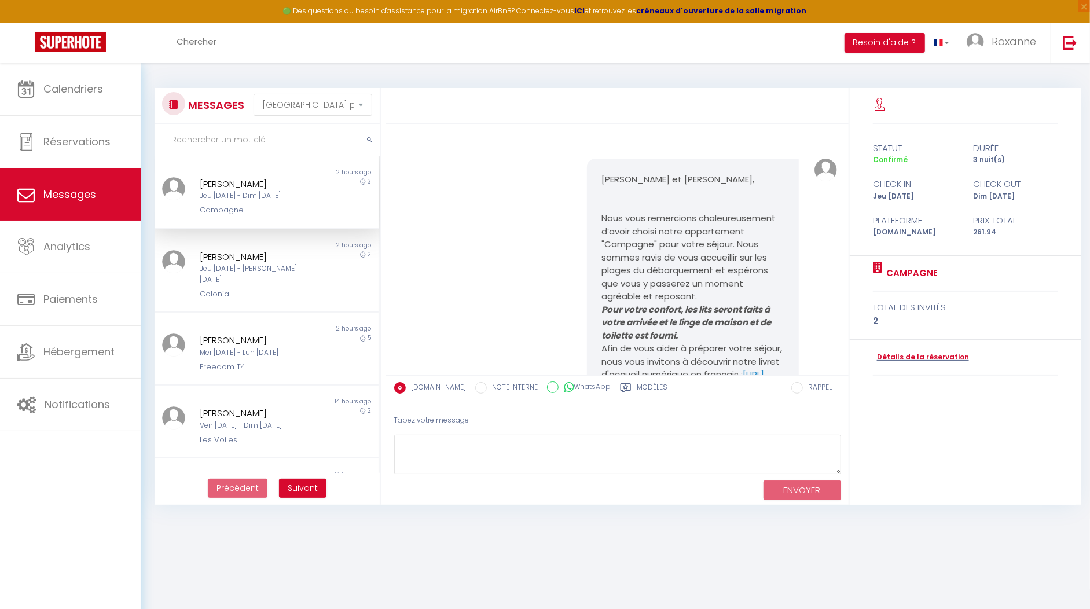
scroll to position [1319, 0]
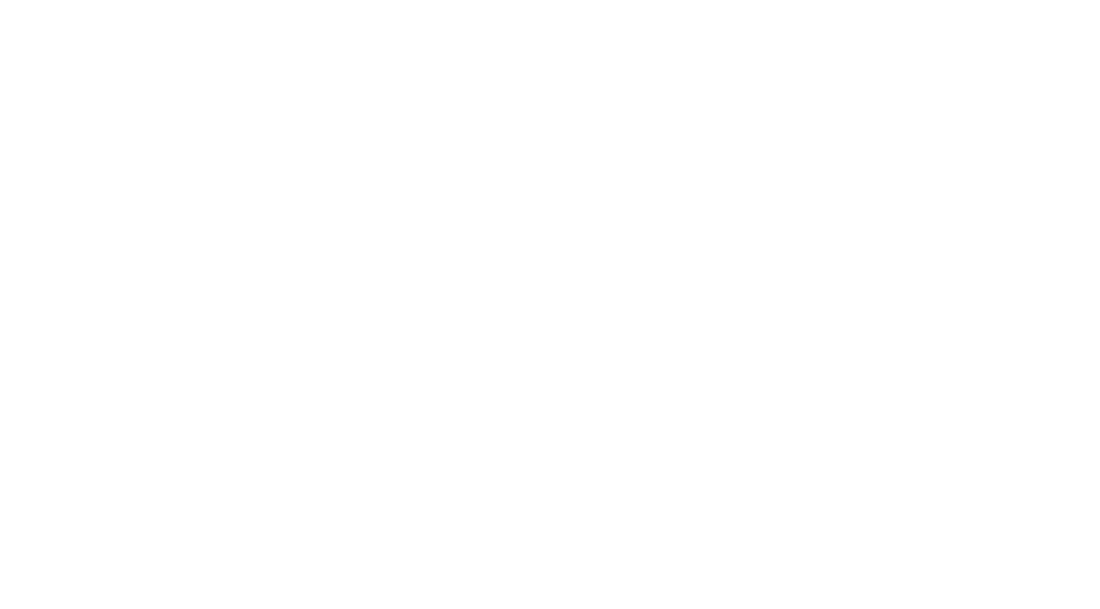
select select "message"
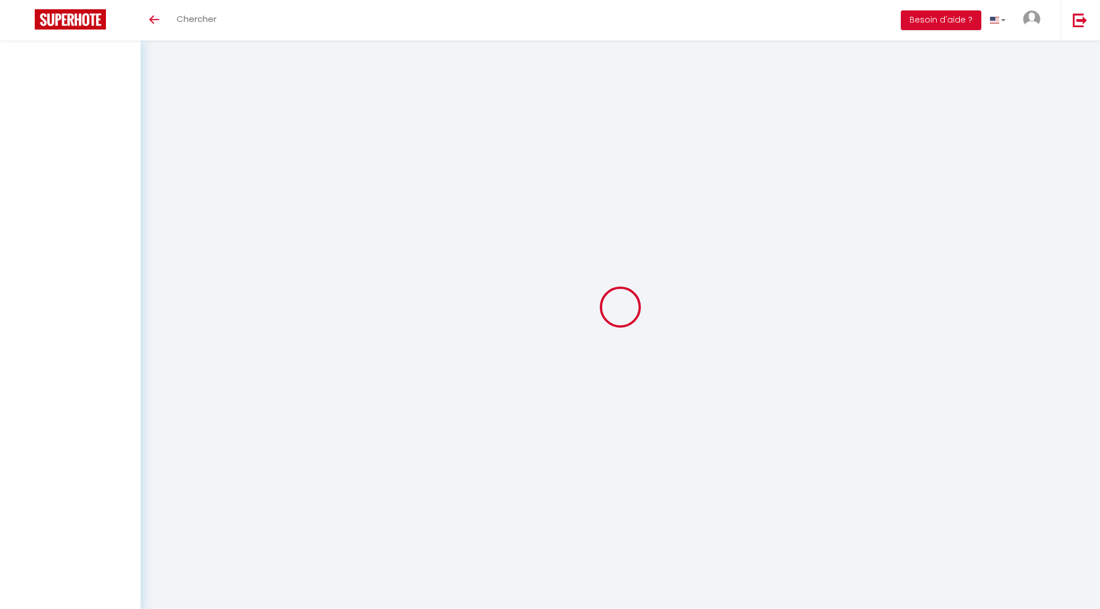
select select "message"
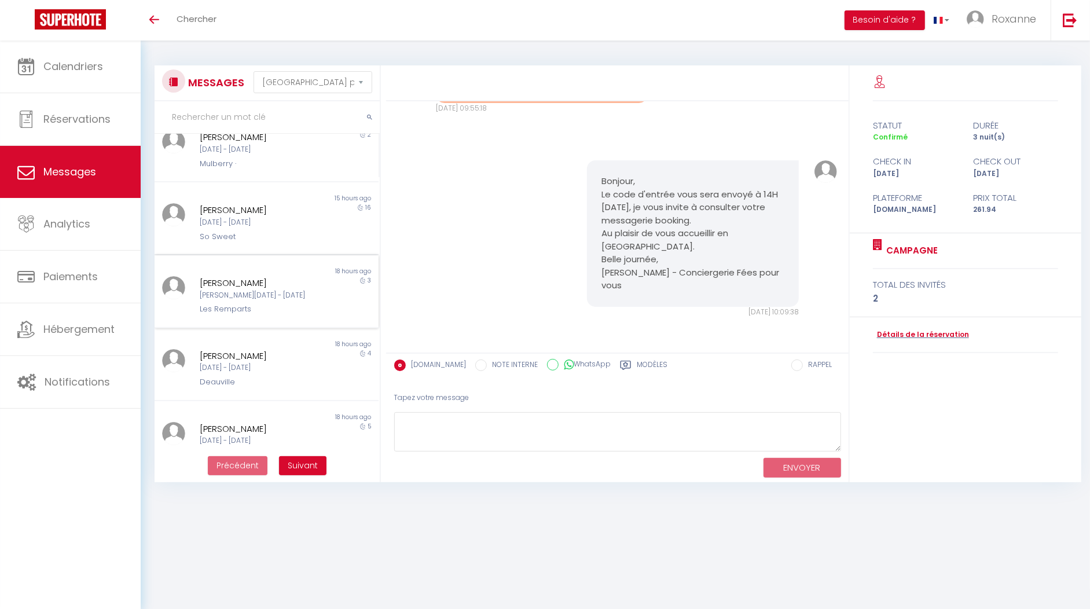
scroll to position [409, 0]
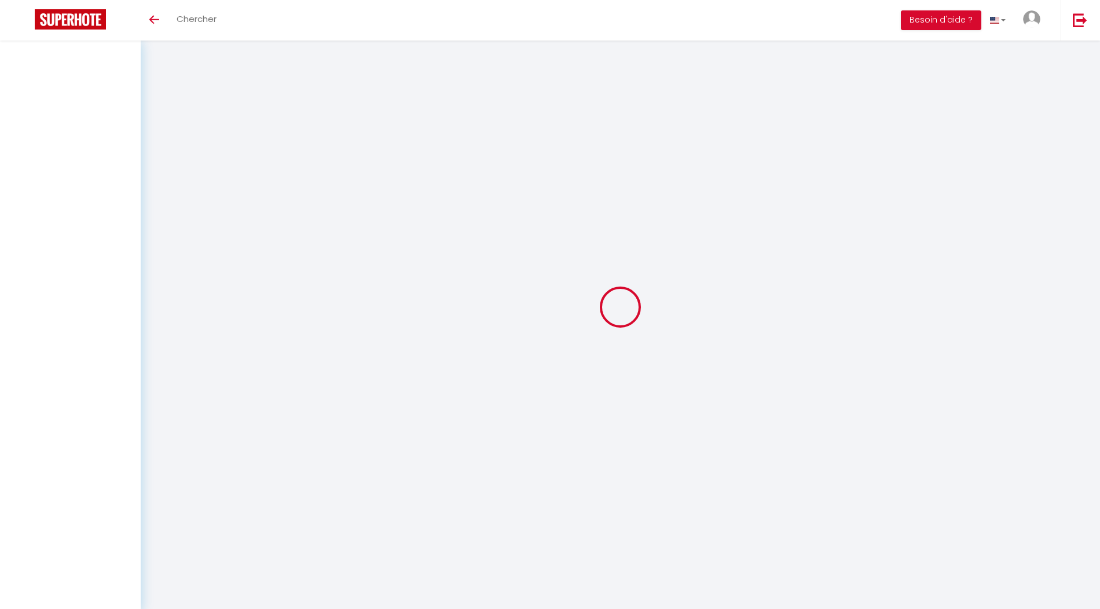
select select "message"
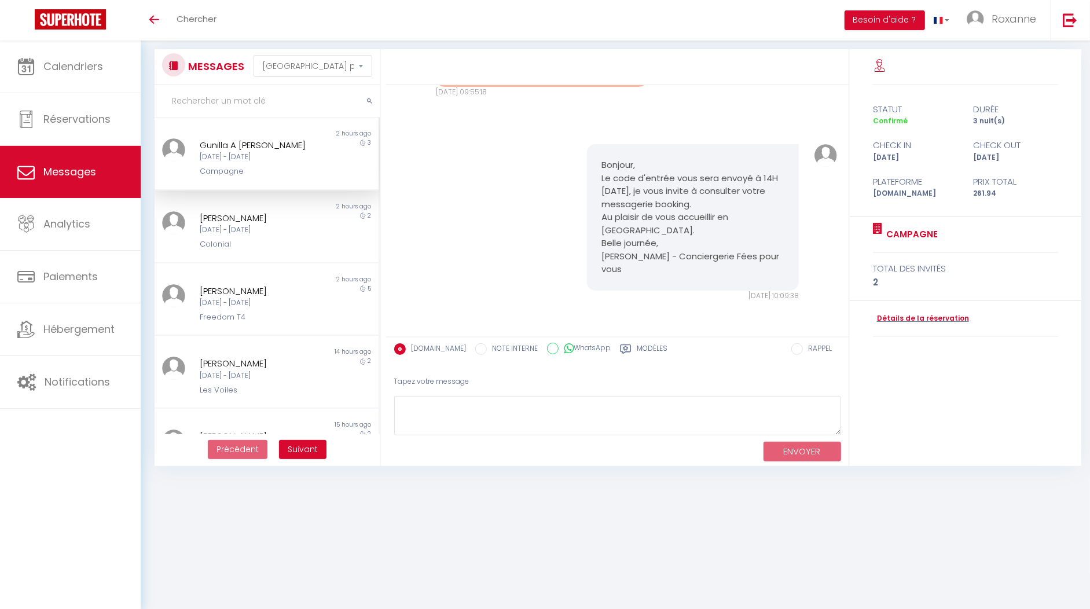
click at [214, 93] on input "text" at bounding box center [267, 101] width 225 height 32
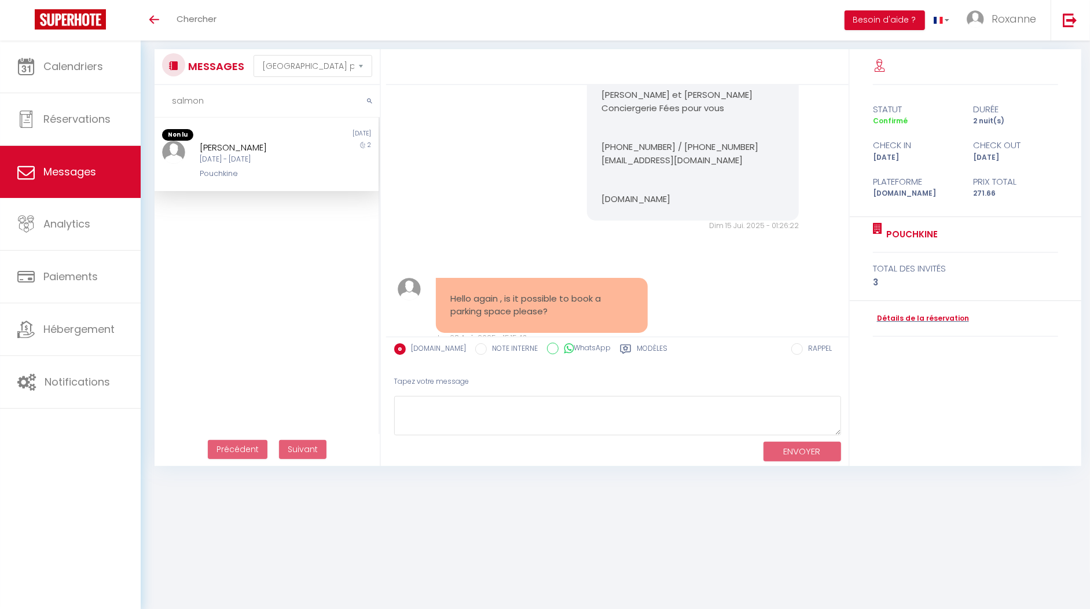
scroll to position [3823, 0]
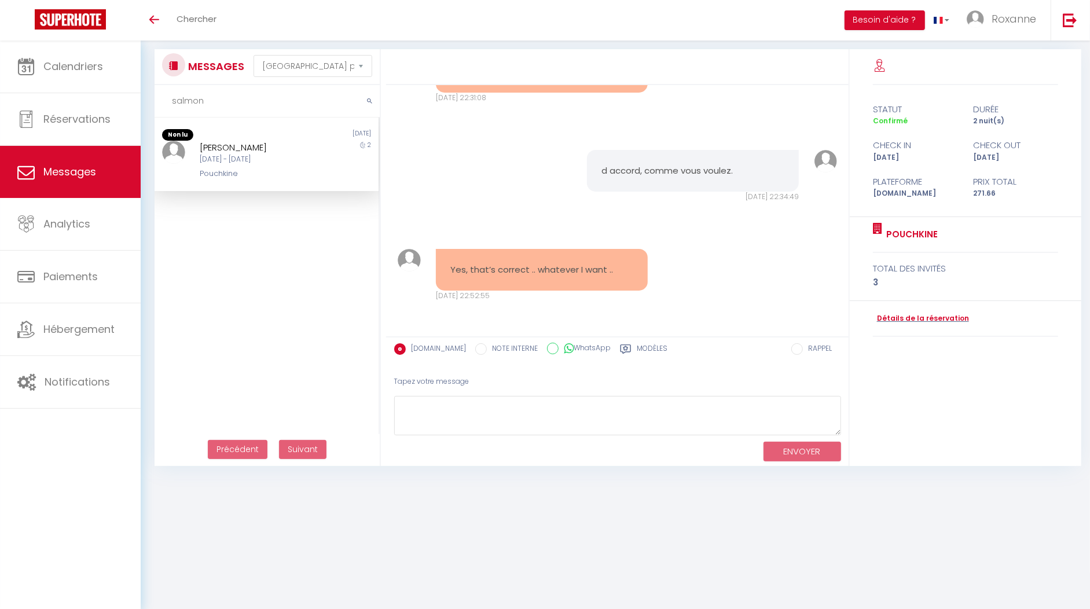
type input "salmon"
click at [253, 160] on div "[DATE] - [DATE]" at bounding box center [258, 159] width 116 height 11
click at [280, 242] on div "Non lu [DATE] [PERSON_NAME] [DATE] - [PERSON_NAME][DATE][PERSON_NAME] 2" at bounding box center [267, 296] width 225 height 359
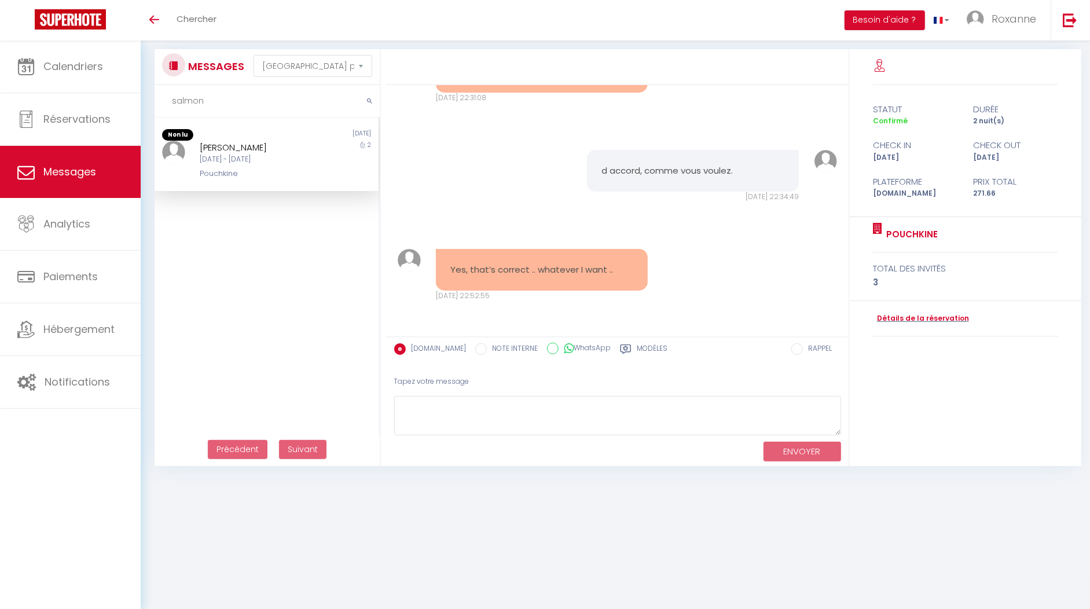
click at [230, 168] on div "Pouchkine" at bounding box center [258, 174] width 116 height 12
click at [292, 131] on div "[DATE]" at bounding box center [323, 135] width 112 height 12
click at [285, 141] on div "[PERSON_NAME]" at bounding box center [258, 148] width 116 height 14
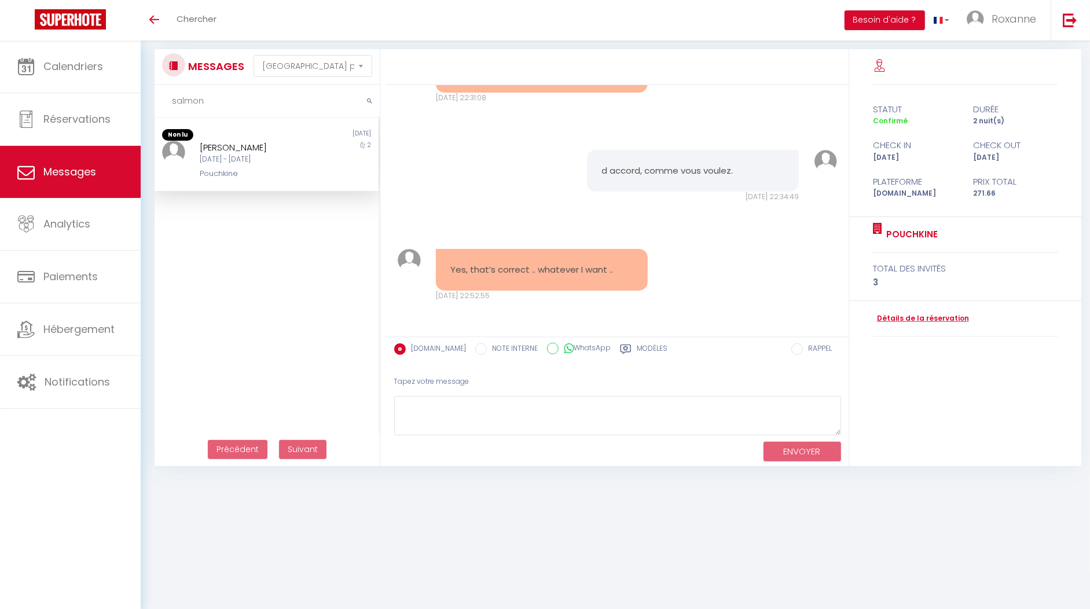
click at [258, 142] on div "[PERSON_NAME]" at bounding box center [258, 148] width 116 height 14
click at [270, 247] on div "Non lu [DATE] [PERSON_NAME] [DATE] - [PERSON_NAME][DATE][PERSON_NAME] 2" at bounding box center [267, 296] width 225 height 359
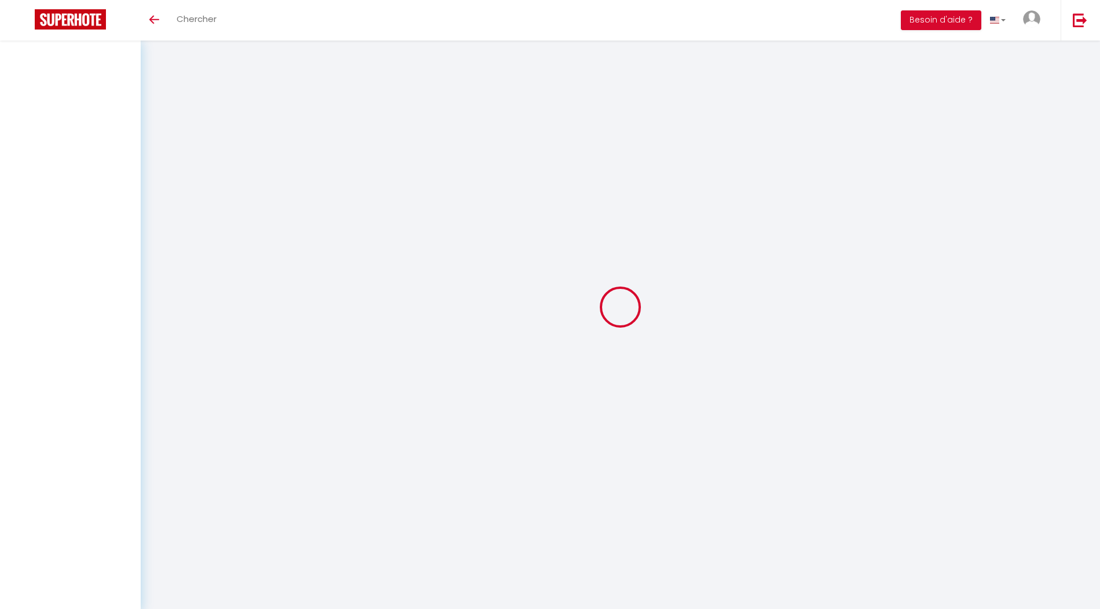
select select "message"
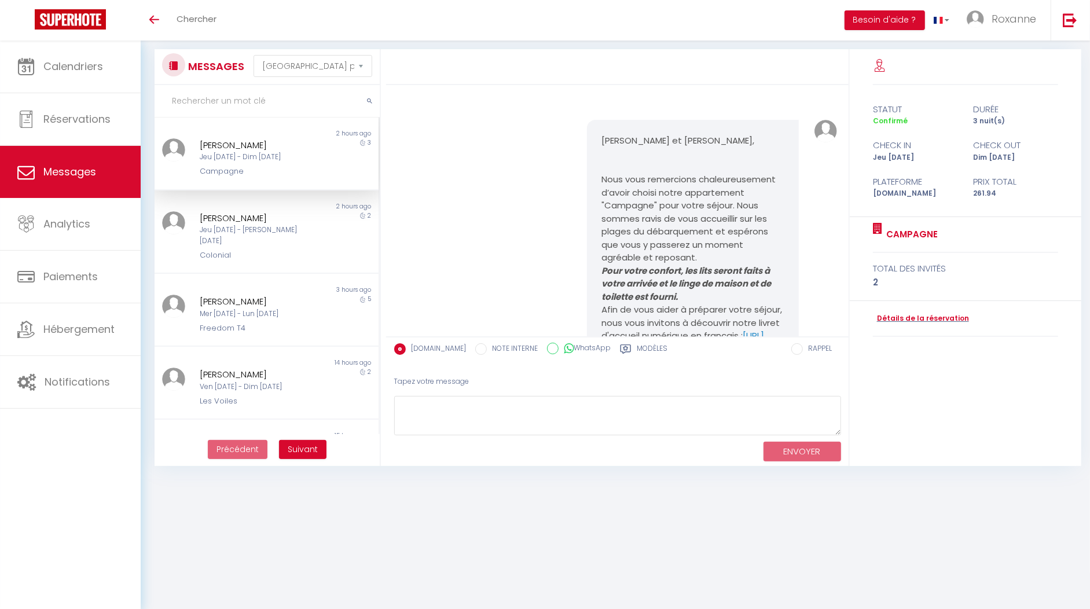
scroll to position [1319, 0]
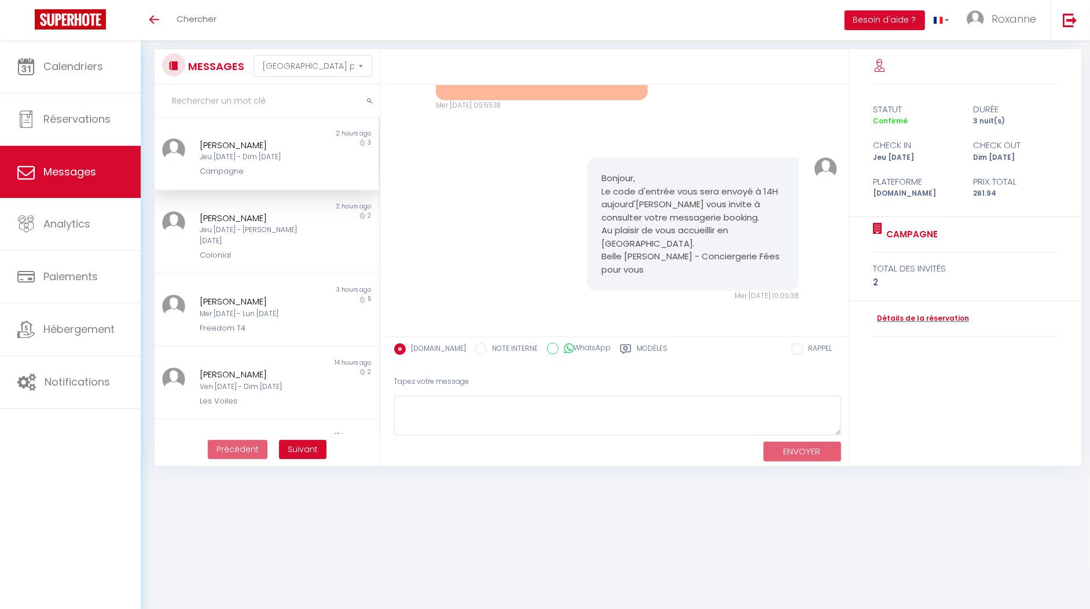
click at [230, 109] on input "text" at bounding box center [267, 101] width 225 height 32
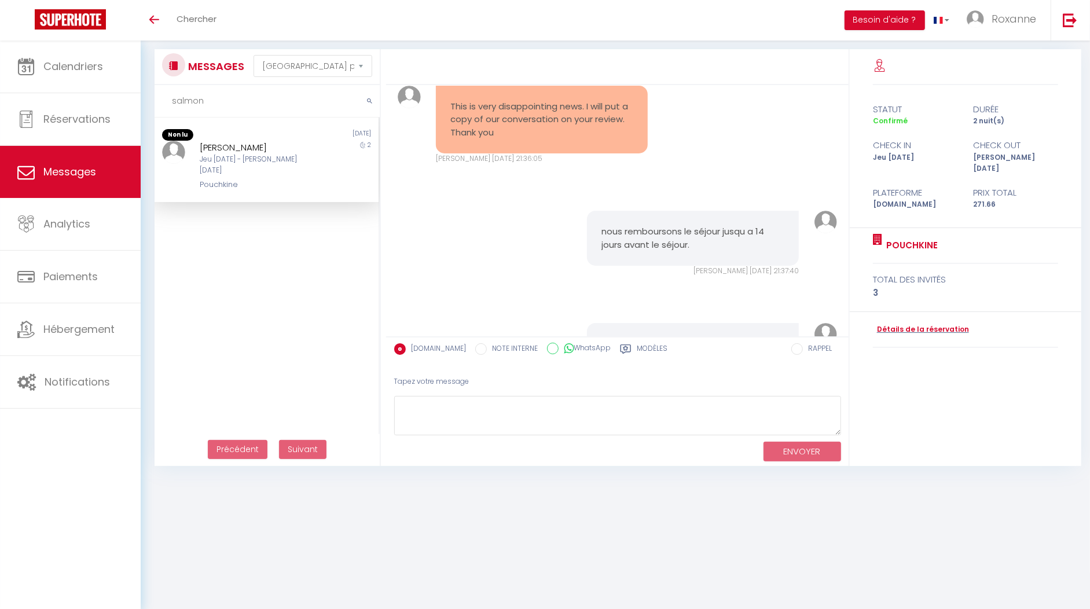
scroll to position [3823, 0]
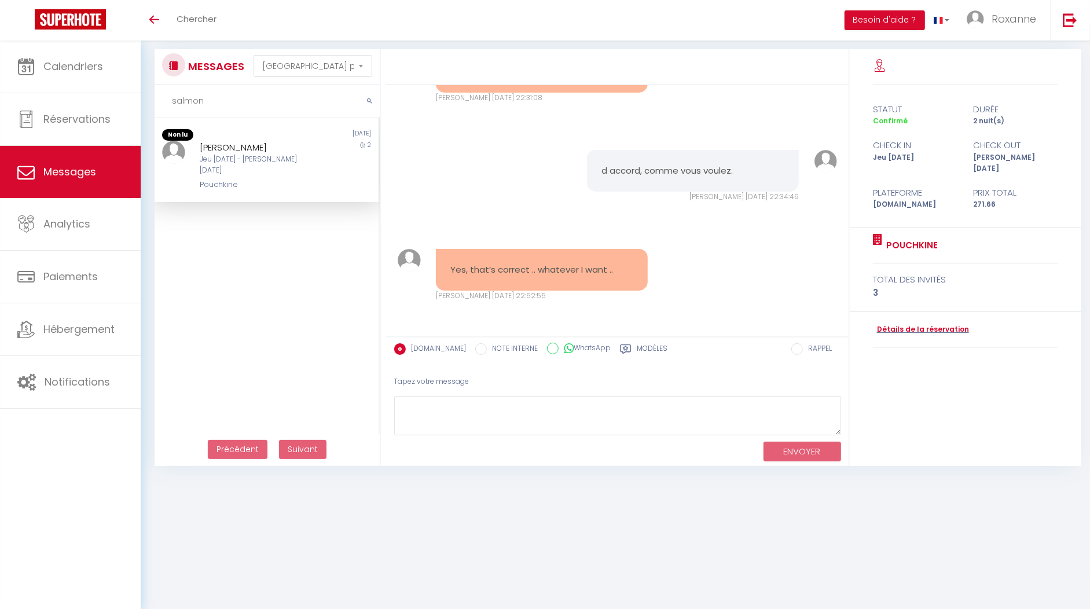
type input "salmon"
click at [260, 167] on div "[PERSON_NAME] Jeu [DATE] - [PERSON_NAME] [DATE][PERSON_NAME]" at bounding box center [257, 166] width 131 height 50
click at [244, 142] on div "[PERSON_NAME]" at bounding box center [258, 148] width 116 height 14
click at [244, 150] on div "[PERSON_NAME]" at bounding box center [258, 148] width 116 height 14
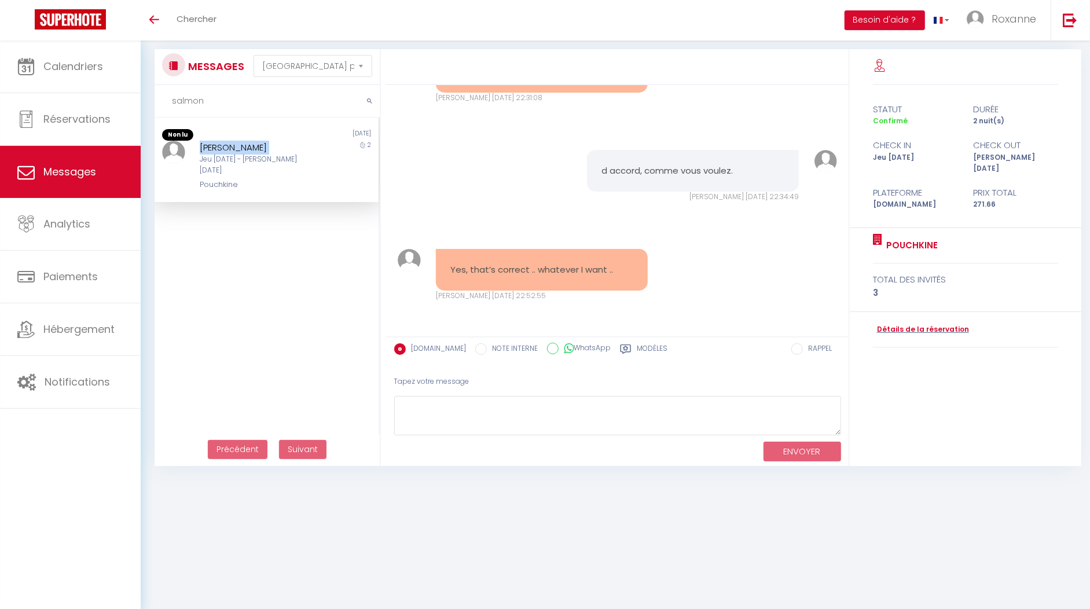
click at [244, 150] on div "[PERSON_NAME]" at bounding box center [258, 148] width 116 height 14
click at [492, 200] on div "d accord, comme vous voulez. [PERSON_NAME] [DATE] 22:34:49 Note Sms d accord, c…" at bounding box center [617, 176] width 454 height 99
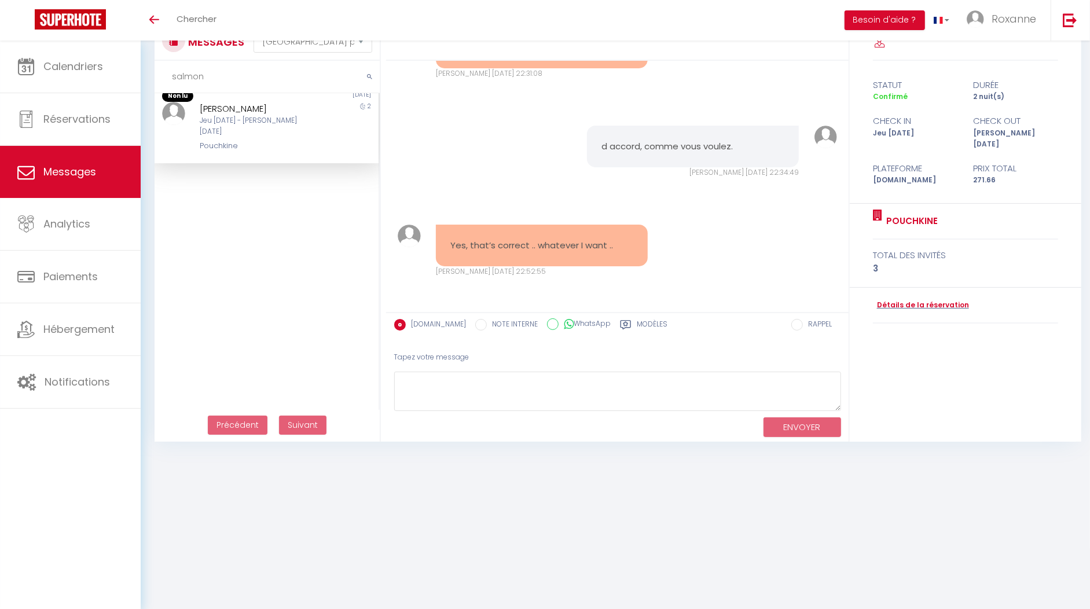
scroll to position [0, 0]
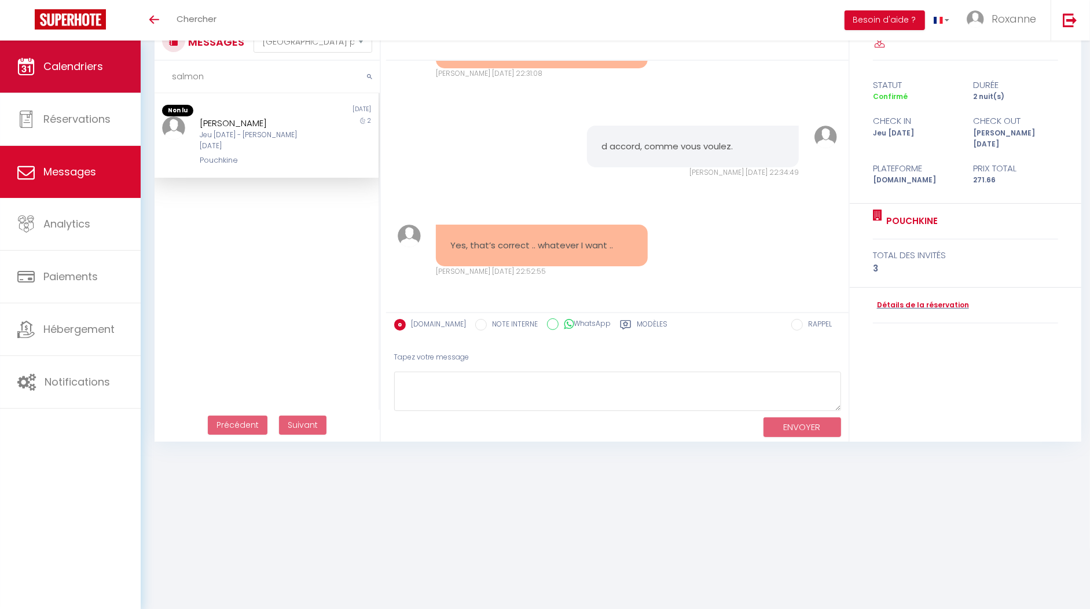
click at [79, 67] on span "Calendriers" at bounding box center [73, 66] width 60 height 14
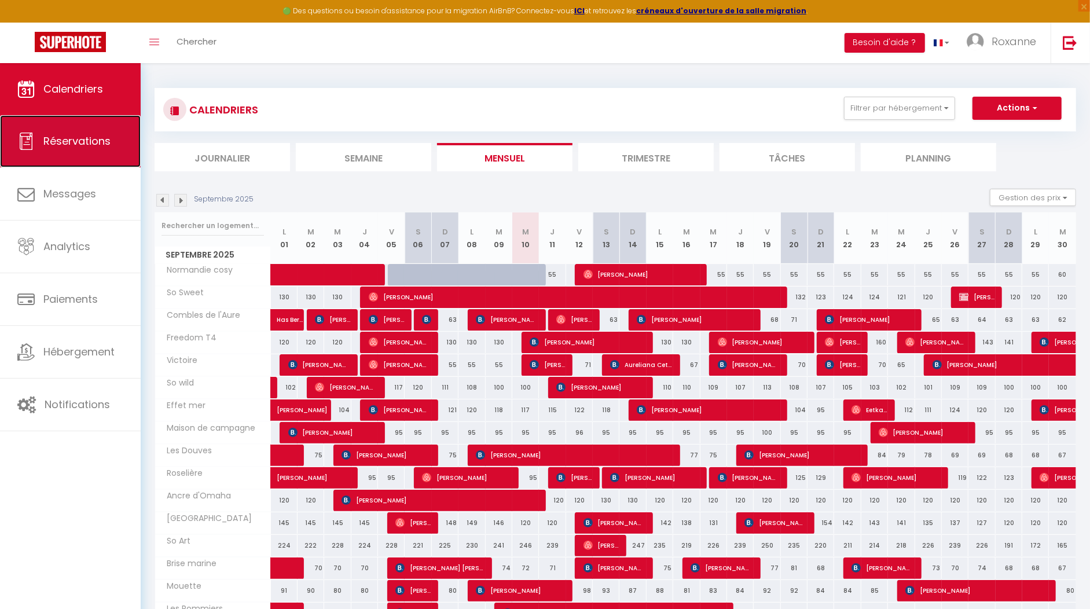
click at [54, 144] on span "Réservations" at bounding box center [76, 141] width 67 height 14
select select "not_cancelled"
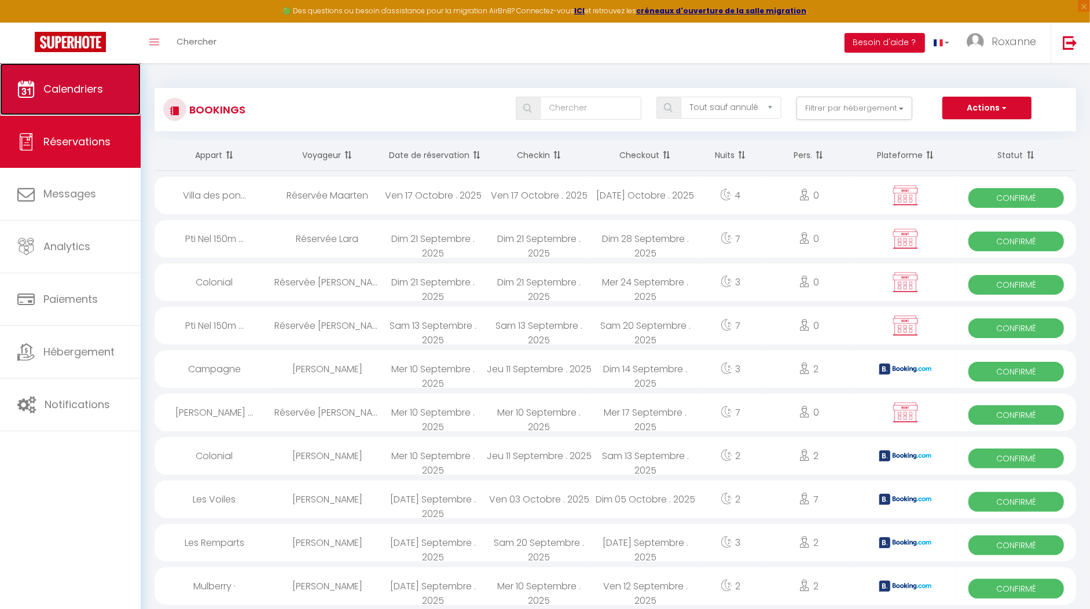
click at [97, 86] on span "Calendriers" at bounding box center [73, 89] width 60 height 14
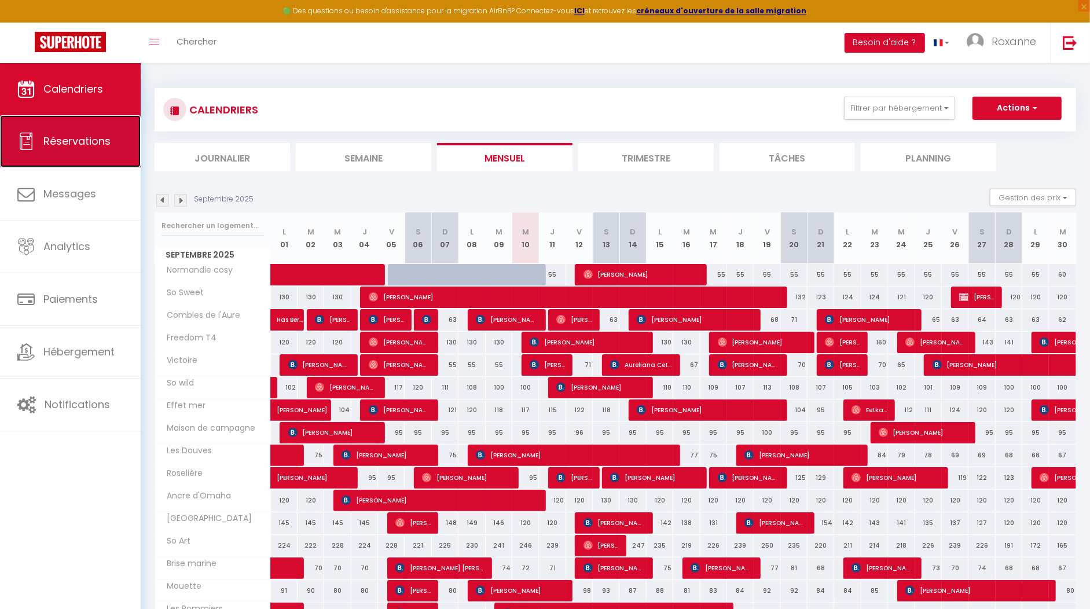
click at [67, 144] on span "Réservations" at bounding box center [76, 141] width 67 height 14
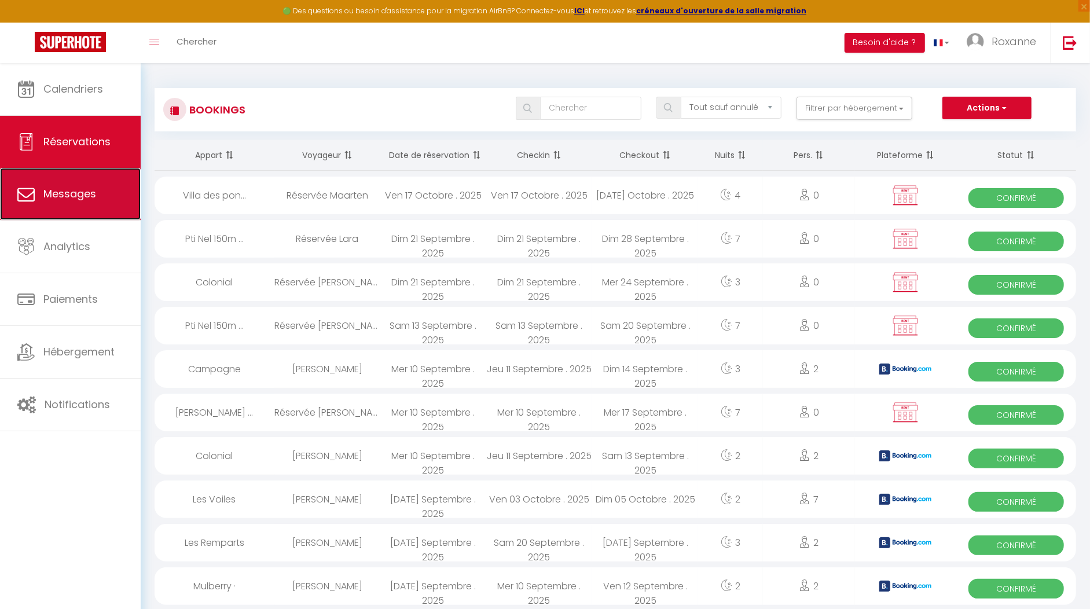
click at [75, 204] on link "Messages" at bounding box center [70, 194] width 141 height 52
select select "message"
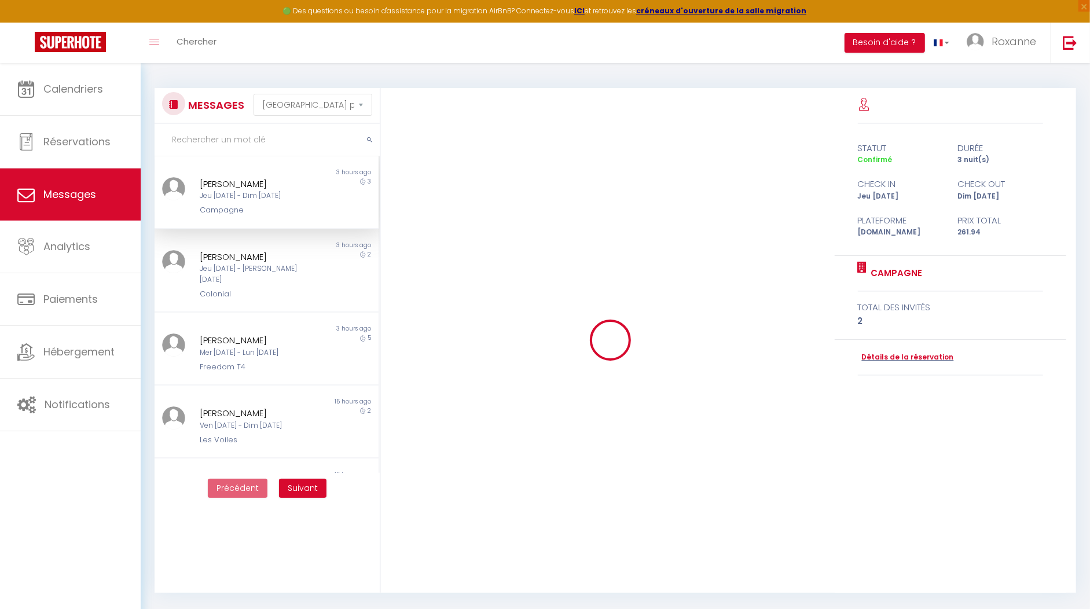
click at [254, 214] on div "Campagne" at bounding box center [258, 210] width 116 height 12
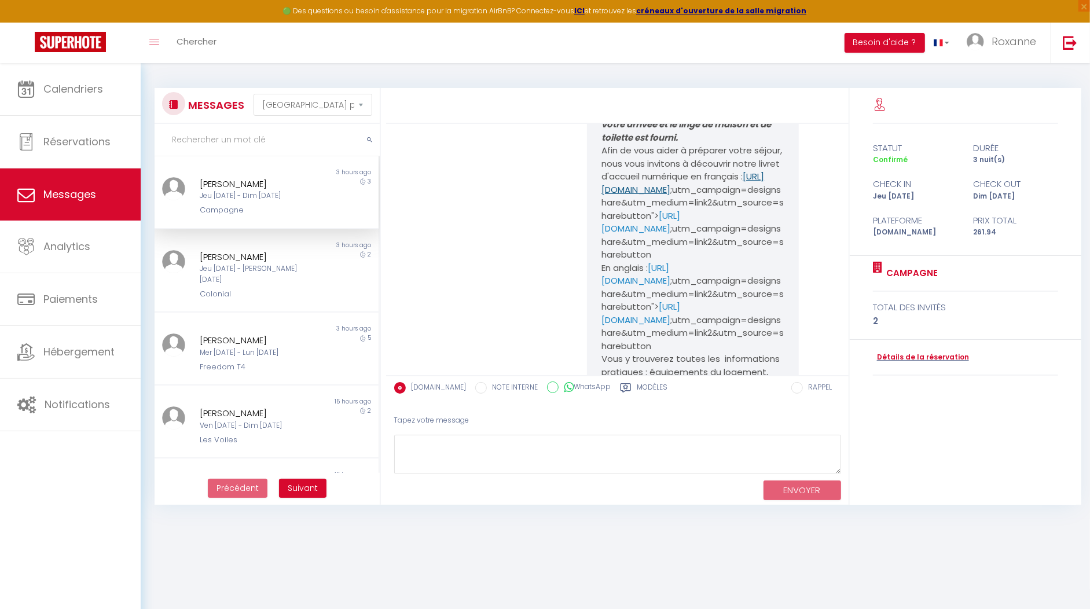
scroll to position [198, 0]
click at [255, 255] on div "[PERSON_NAME]" at bounding box center [258, 257] width 116 height 14
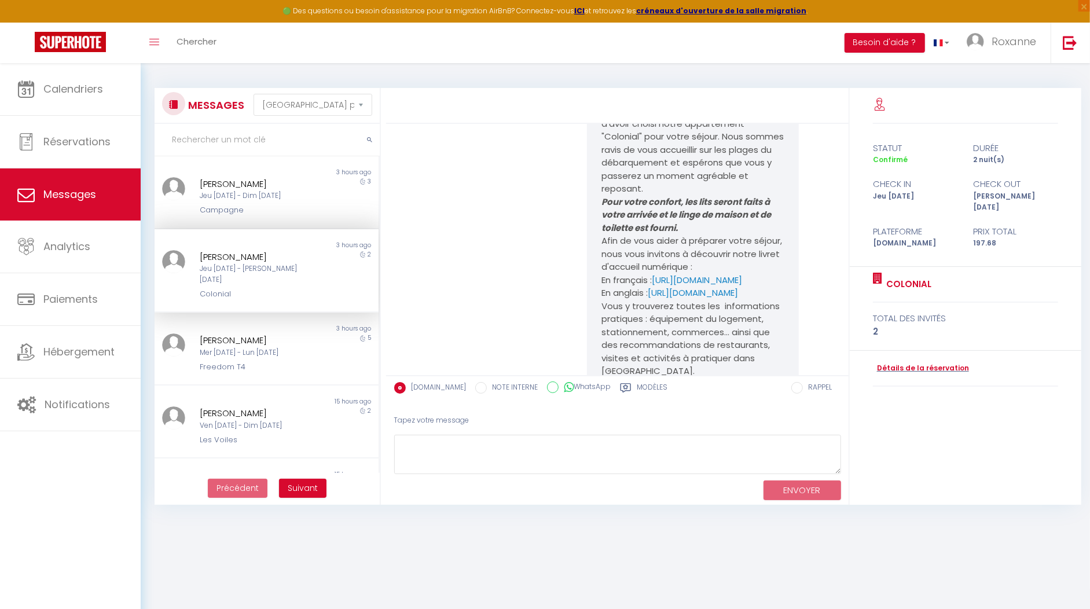
scroll to position [73, 0]
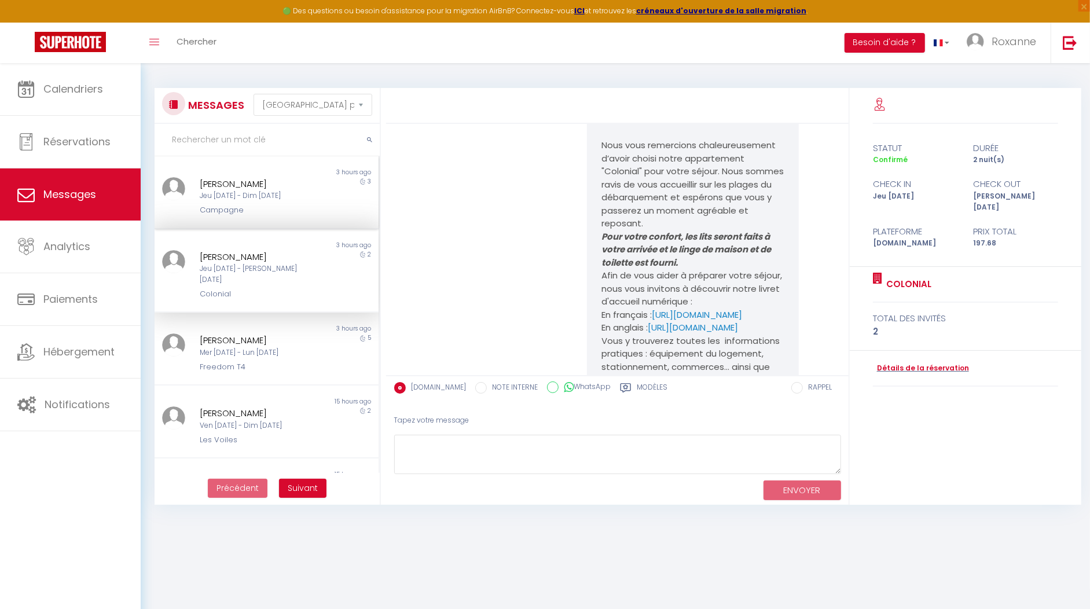
click at [306, 202] on div "Gunilla A Nordkvist Jeu 11 Sep - Dim 14 Sep Campagne" at bounding box center [257, 196] width 131 height 39
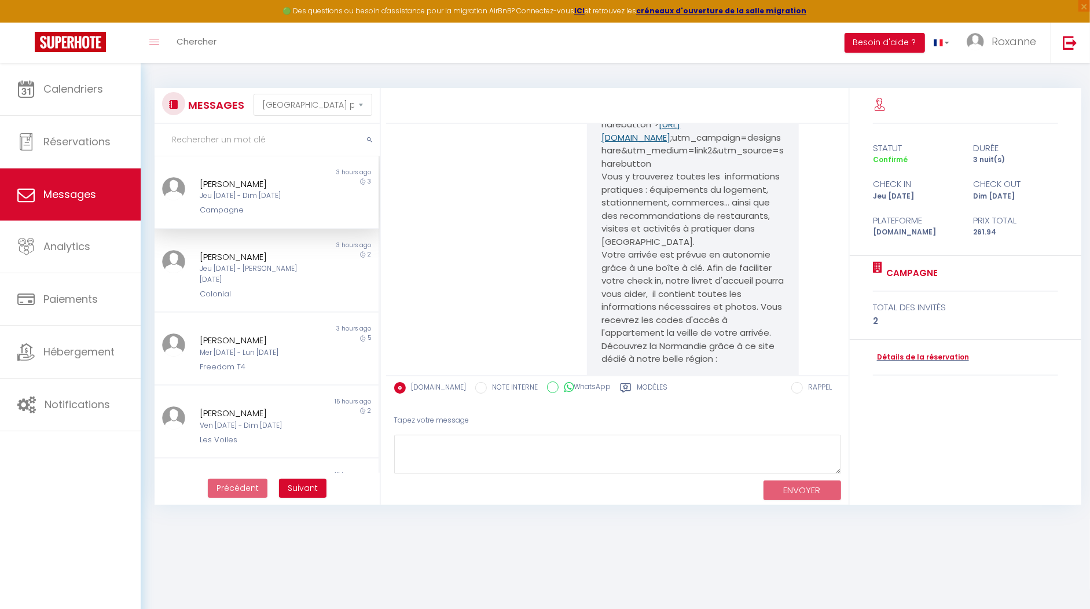
scroll to position [379, 0]
click at [666, 145] on link "[URL][DOMAIN_NAME]" at bounding box center [640, 131] width 79 height 25
click at [267, 288] on div "Colonial" at bounding box center [258, 294] width 116 height 12
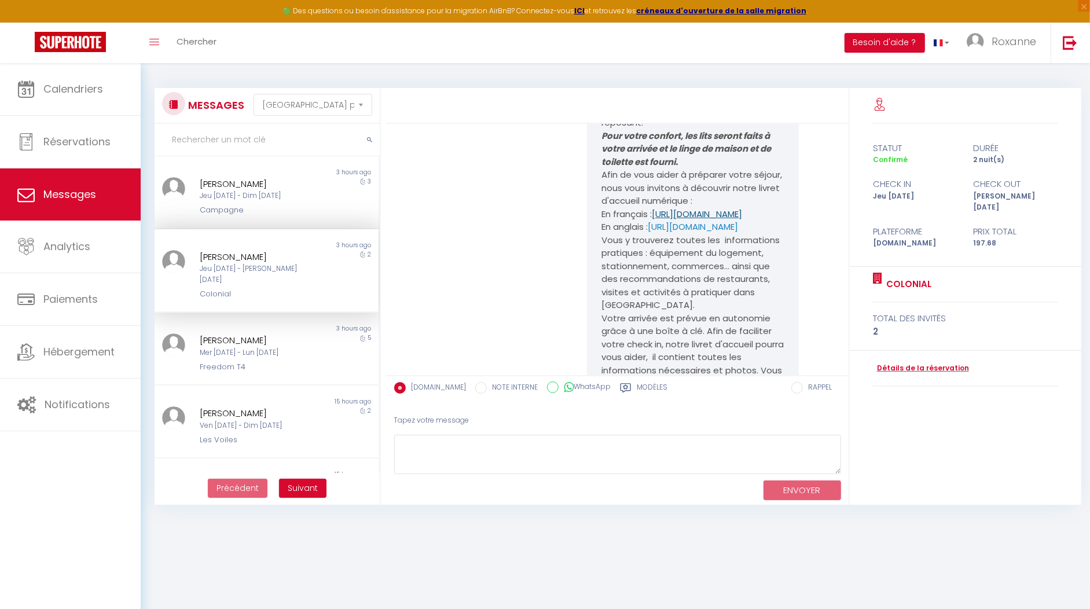
scroll to position [173, 0]
click at [659, 220] on link "https://www.canva.com/design/DAGeO9Wunw8/JXMpGB_2KkYmR7XkXQa4eg/edit" at bounding box center [697, 214] width 90 height 12
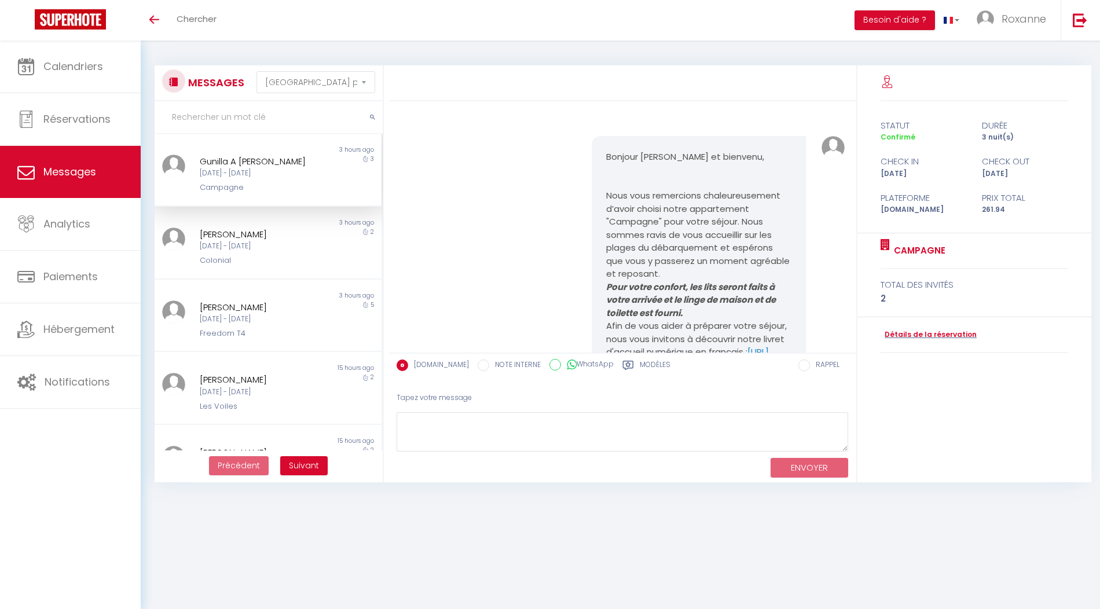
select select "message"
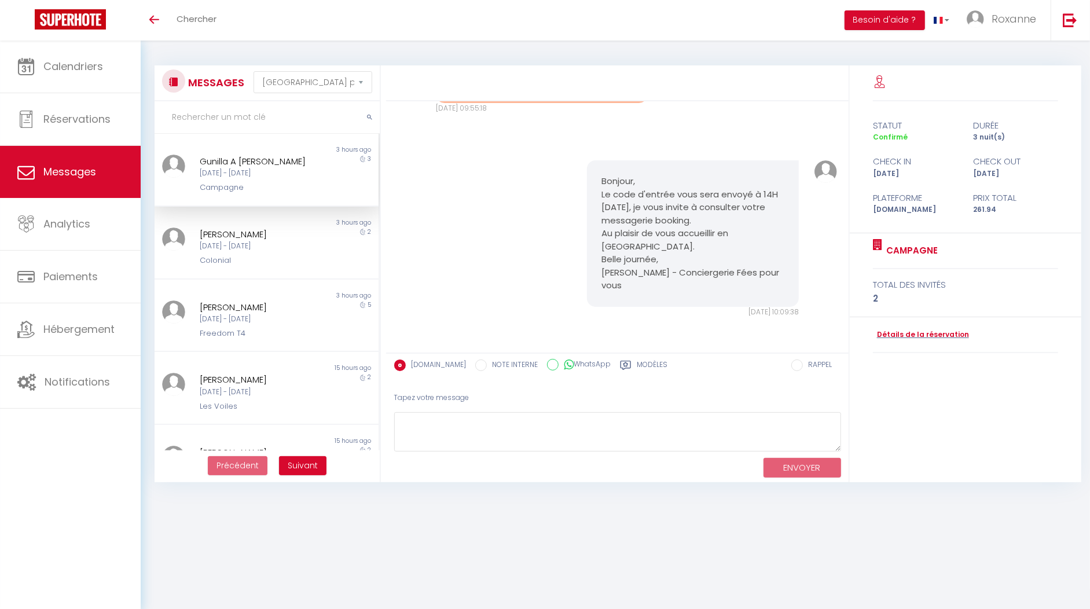
scroll to position [41, 0]
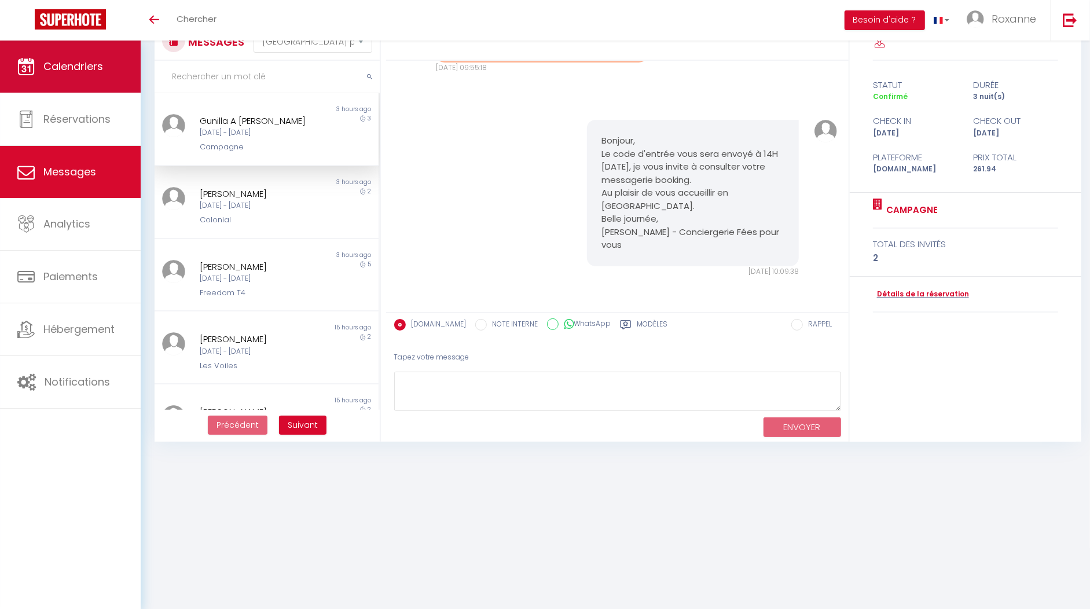
click at [73, 79] on link "Calendriers" at bounding box center [70, 67] width 141 height 52
